Goal: Task Accomplishment & Management: Complete application form

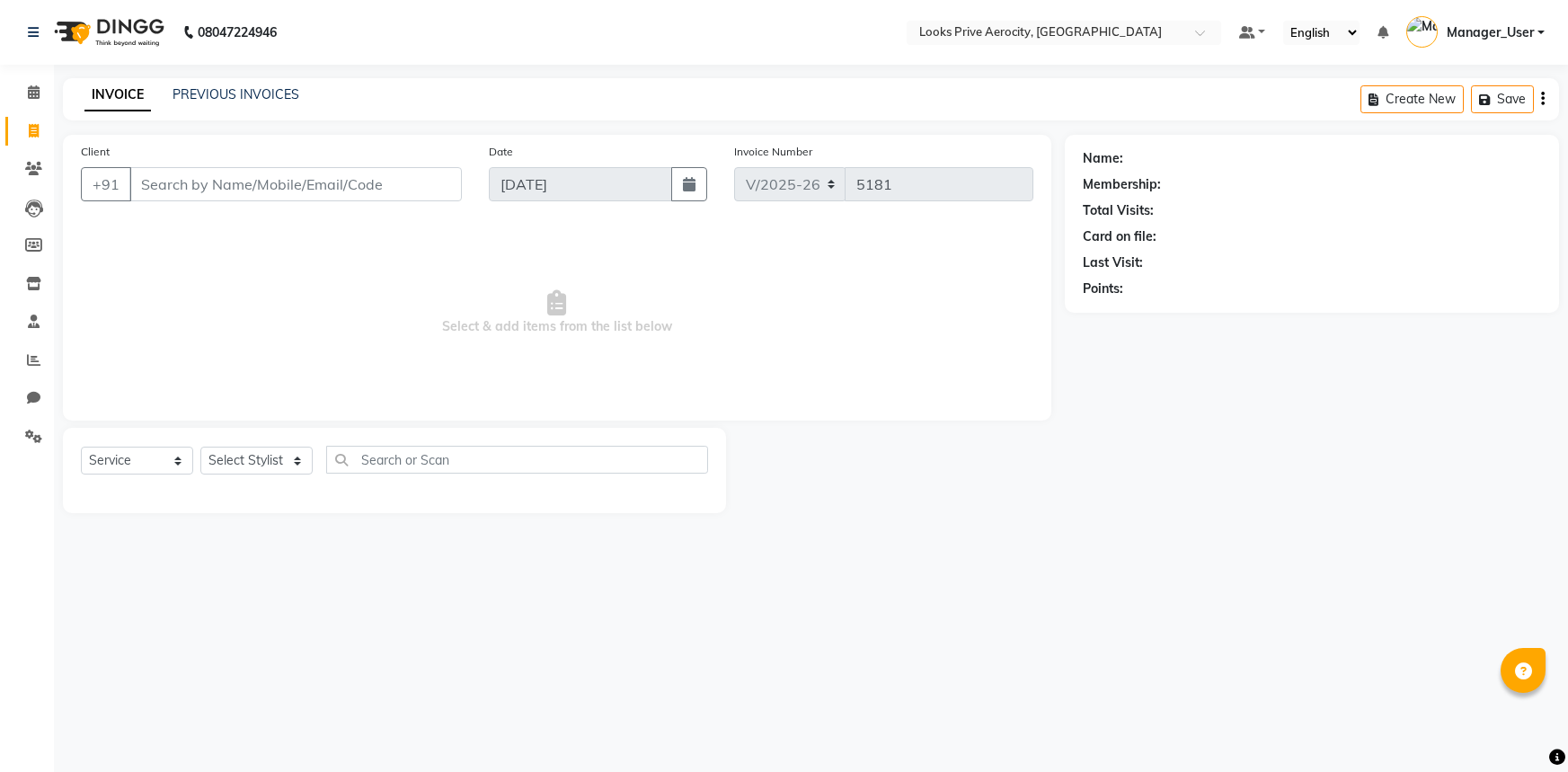
select select "5913"
select select "service"
click at [213, 98] on link "PREVIOUS INVOICES" at bounding box center [235, 95] width 127 height 16
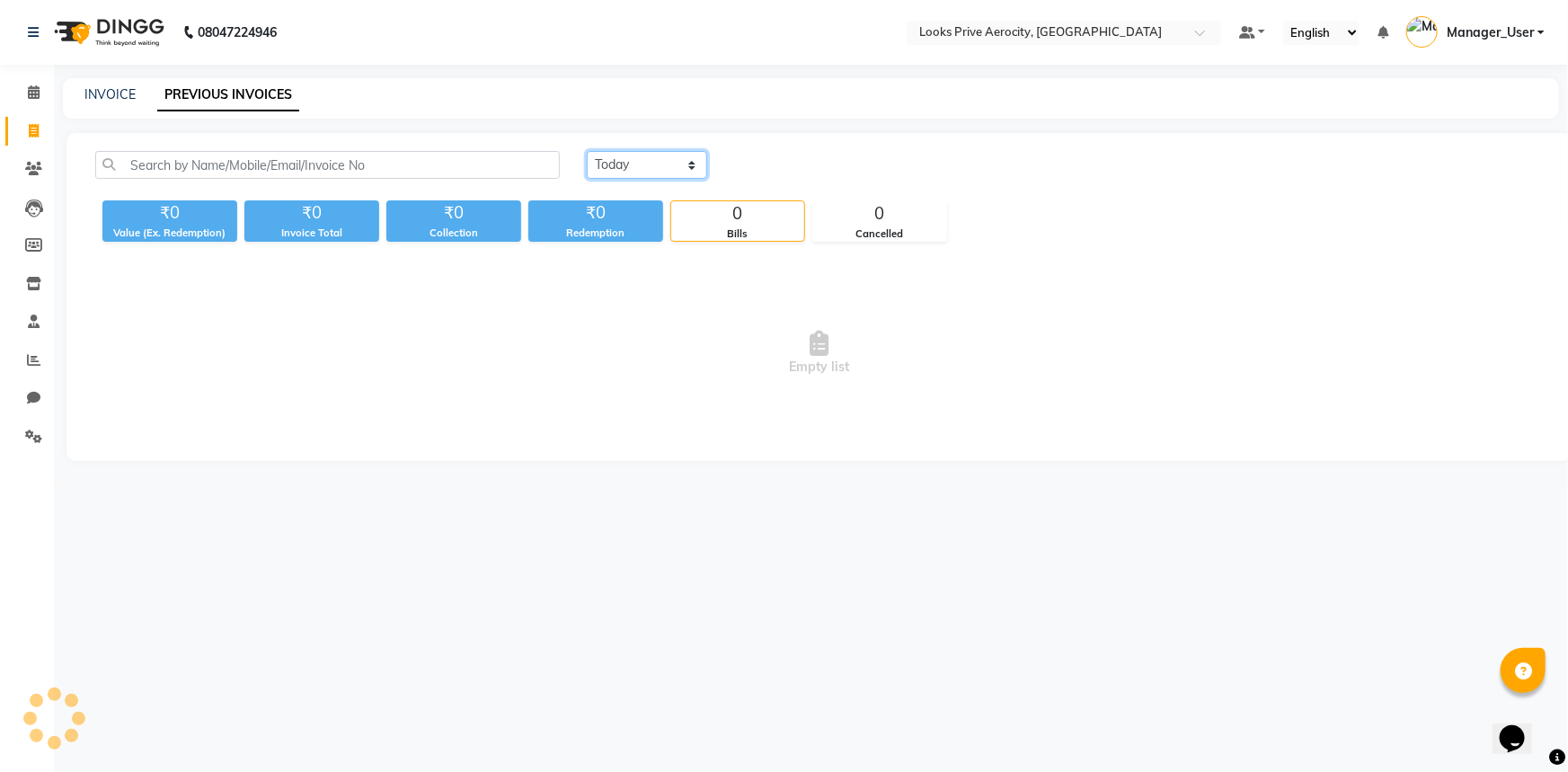
click at [636, 171] on select "[DATE] [DATE] Custom Range" at bounding box center [646, 165] width 121 height 28
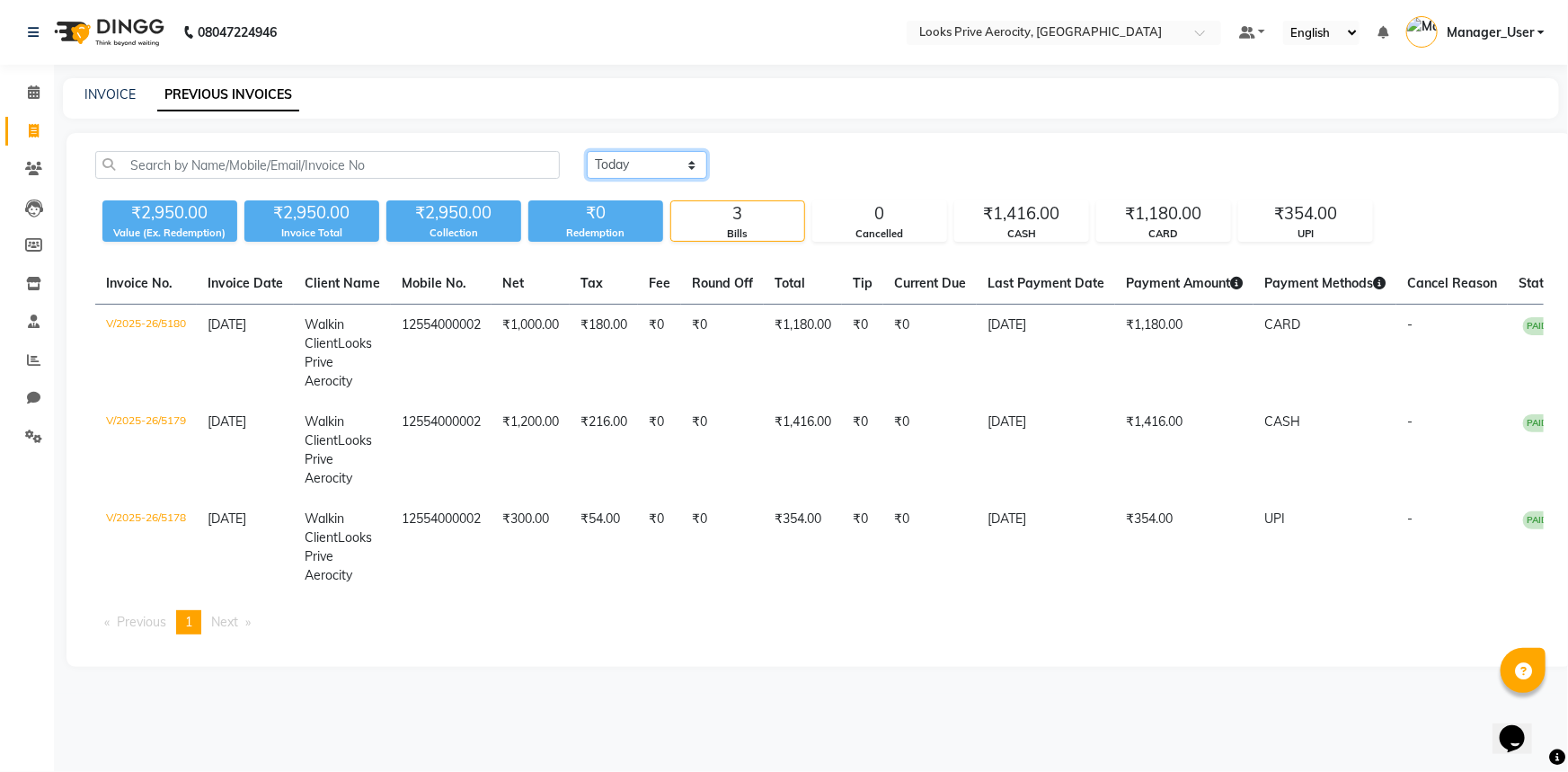
select select "range"
click at [587, 151] on select "[DATE] [DATE] Custom Range" at bounding box center [646, 165] width 121 height 28
click at [795, 170] on input "[DATE]" at bounding box center [794, 165] width 126 height 25
select select "9"
select select "2025"
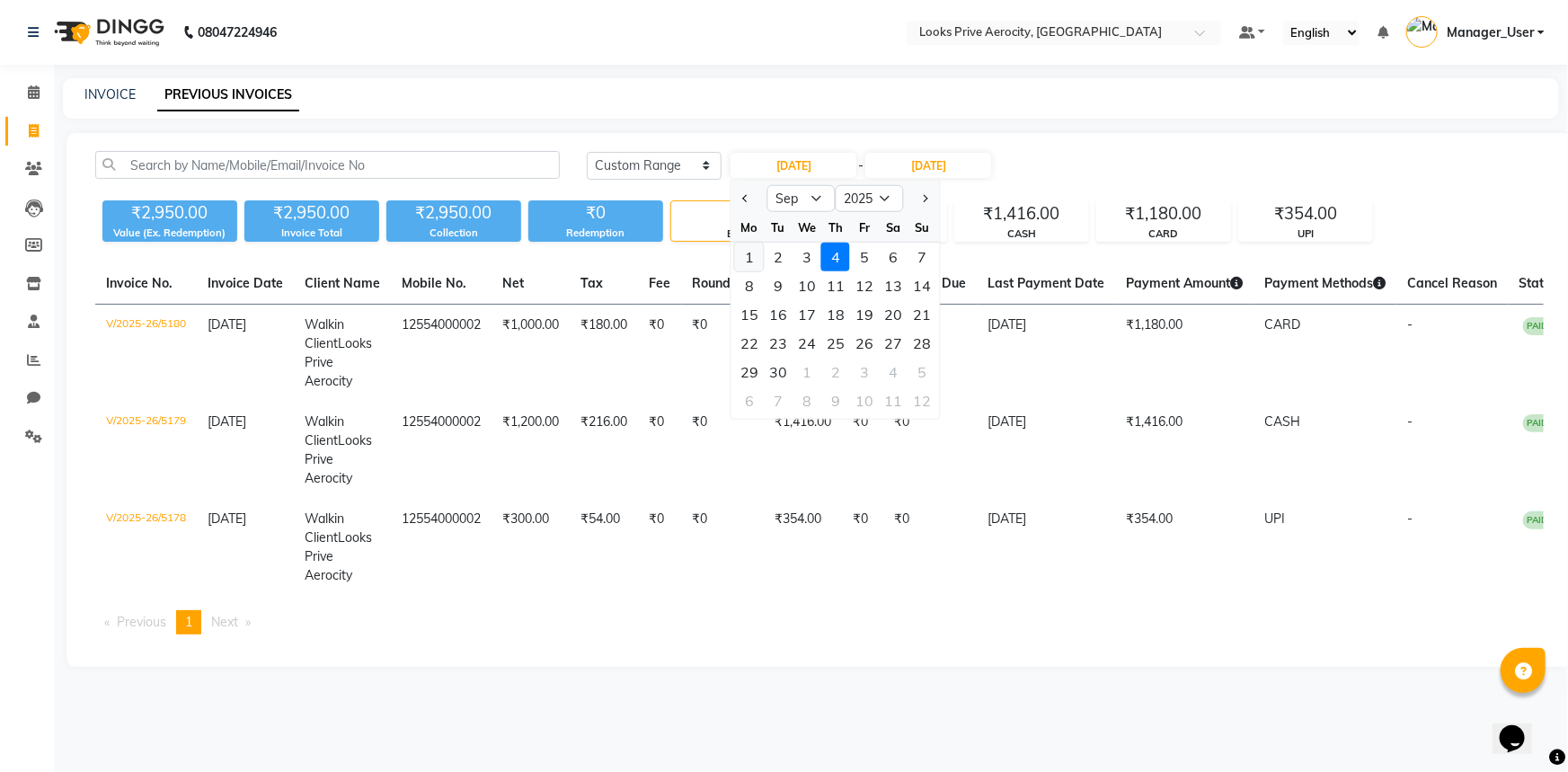
click at [746, 251] on div "1" at bounding box center [749, 256] width 29 height 29
type input "[DATE]"
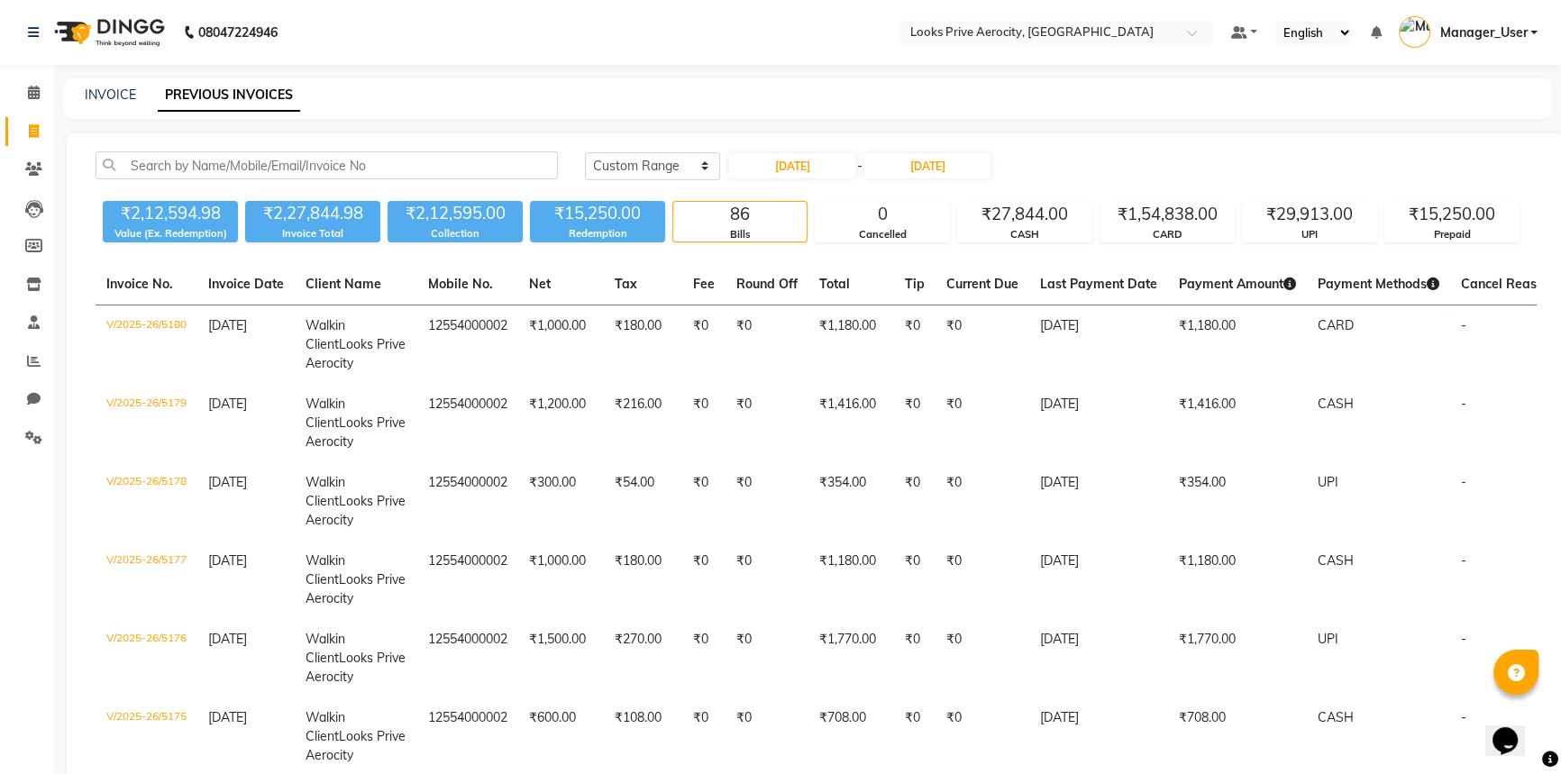
click at [22, 137] on span at bounding box center [34, 132] width 32 height 21
select select "service"
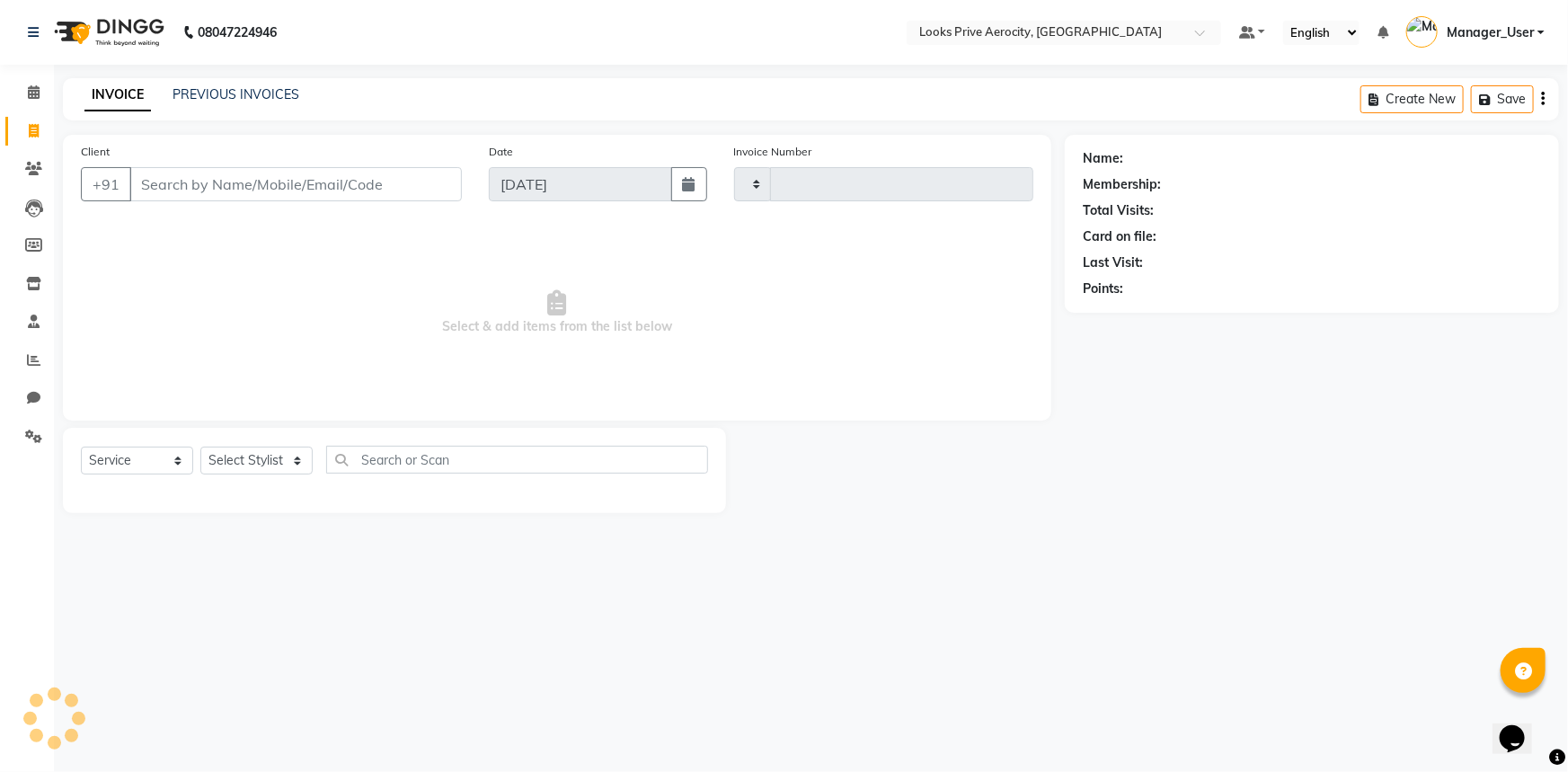
click at [203, 194] on input "Client" at bounding box center [295, 185] width 332 height 34
type input "5181"
select select "5913"
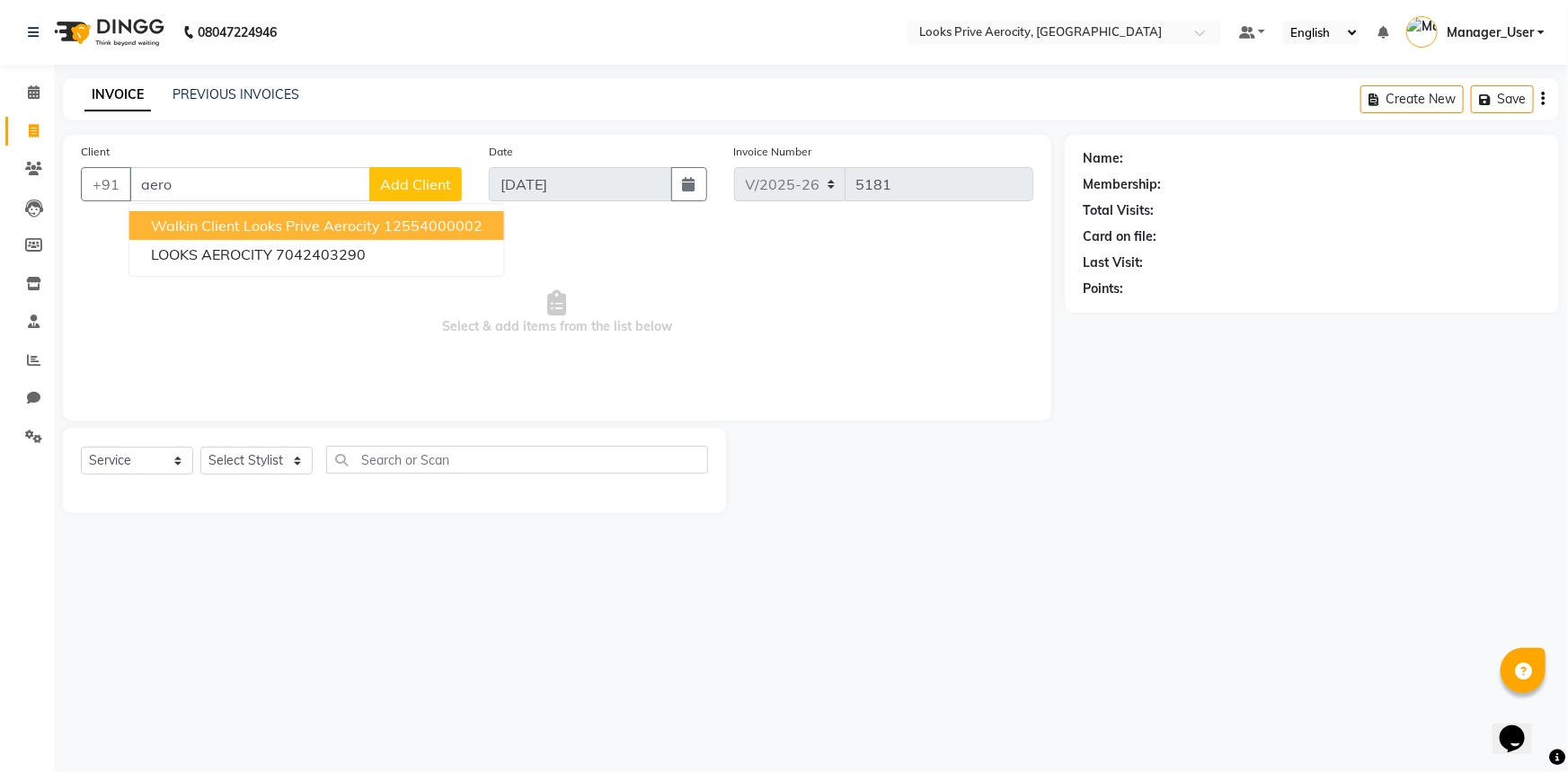
click at [242, 230] on span "Walkin Client Looks Prive Aerocity" at bounding box center [265, 225] width 229 height 18
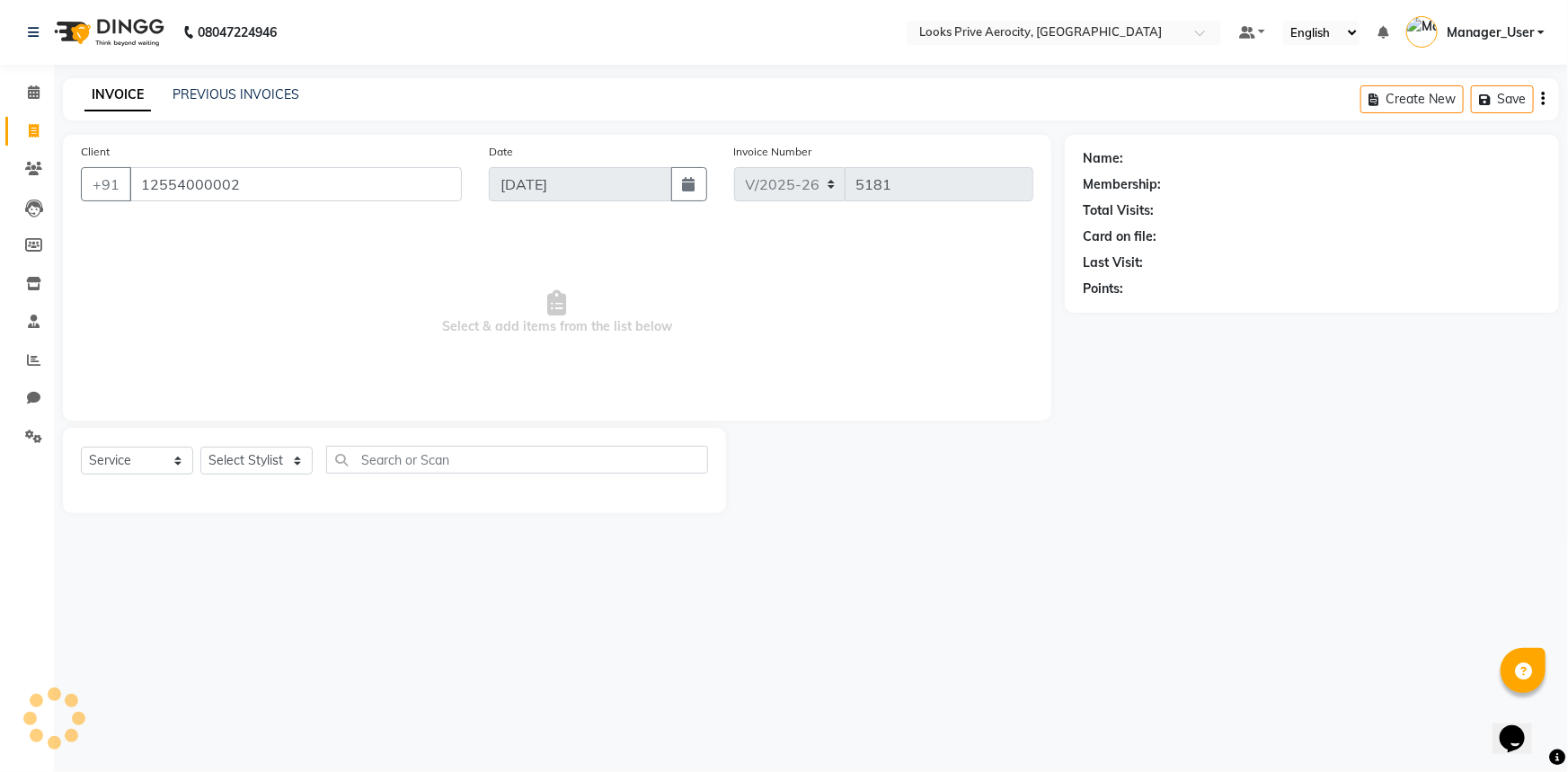
type input "12554000002"
select select "1: Object"
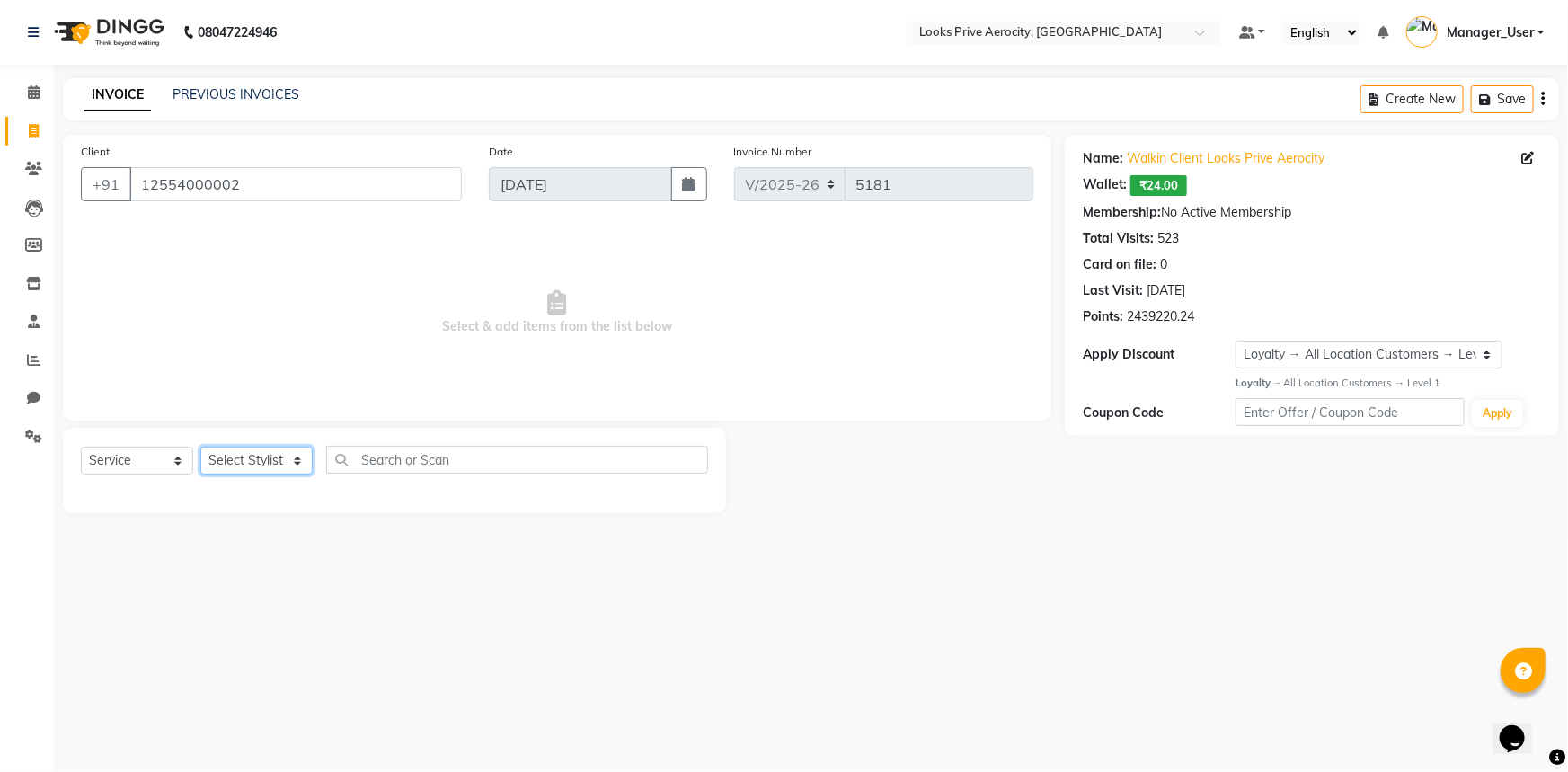
click at [282, 468] on select "Select Stylist Aman_Barber Amit Amu Dharma [PERSON_NAME] Eric_asst [PERSON_NAME…" at bounding box center [256, 461] width 113 height 28
select select "43247"
click at [200, 447] on select "Select Stylist Aman_Barber Amit Amu Dharma [PERSON_NAME] Eric_asst [PERSON_NAME…" at bounding box center [256, 461] width 113 height 28
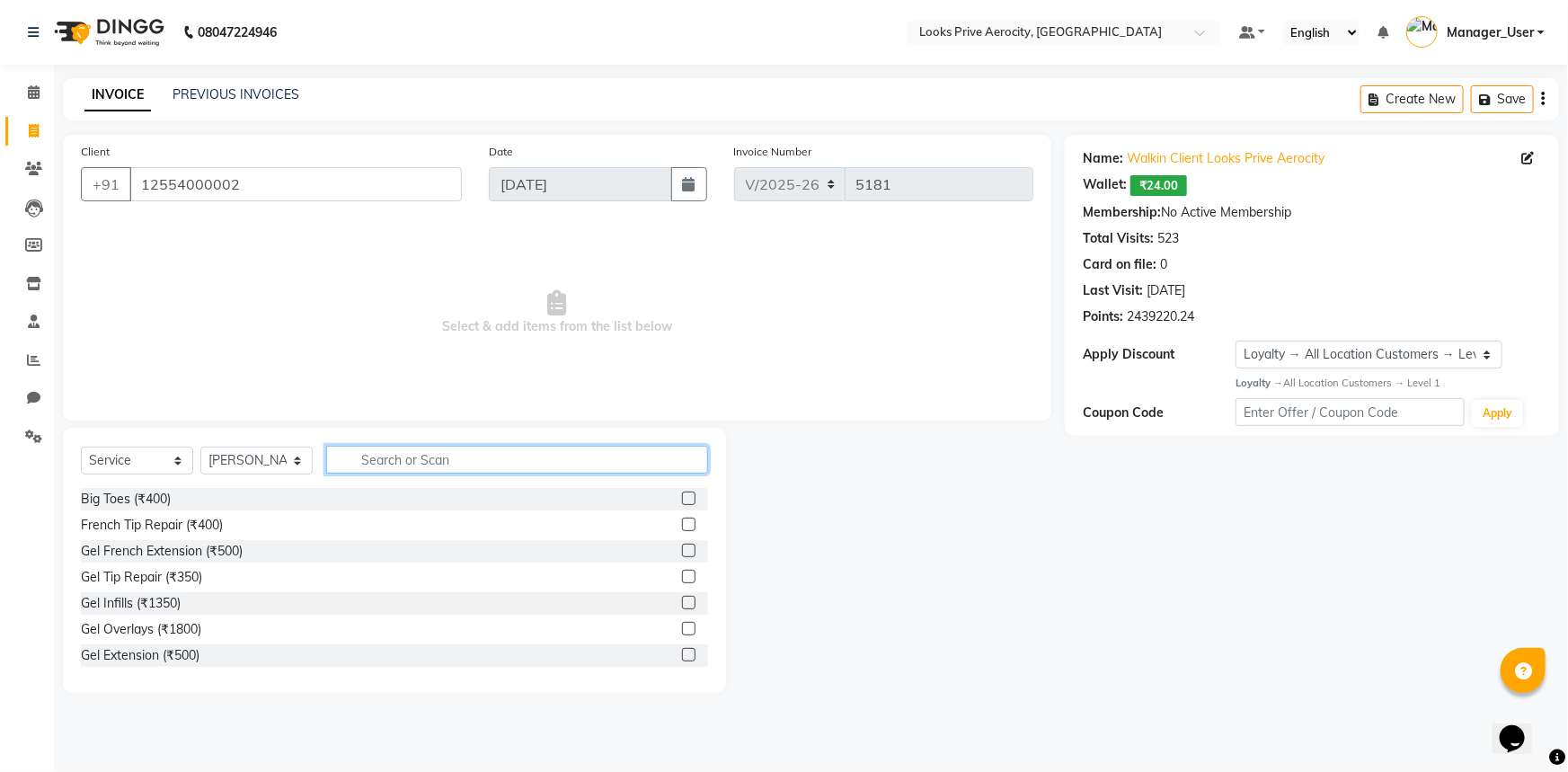
click at [423, 458] on input "text" at bounding box center [517, 460] width 382 height 28
type input "foot"
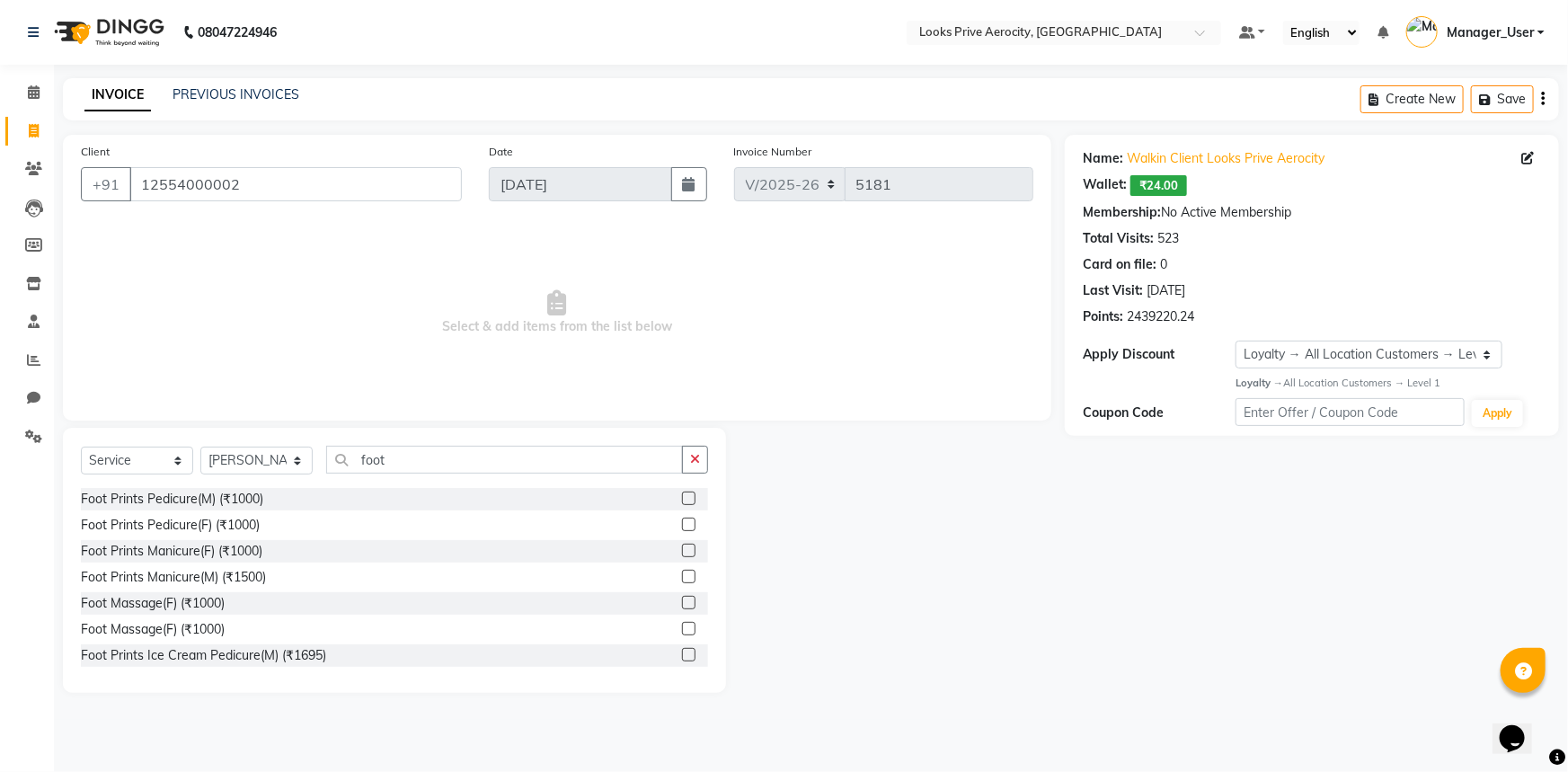
click at [682, 604] on label at bounding box center [689, 602] width 14 height 14
click at [682, 604] on input "checkbox" at bounding box center [688, 603] width 12 height 12
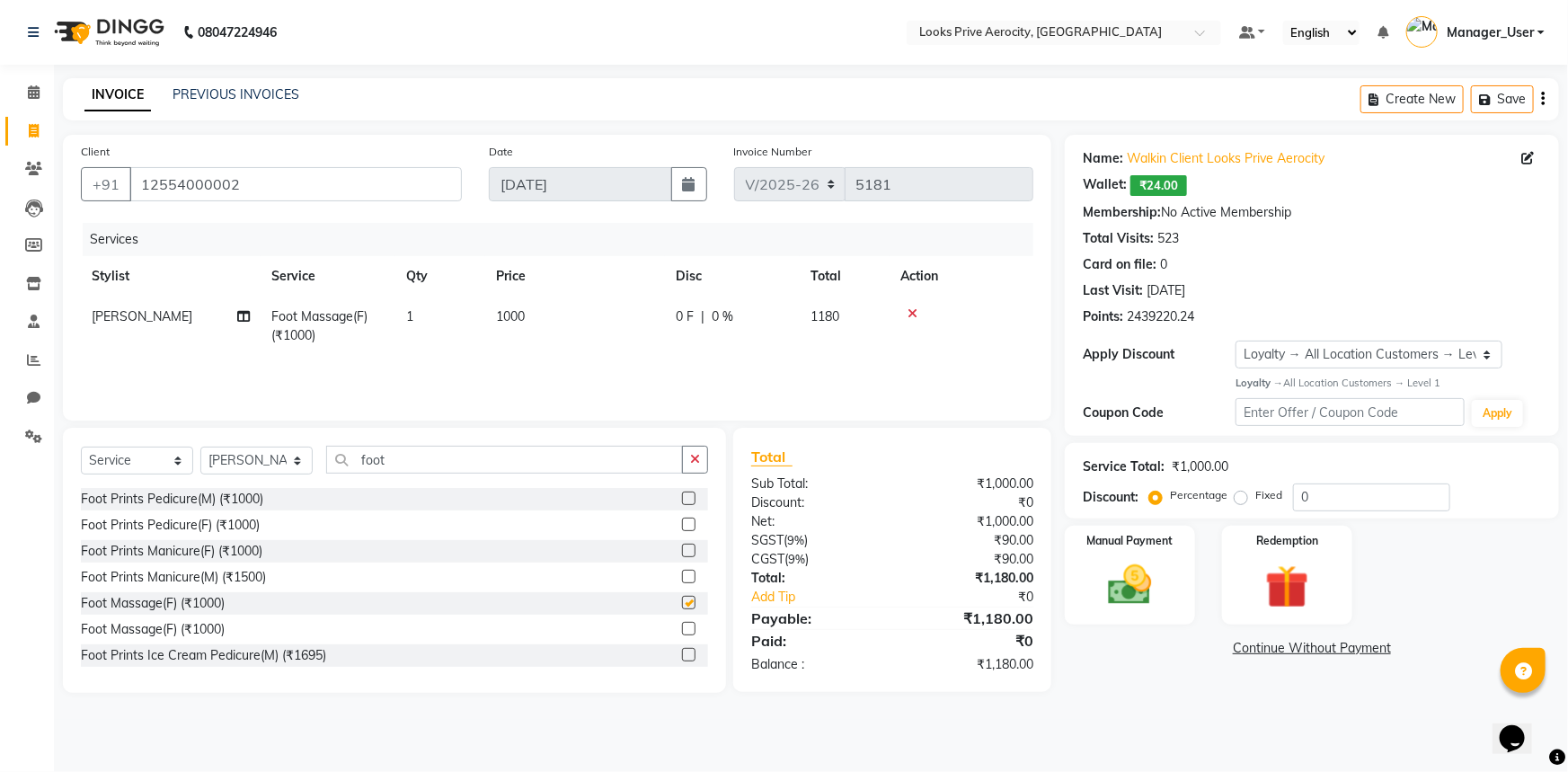
checkbox input "false"
drag, startPoint x: 439, startPoint y: 468, endPoint x: 268, endPoint y: 465, distance: 171.0
click at [268, 465] on div "Select Service Product Membership Package Voucher Prepaid Gift Card Select Styl…" at bounding box center [394, 467] width 627 height 42
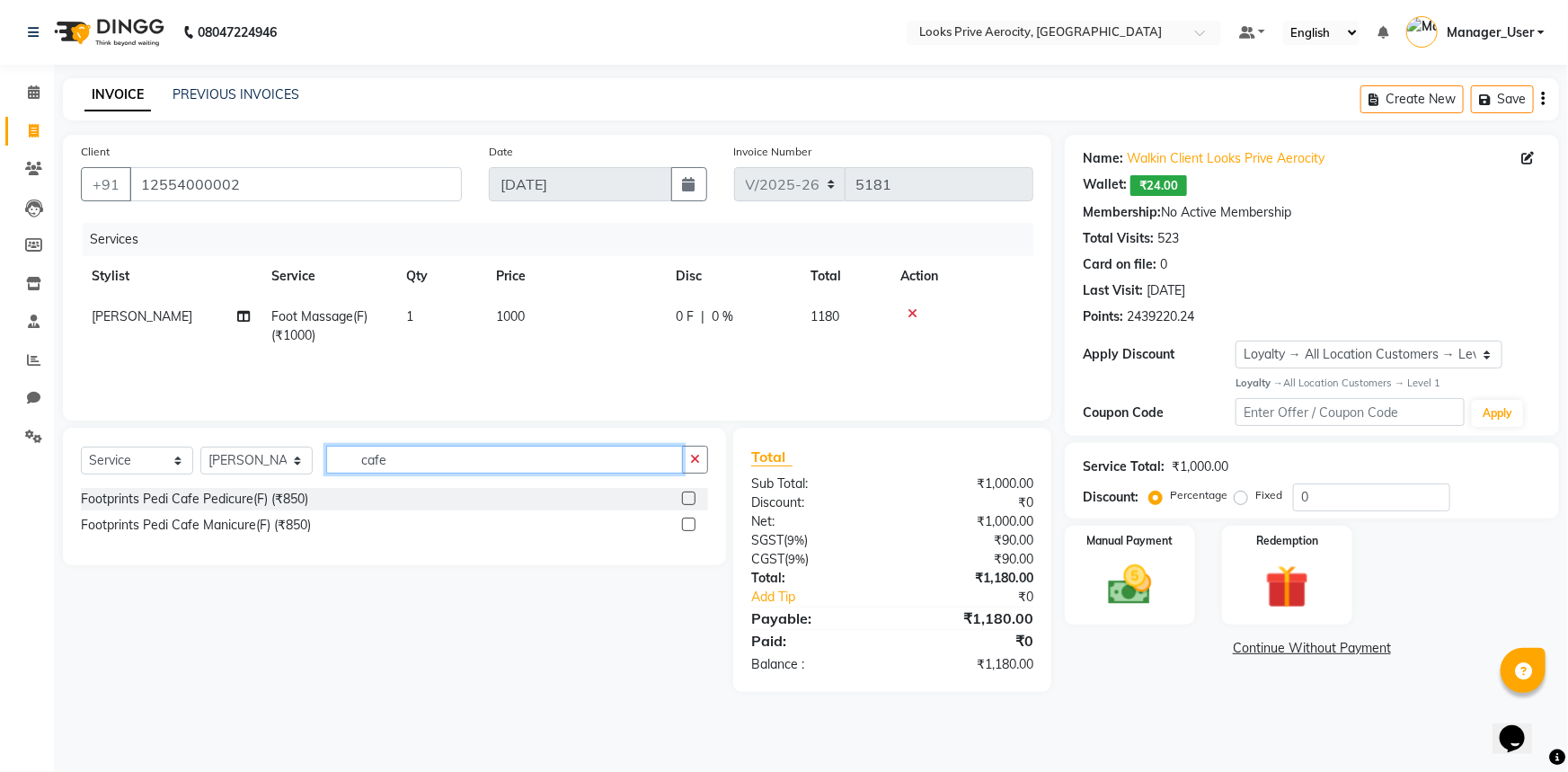
type input "cafe"
click at [690, 504] on label at bounding box center [689, 499] width 14 height 14
click at [690, 504] on input "checkbox" at bounding box center [688, 500] width 12 height 12
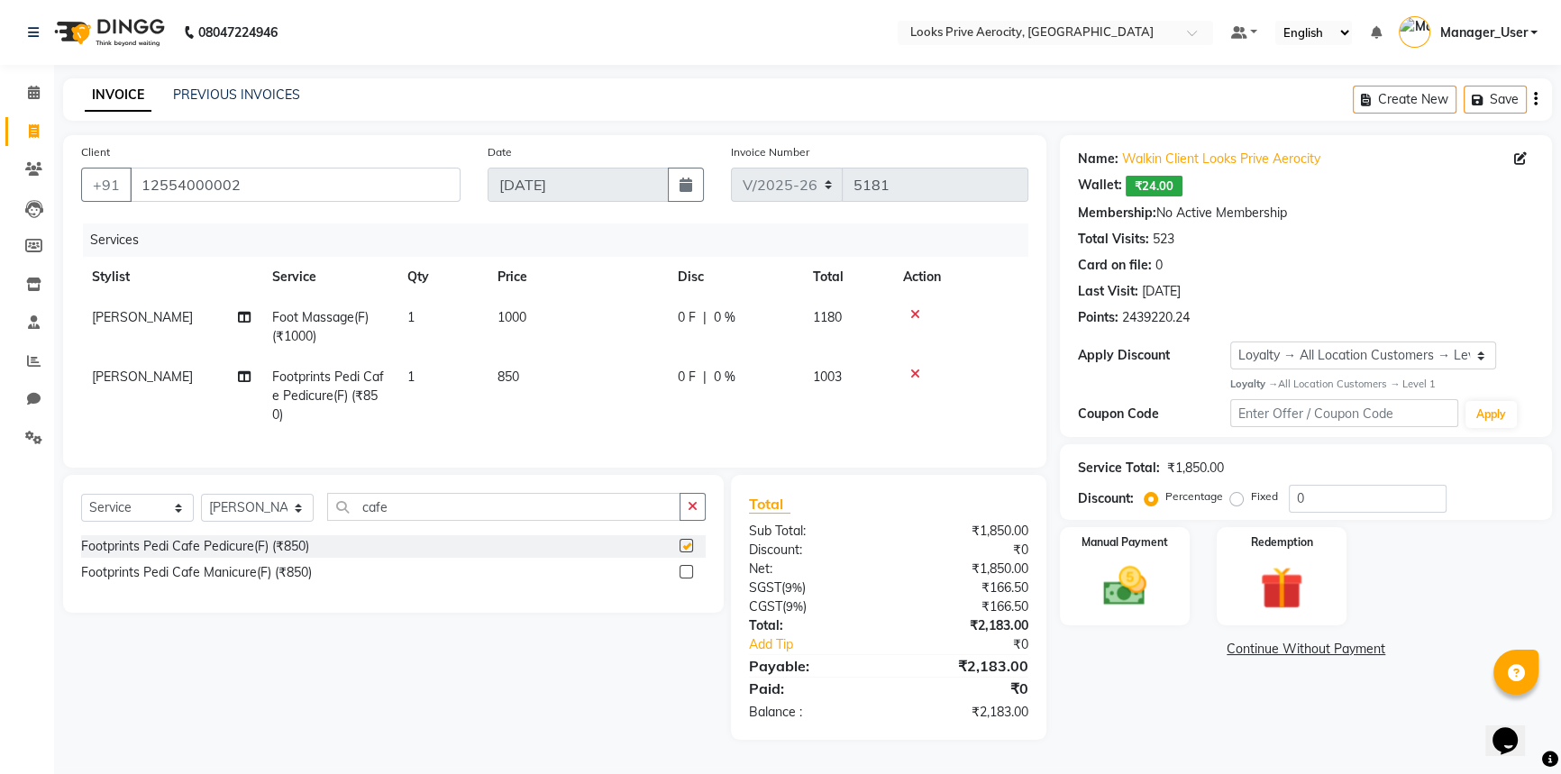
click at [589, 378] on td "850" at bounding box center [577, 396] width 180 height 78
checkbox input "false"
select select "43247"
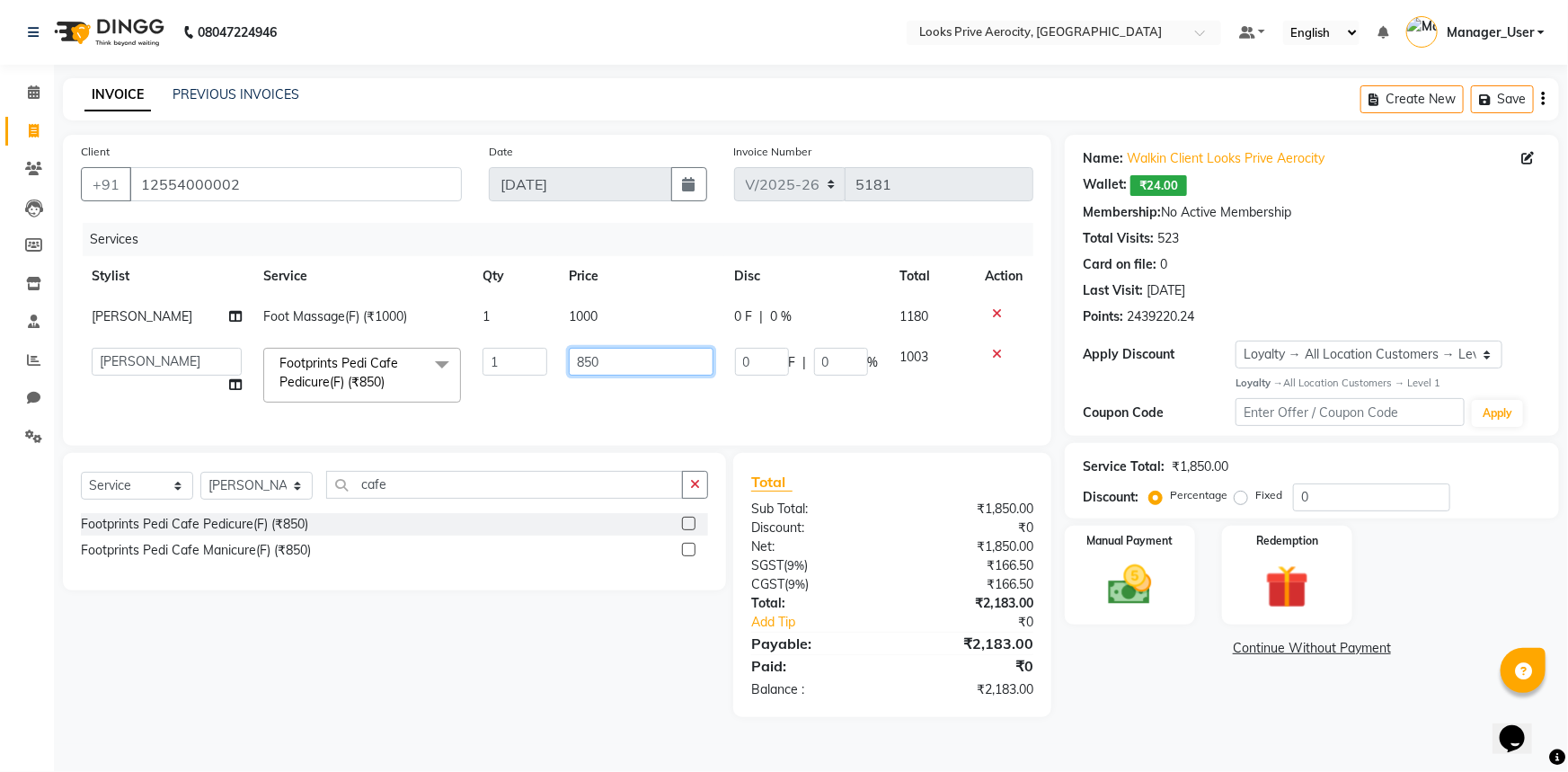
drag, startPoint x: 635, startPoint y: 371, endPoint x: 506, endPoint y: 350, distance: 130.7
click at [506, 350] on tr "Aman_Barber Amit Amu Dharma [PERSON_NAME] CR Eric_asst [PERSON_NAME] [PERSON_NA…" at bounding box center [557, 375] width 953 height 77
type input "1000"
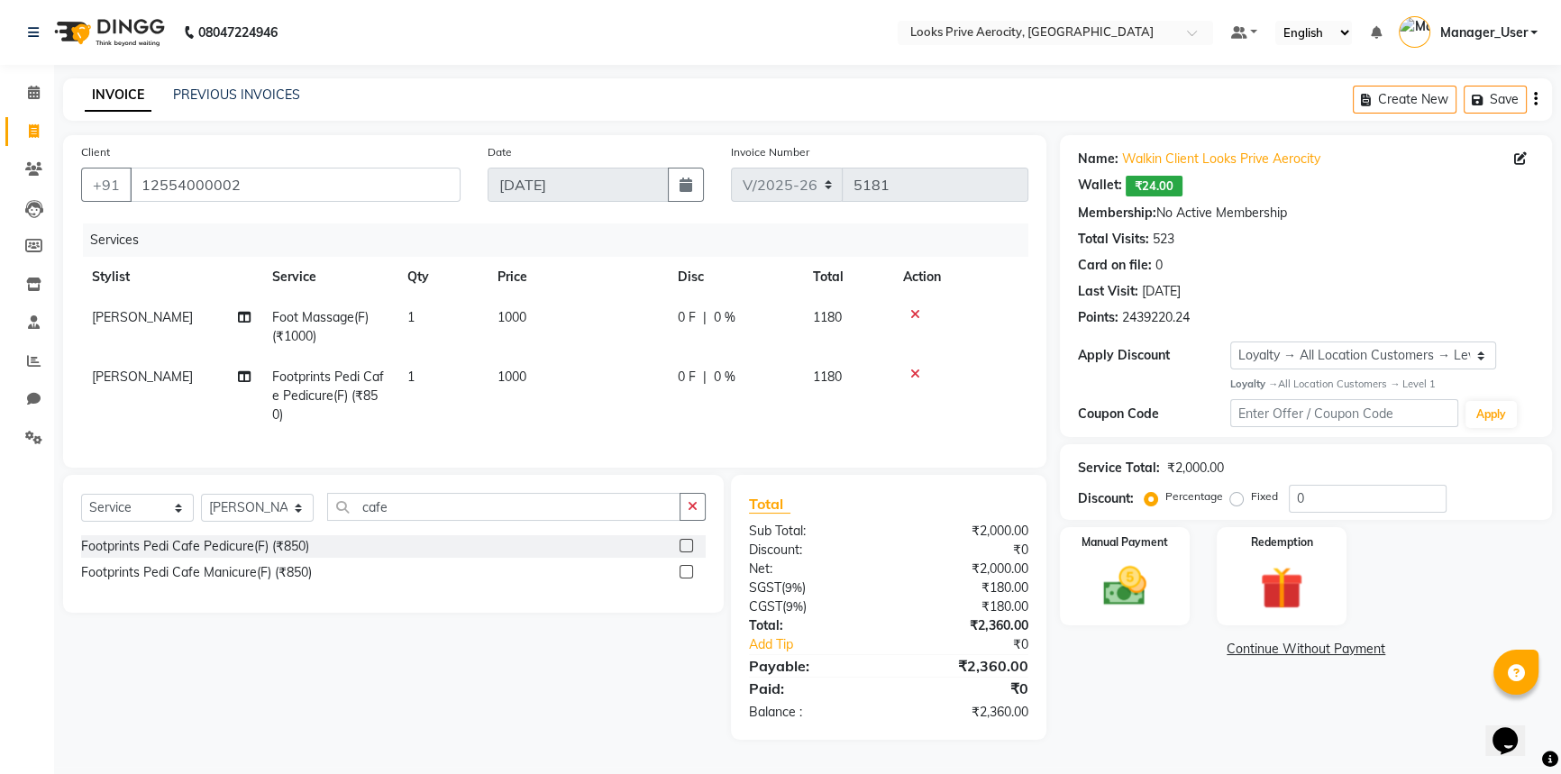
click at [136, 372] on td "[PERSON_NAME]" at bounding box center [171, 396] width 180 height 78
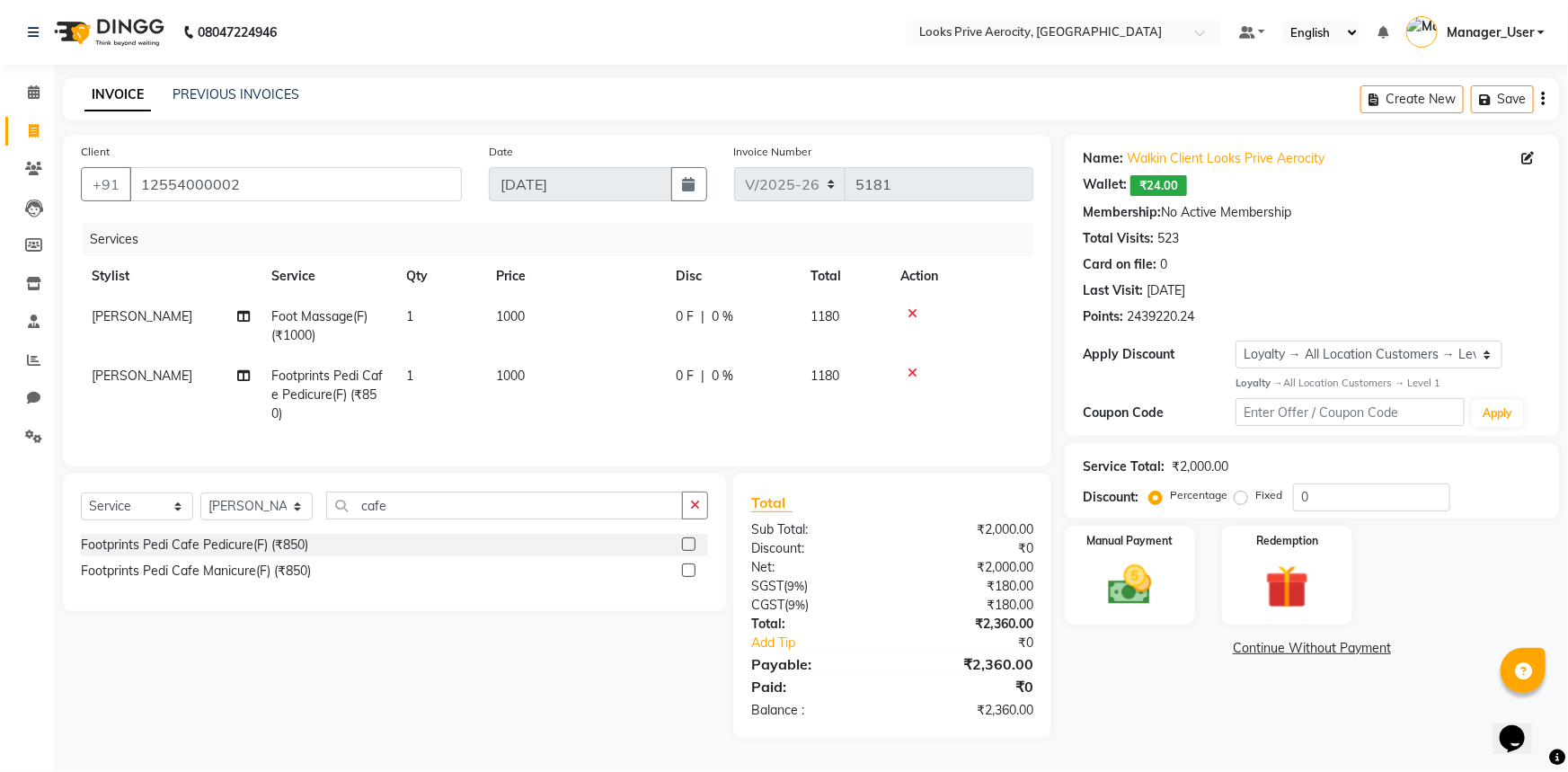
select select "43247"
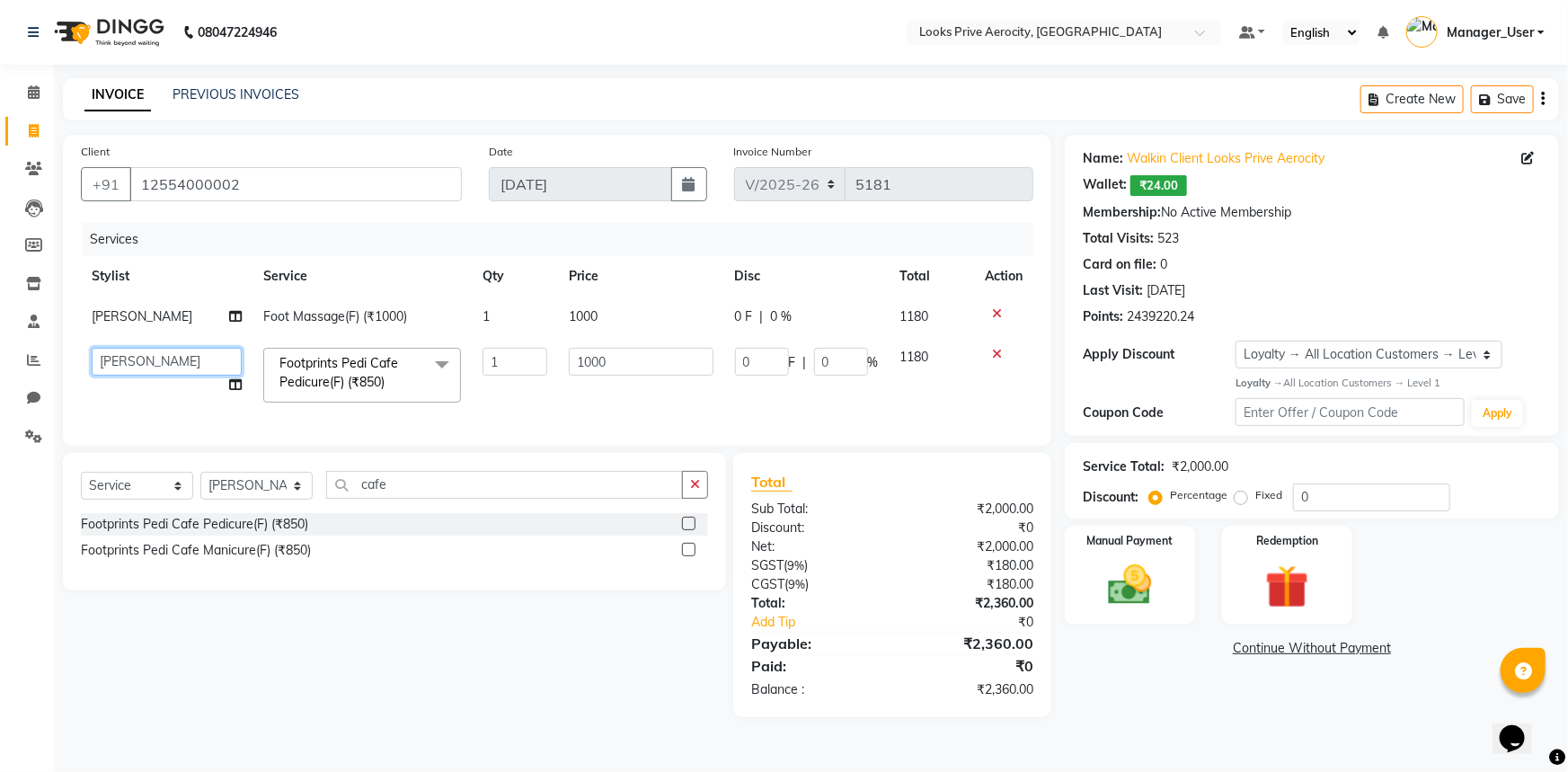
click at [146, 368] on select "Aman_Barber Amit Amu Dharma [PERSON_NAME] Eric_asst [PERSON_NAME] [PERSON_NAME]…" at bounding box center [167, 362] width 150 height 28
select select "48823"
drag, startPoint x: 249, startPoint y: 495, endPoint x: 249, endPoint y: 485, distance: 10.0
click at [249, 495] on select "Select Stylist Aman_Barber Amit Amu Dharma [PERSON_NAME] Eric_asst [PERSON_NAME…" at bounding box center [256, 486] width 113 height 28
select select "43242"
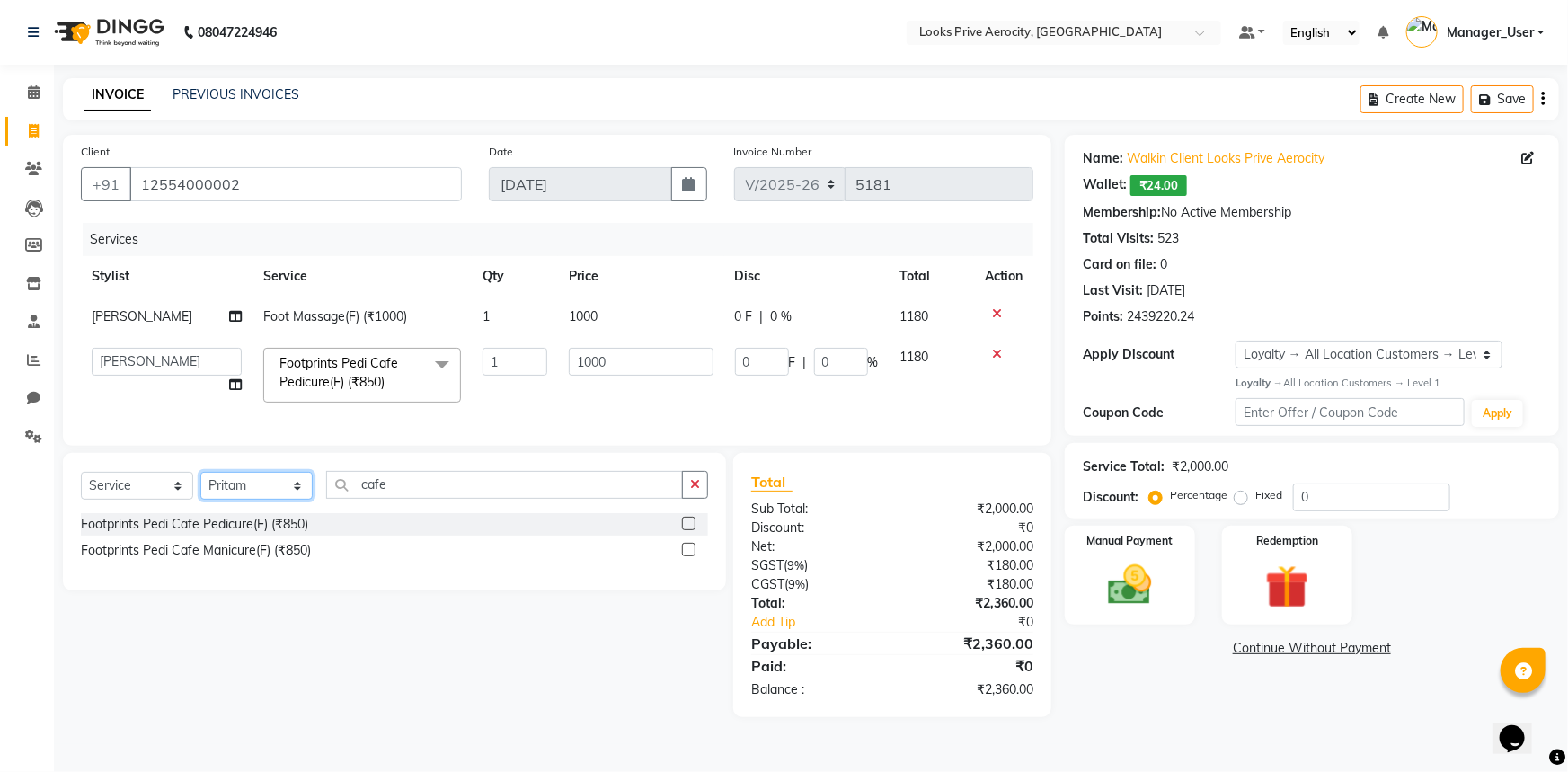
click at [200, 485] on select "Select Stylist Aman_Barber Amit Amu Dharma [PERSON_NAME] Eric_asst [PERSON_NAME…" at bounding box center [256, 486] width 113 height 28
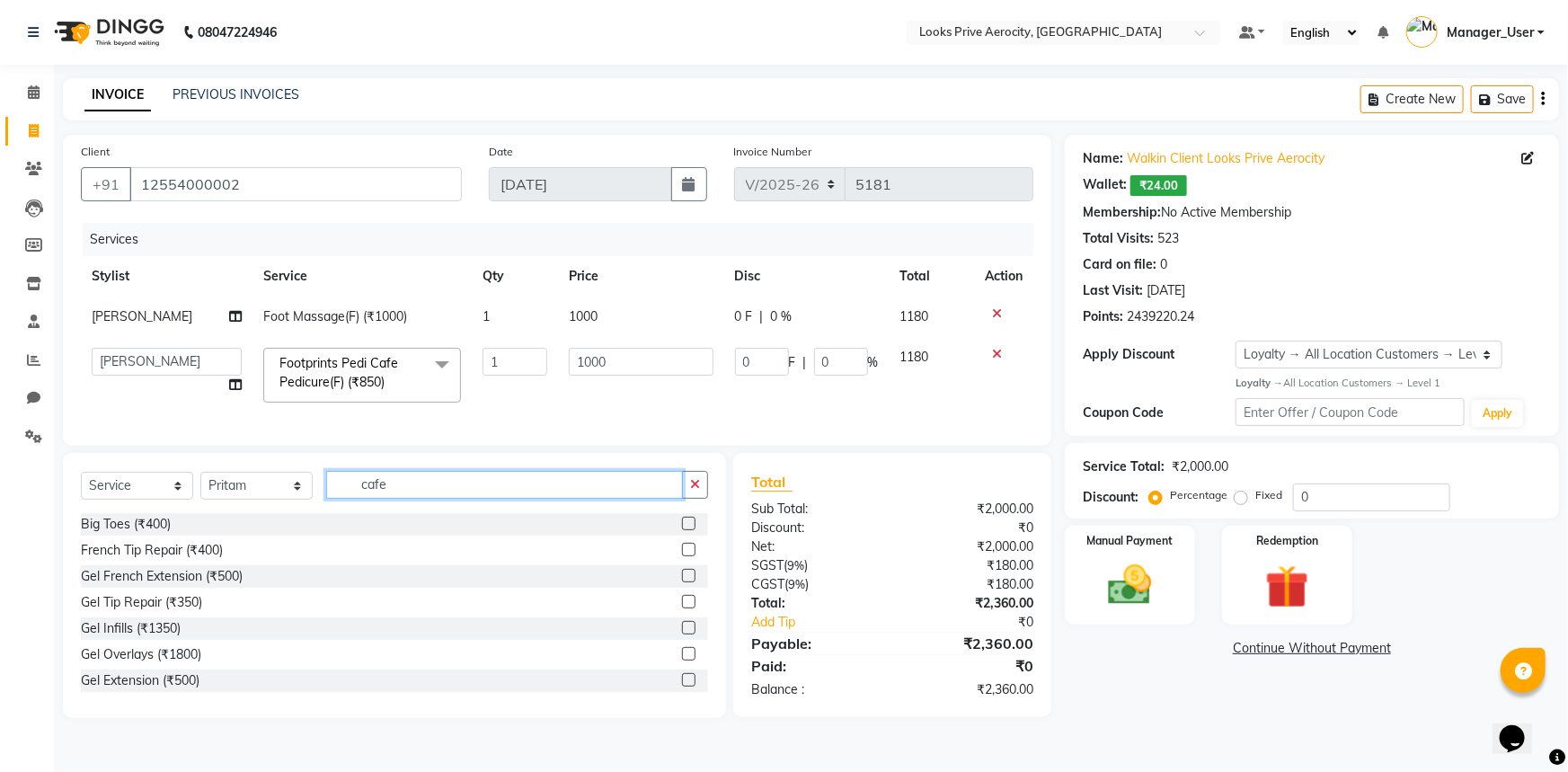
drag, startPoint x: 411, startPoint y: 503, endPoint x: 337, endPoint y: 498, distance: 74.2
click at [337, 498] on input "cafe" at bounding box center [505, 485] width 357 height 28
type input "cut"
click at [682, 634] on label at bounding box center [689, 628] width 14 height 14
click at [682, 634] on input "checkbox" at bounding box center [688, 628] width 12 height 12
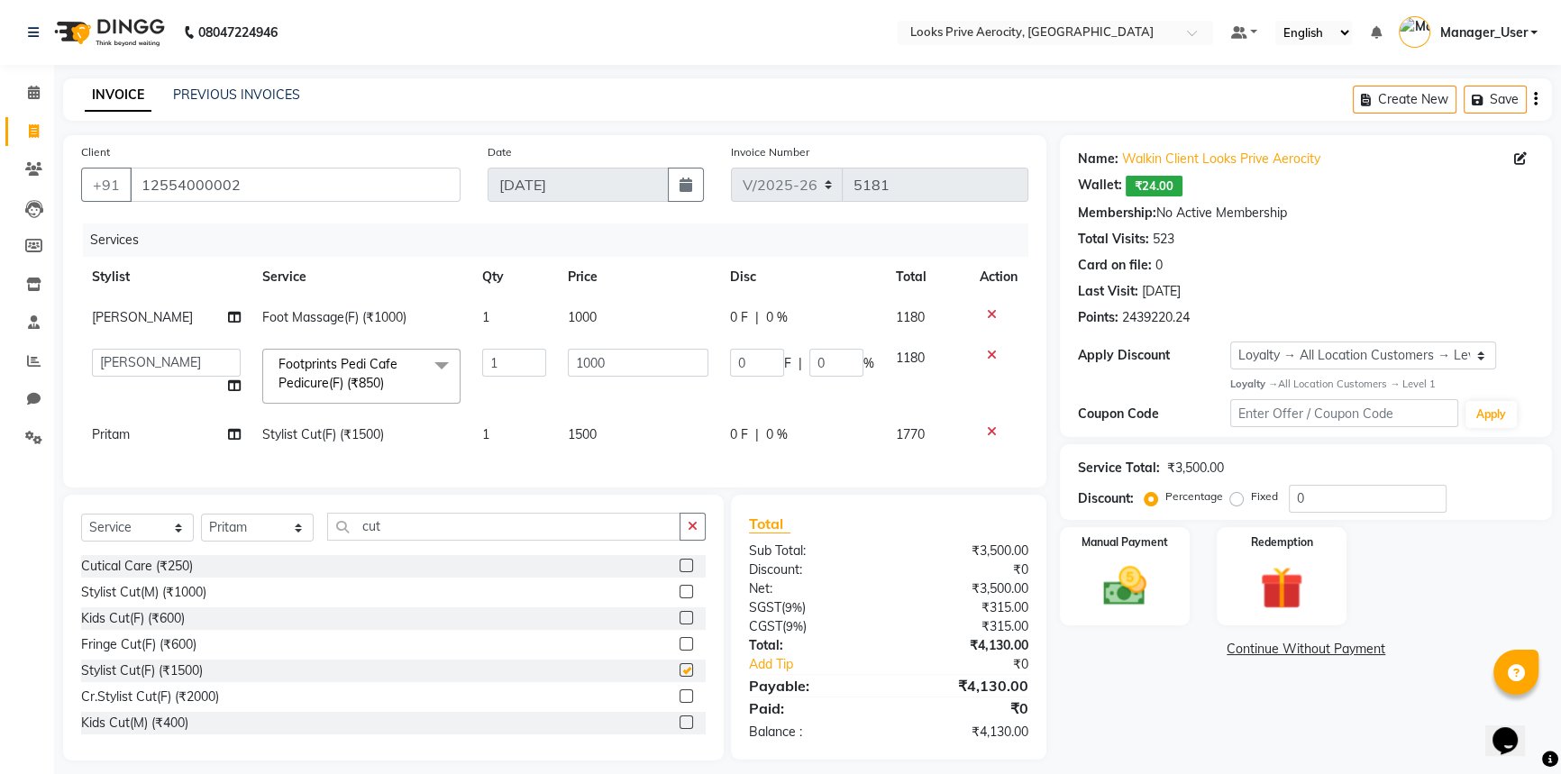
checkbox input "false"
click at [250, 536] on select "Select Stylist Aman_Barber Amit Amu Dharma [PERSON_NAME] Eric_asst [PERSON_NAME…" at bounding box center [257, 528] width 113 height 28
select select "43247"
click at [201, 526] on select "Select Stylist Aman_Barber Amit Amu Dharma [PERSON_NAME] Eric_asst [PERSON_NAME…" at bounding box center [257, 528] width 113 height 28
click at [487, 539] on input "cut" at bounding box center [503, 527] width 353 height 28
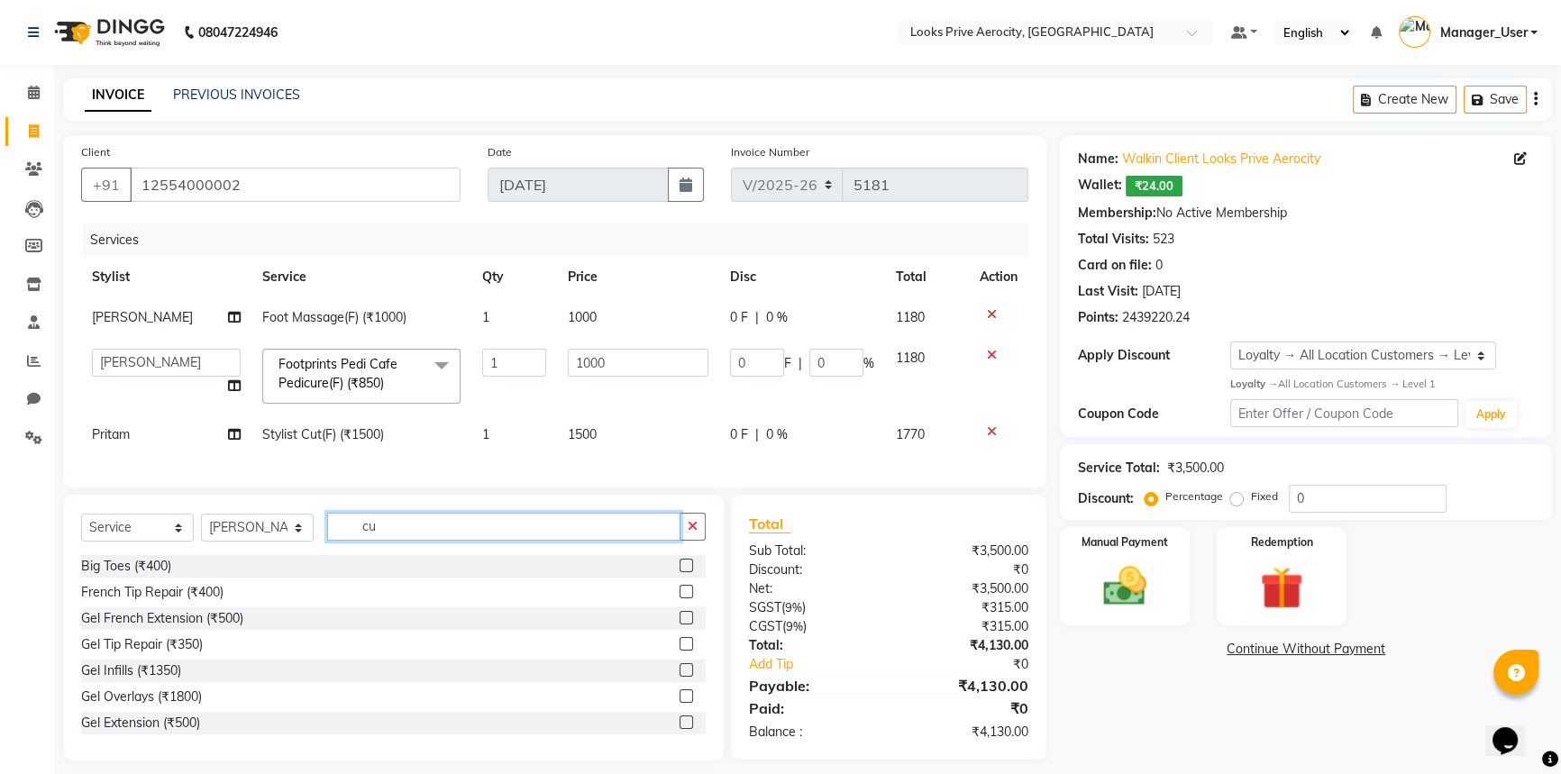
type input "c"
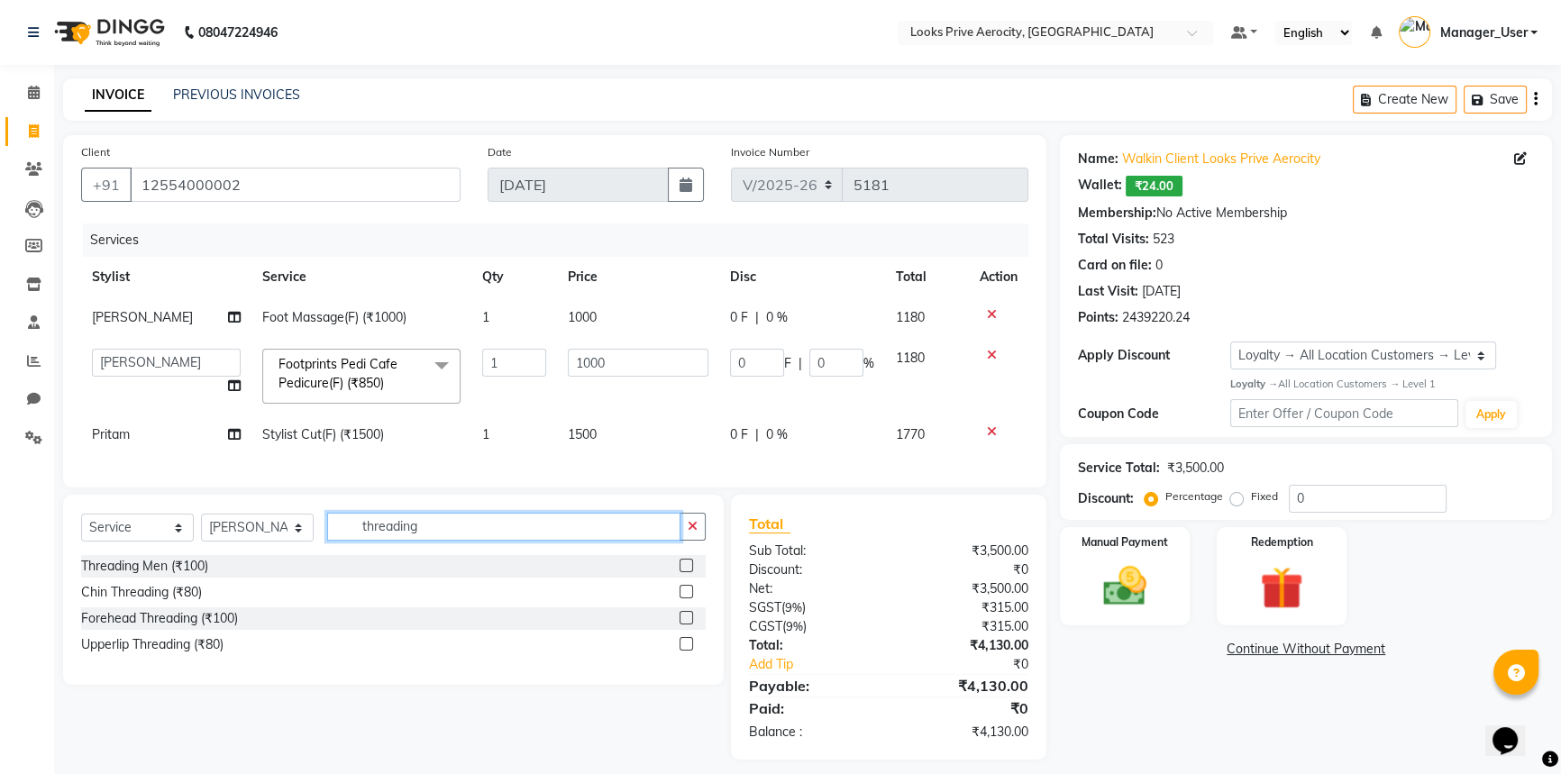
type input "threading"
click at [685, 572] on label at bounding box center [686, 566] width 14 height 14
click at [685, 572] on input "checkbox" at bounding box center [685, 566] width 12 height 12
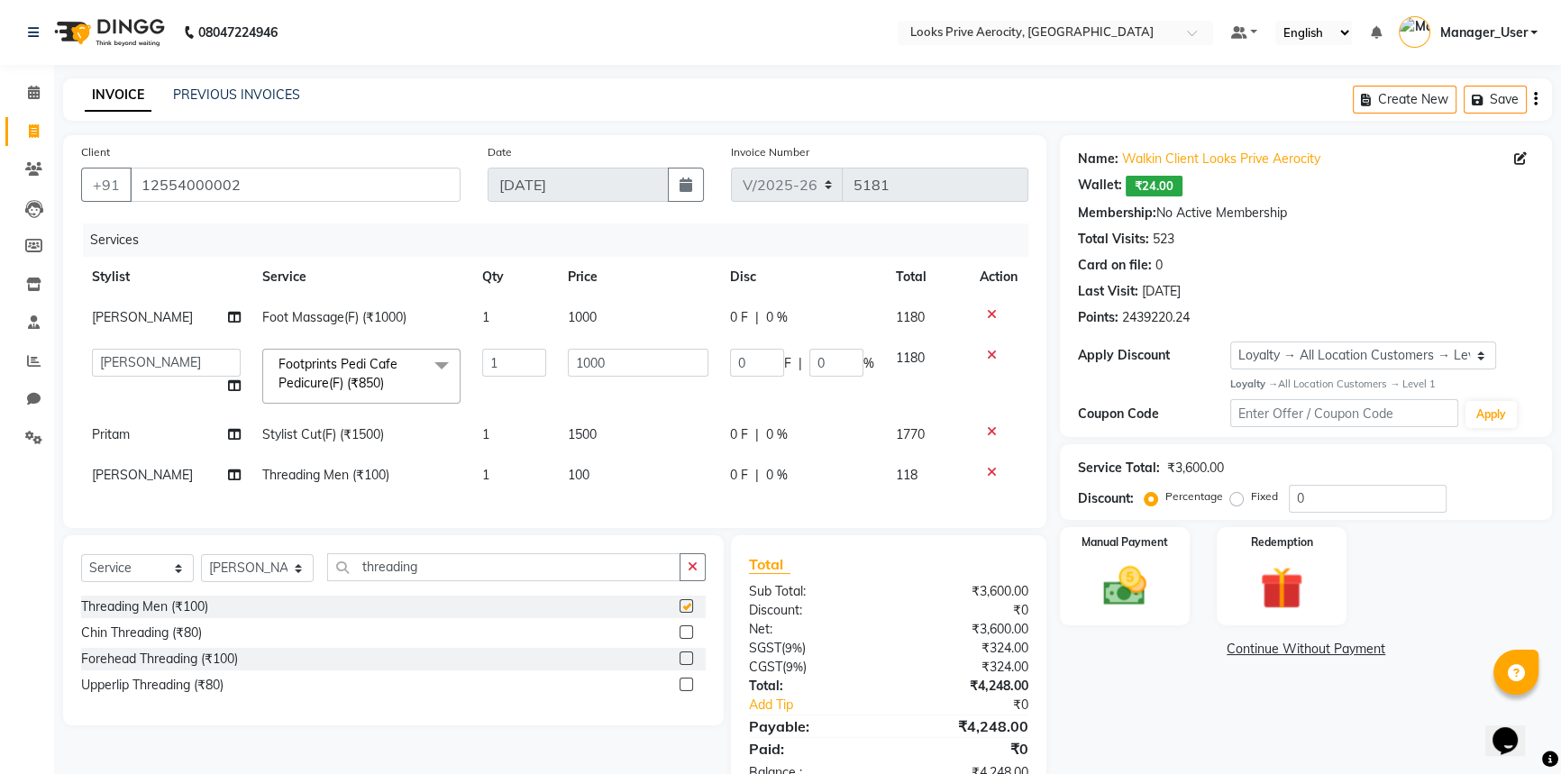
checkbox input "false"
click at [482, 478] on span "1" at bounding box center [485, 475] width 7 height 16
select select "43247"
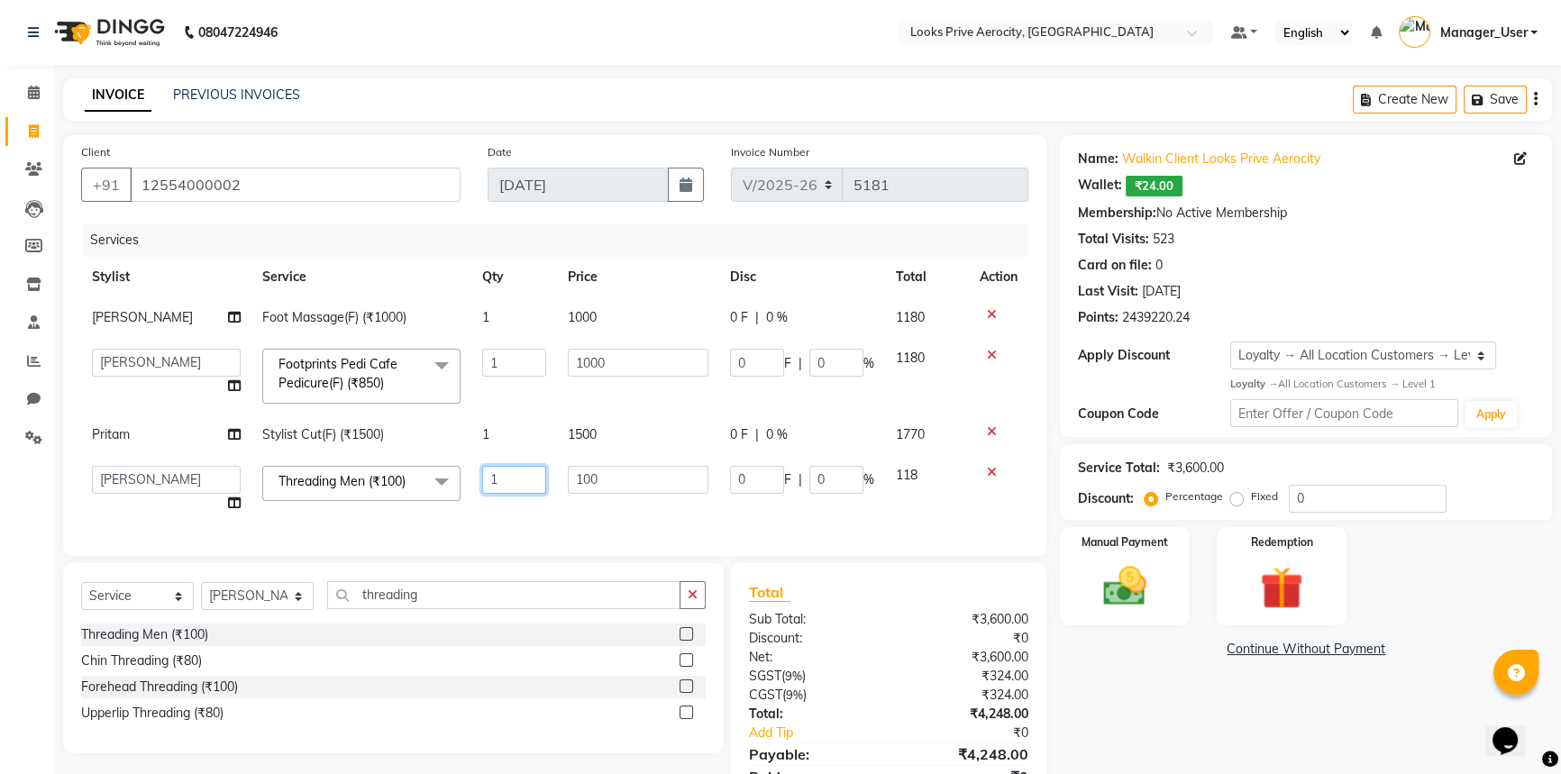
click at [505, 476] on input "1" at bounding box center [514, 480] width 64 height 28
type input "2"
click at [504, 519] on div "Services Stylist Service Qty Price Disc Total Action [PERSON_NAME] Foot Massage…" at bounding box center [554, 380] width 947 height 314
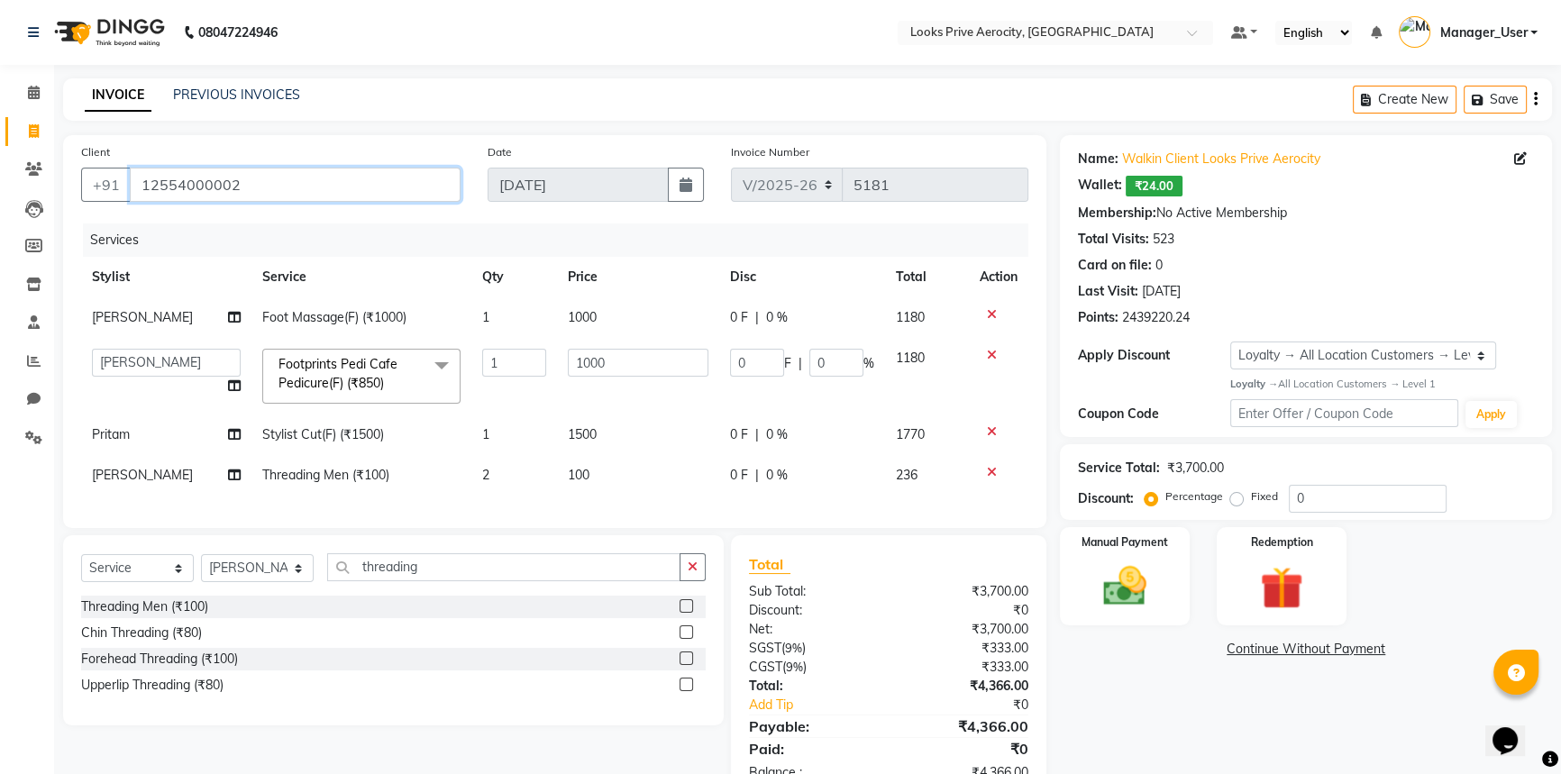
click at [294, 183] on input "12554000002" at bounding box center [295, 185] width 331 height 34
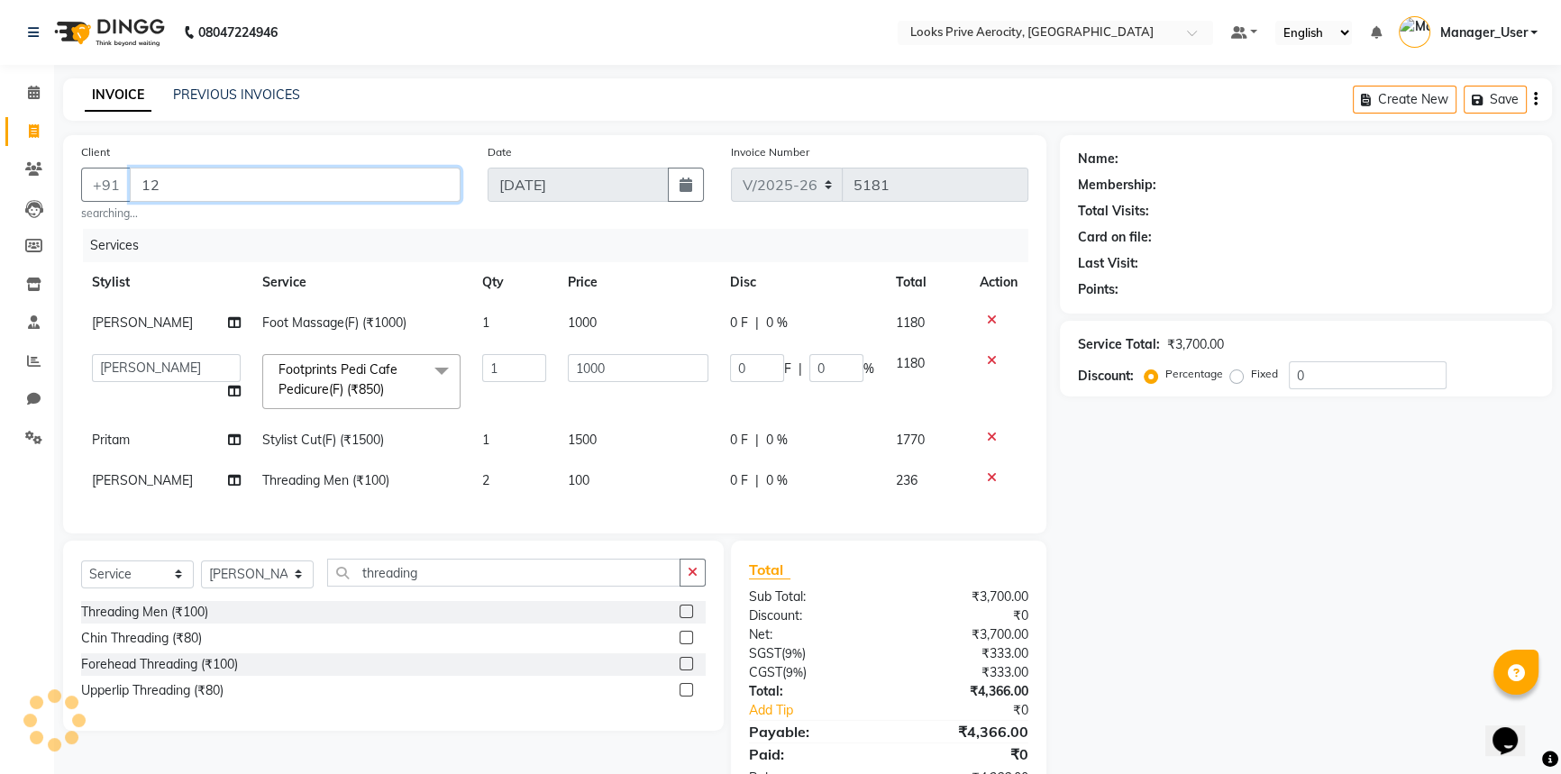
type input "1"
type input "9"
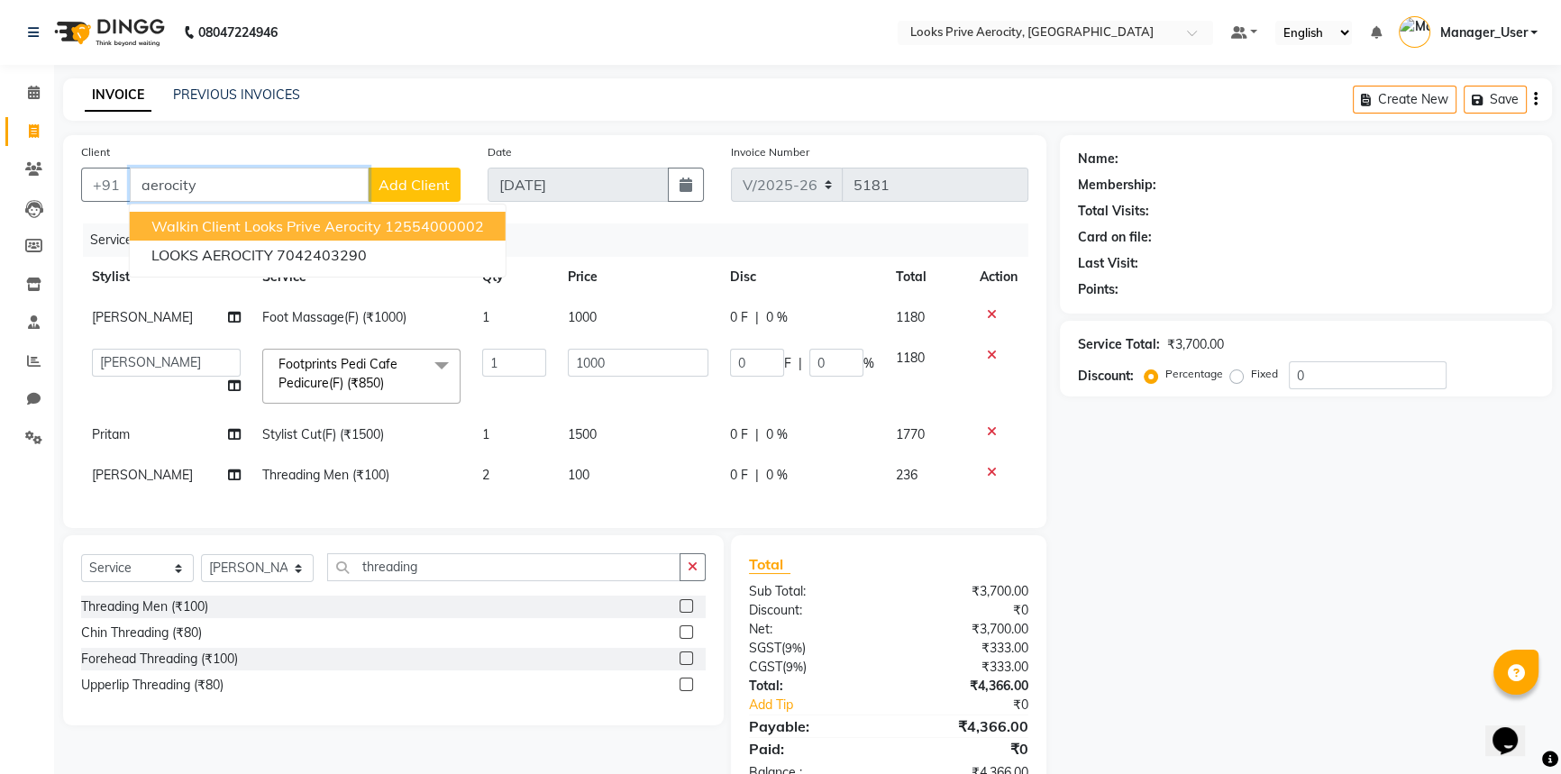
click at [332, 227] on span "Walkin Client Looks Prive Aerocity" at bounding box center [266, 226] width 230 height 18
type input "12554000002"
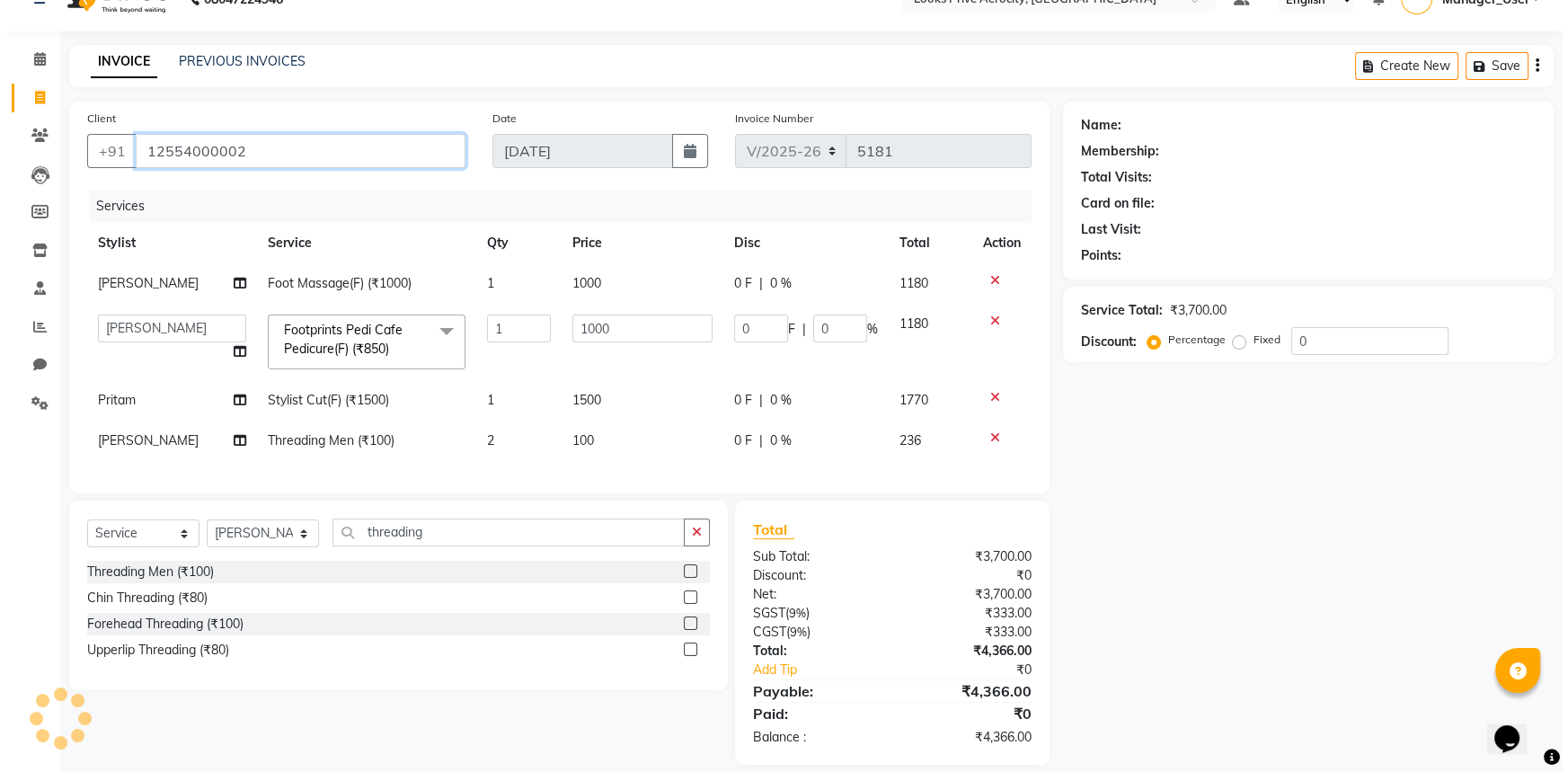
scroll to position [65, 0]
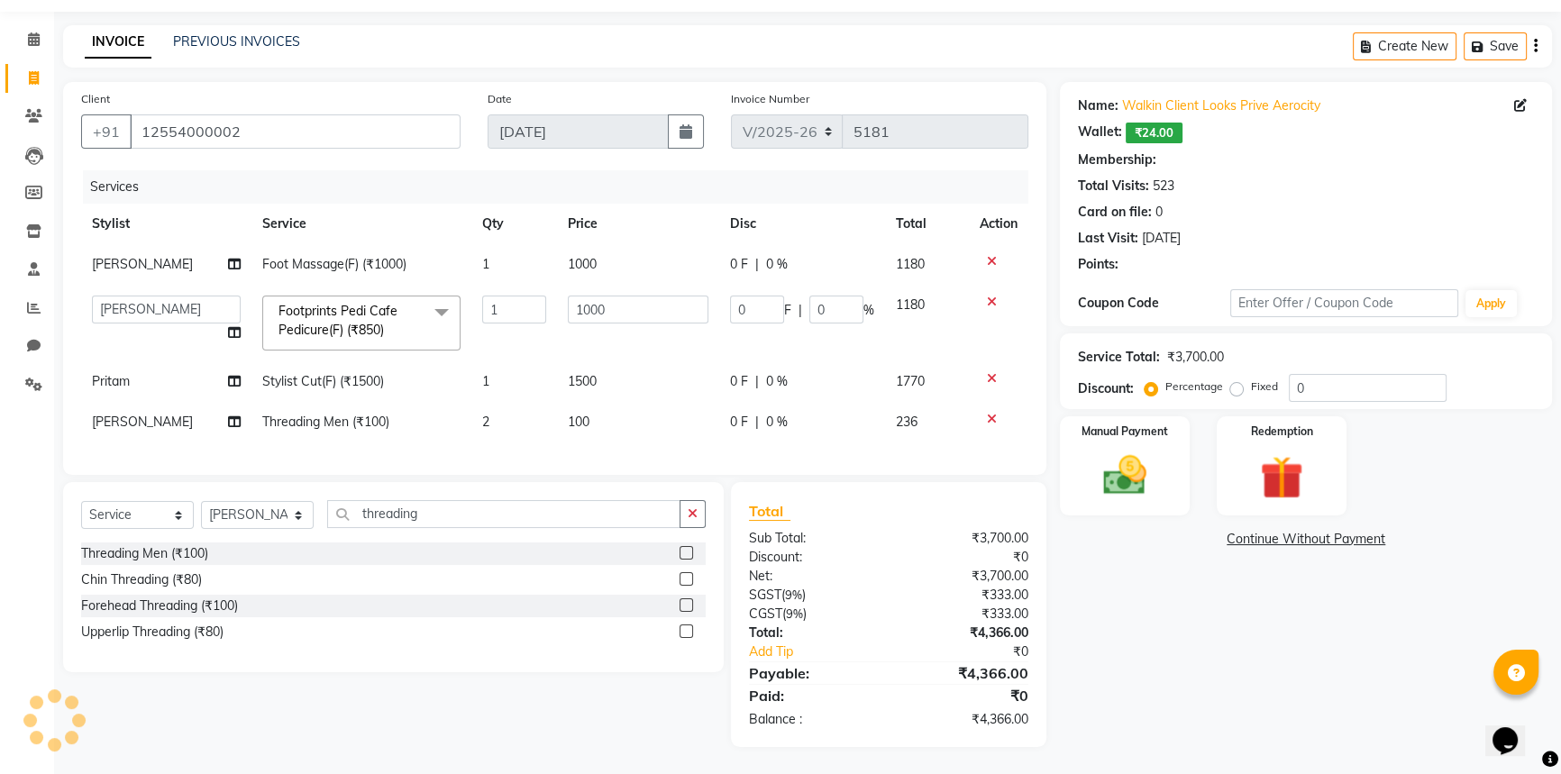
select select "1: Object"
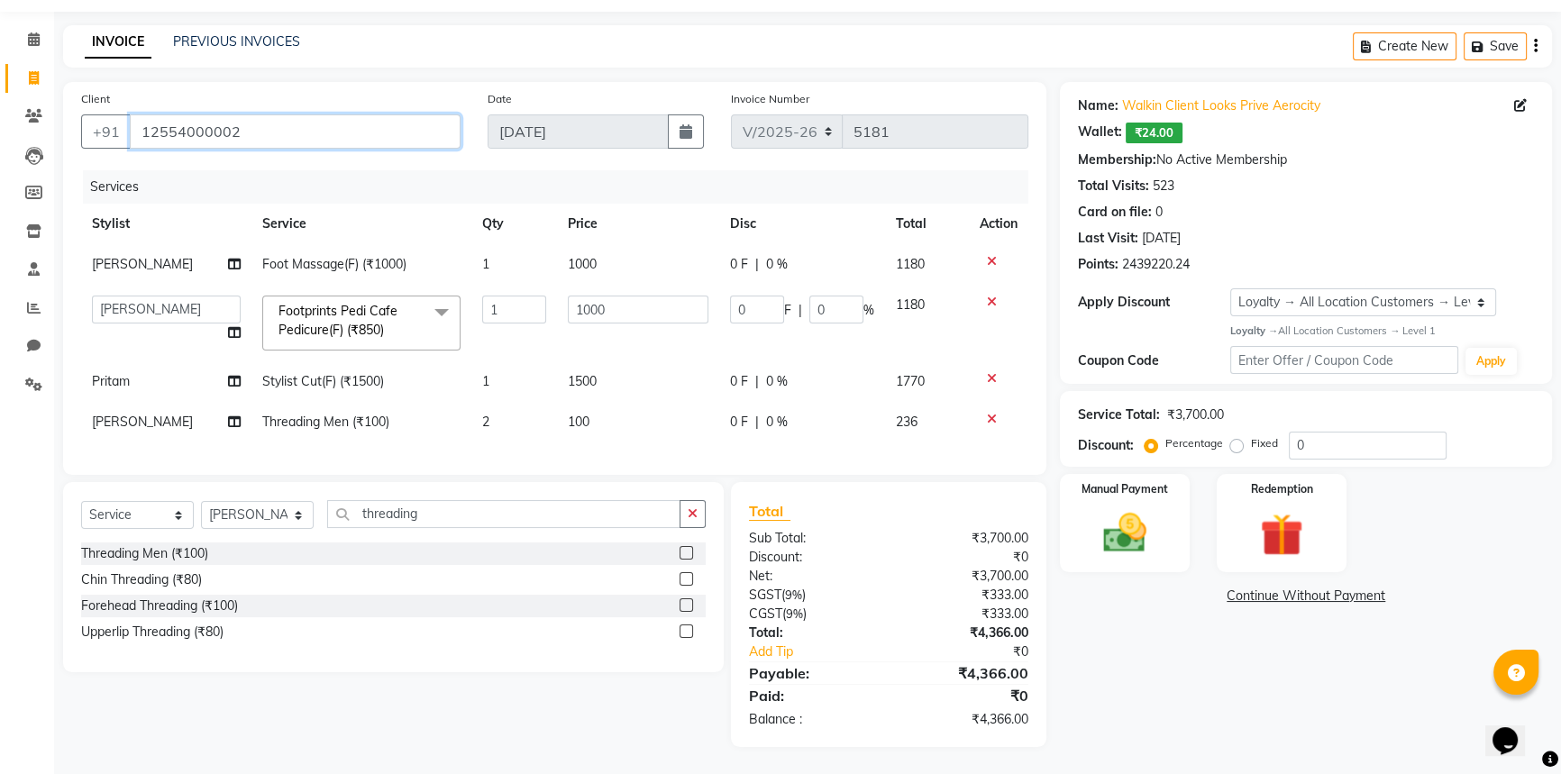
click at [329, 120] on input "12554000002" at bounding box center [295, 131] width 331 height 34
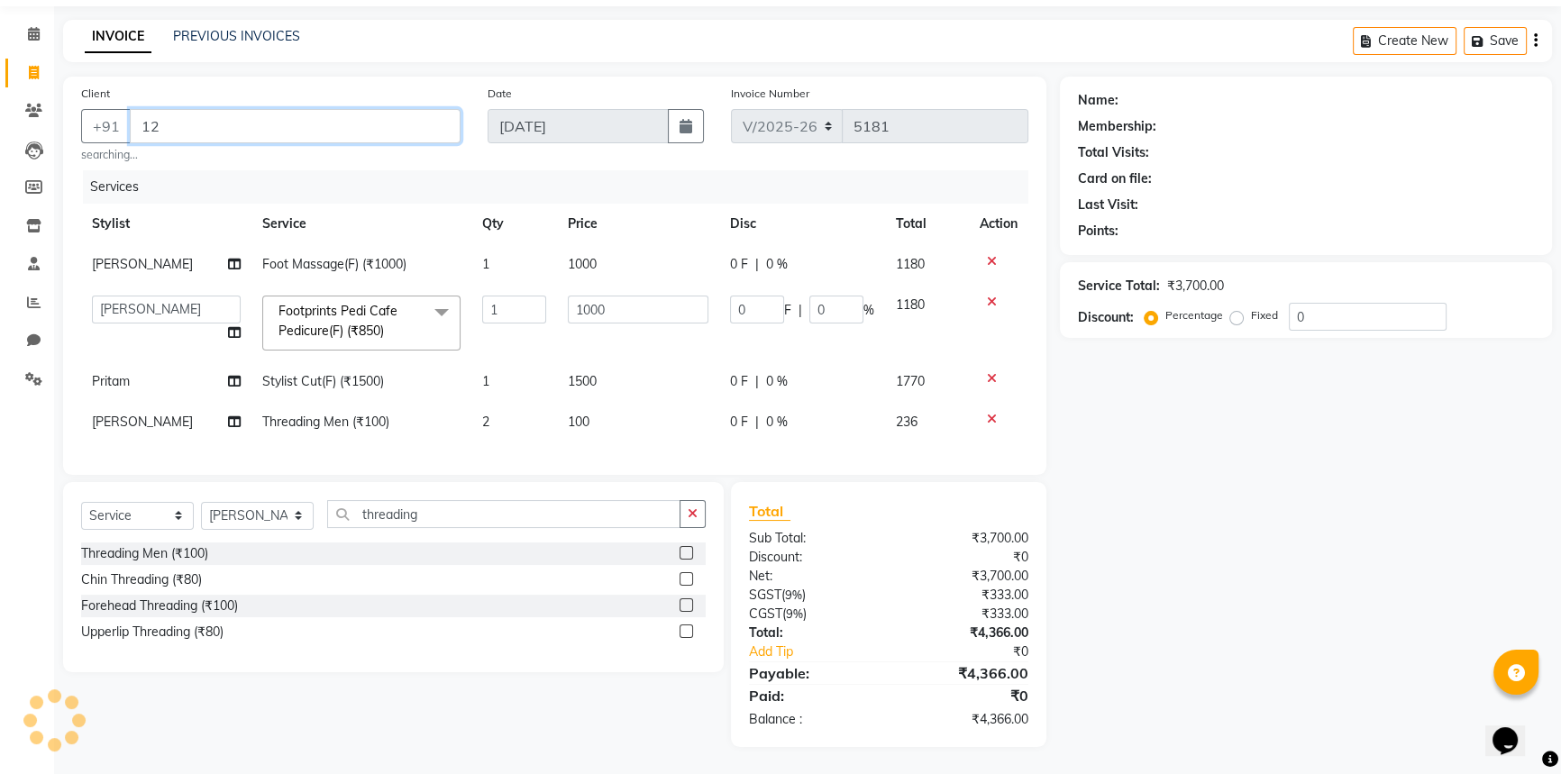
type input "1"
type input "9958001134"
click at [432, 118] on span "Add Client" at bounding box center [413, 126] width 71 height 18
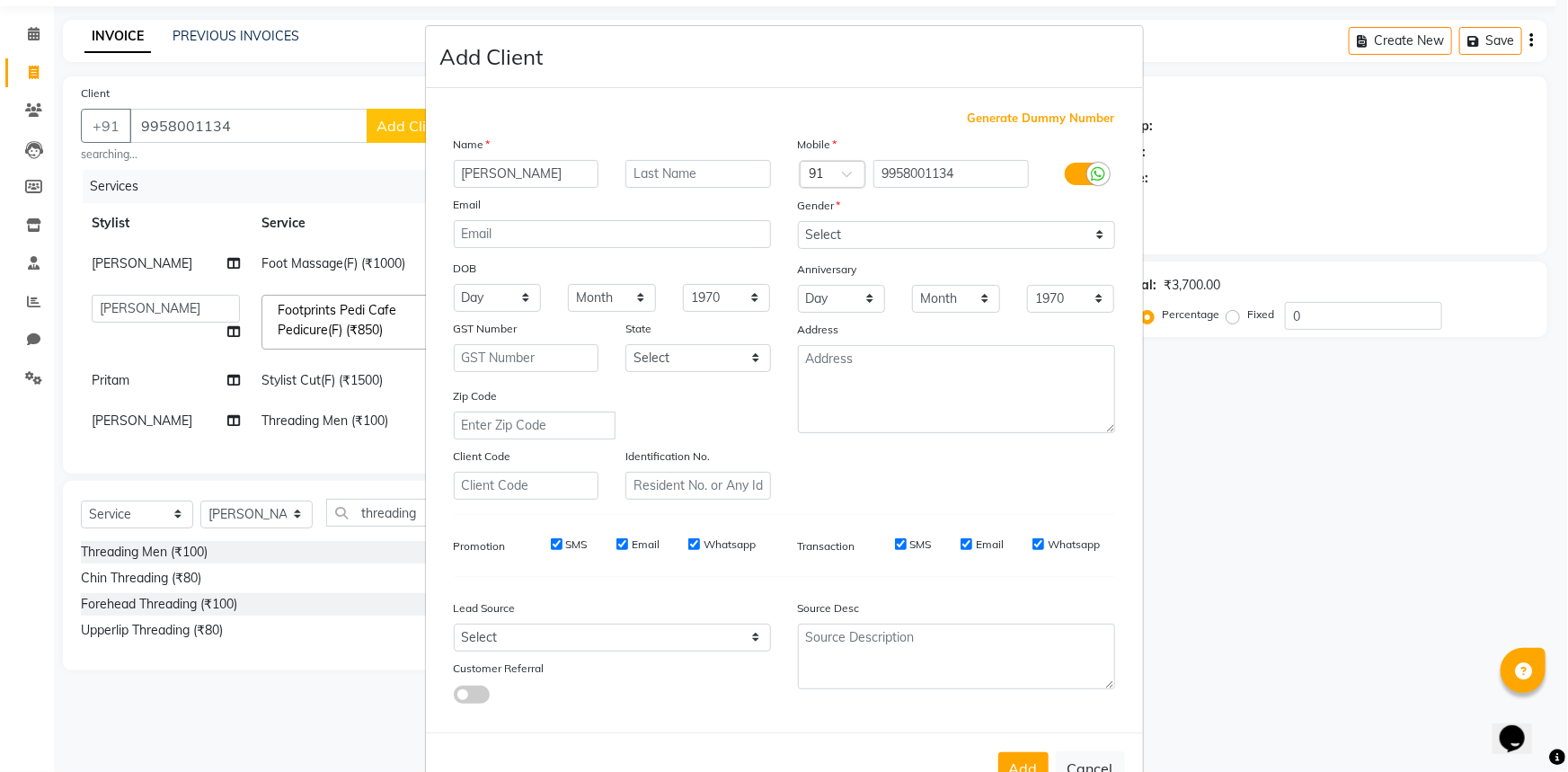
type input "[PERSON_NAME]"
drag, startPoint x: 915, startPoint y: 234, endPoint x: 910, endPoint y: 248, distance: 14.9
click at [915, 234] on select "Select [DEMOGRAPHIC_DATA] [DEMOGRAPHIC_DATA] Other Prefer Not To Say" at bounding box center [957, 235] width 317 height 28
select select "[DEMOGRAPHIC_DATA]"
click at [798, 221] on select "Select [DEMOGRAPHIC_DATA] [DEMOGRAPHIC_DATA] Other Prefer Not To Say" at bounding box center [957, 235] width 317 height 28
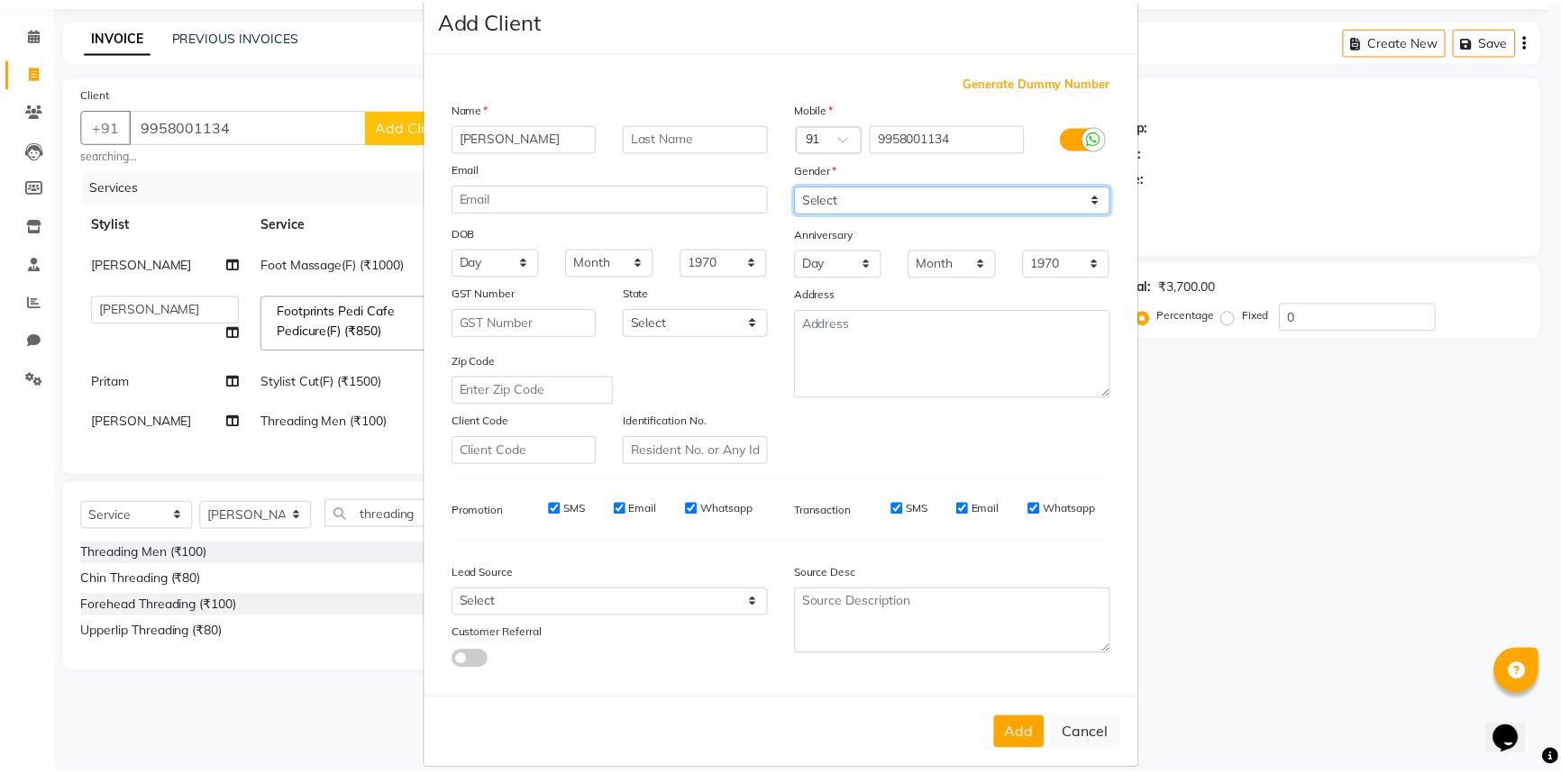
scroll to position [63, 0]
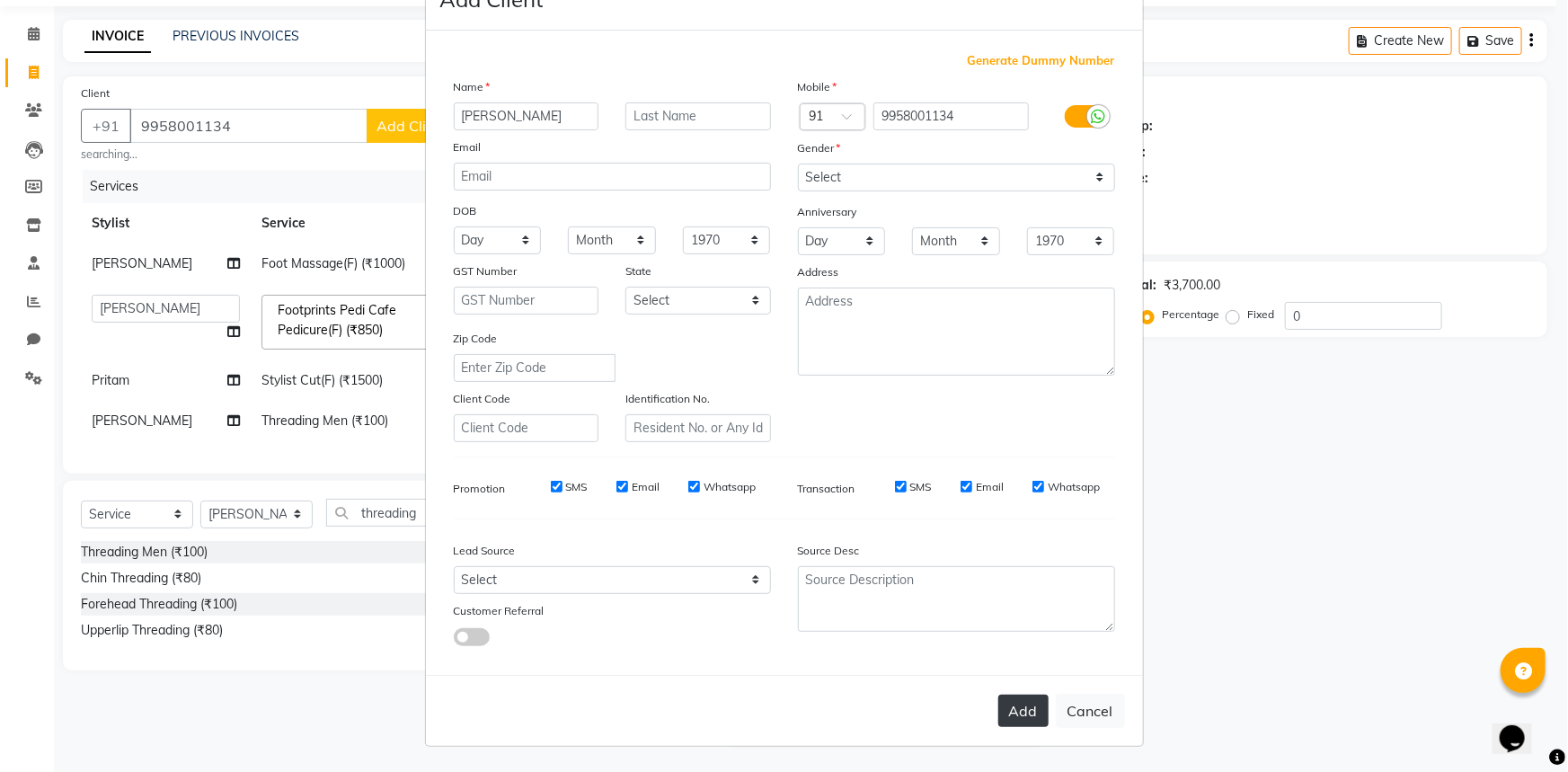
click at [1005, 713] on button "Add" at bounding box center [1023, 711] width 50 height 32
select select
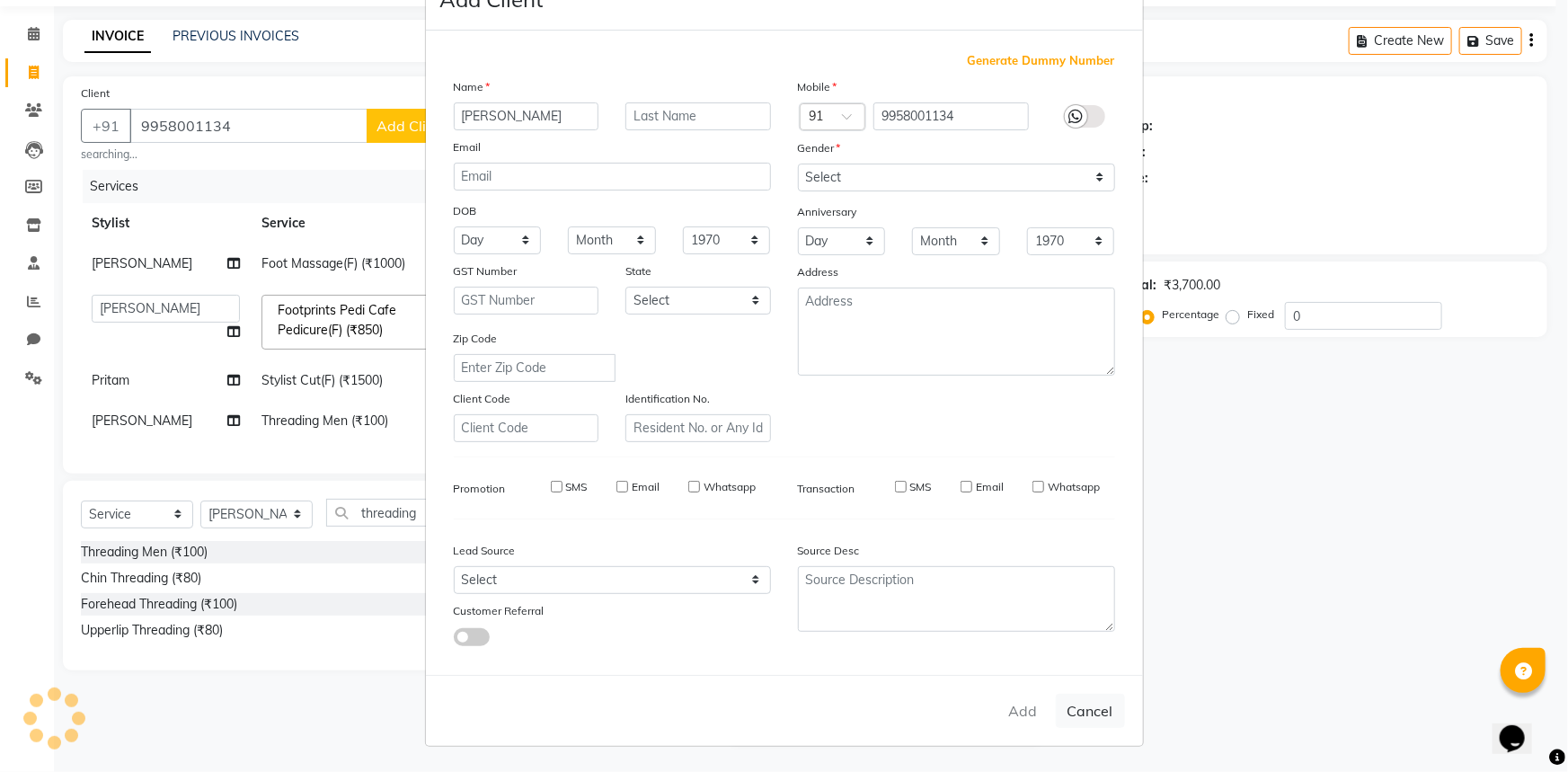
select select
checkbox input "false"
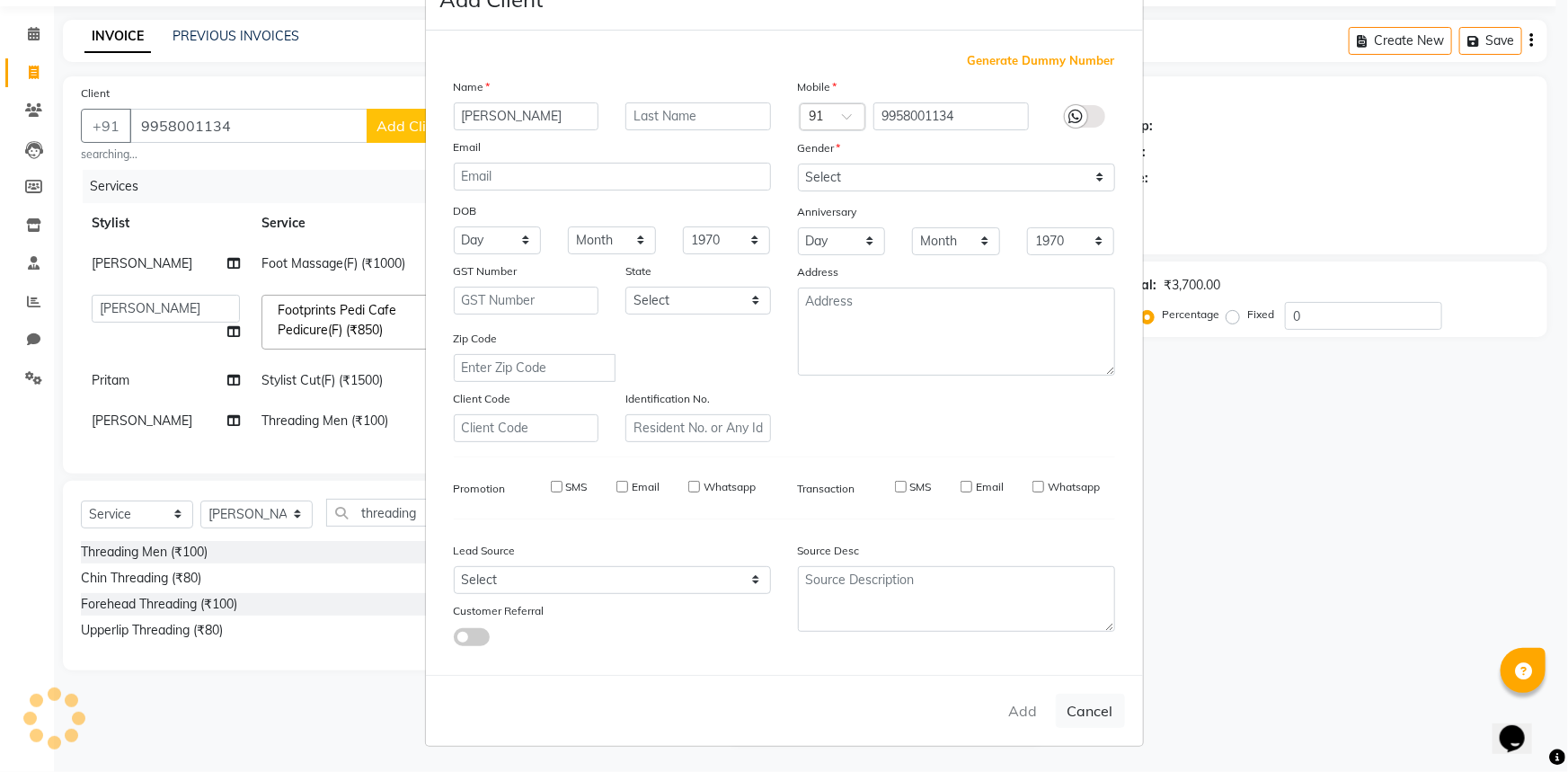
checkbox input "false"
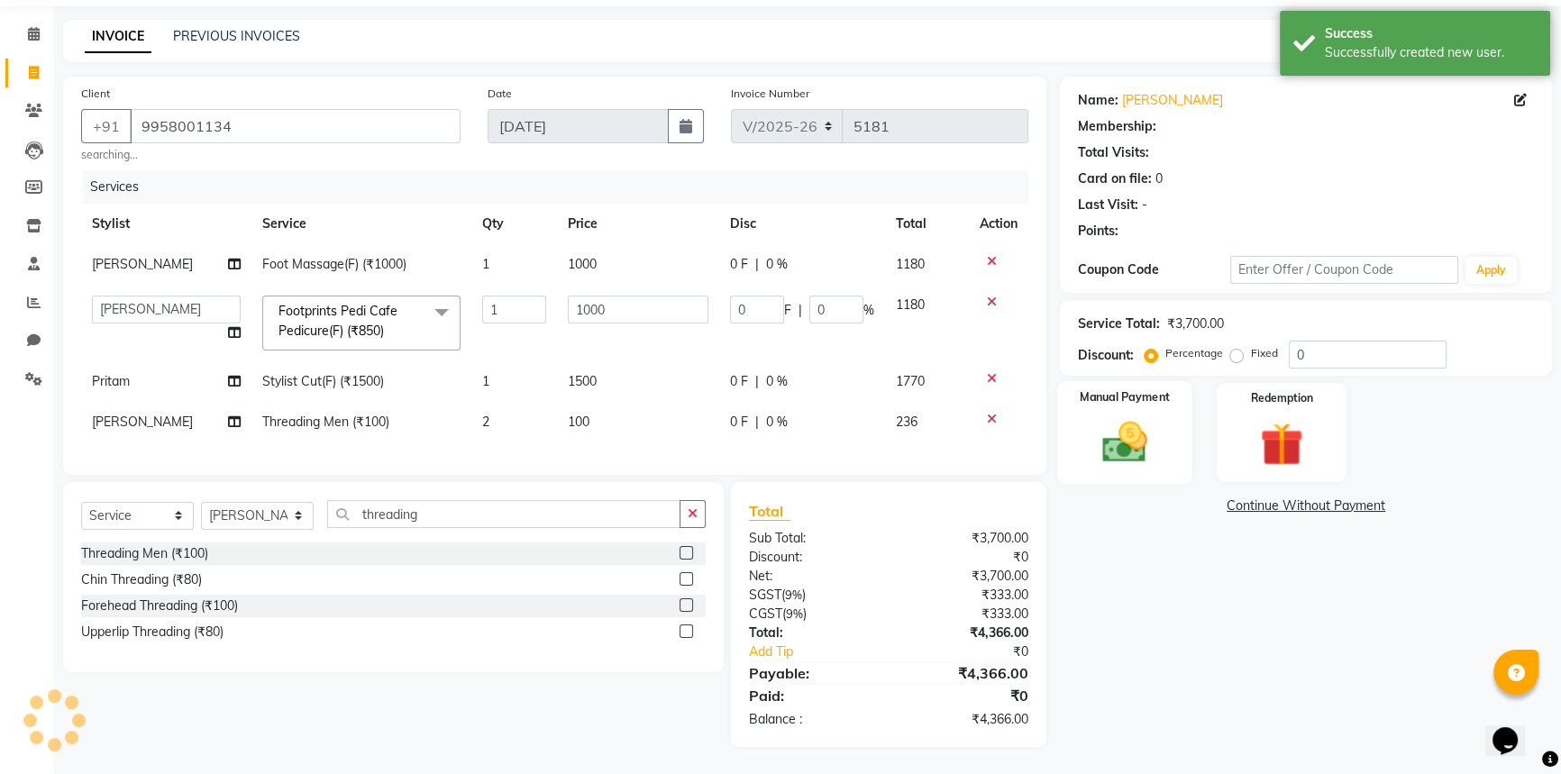
select select "1: Object"
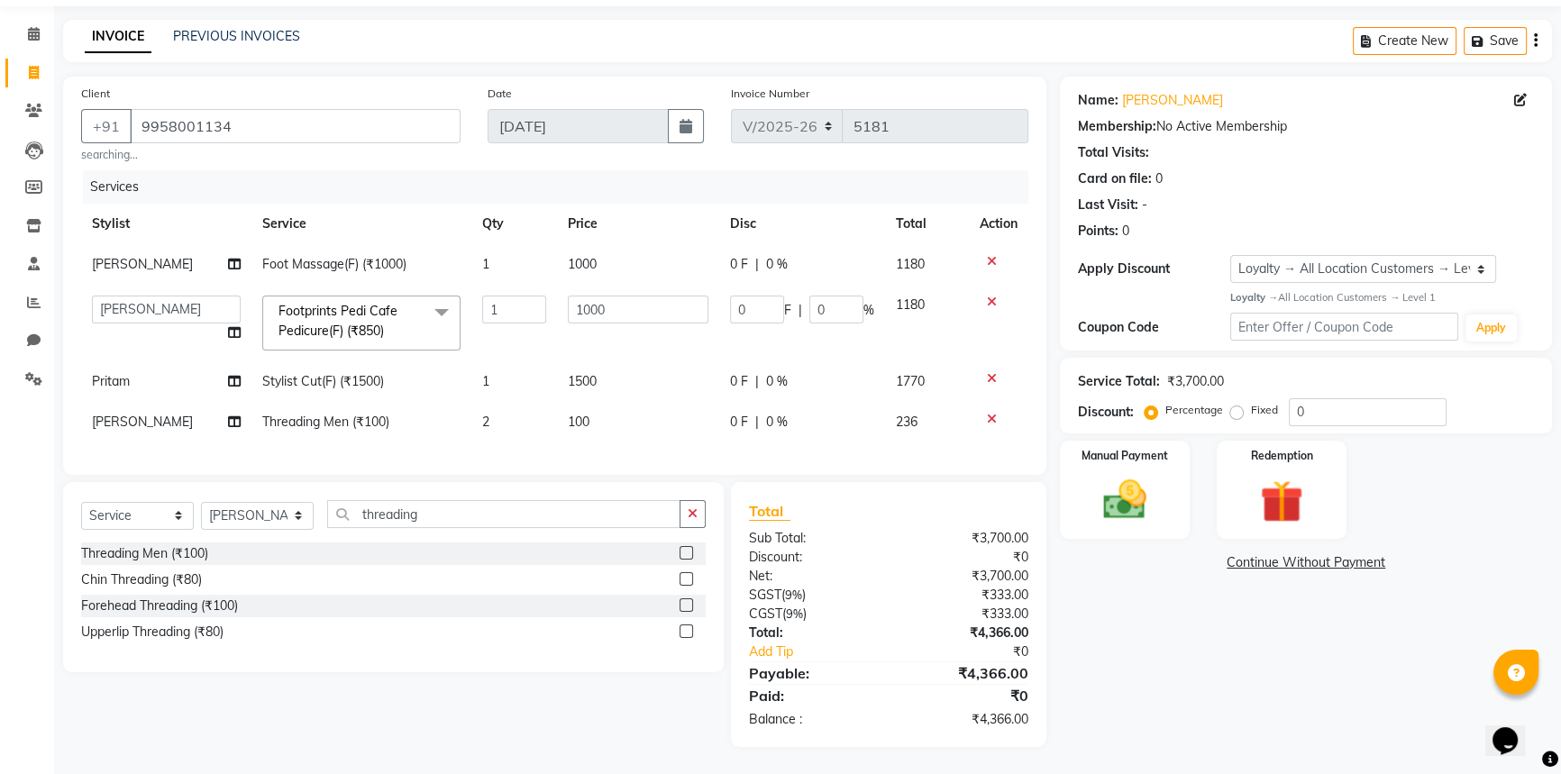
click at [1195, 474] on div "Manual Payment Redemption" at bounding box center [1305, 490] width 519 height 99
click at [1158, 475] on img at bounding box center [1124, 499] width 73 height 51
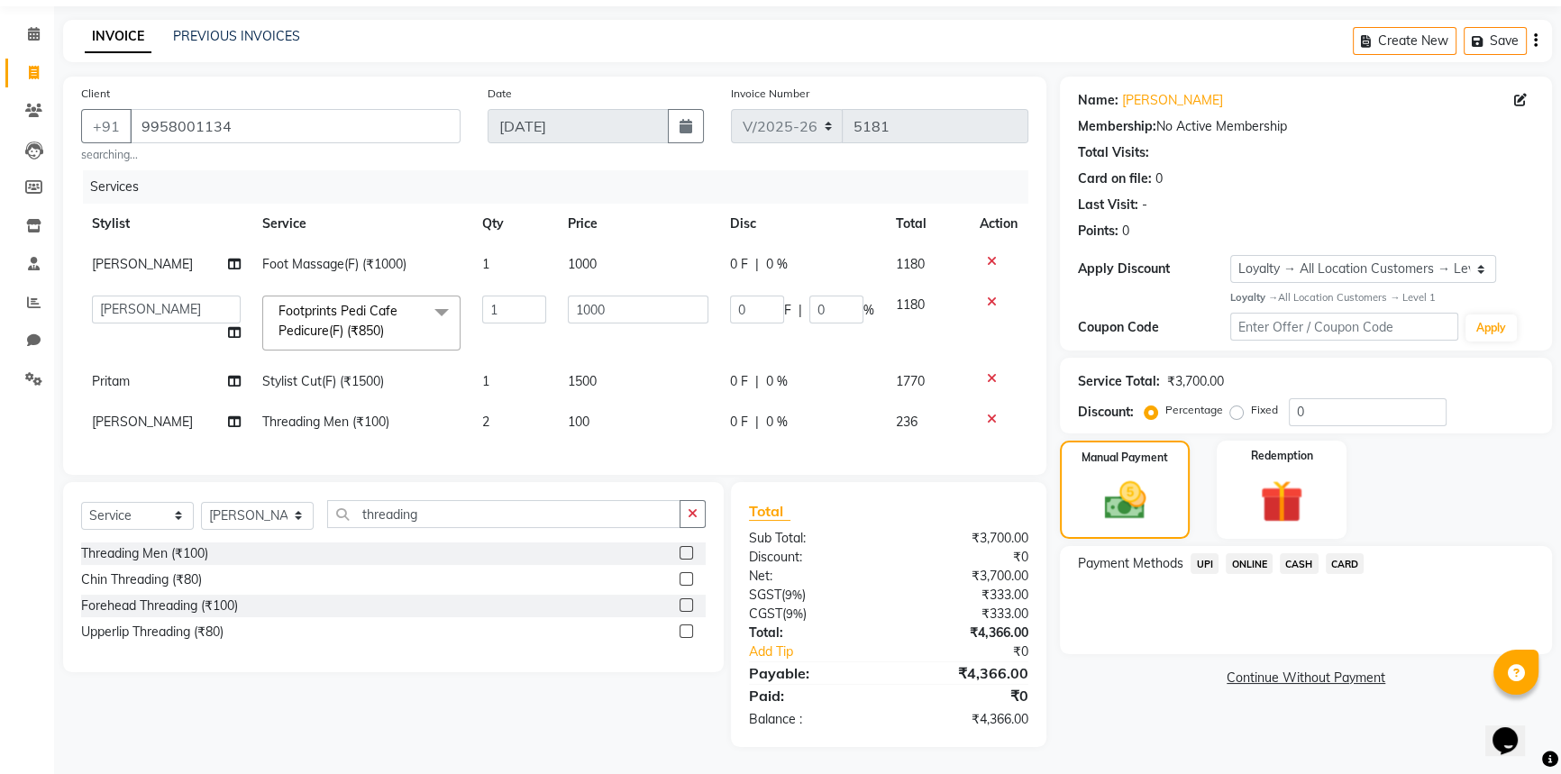
click at [1343, 559] on span "CARD" at bounding box center [1344, 563] width 39 height 21
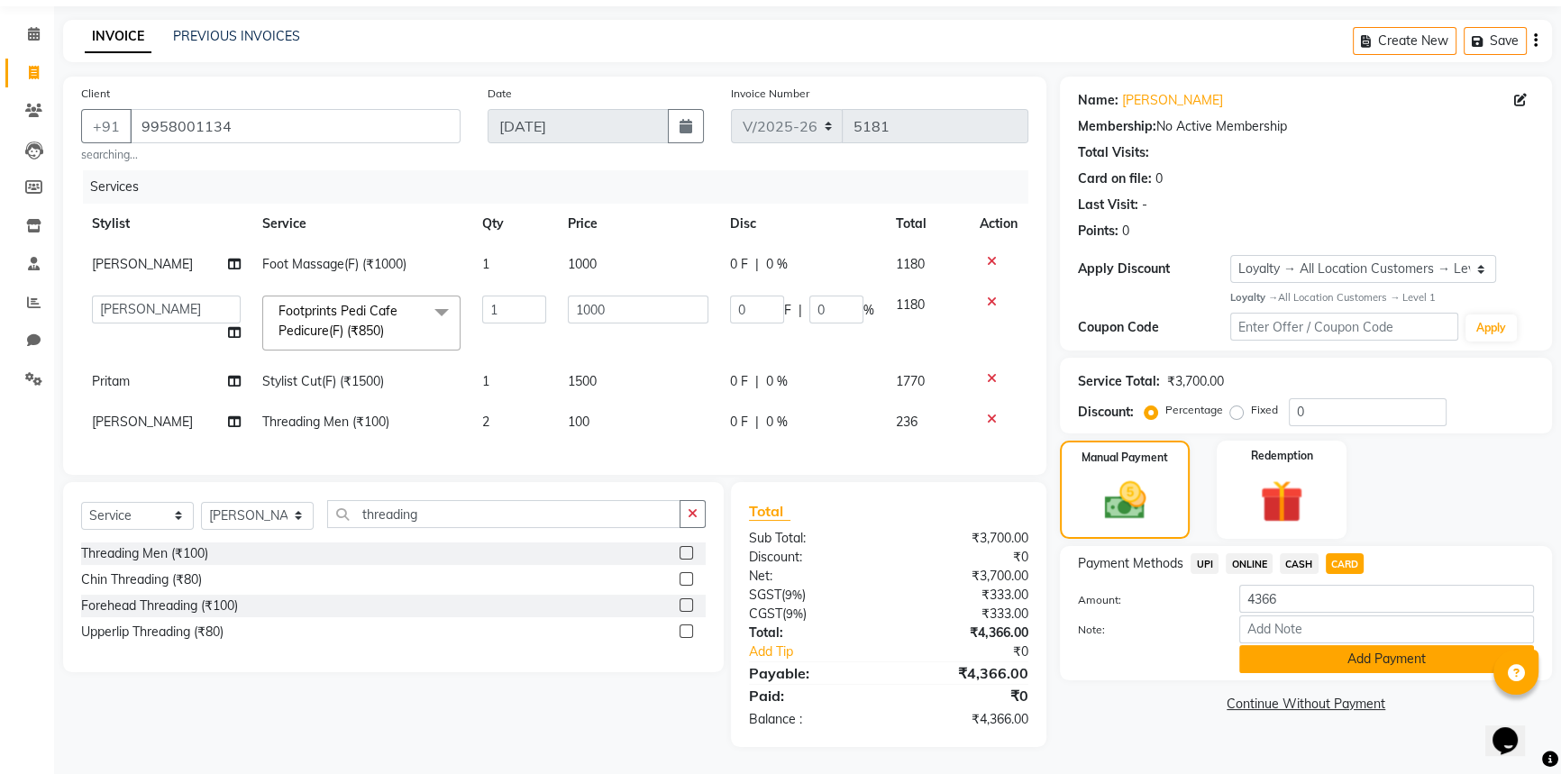
click at [1329, 658] on button "Add Payment" at bounding box center [1386, 659] width 295 height 28
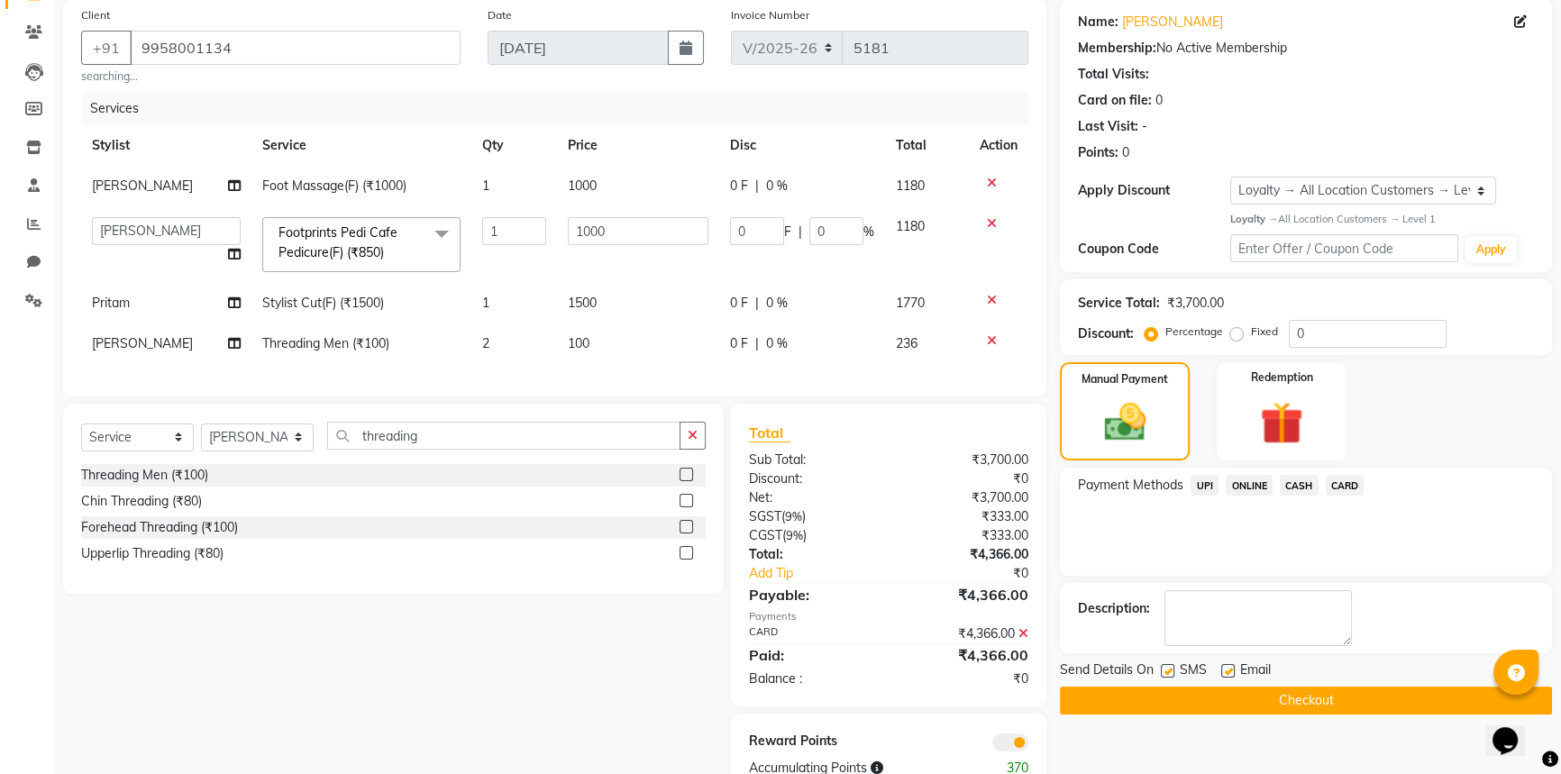
scroll to position [198, 0]
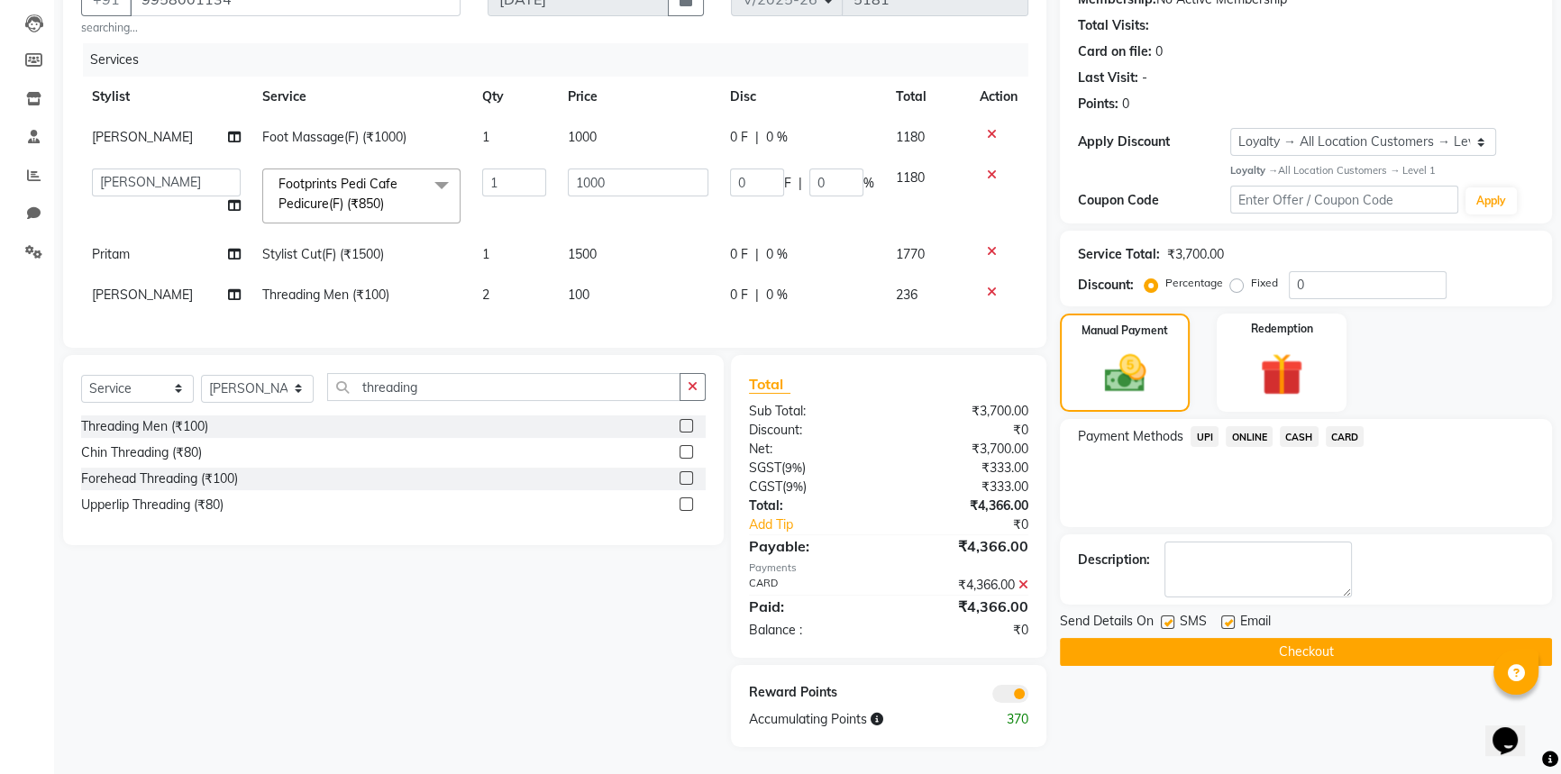
click at [1188, 638] on button "Checkout" at bounding box center [1306, 652] width 492 height 28
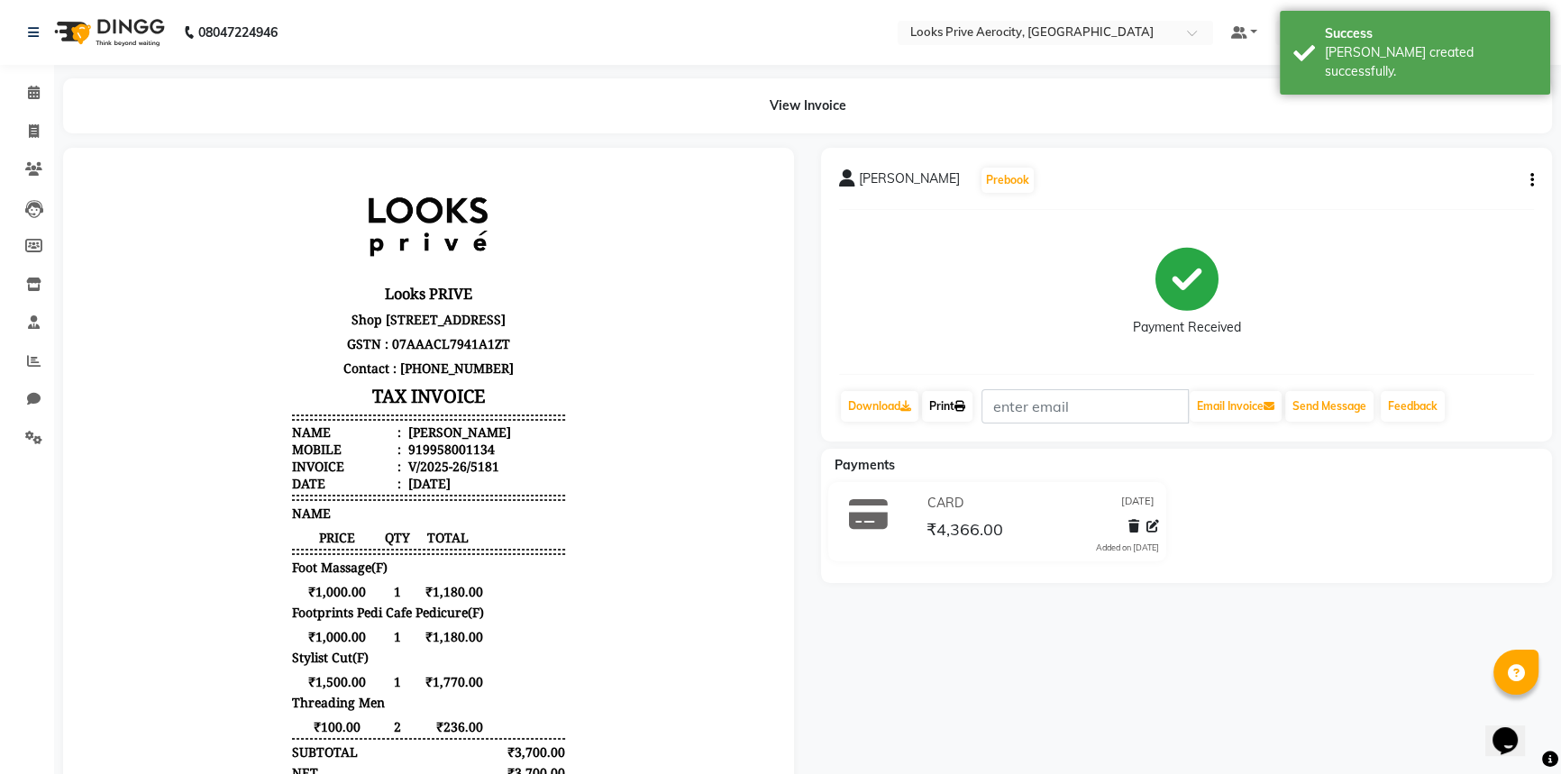
click at [961, 410] on icon at bounding box center [959, 406] width 11 height 11
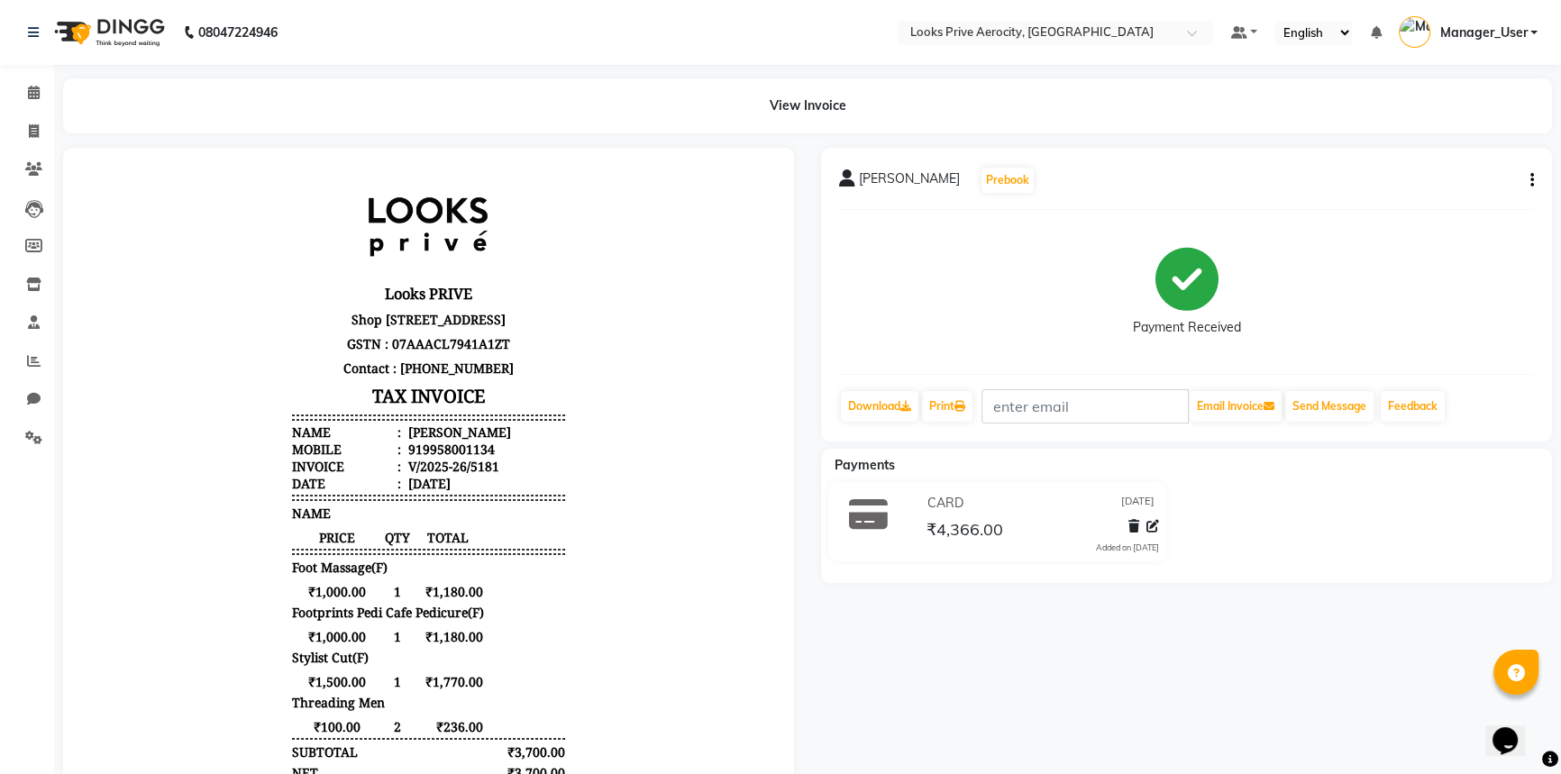
click at [1331, 587] on div "[PERSON_NAME] Prebook Payment Received Download Print Email Invoice Send Messag…" at bounding box center [1186, 605] width 758 height 915
click at [965, 411] on icon at bounding box center [959, 406] width 11 height 11
click at [30, 127] on icon at bounding box center [34, 131] width 10 height 14
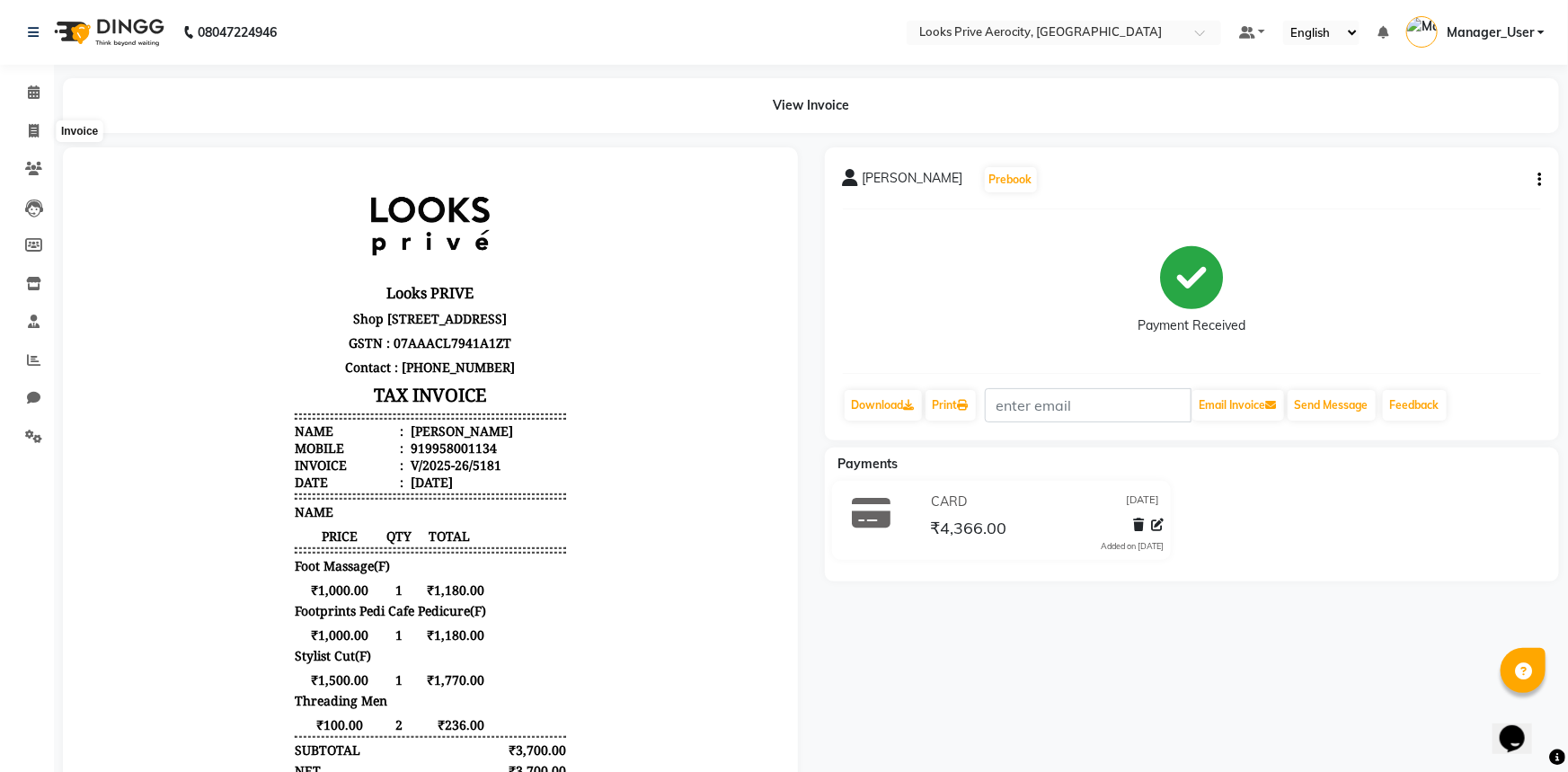
select select "service"
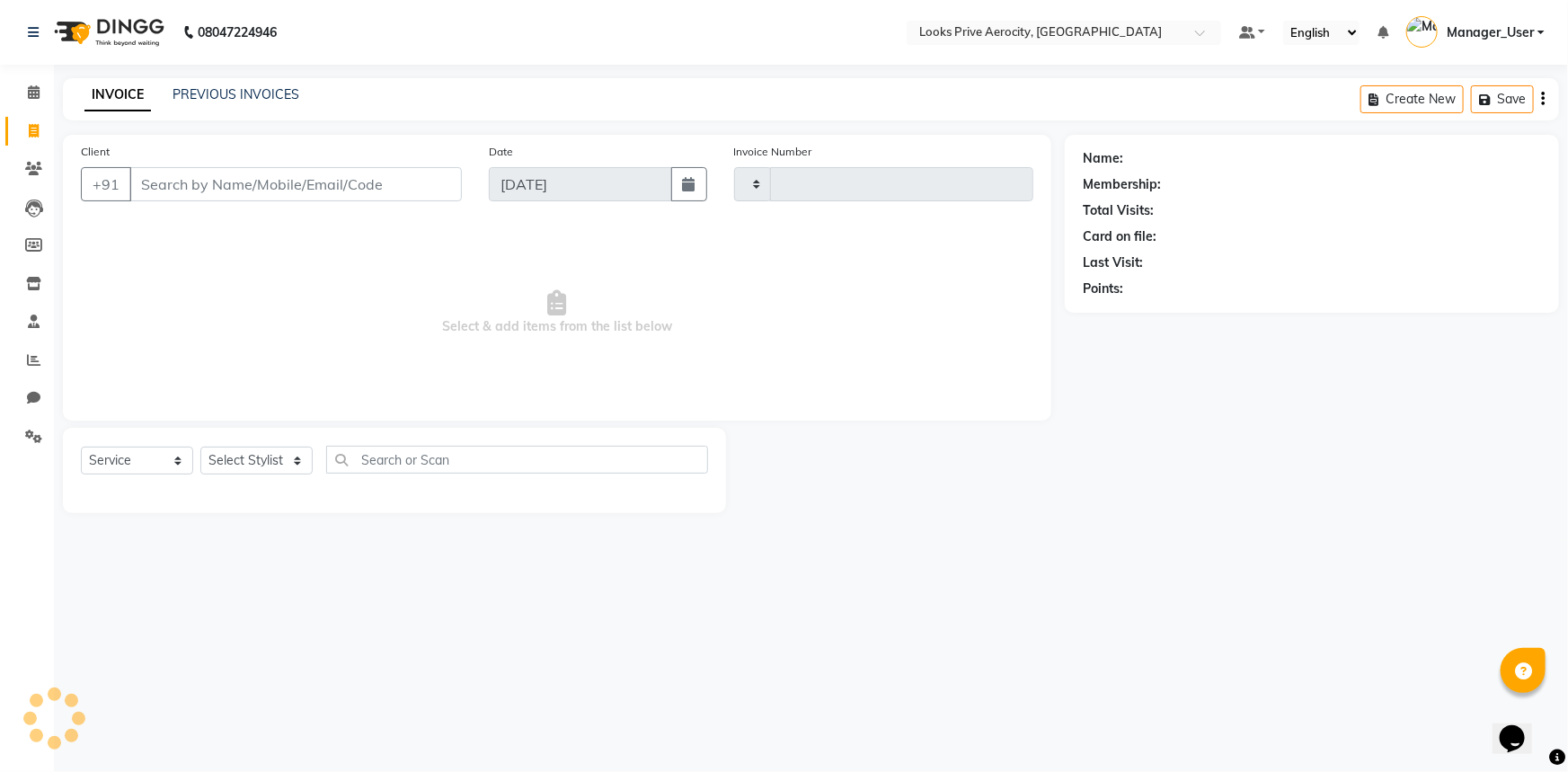
click at [227, 190] on input "Client" at bounding box center [295, 185] width 332 height 34
type input "5182"
select select "5913"
click at [243, 88] on link "PREVIOUS INVOICES" at bounding box center [235, 95] width 127 height 16
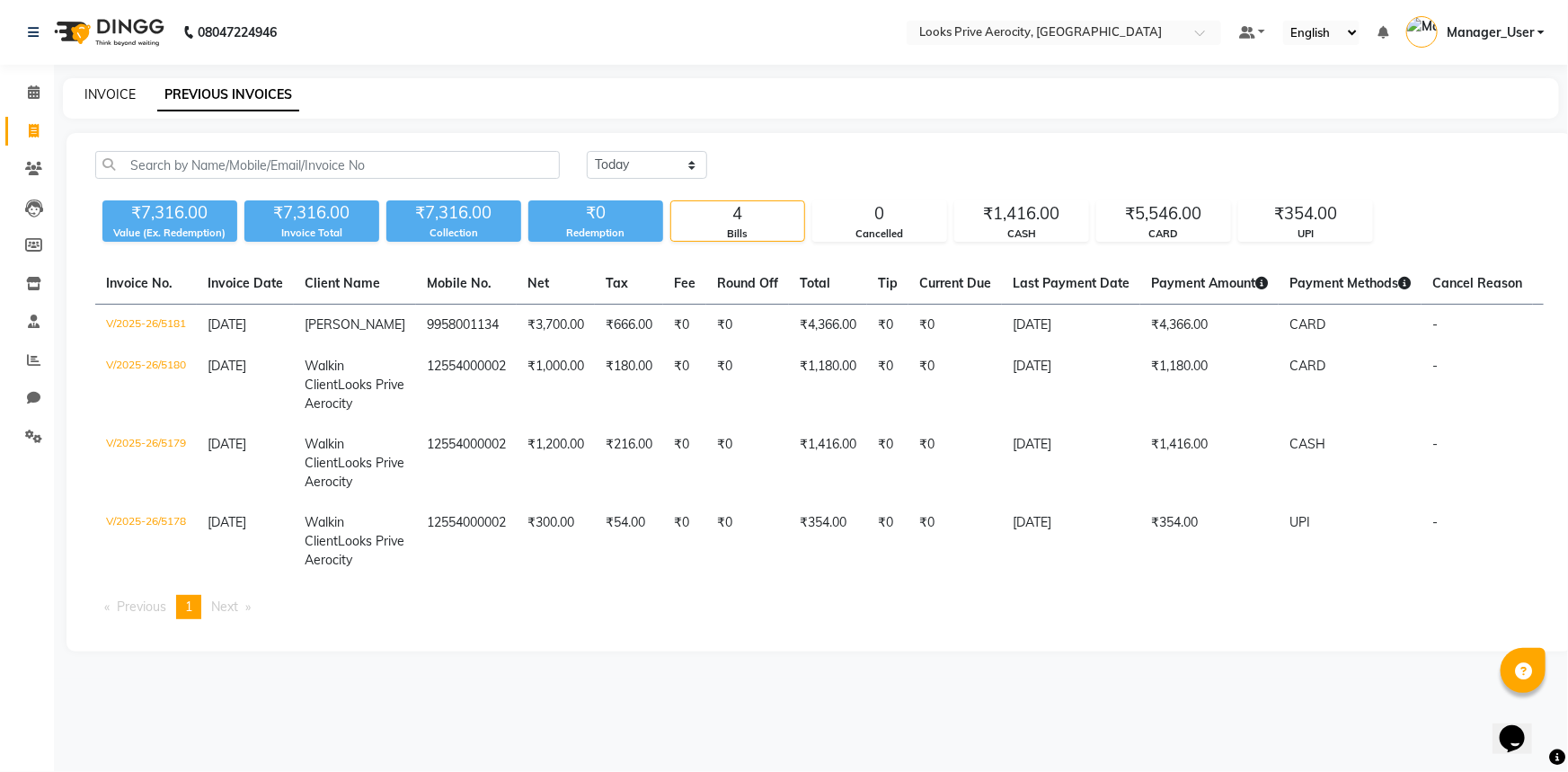
click at [107, 92] on link "INVOICE" at bounding box center [110, 95] width 51 height 16
select select "service"
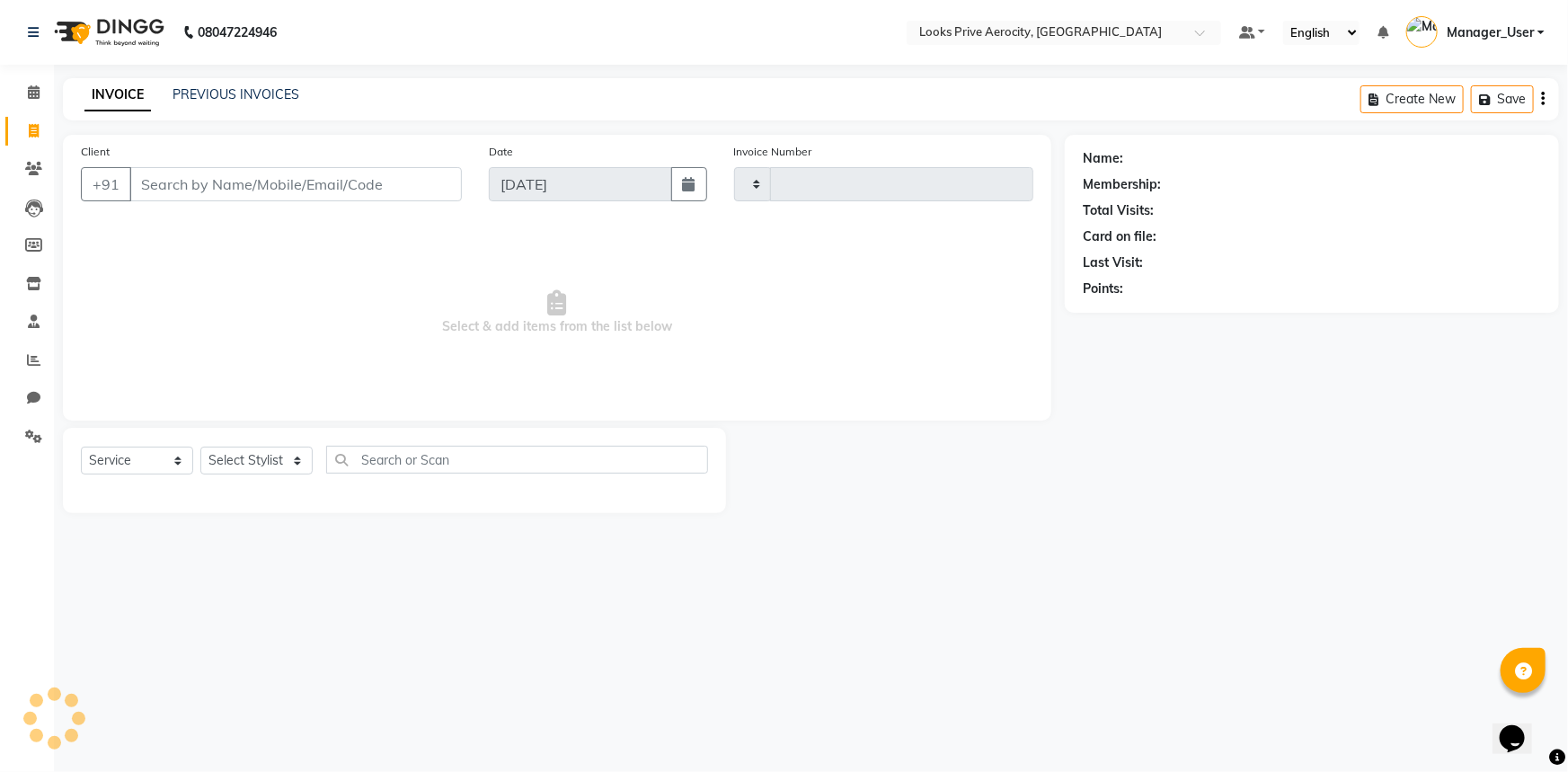
type input "5182"
select select "5913"
click at [31, 438] on icon at bounding box center [33, 437] width 17 height 14
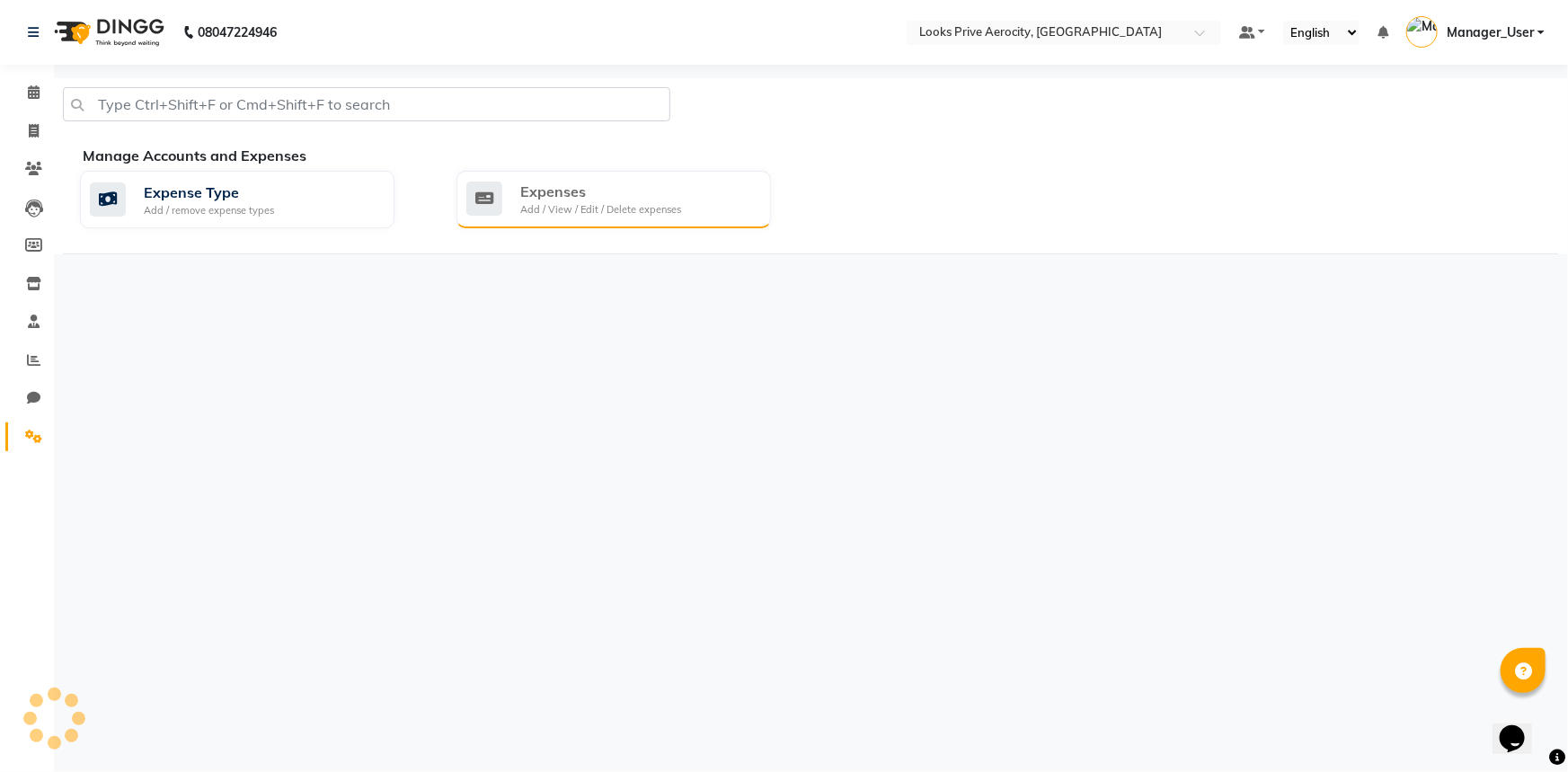
click at [548, 197] on div "Expenses" at bounding box center [600, 192] width 161 height 22
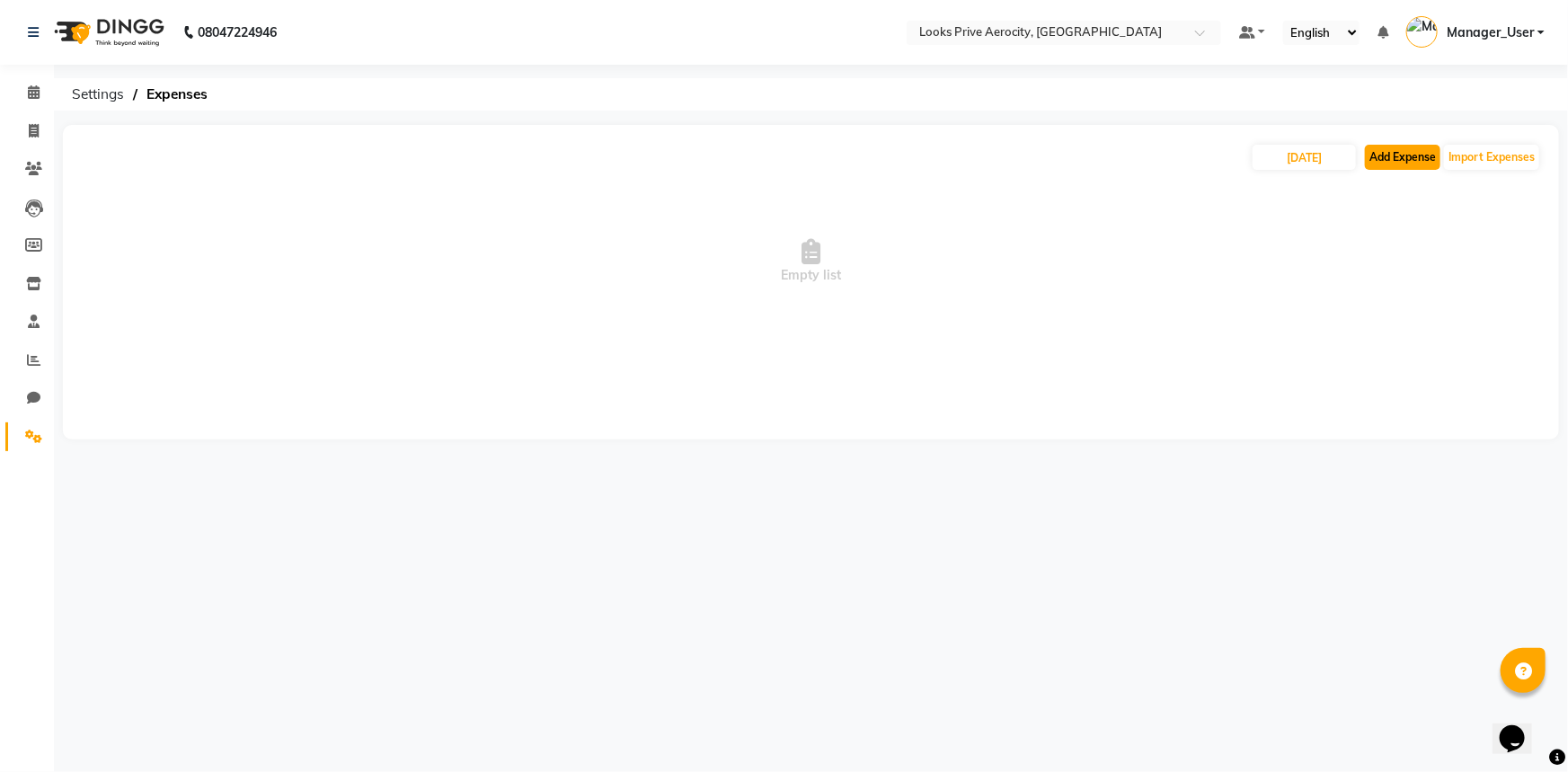
click at [1410, 150] on button "Add Expense" at bounding box center [1403, 157] width 76 height 25
select select "1"
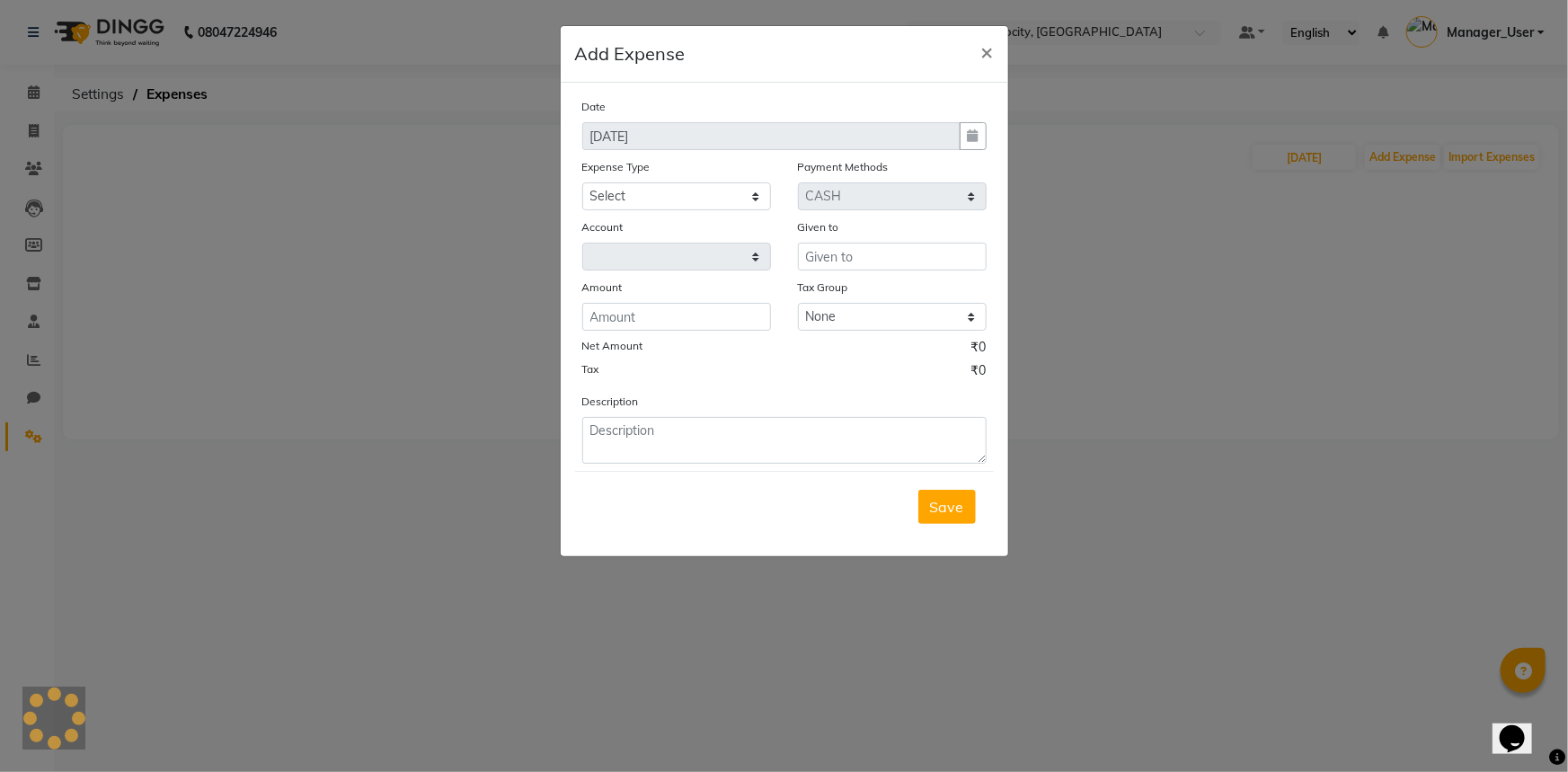
select select "4876"
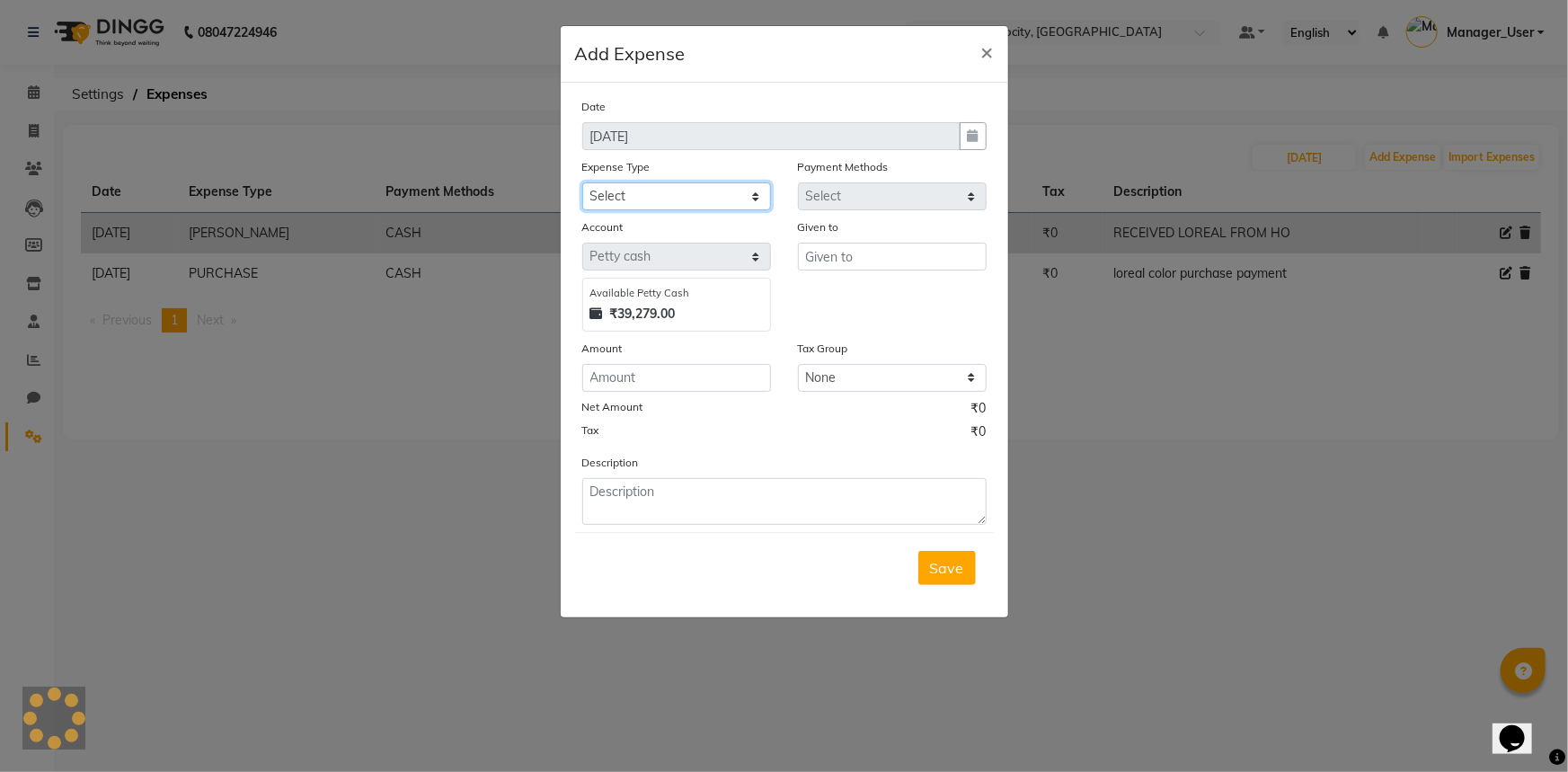
drag, startPoint x: 670, startPoint y: 195, endPoint x: 670, endPoint y: 210, distance: 15.0
click at [670, 195] on select "Select Bank Deposit Blinkit Cash Handover CLIENT Client ordered food Client Ref…" at bounding box center [676, 196] width 189 height 28
select select "24263"
click at [583, 184] on select "Select Bank Deposit Blinkit Cash Handover CLIENT Client ordered food Client Ref…" at bounding box center [676, 196] width 189 height 28
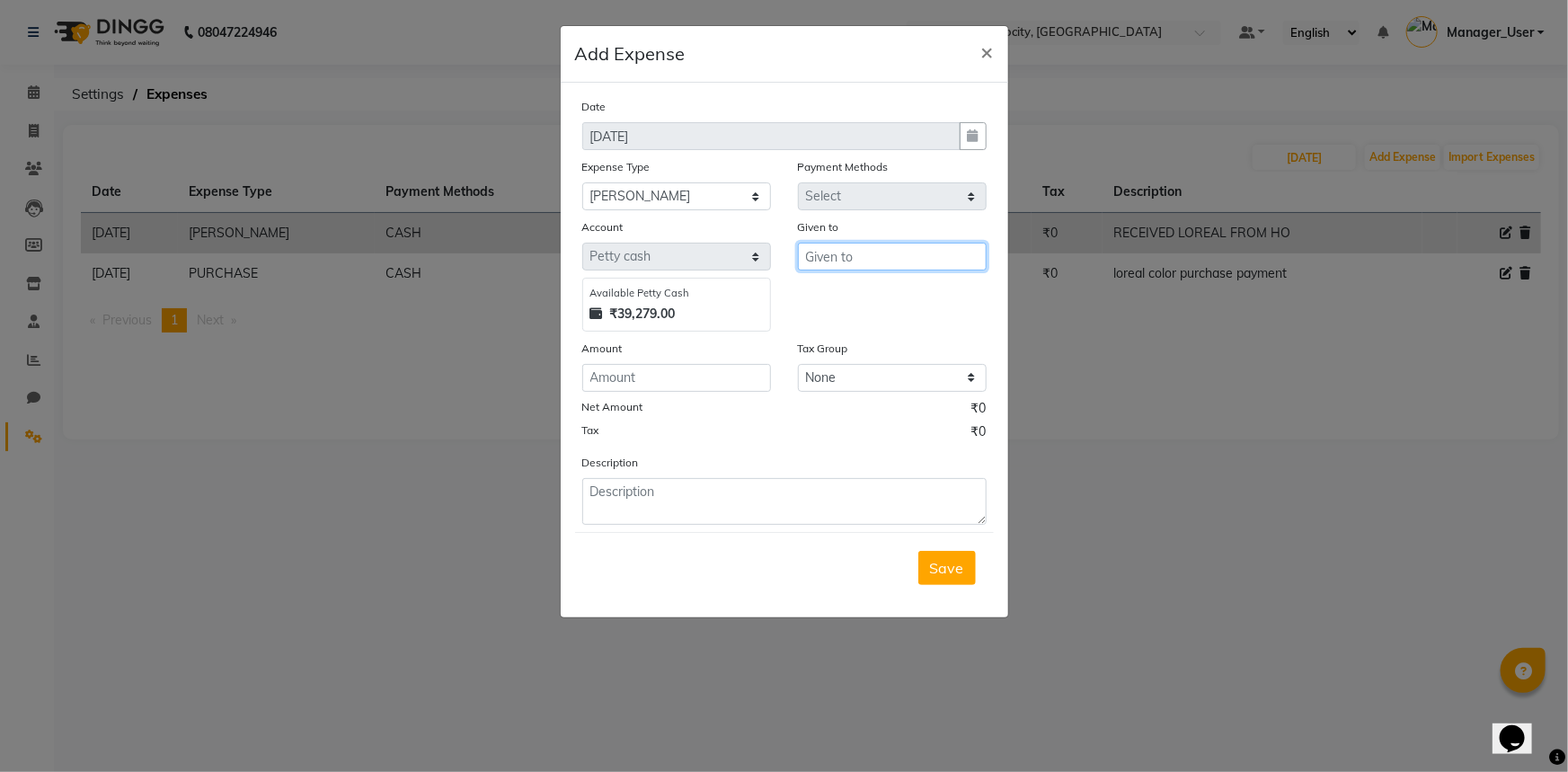
click at [833, 256] on input "text" at bounding box center [892, 256] width 189 height 28
click at [871, 294] on span "Manager" at bounding box center [852, 295] width 62 height 18
type input "Manager_User"
click at [627, 386] on input "number" at bounding box center [676, 378] width 189 height 28
type input "200"
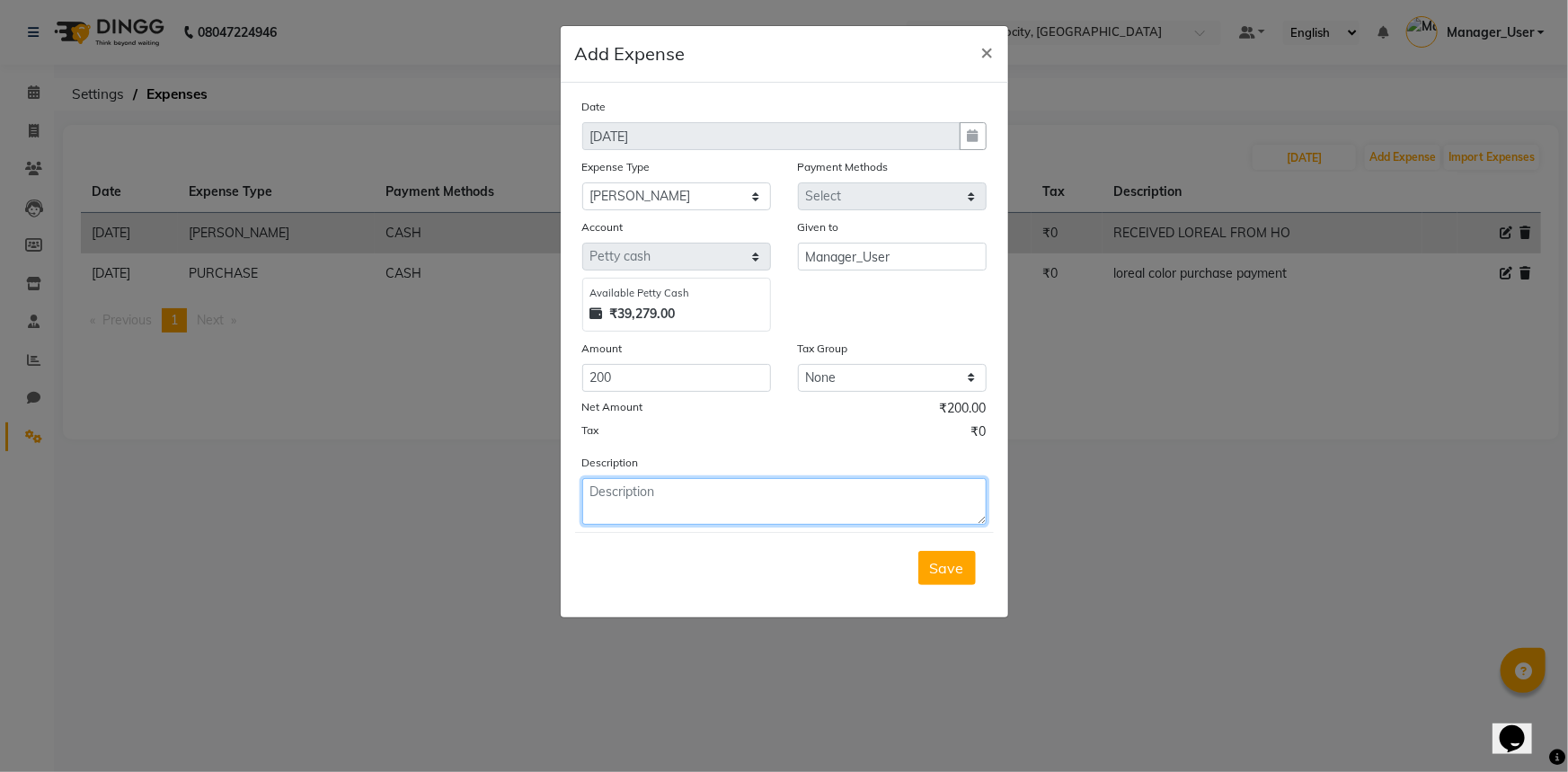
click at [644, 511] on textarea at bounding box center [784, 501] width 404 height 47
type textarea "invoice send to [PERSON_NAME]"
click at [943, 569] on span "Save" at bounding box center [948, 568] width 34 height 18
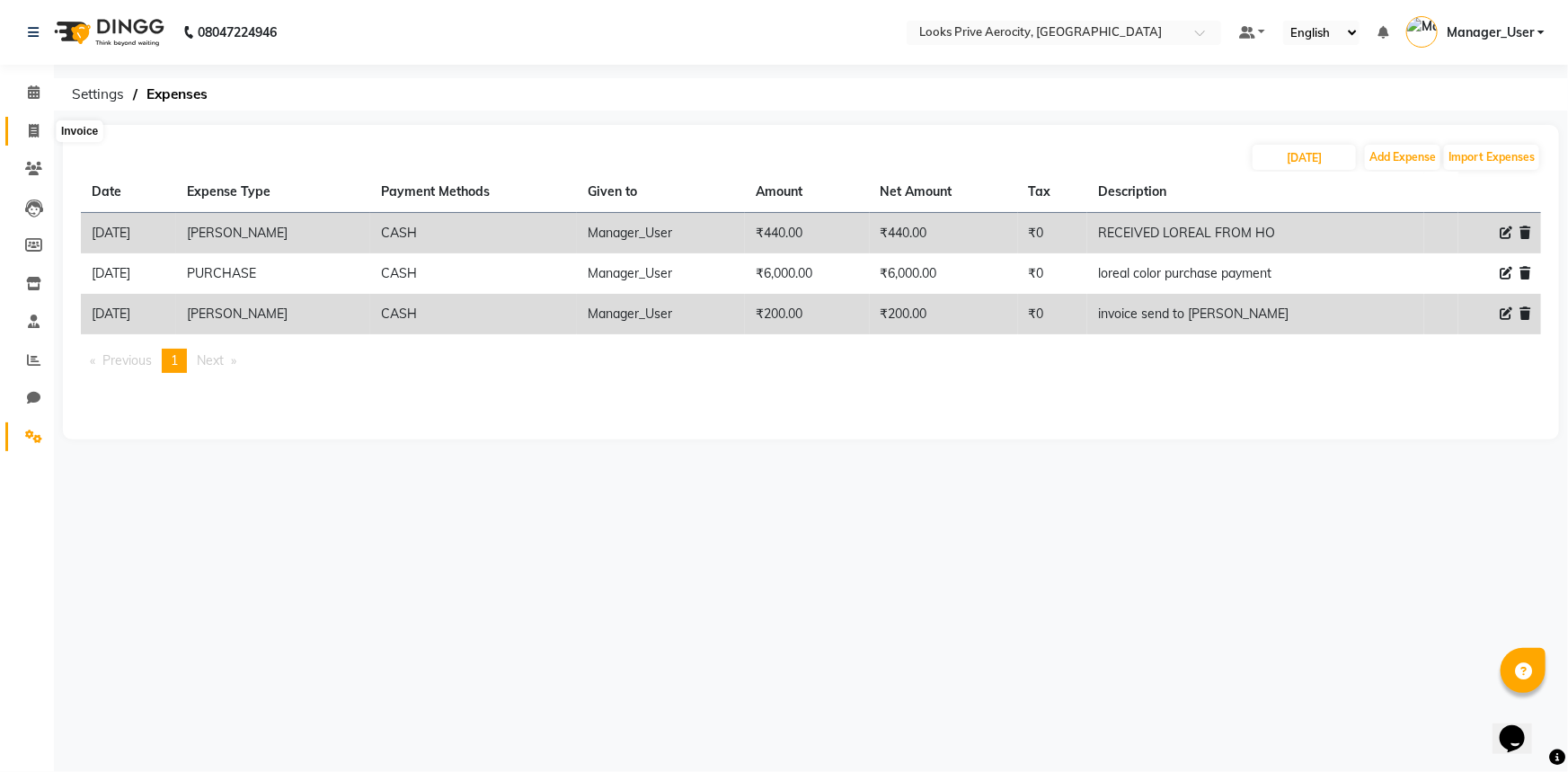
click at [31, 126] on icon at bounding box center [34, 131] width 10 height 14
select select "service"
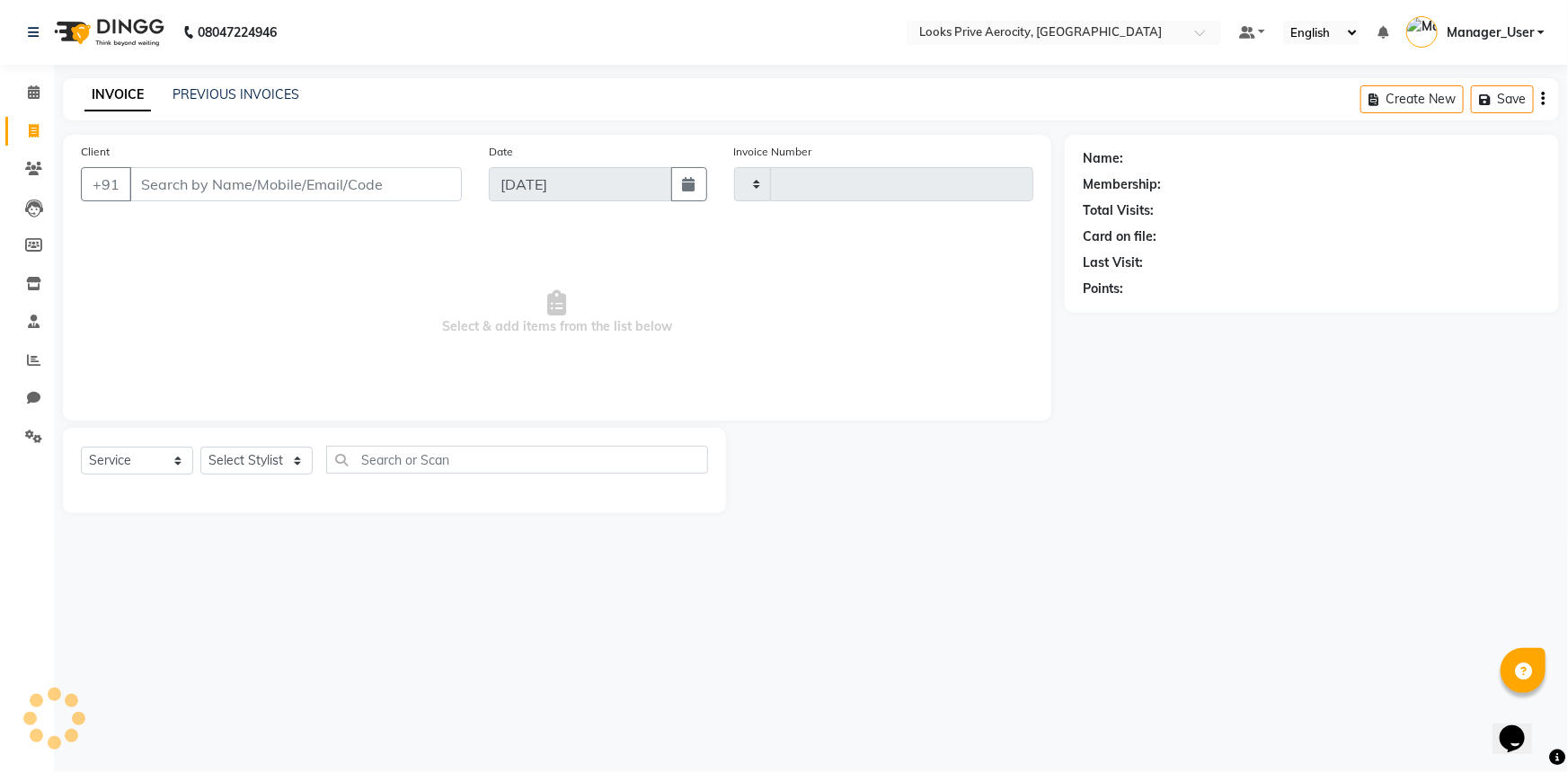
type input "5182"
select select "5913"
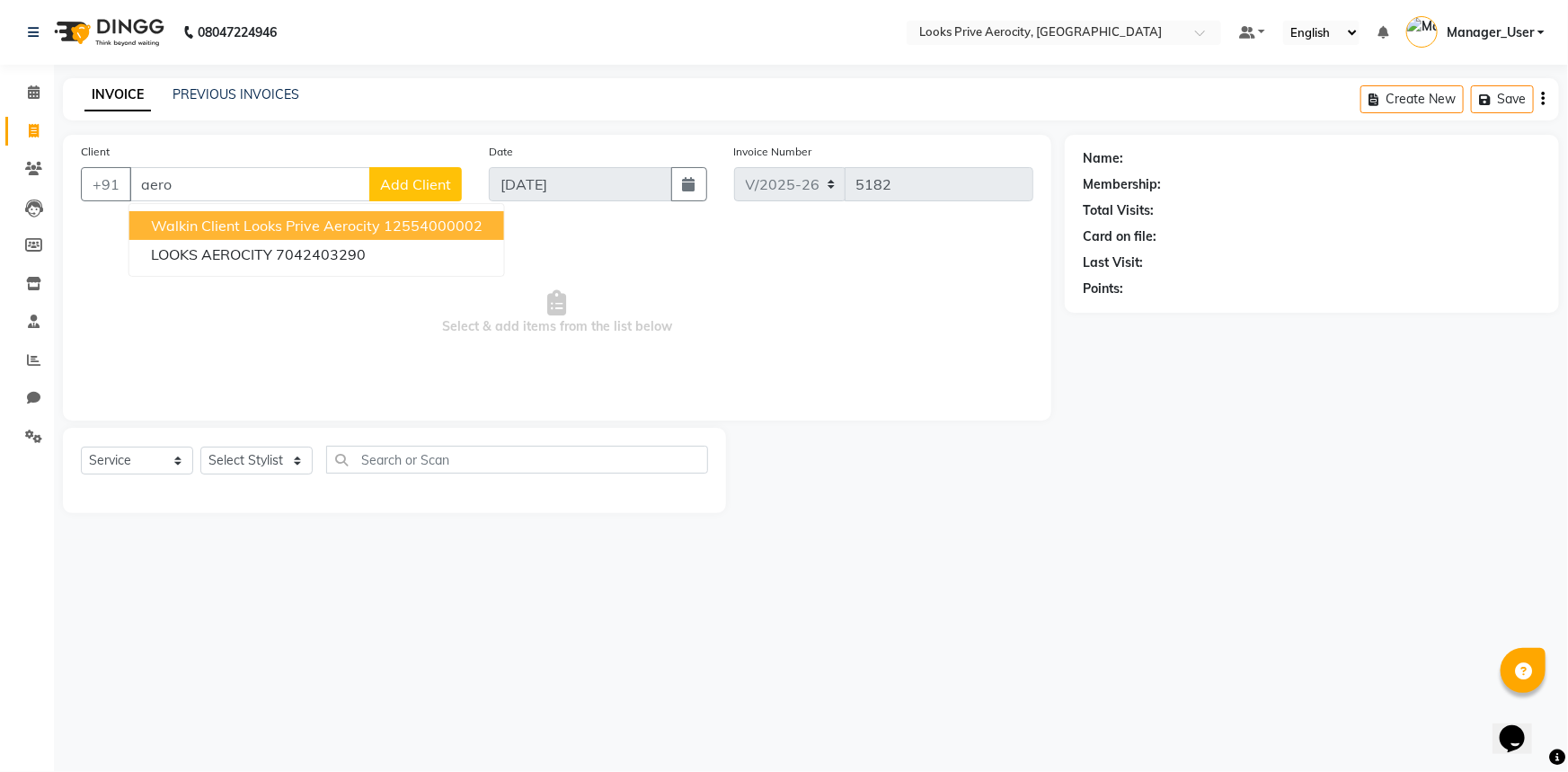
click at [196, 228] on span "Walkin Client Looks Prive Aerocity" at bounding box center [265, 225] width 229 height 18
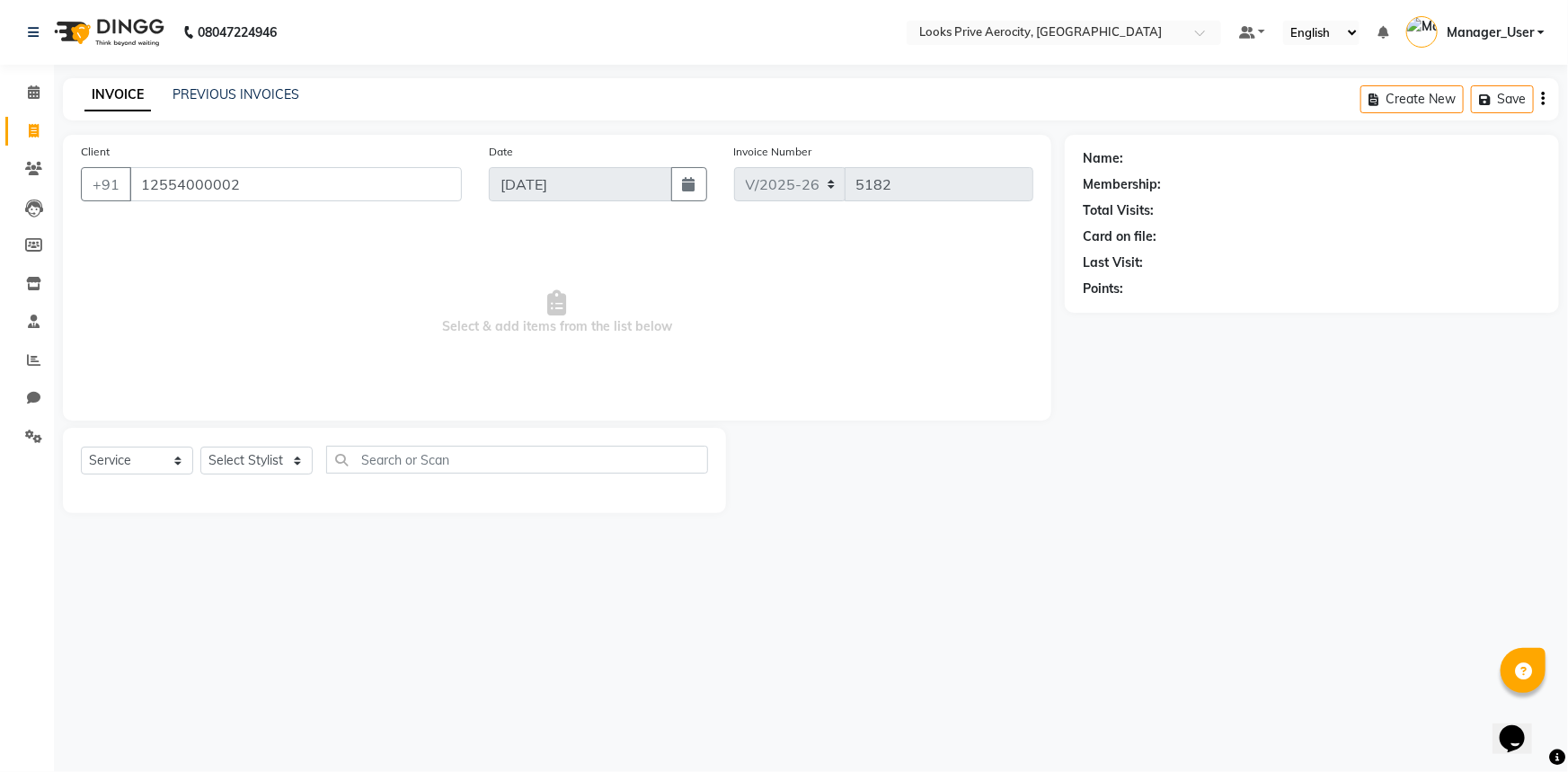
type input "12554000002"
click at [223, 468] on select "Select Stylist" at bounding box center [256, 461] width 113 height 28
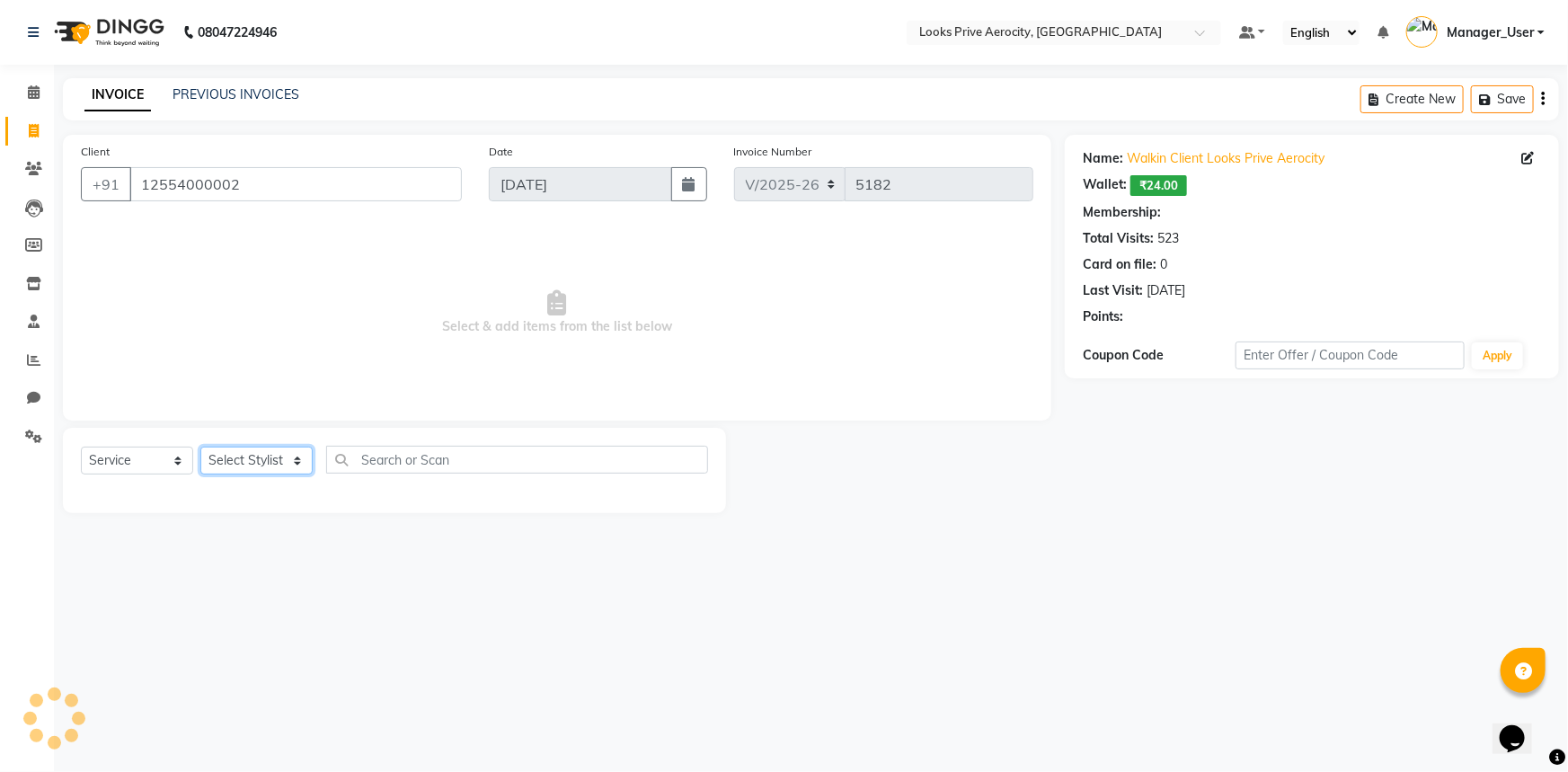
select select "1: Object"
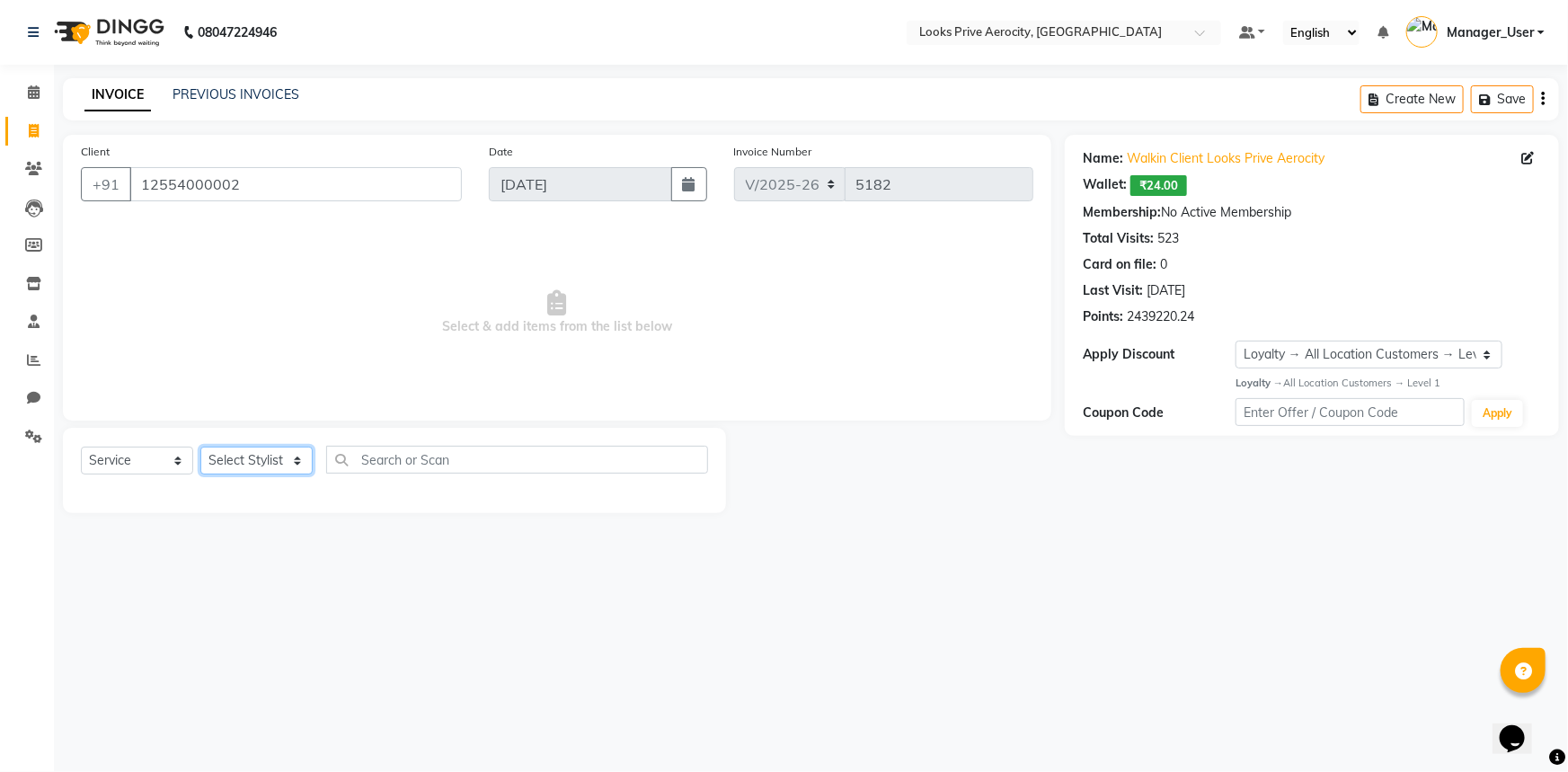
select select "43245"
click at [200, 447] on select "Select Stylist Aman_Barber Amit Amu Dharma [PERSON_NAME] Eric_asst [PERSON_NAME…" at bounding box center [256, 461] width 113 height 28
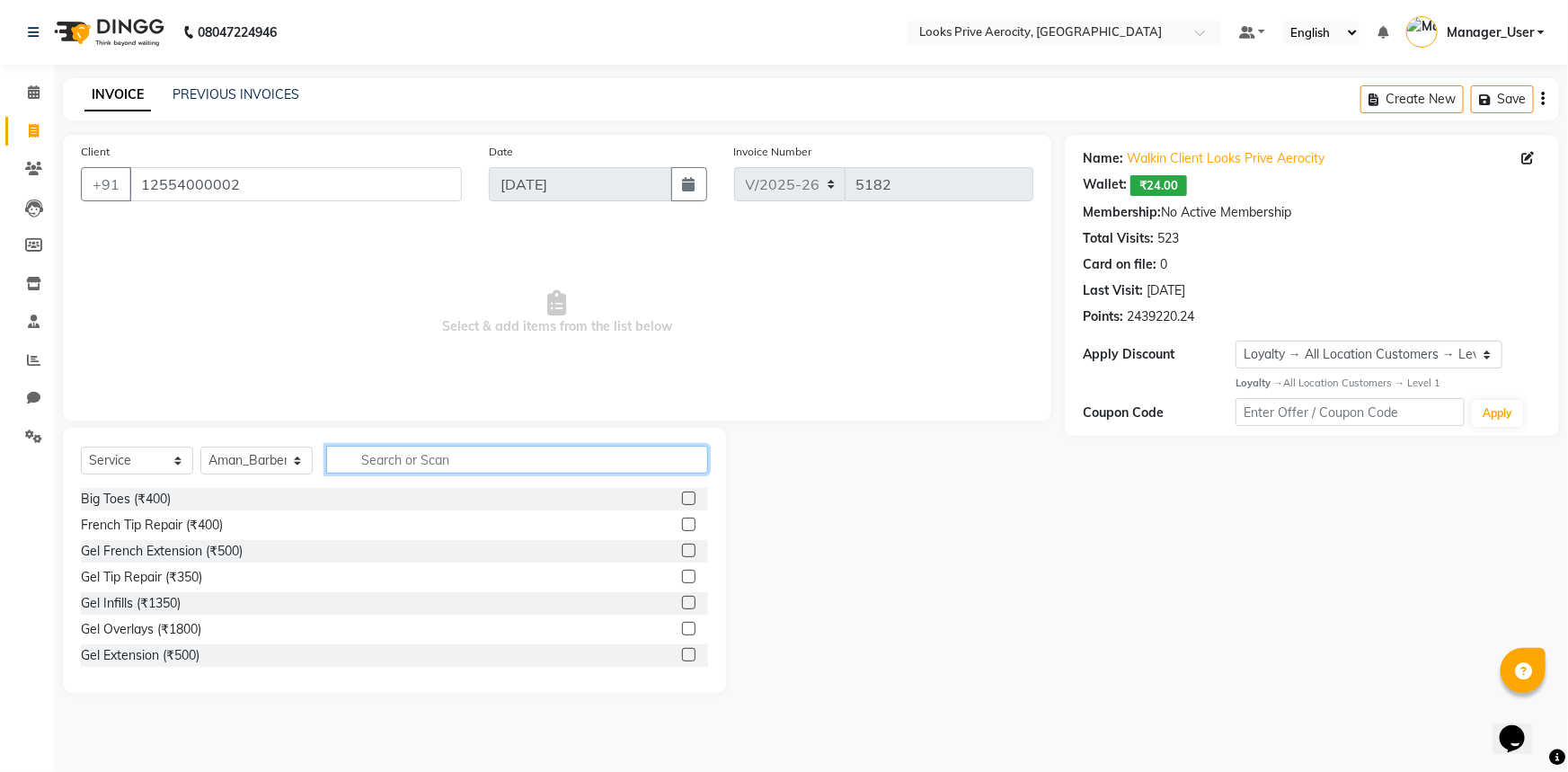
click at [375, 462] on input "text" at bounding box center [517, 460] width 382 height 28
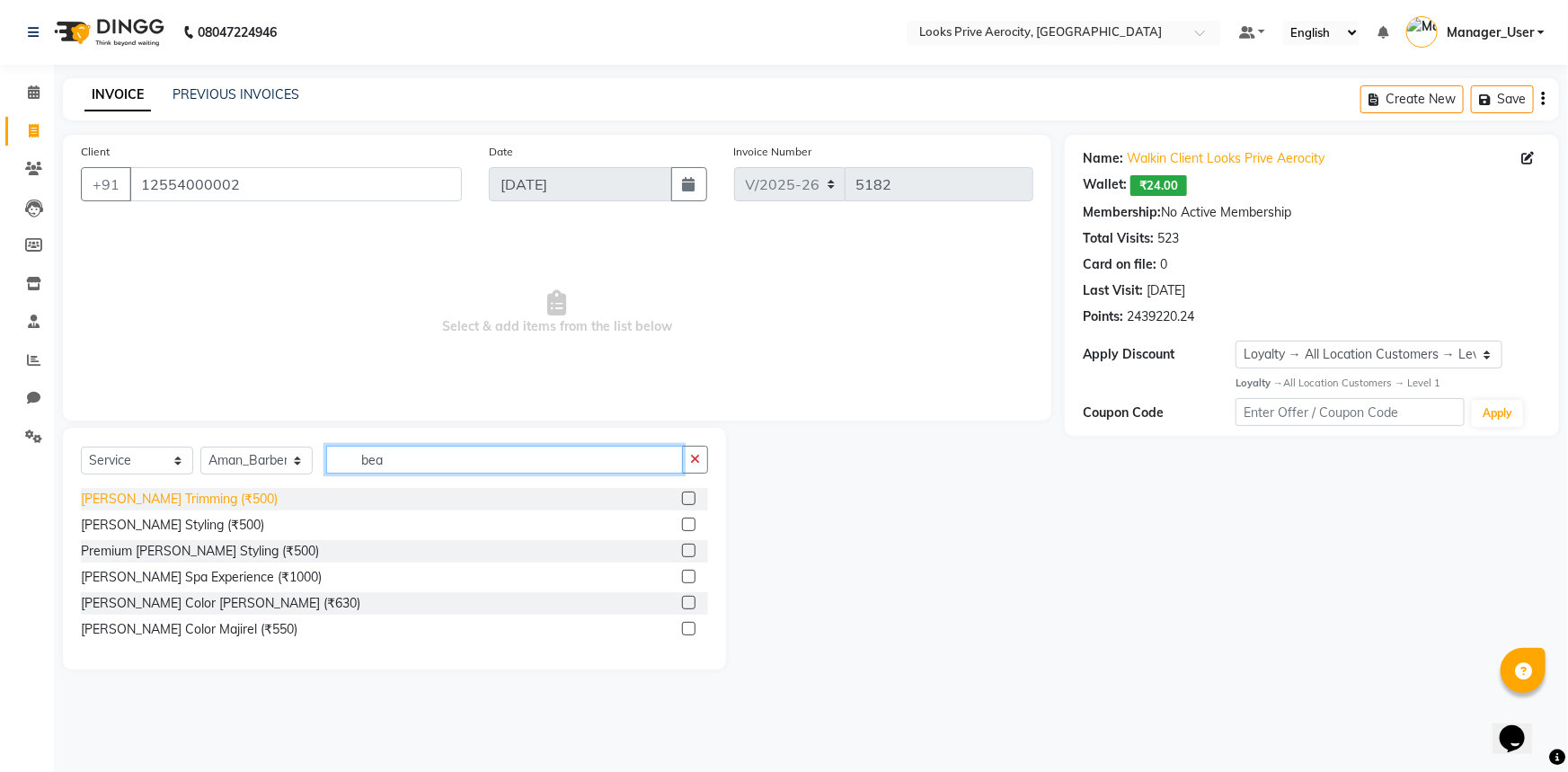
type input "bea"
click at [125, 494] on div "[PERSON_NAME] Trimming (₹500)" at bounding box center [179, 499] width 196 height 19
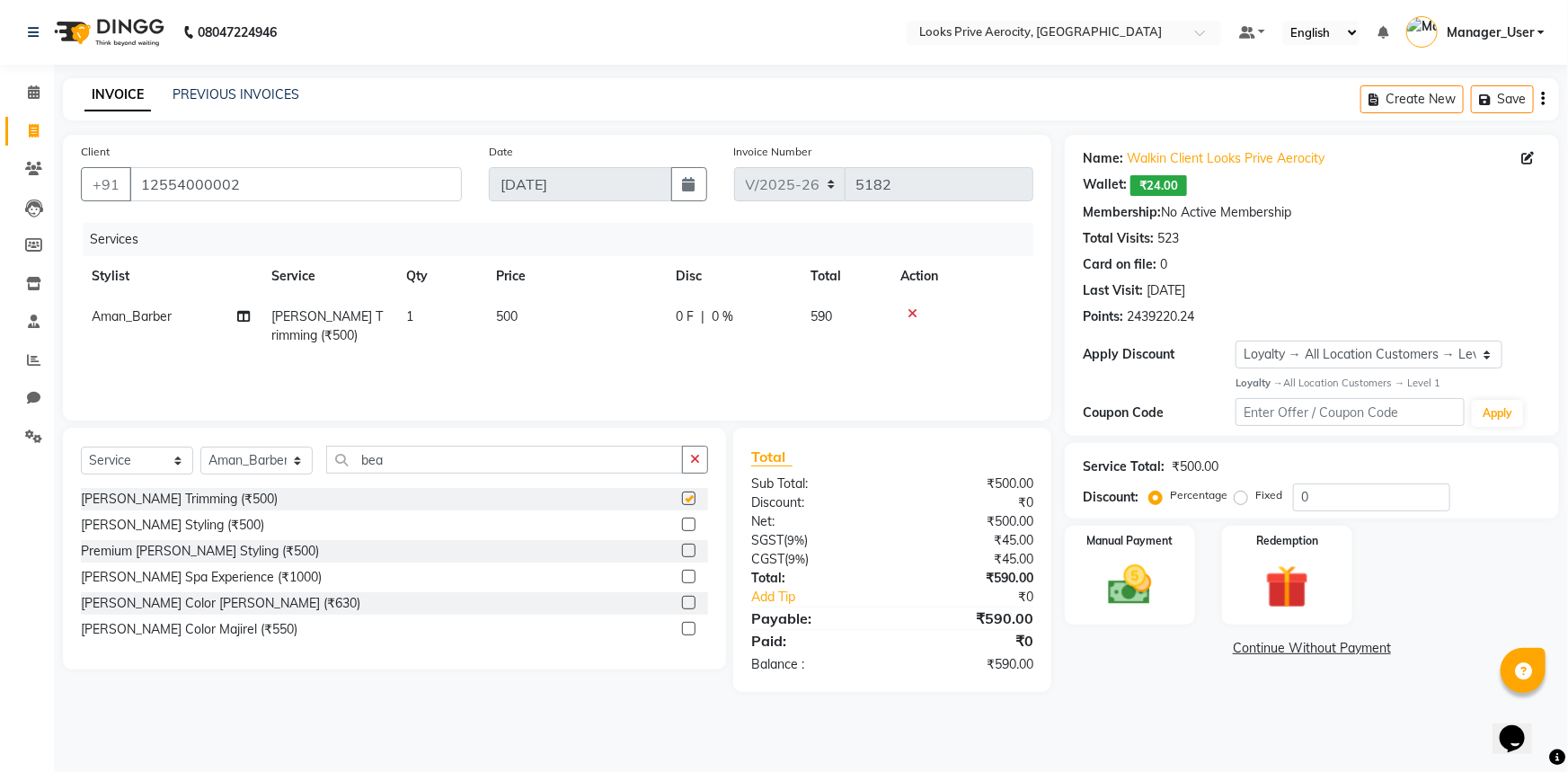
checkbox input "false"
click at [1121, 576] on img at bounding box center [1131, 584] width 74 height 52
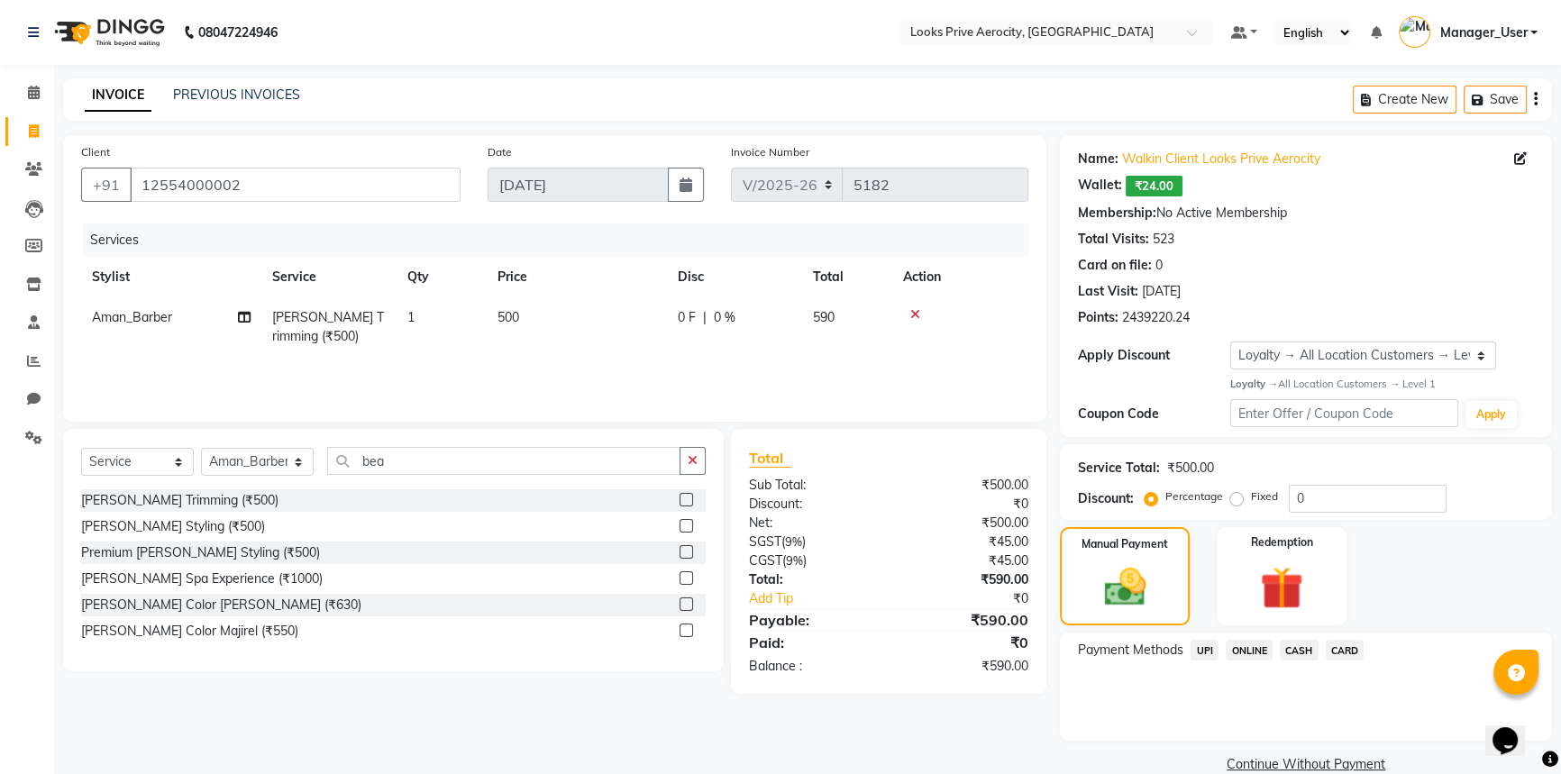
click at [1198, 644] on span "UPI" at bounding box center [1204, 650] width 28 height 21
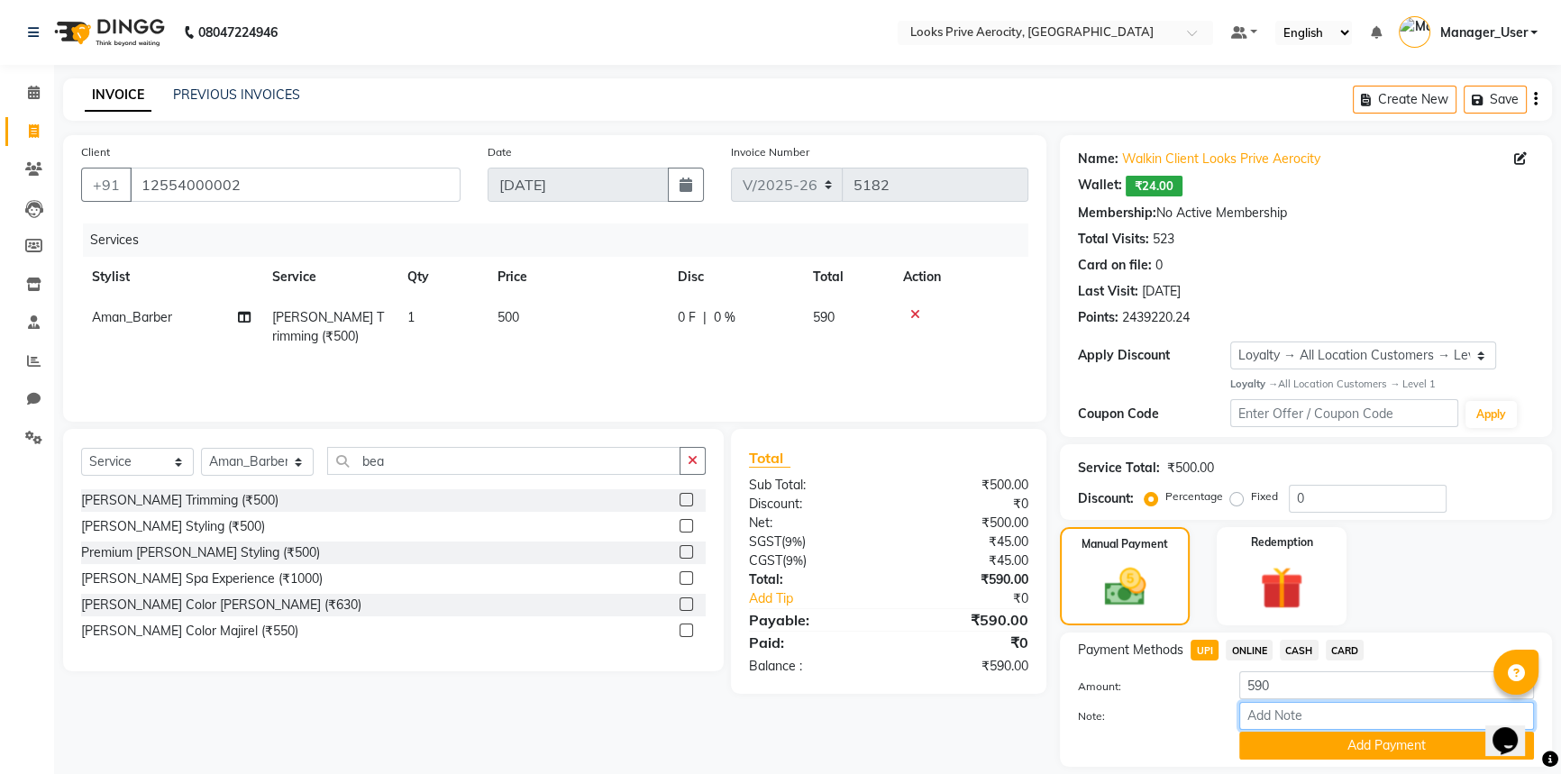
click at [1279, 717] on input "Note:" at bounding box center [1386, 716] width 295 height 28
paste input "524799534084"
type input "524799534084"
click at [1383, 741] on button "Add Payment" at bounding box center [1386, 746] width 295 height 28
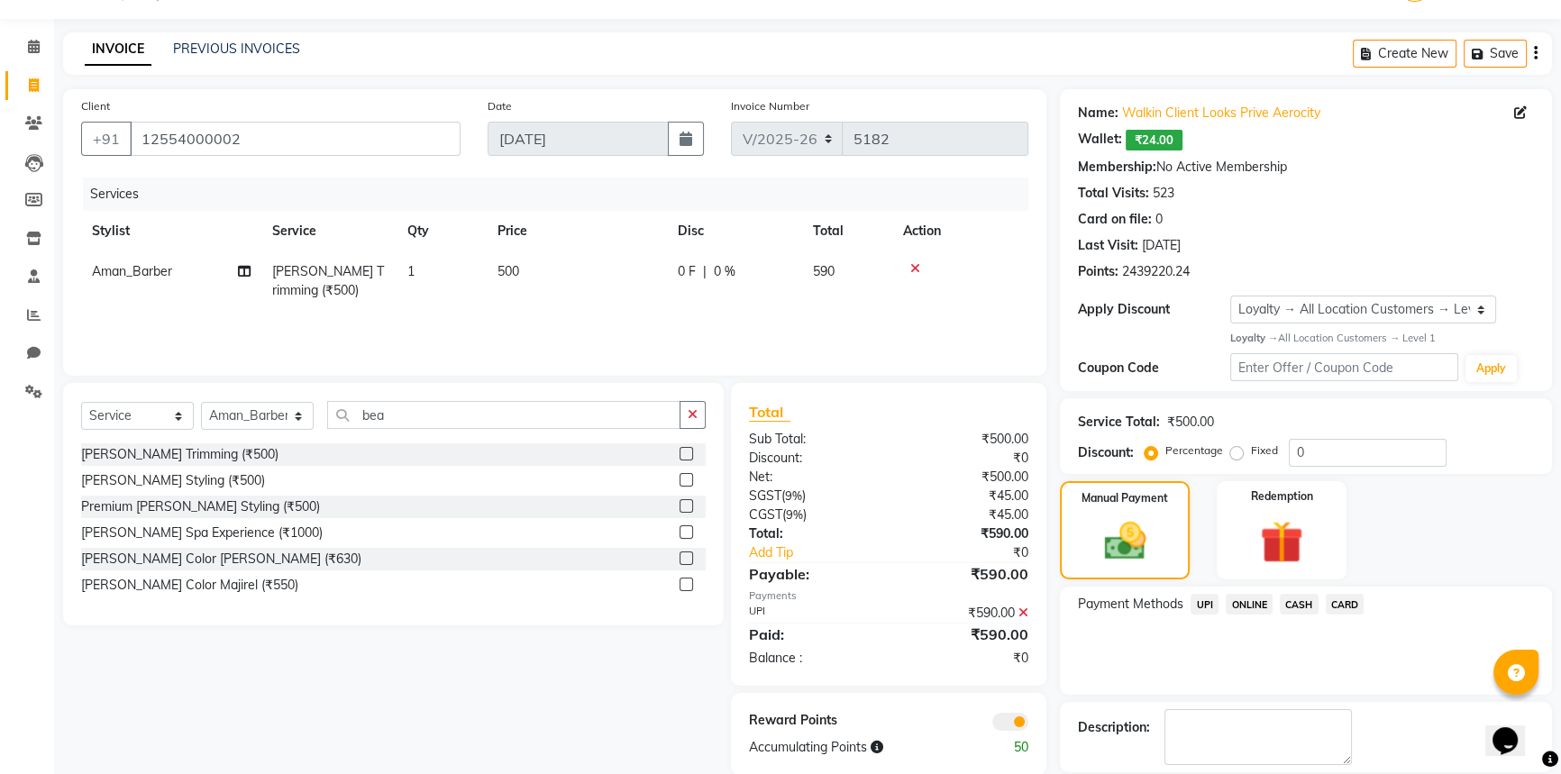
scroll to position [132, 0]
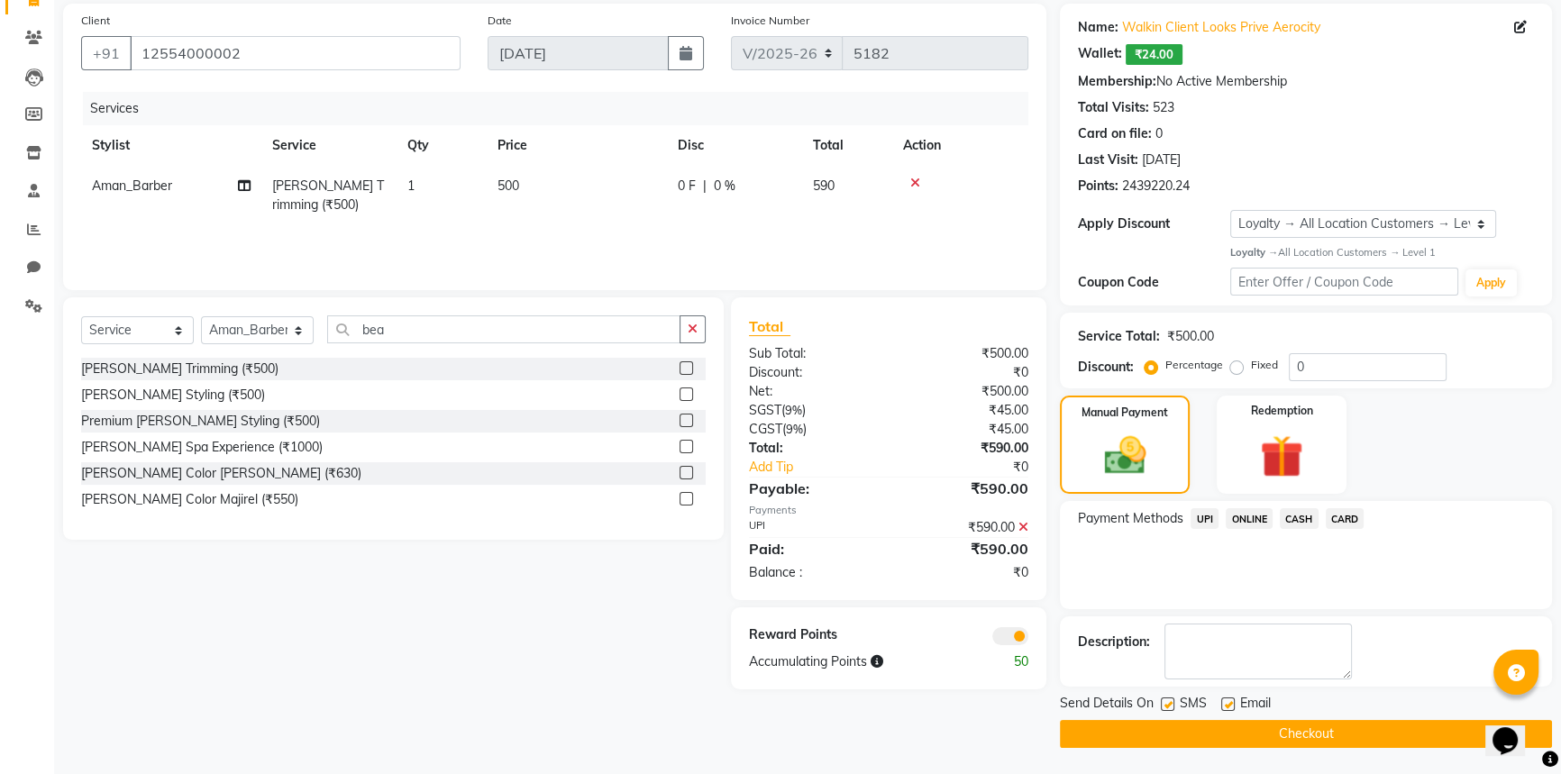
click at [1338, 728] on button "Checkout" at bounding box center [1306, 734] width 492 height 28
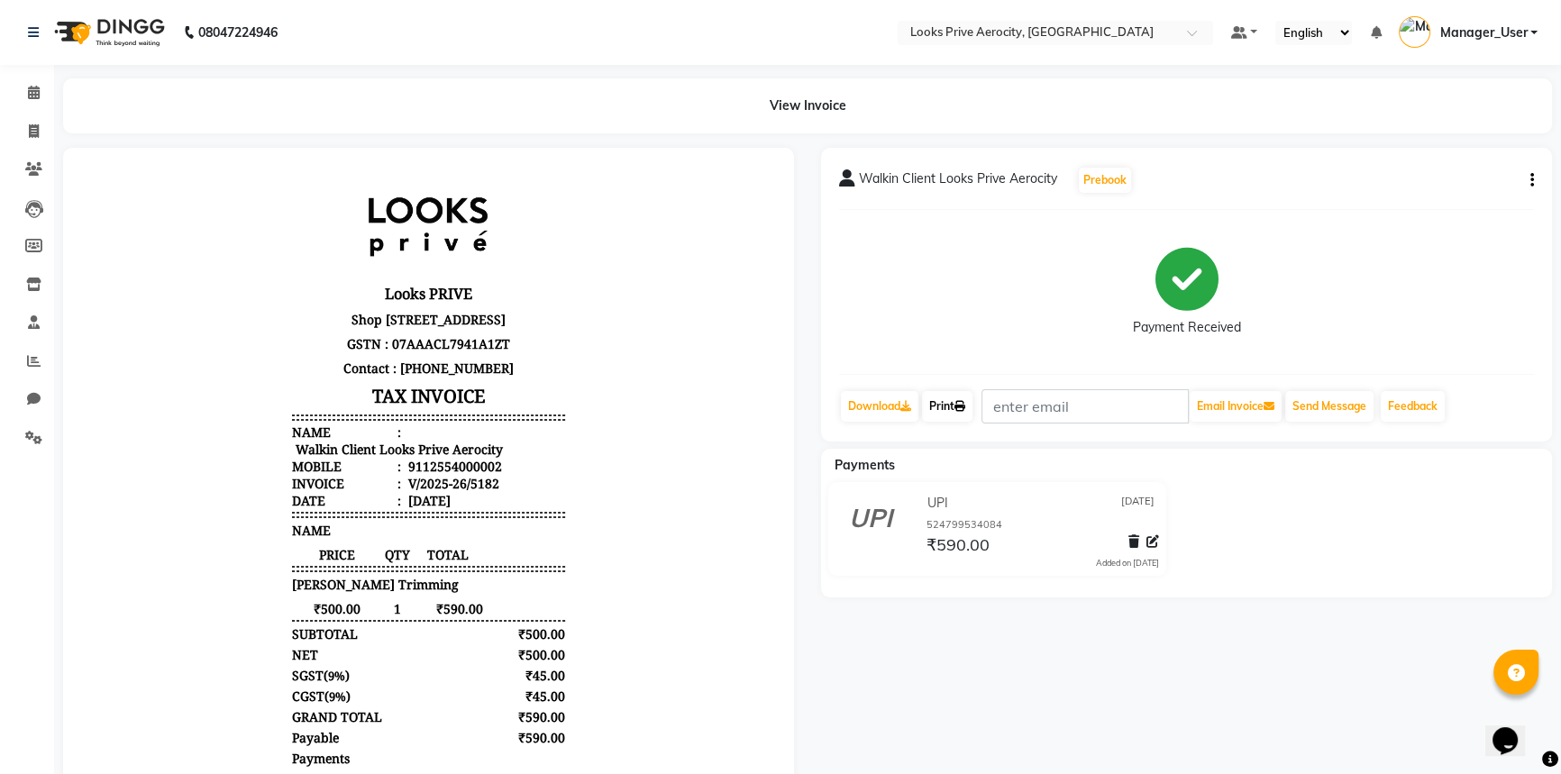
click at [955, 413] on link "Print" at bounding box center [947, 406] width 50 height 31
click at [33, 126] on icon at bounding box center [34, 131] width 10 height 14
select select "service"
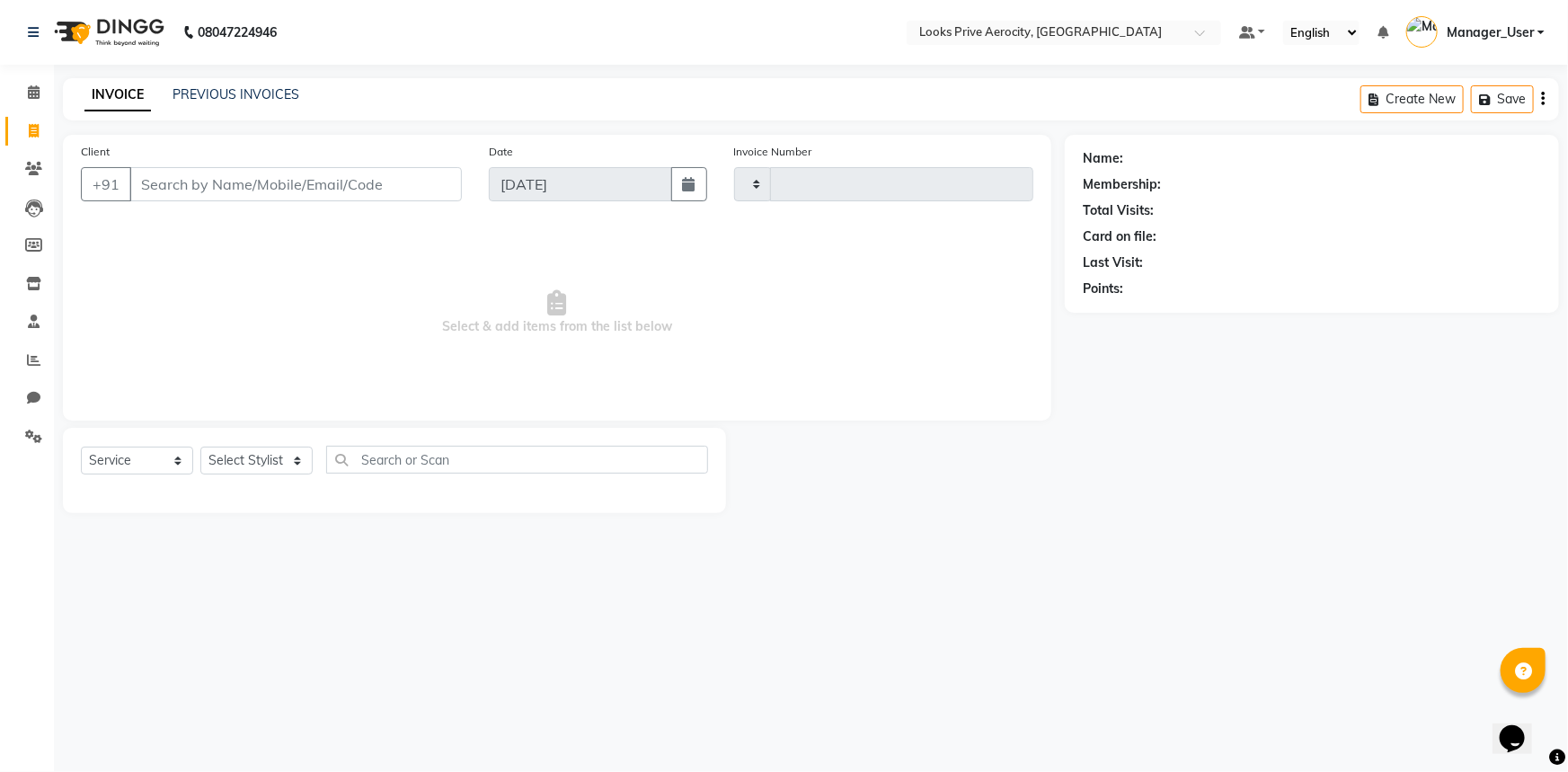
type input "5183"
select select "5913"
click at [242, 91] on link "PREVIOUS INVOICES" at bounding box center [235, 95] width 127 height 16
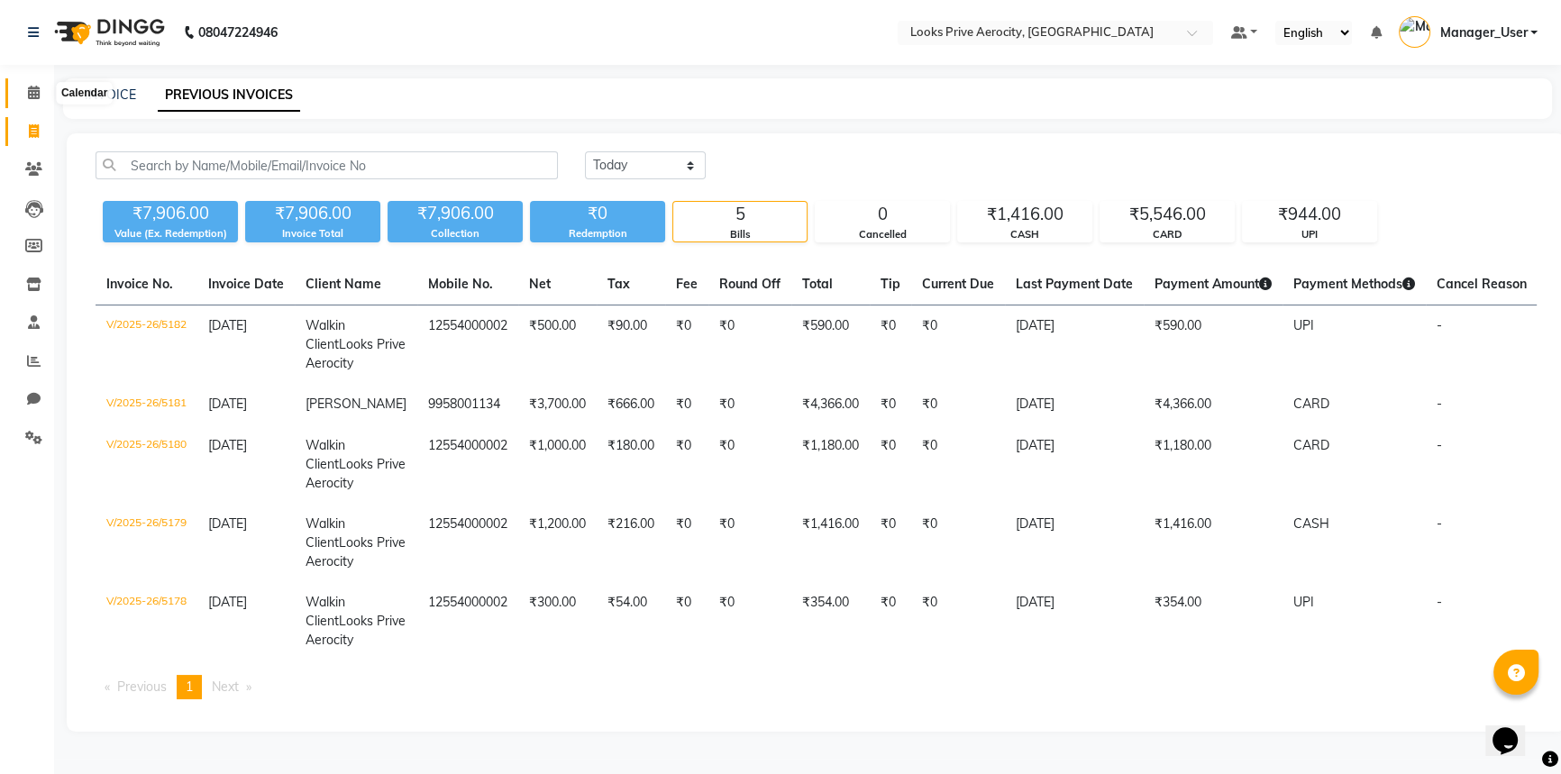
click at [35, 98] on icon at bounding box center [34, 93] width 12 height 14
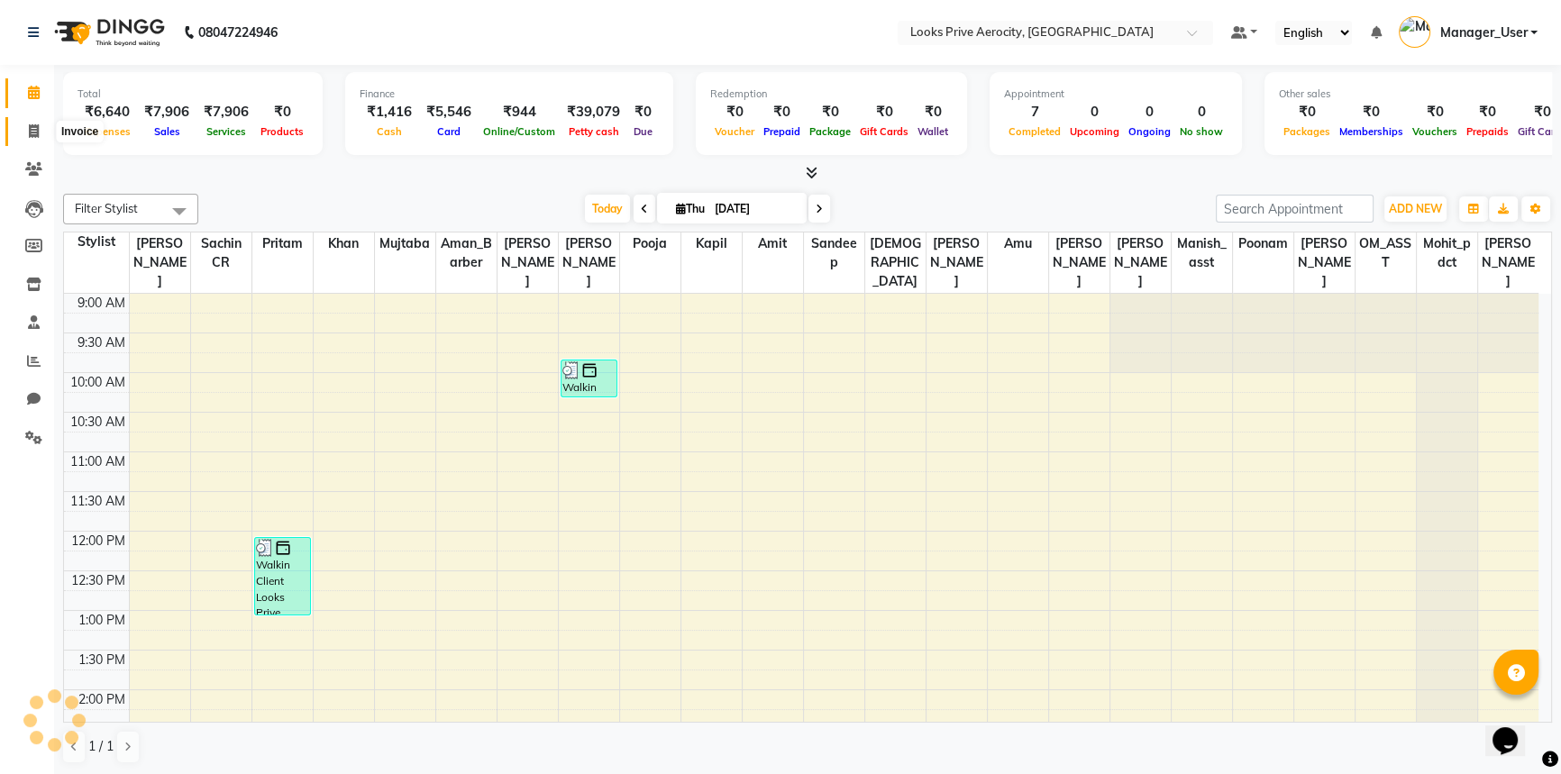
click at [32, 135] on icon at bounding box center [34, 131] width 10 height 14
select select "service"
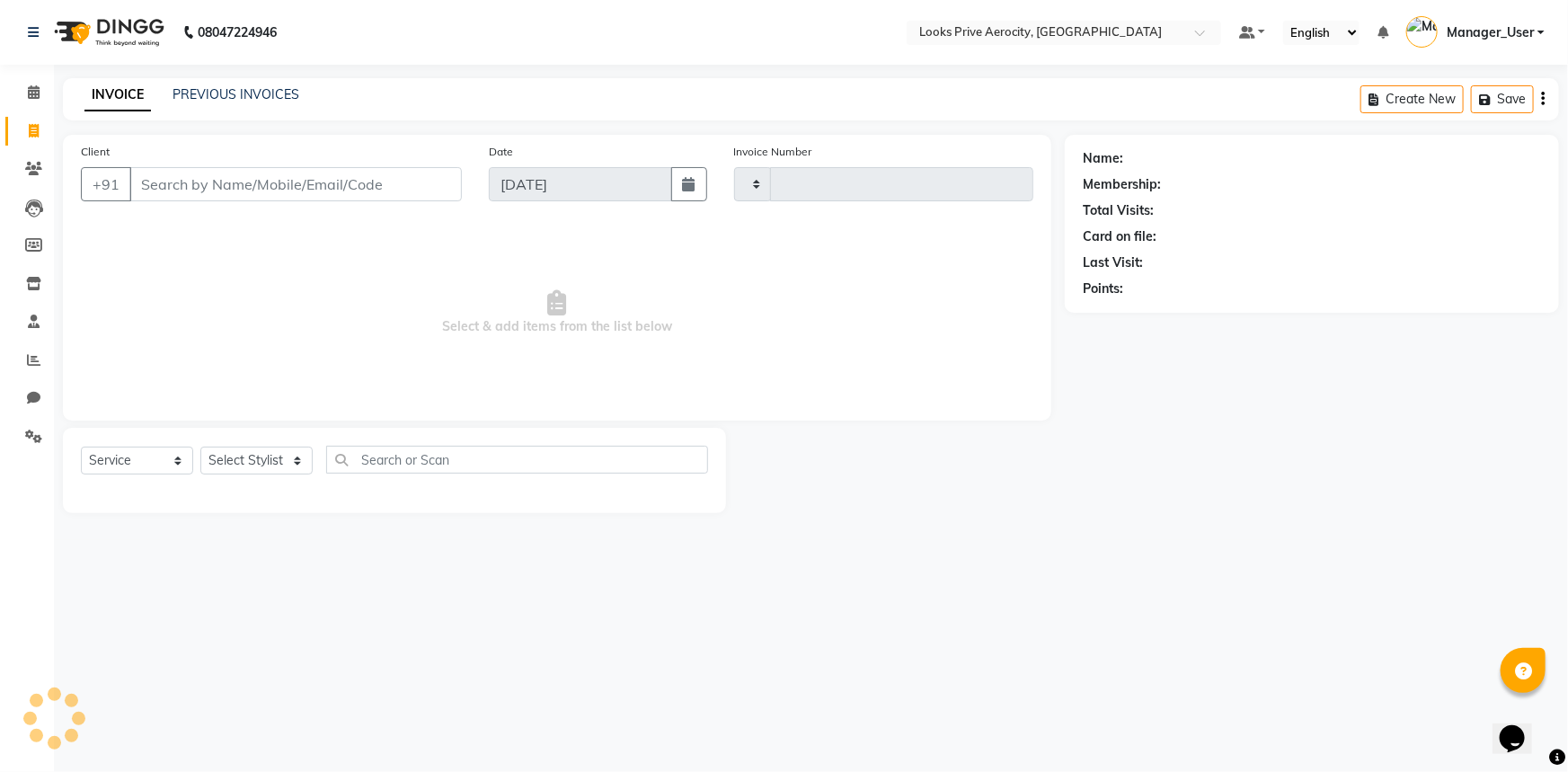
type input "5183"
select select "5913"
click at [30, 353] on icon at bounding box center [34, 360] width 14 height 14
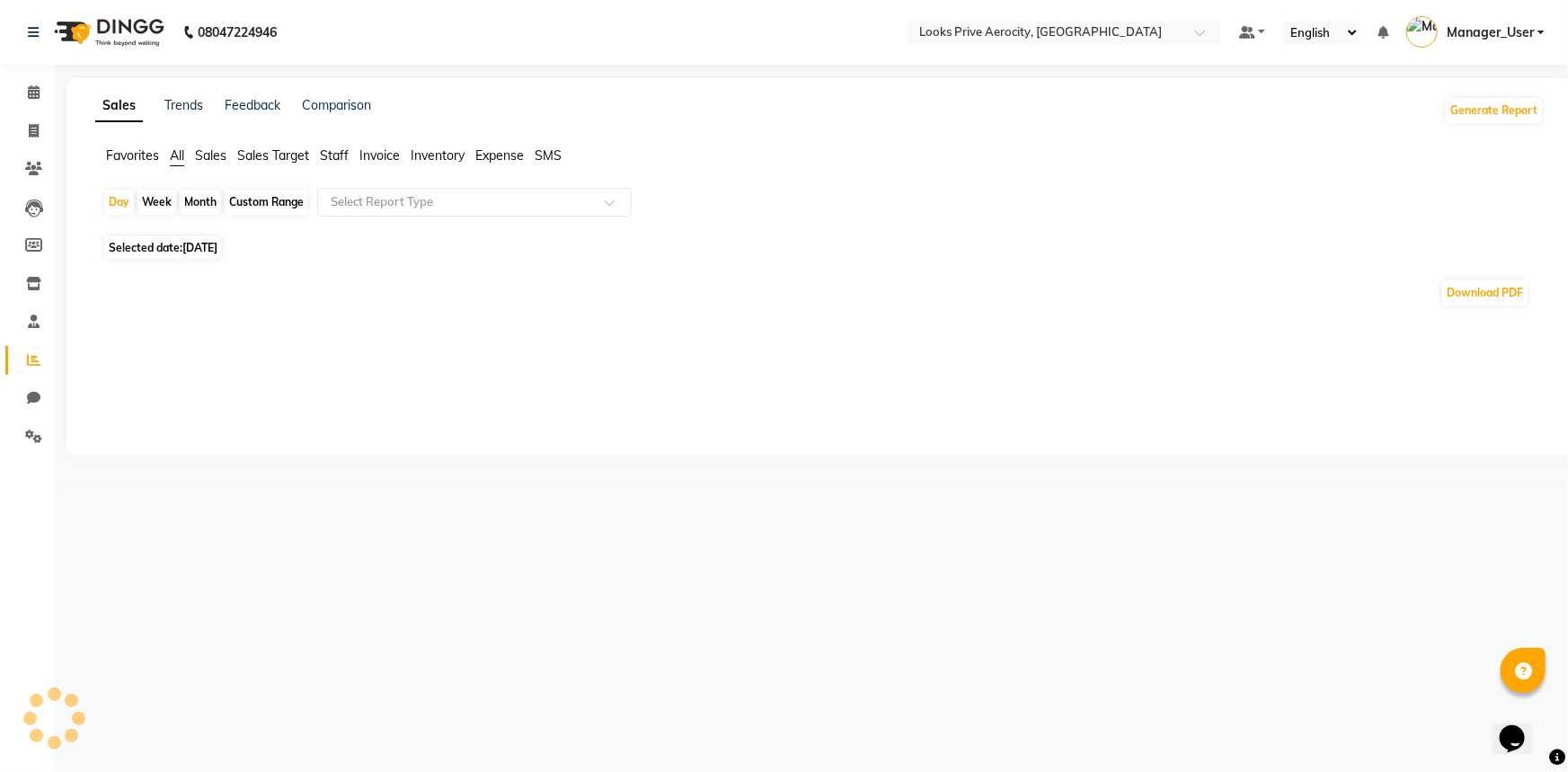
click at [332, 153] on span "Staff" at bounding box center [334, 156] width 29 height 16
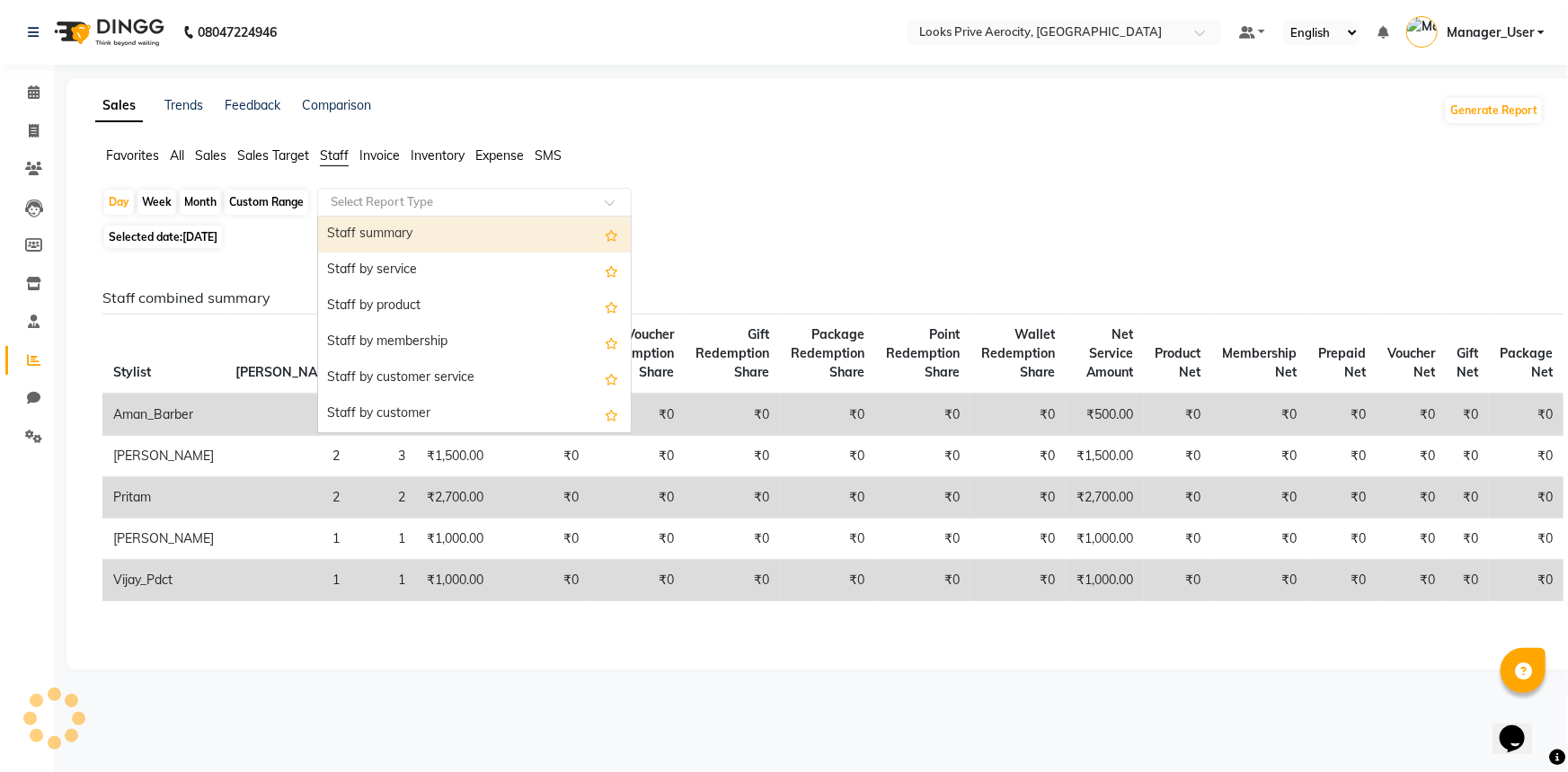
click at [367, 202] on input "text" at bounding box center [457, 202] width 259 height 18
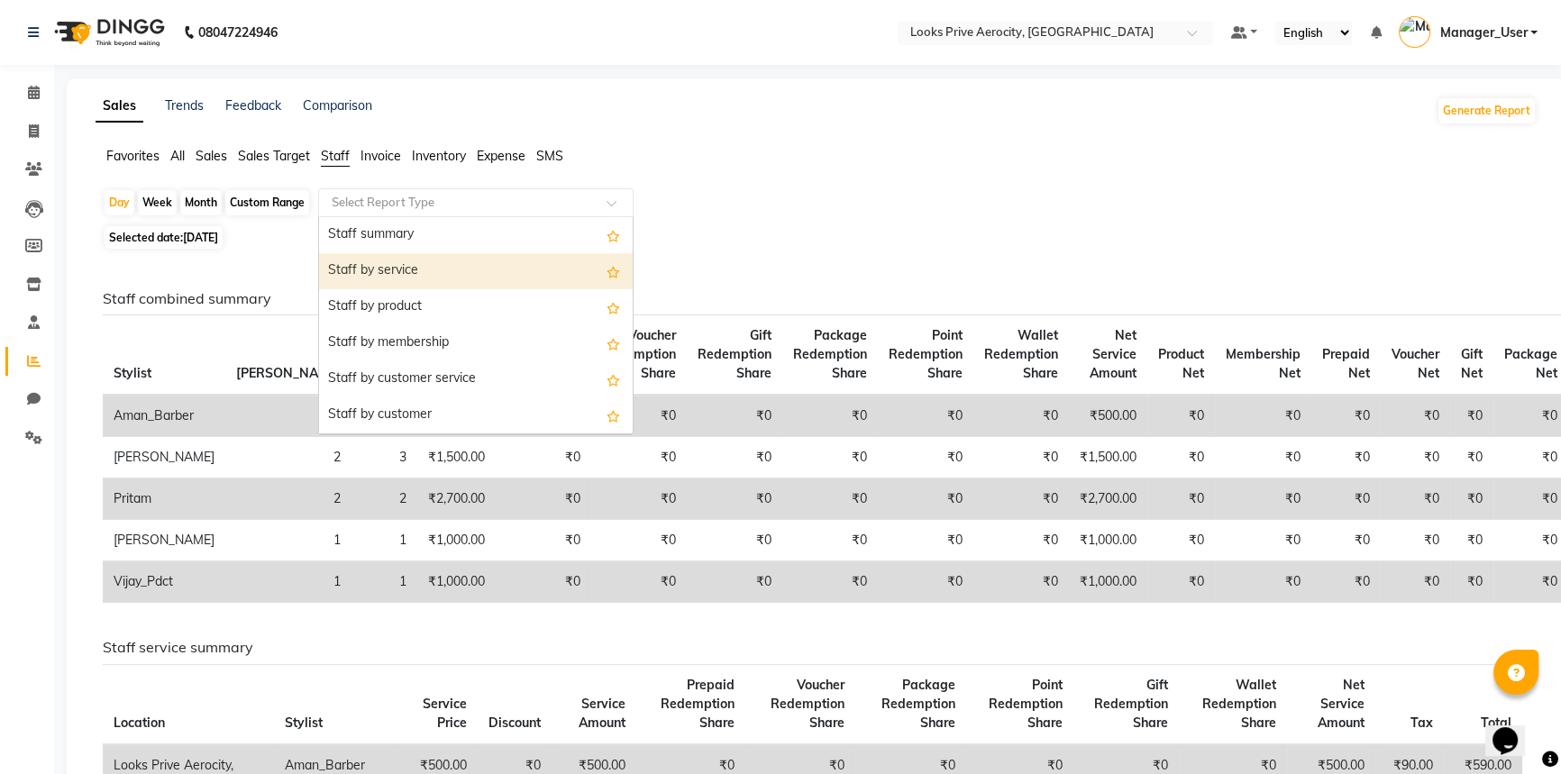
click at [380, 265] on div "Staff by service" at bounding box center [476, 271] width 314 height 36
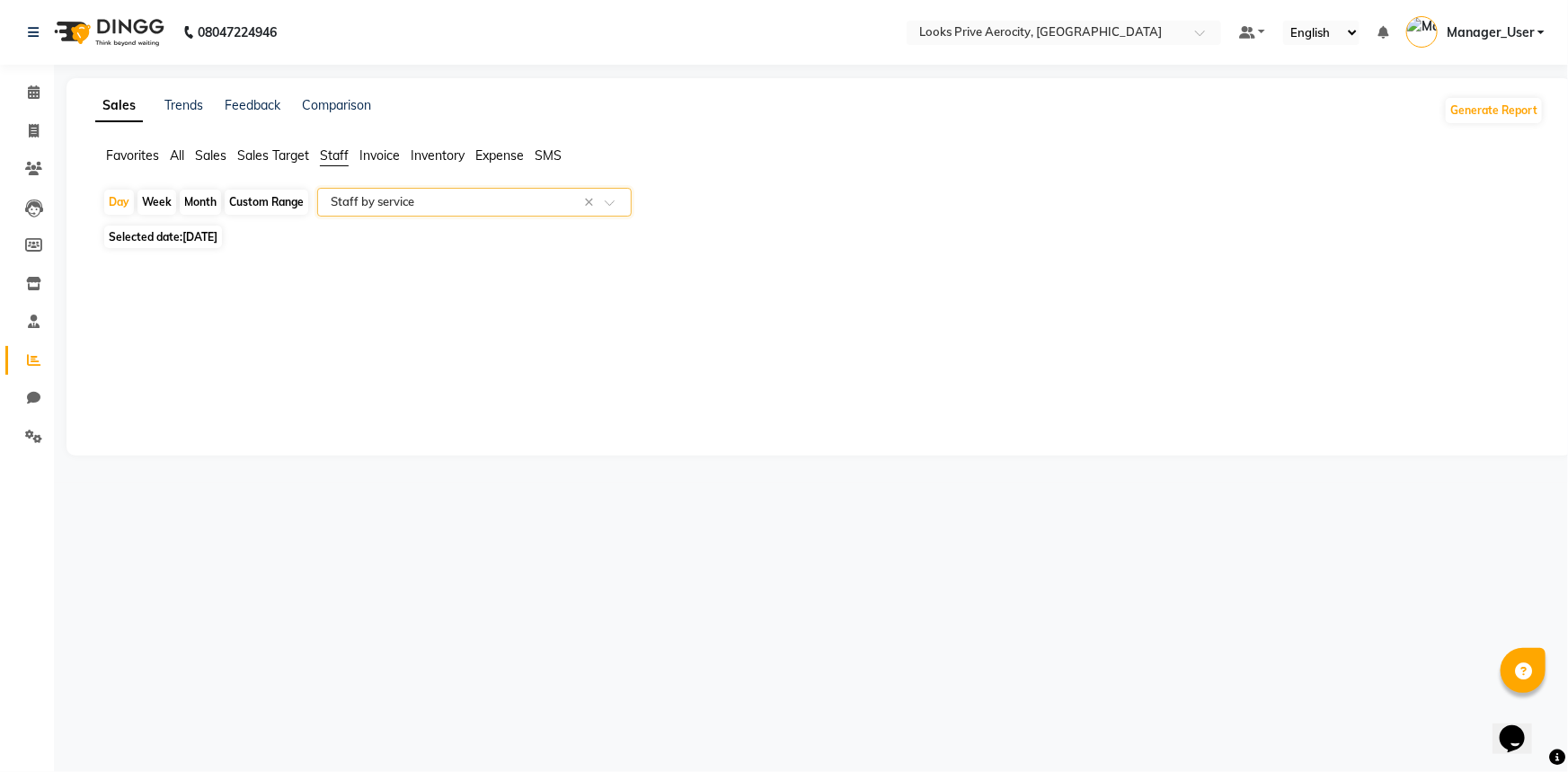
select select "full_report"
select select "csv"
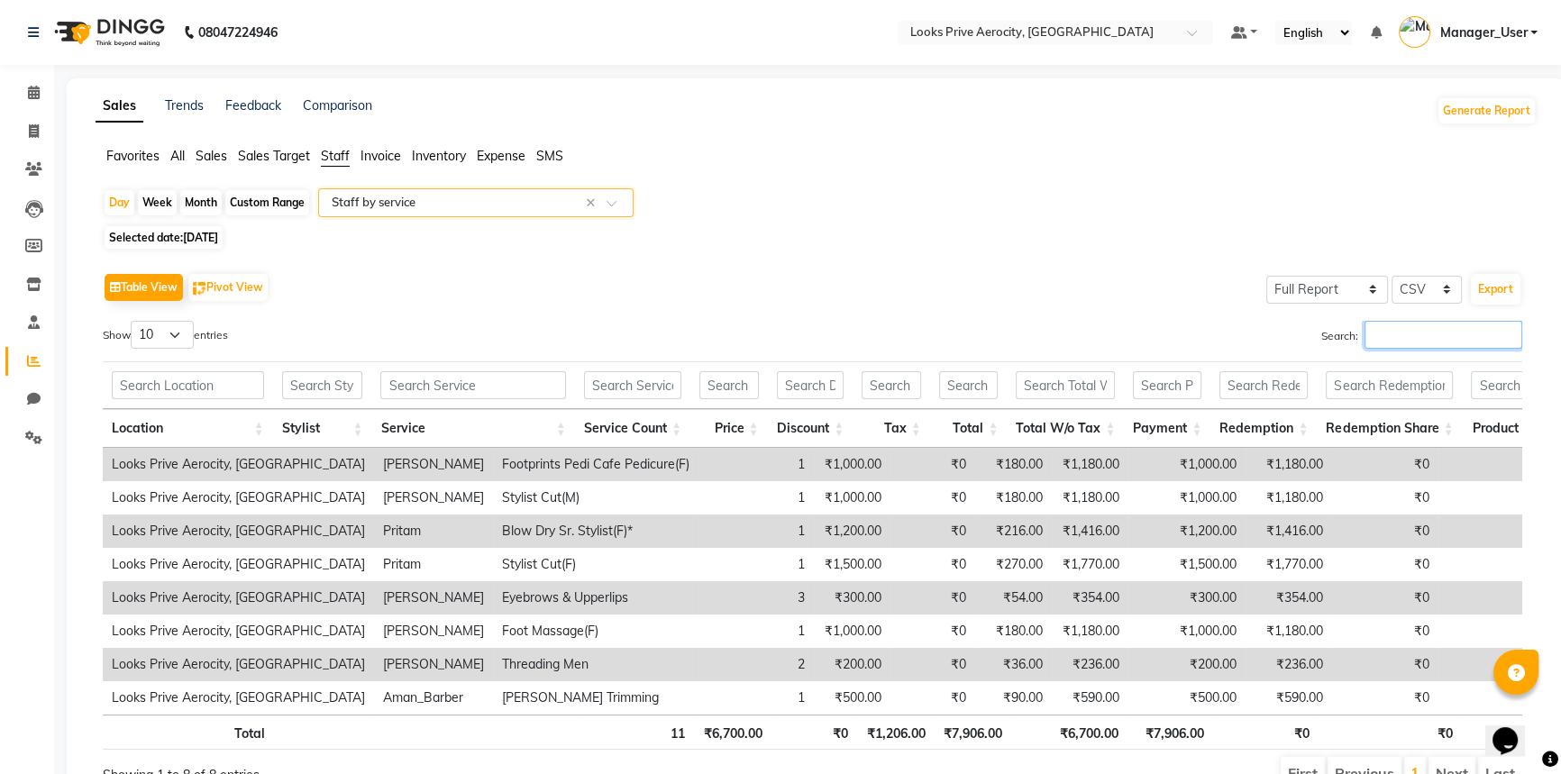
click at [1449, 342] on input "Search:" at bounding box center [1443, 335] width 158 height 28
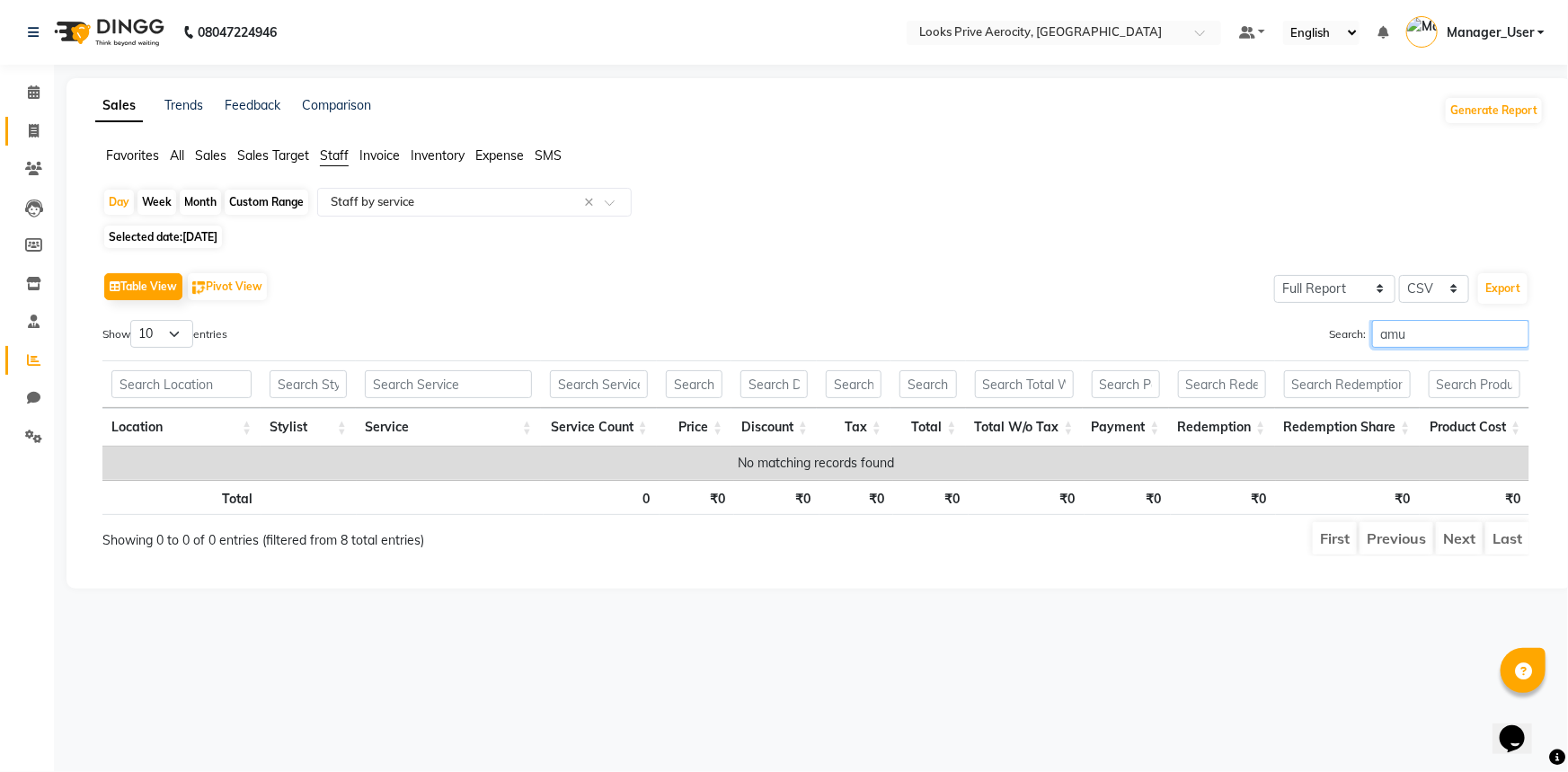
type input "amu"
click at [32, 119] on link "Invoice" at bounding box center [26, 132] width 43 height 30
select select "service"
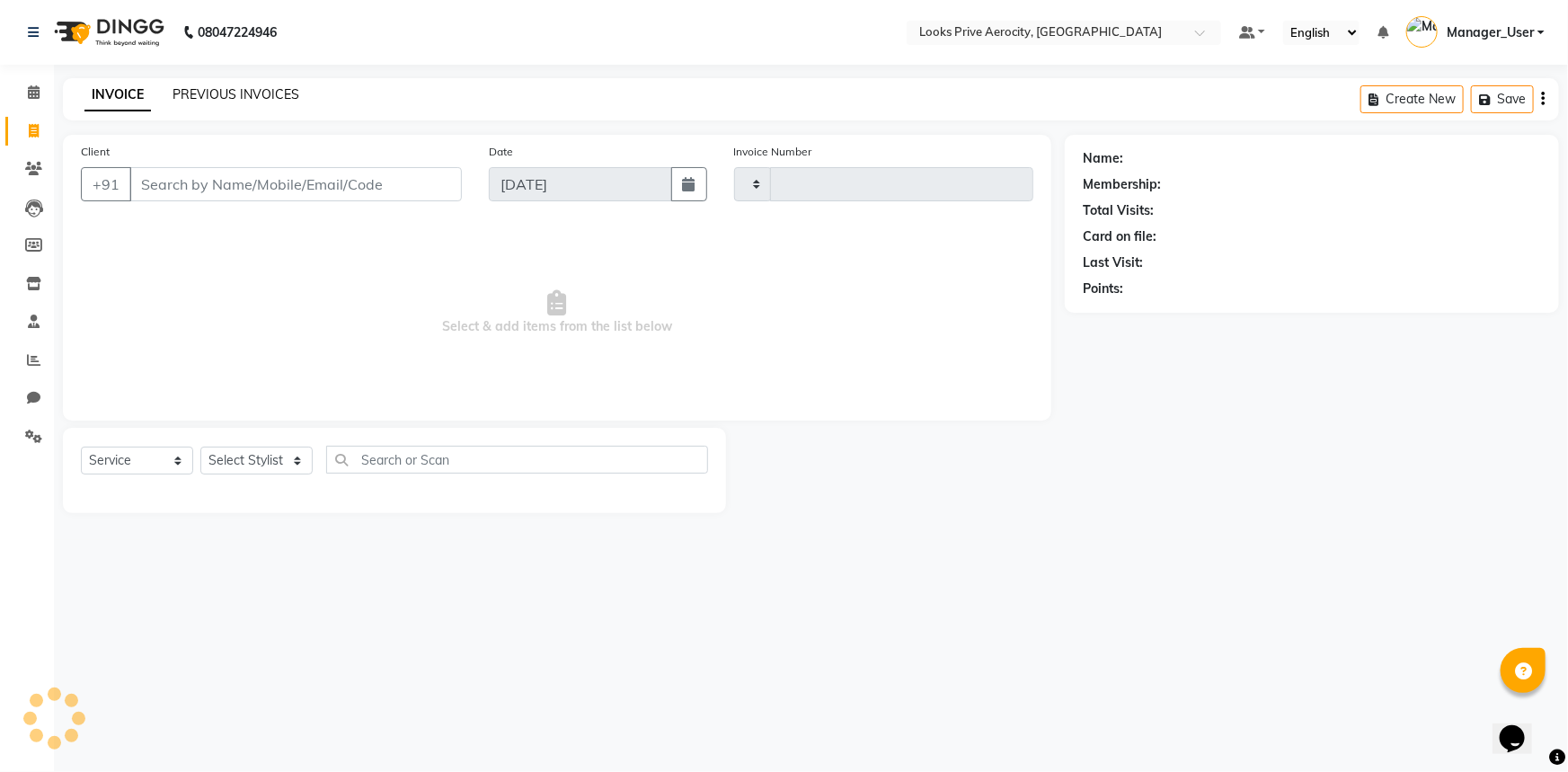
click at [186, 90] on link "PREVIOUS INVOICES" at bounding box center [235, 95] width 127 height 16
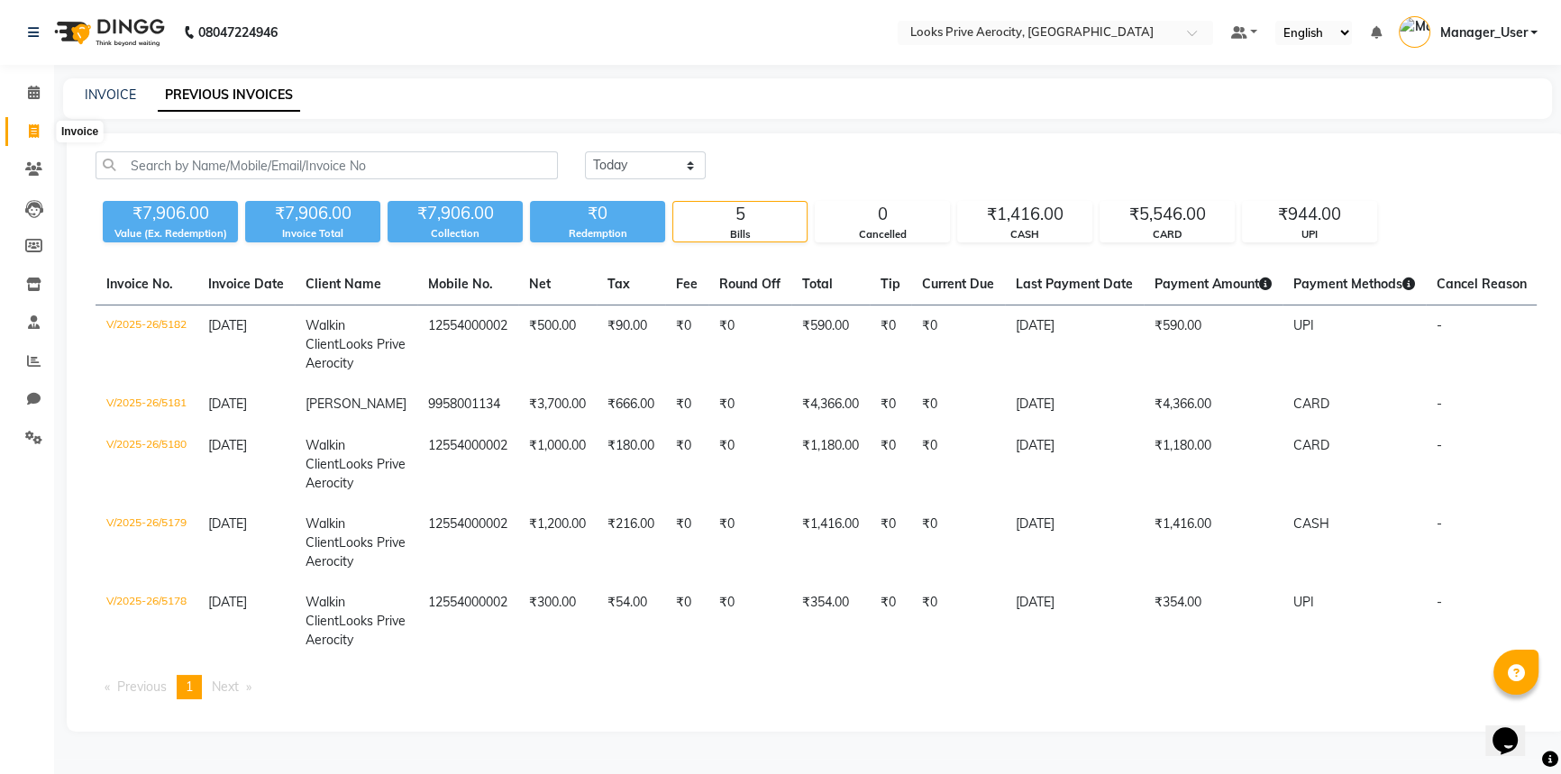
click at [29, 134] on icon at bounding box center [34, 131] width 10 height 14
select select "service"
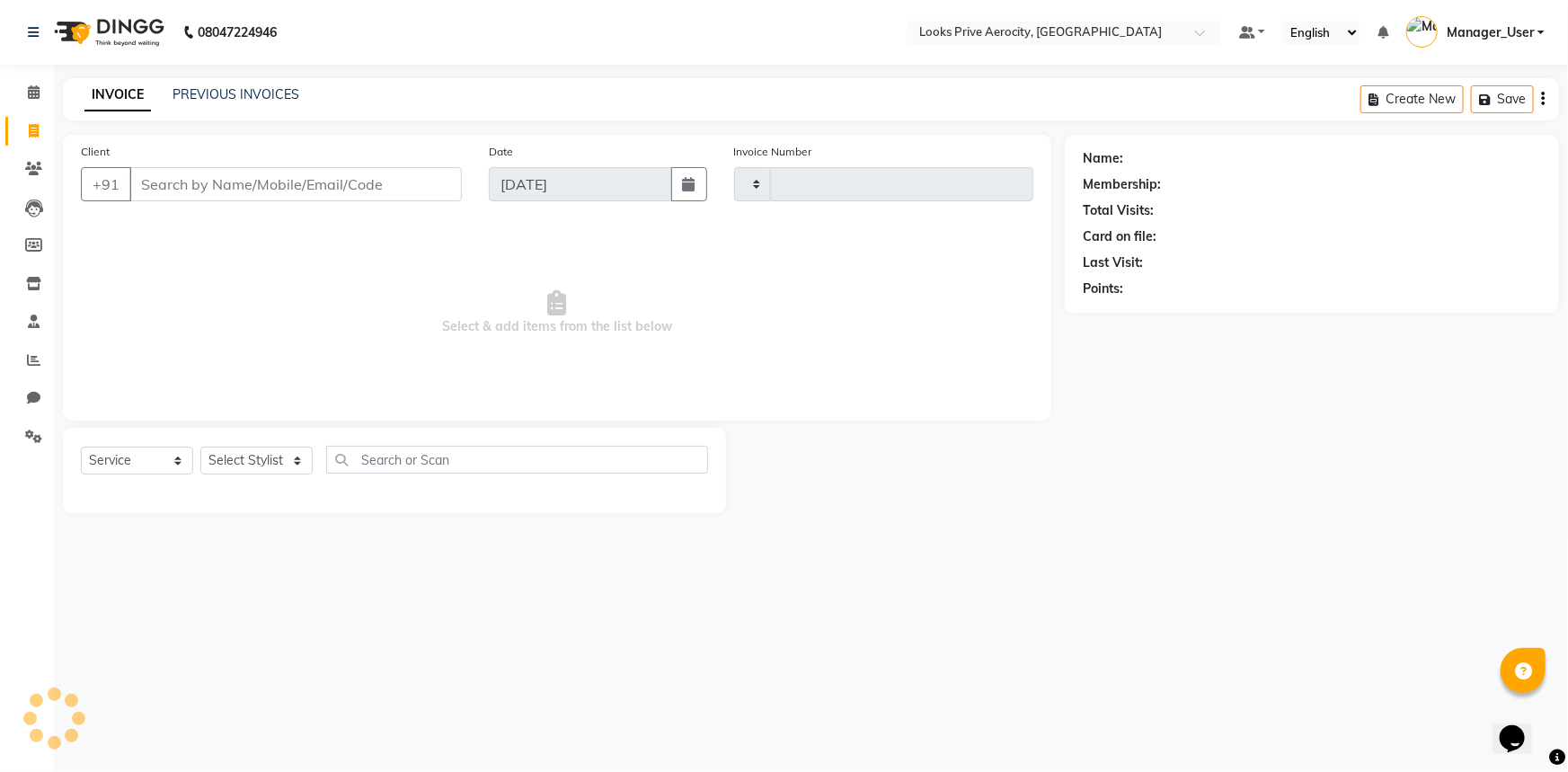
type input "5183"
select select "5913"
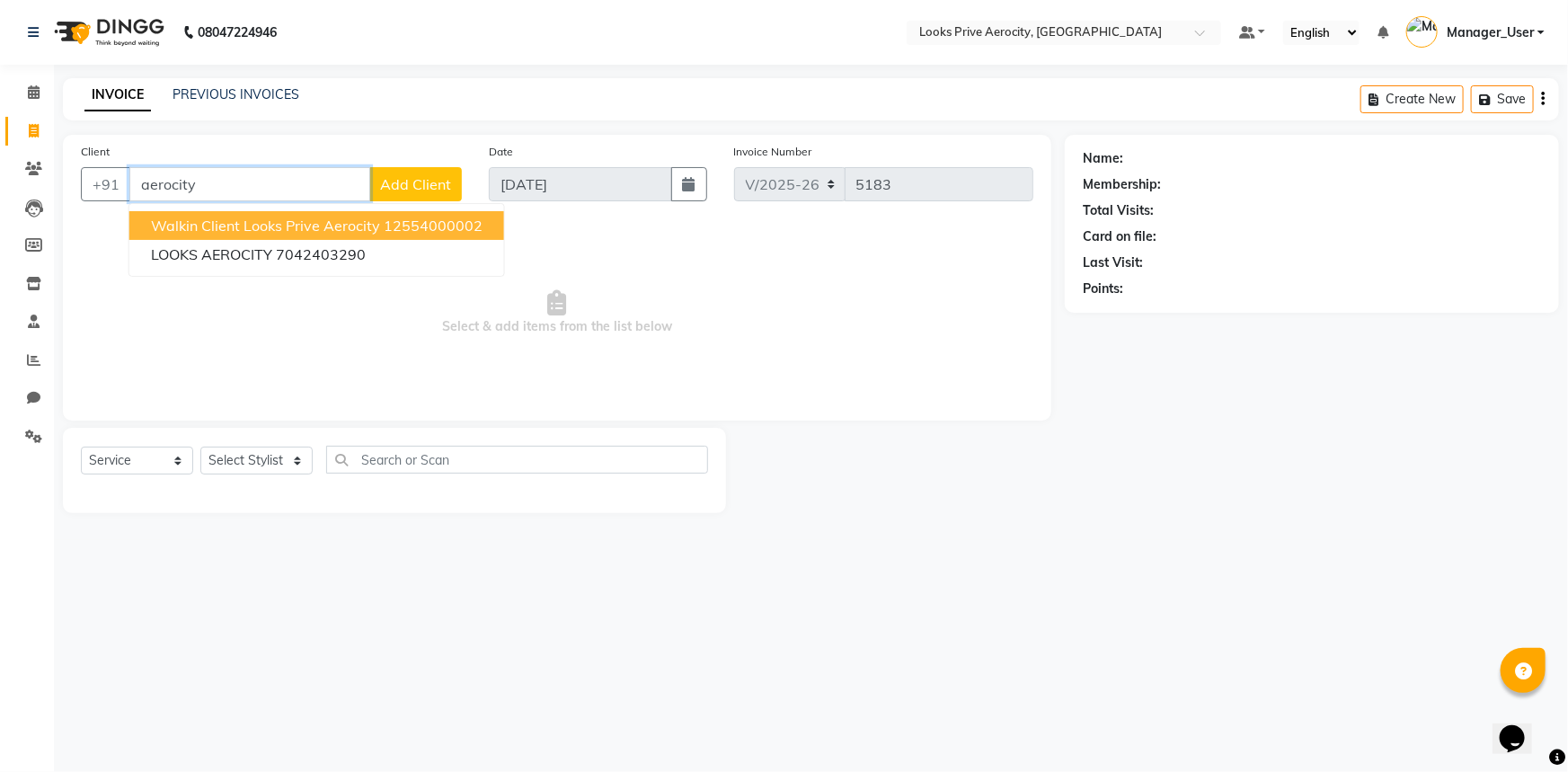
click at [205, 227] on span "Walkin Client Looks Prive Aerocity" at bounding box center [265, 225] width 229 height 18
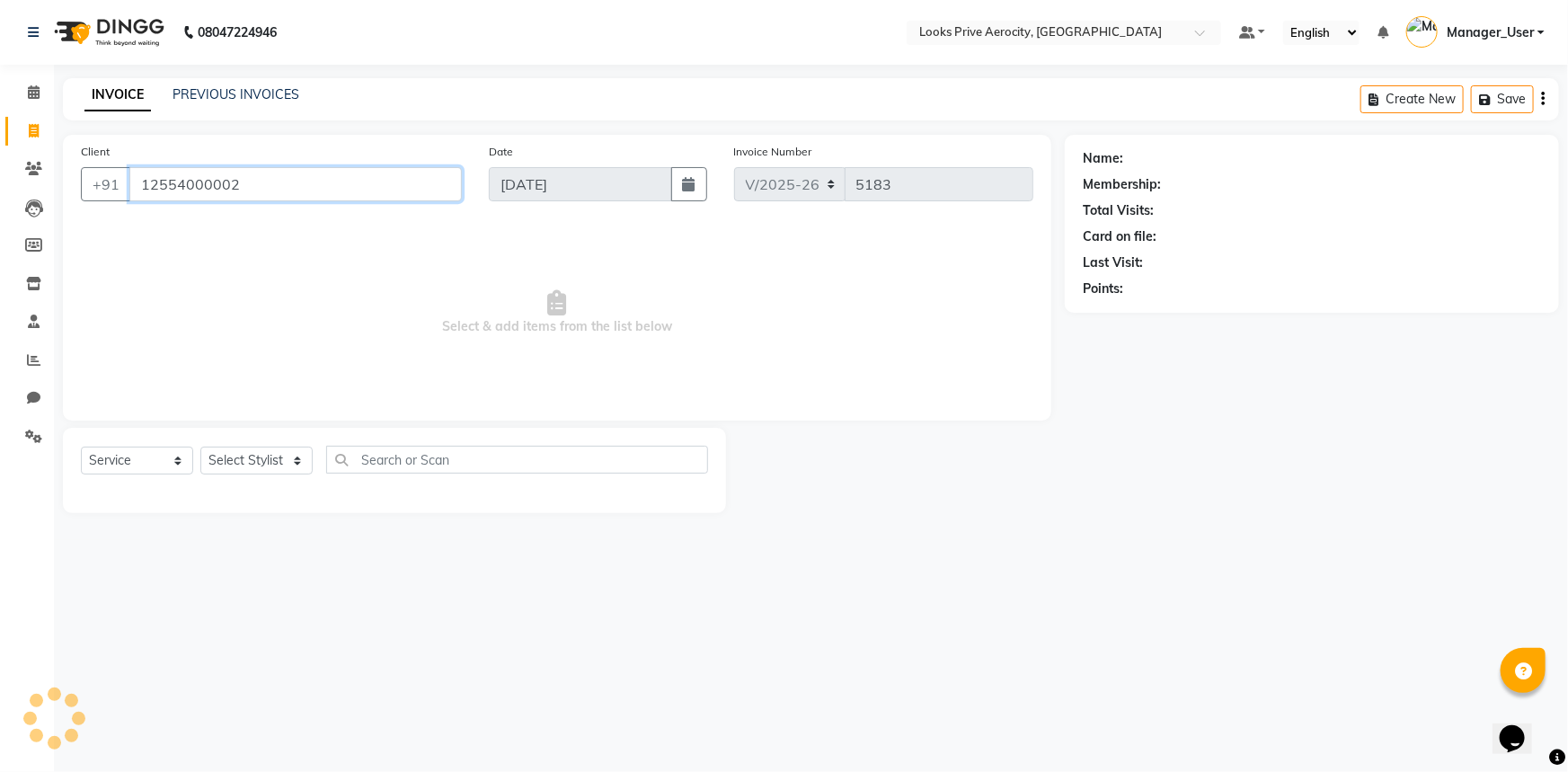
type input "12554000002"
click at [247, 453] on select "Select Stylist Aman_Barber Amit Amu Dharma [PERSON_NAME] Eric_asst [PERSON_NAME…" at bounding box center [256, 461] width 113 height 28
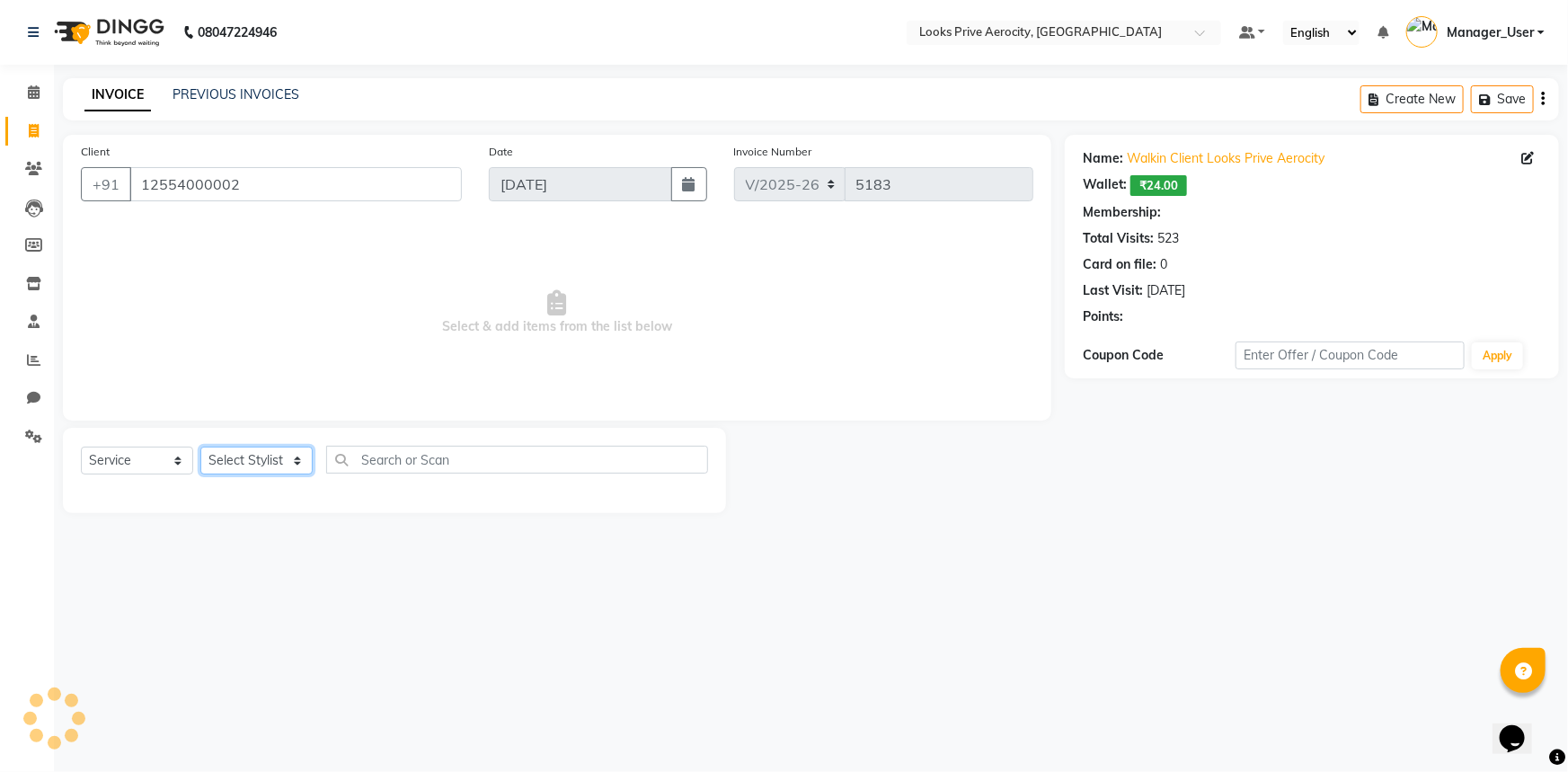
select select "1: Object"
select select "43249"
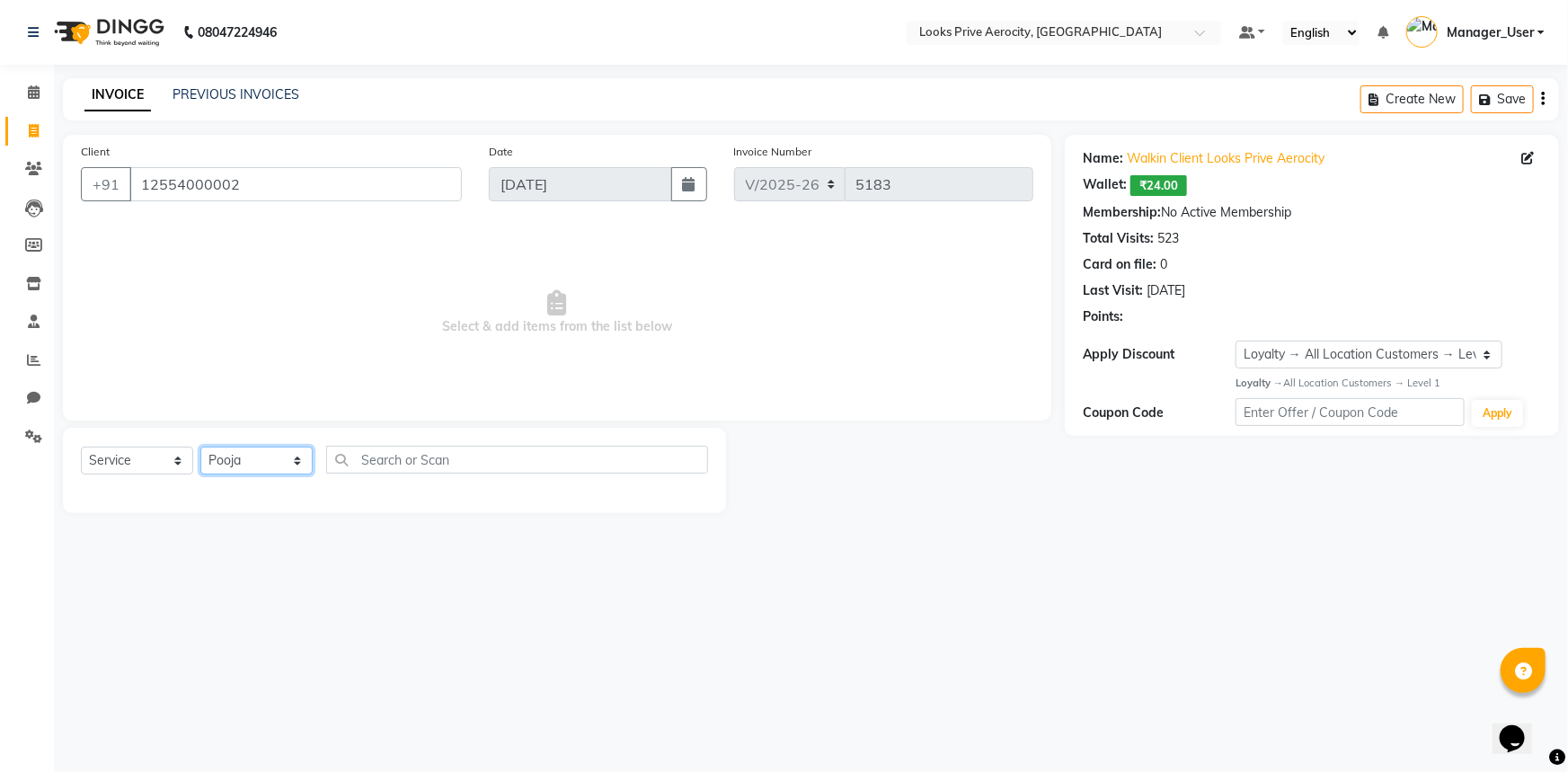
click at [200, 447] on select "Select Stylist Aman_Barber Amit Amu Dharma [PERSON_NAME] Eric_asst [PERSON_NAME…" at bounding box center [256, 461] width 113 height 28
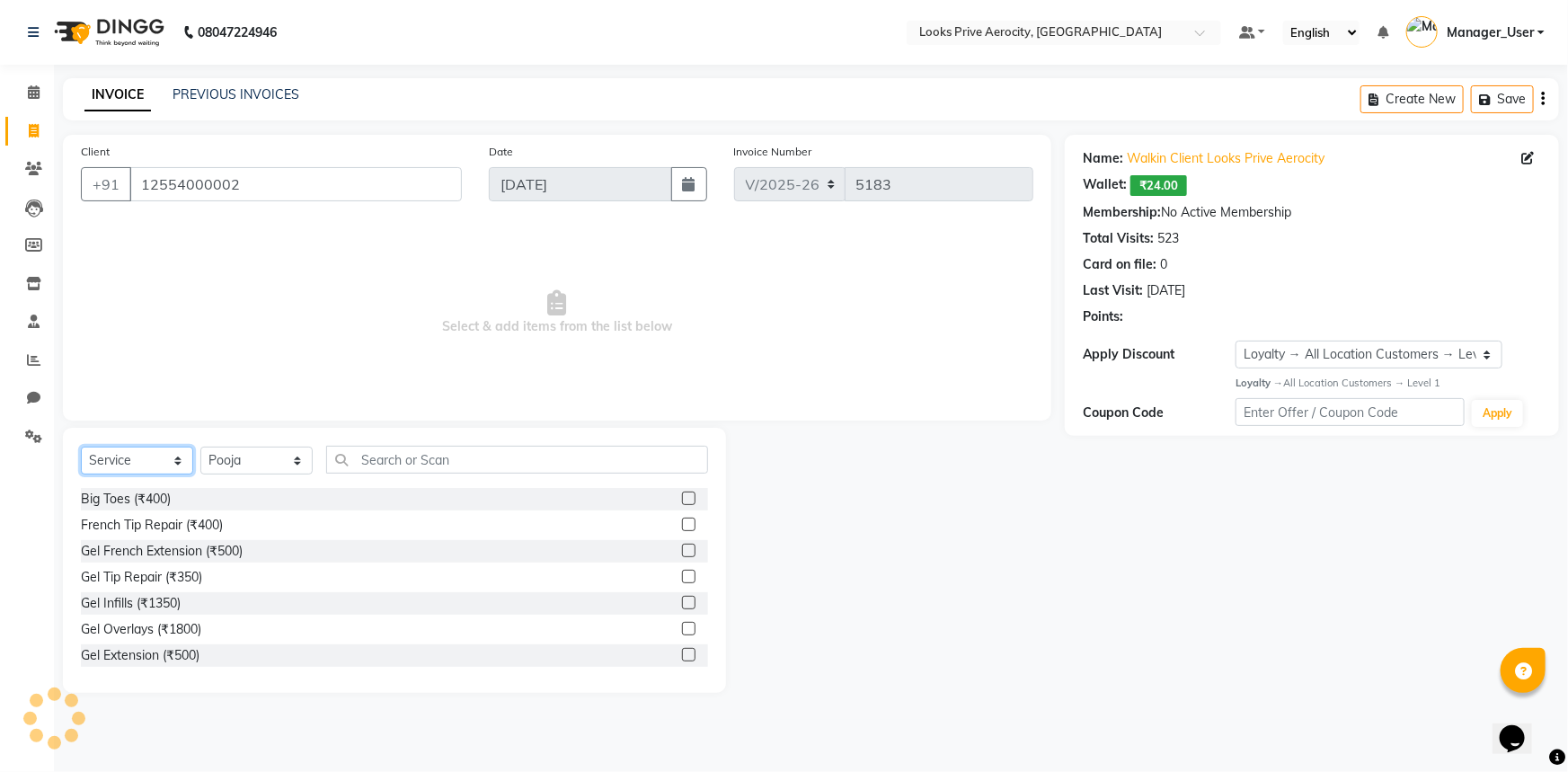
drag, startPoint x: 133, startPoint y: 455, endPoint x: 135, endPoint y: 468, distance: 13.2
click at [133, 455] on select "Select Service Product Membership Package Voucher Prepaid Gift Card" at bounding box center [137, 461] width 113 height 28
select select "P"
click at [81, 447] on select "Select Service Product Membership Package Voucher Prepaid Gift Card" at bounding box center [137, 461] width 113 height 28
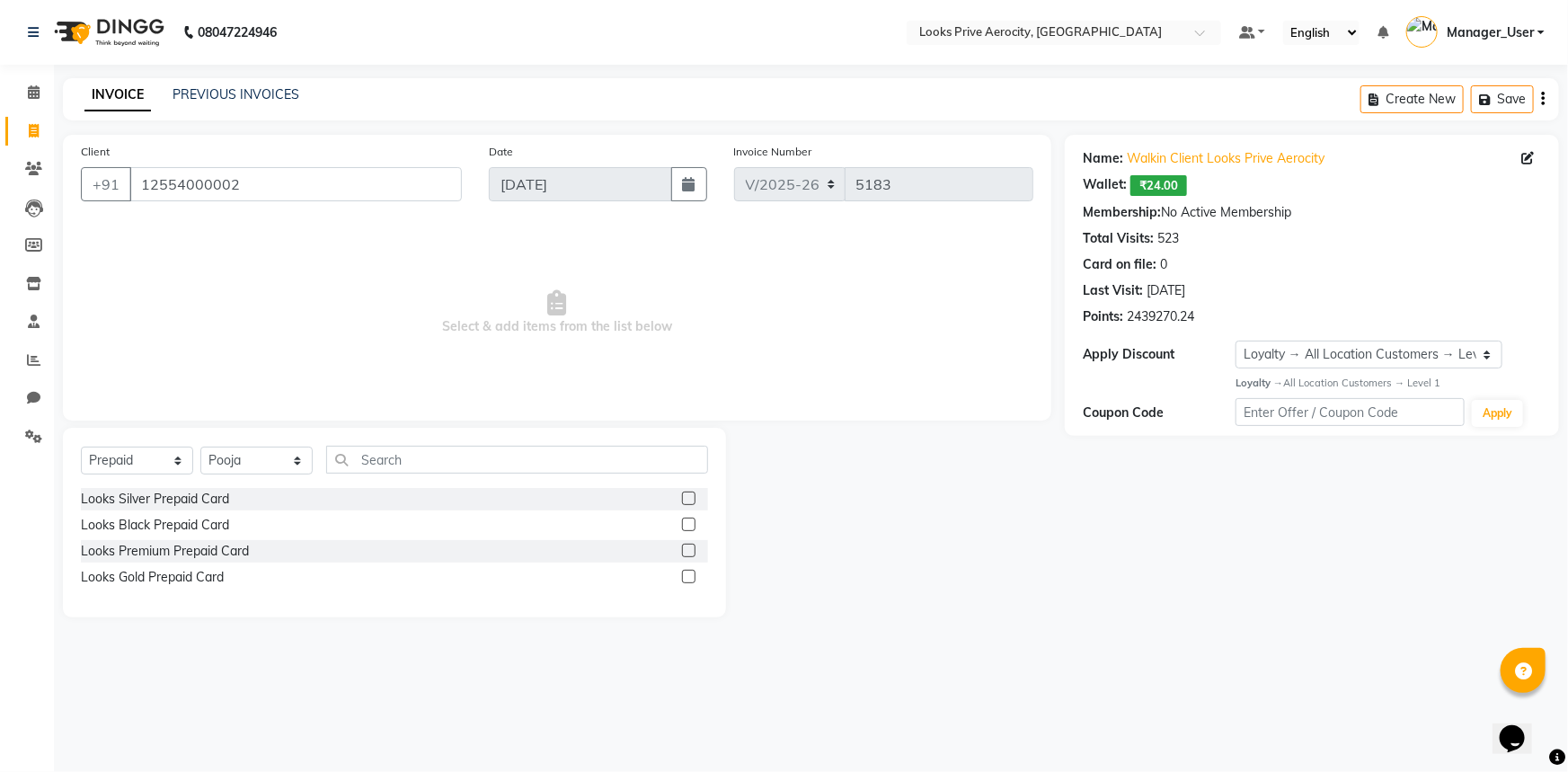
click at [685, 495] on label at bounding box center [689, 499] width 14 height 14
click at [685, 495] on input "checkbox" at bounding box center [688, 500] width 12 height 12
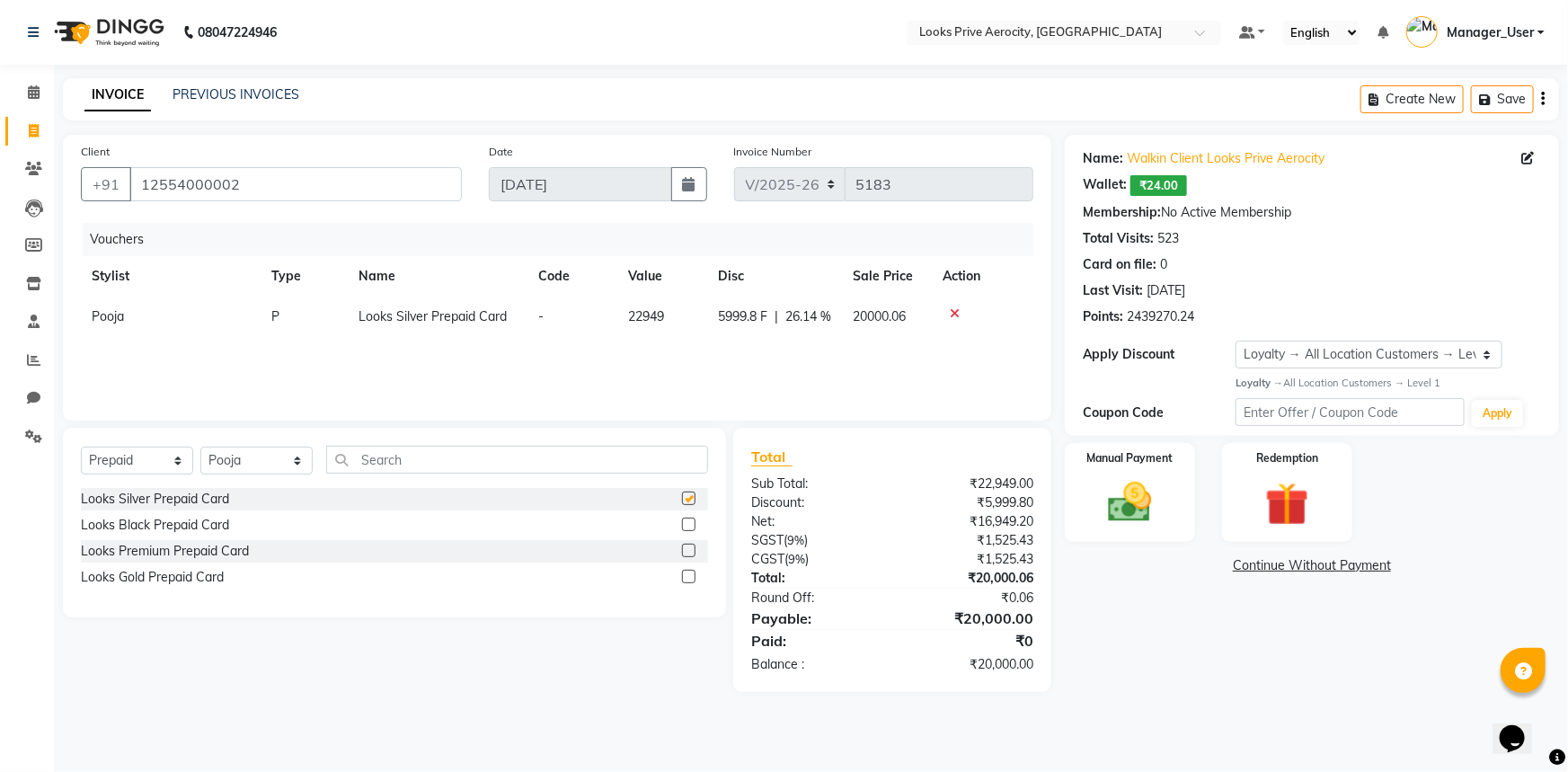
checkbox input "false"
click at [690, 550] on label at bounding box center [689, 551] width 14 height 14
click at [690, 550] on input "checkbox" at bounding box center [688, 552] width 12 height 12
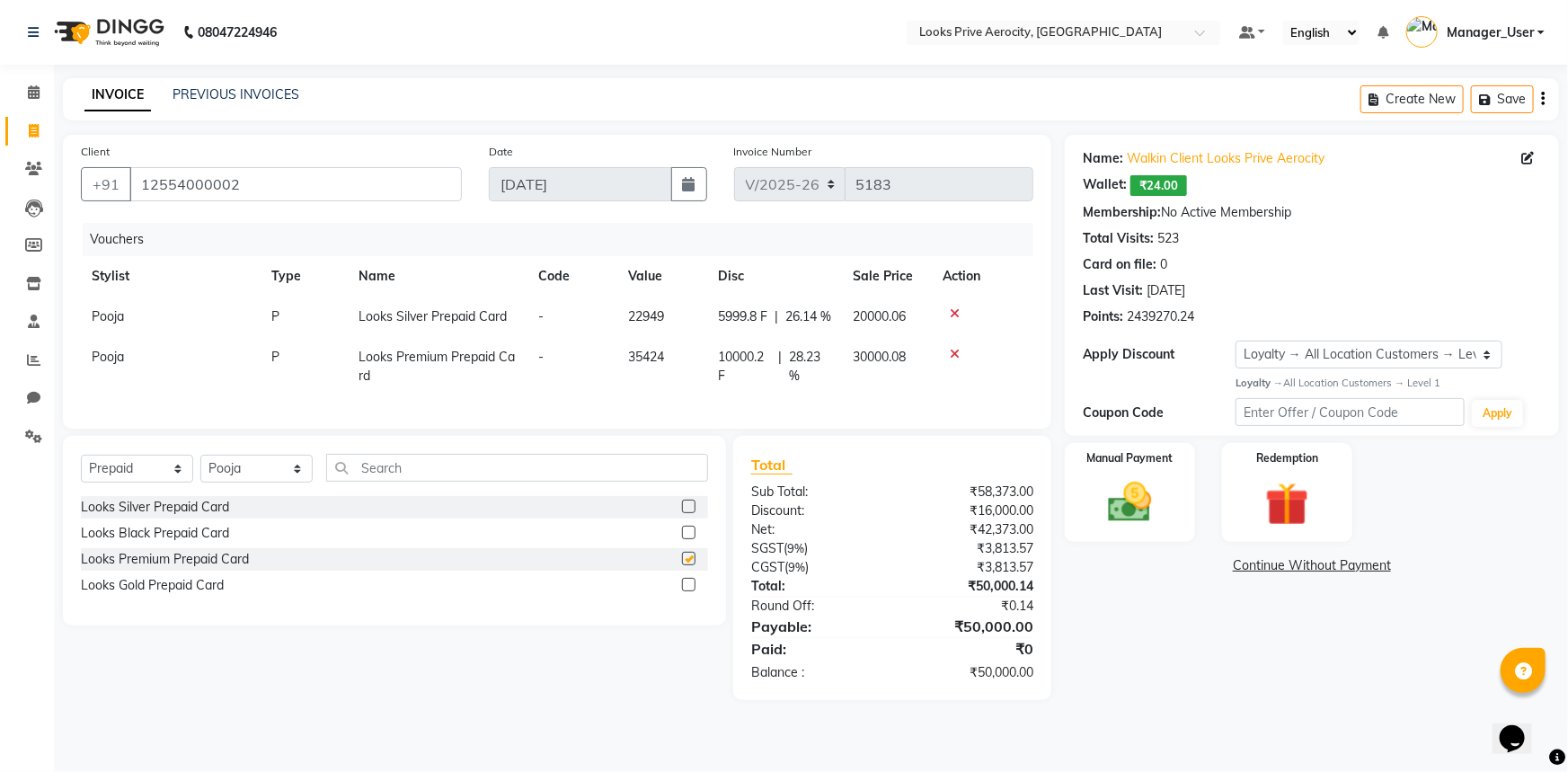
checkbox input "false"
click at [686, 591] on label at bounding box center [689, 584] width 14 height 14
click at [686, 591] on input "checkbox" at bounding box center [688, 585] width 12 height 12
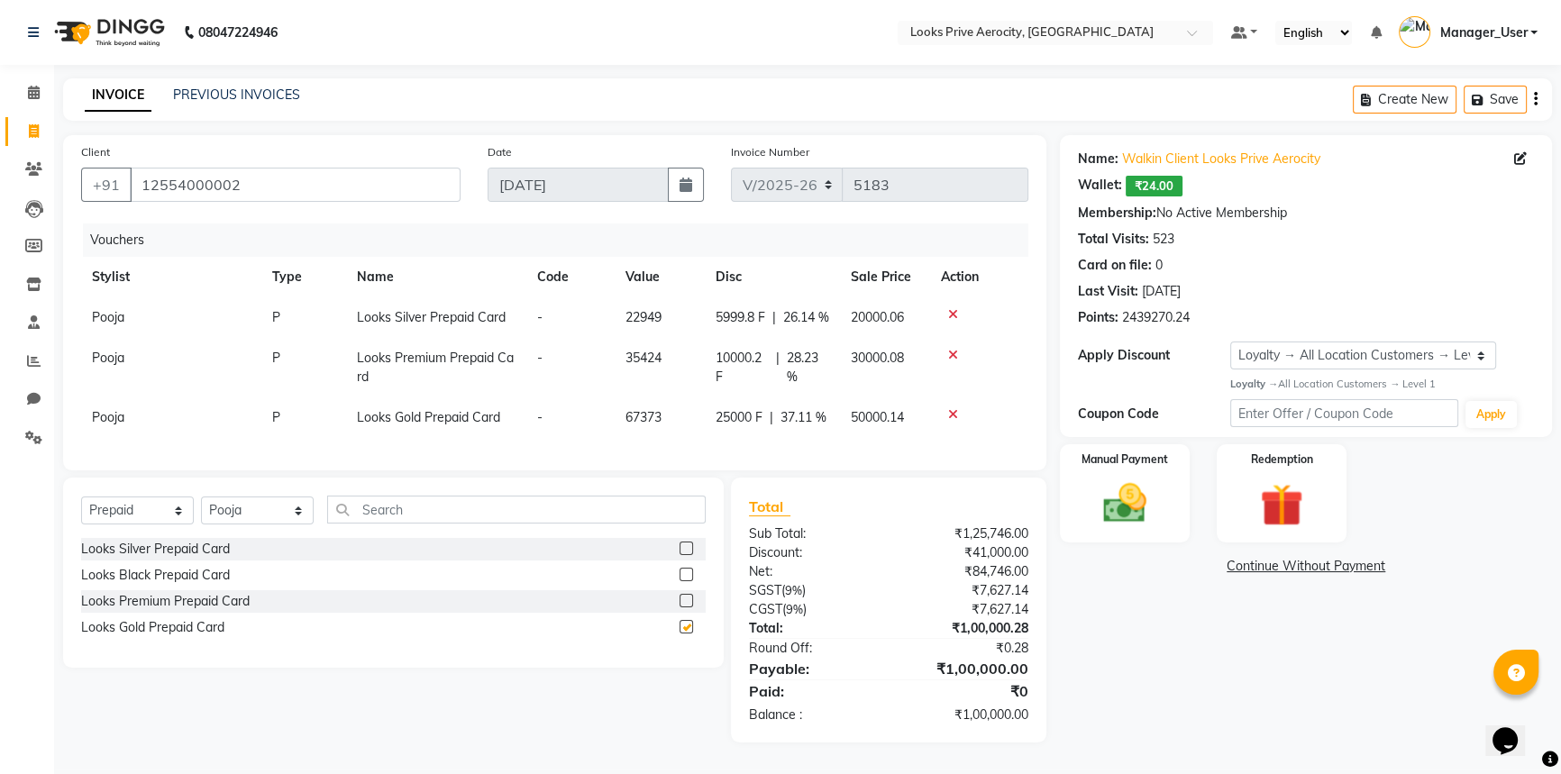
checkbox input "false"
click at [948, 317] on icon at bounding box center [953, 314] width 10 height 13
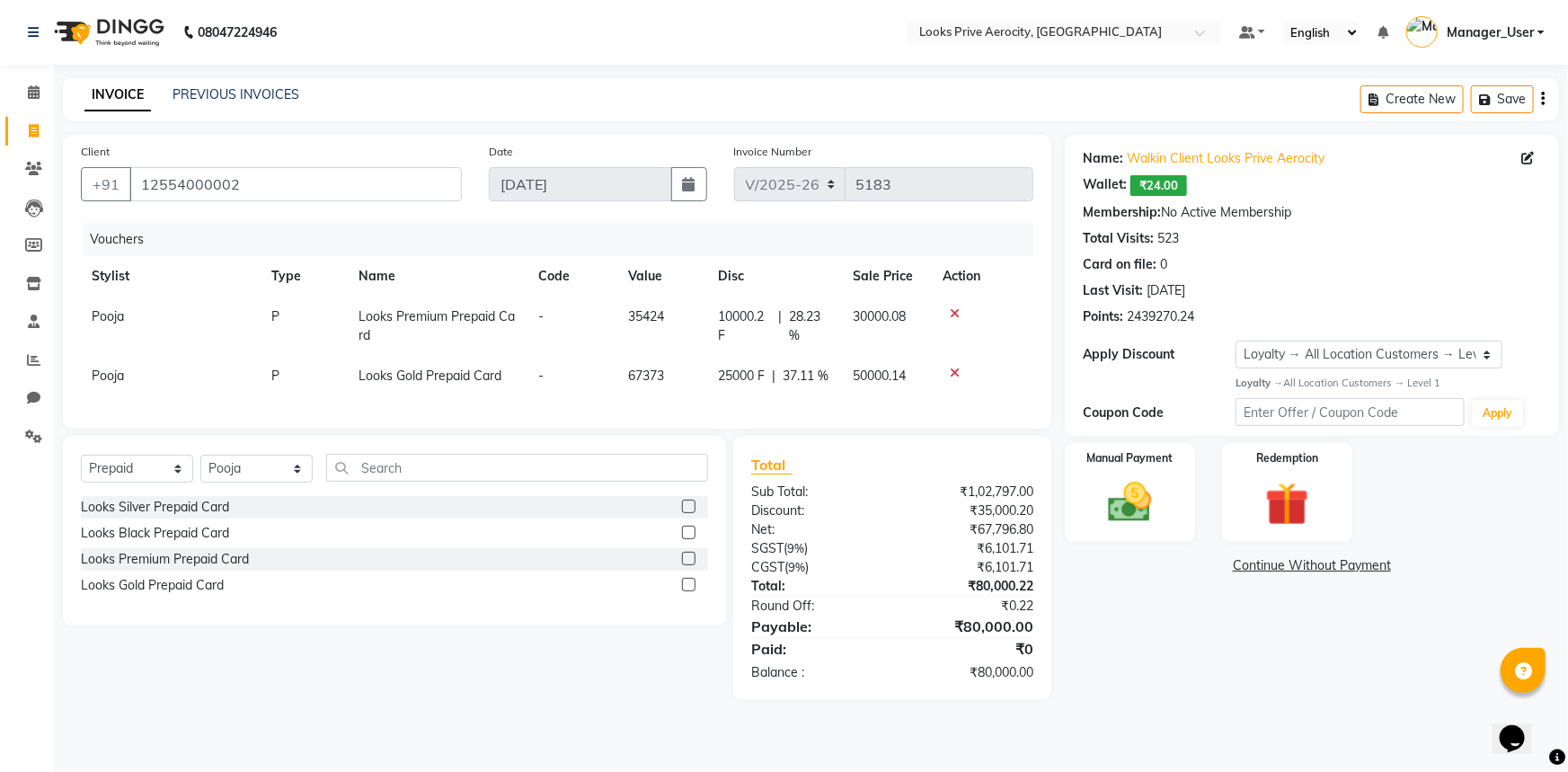
click at [958, 309] on div at bounding box center [982, 313] width 79 height 13
click at [953, 310] on icon at bounding box center [956, 313] width 10 height 13
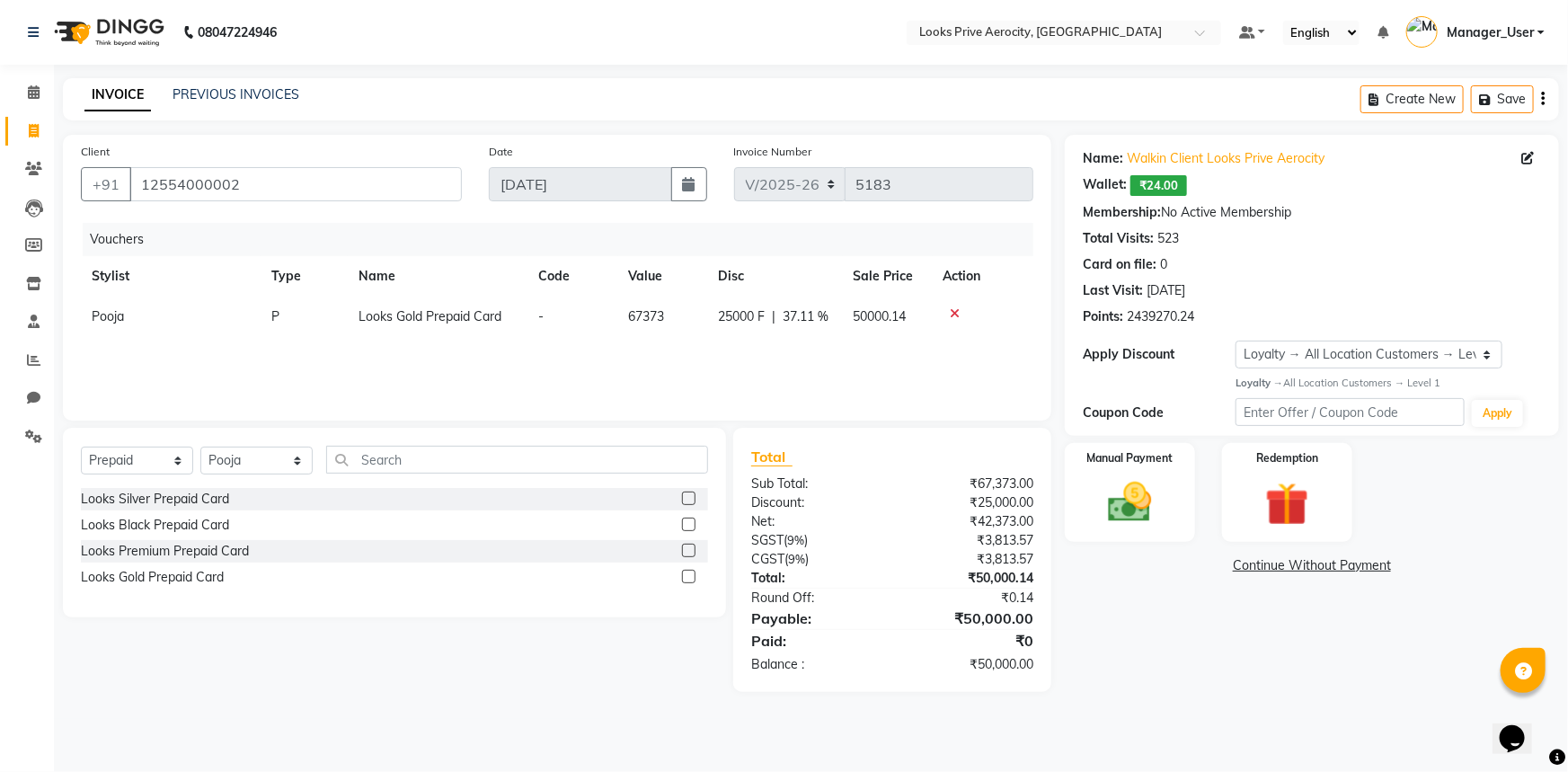
click at [954, 311] on icon at bounding box center [956, 313] width 10 height 13
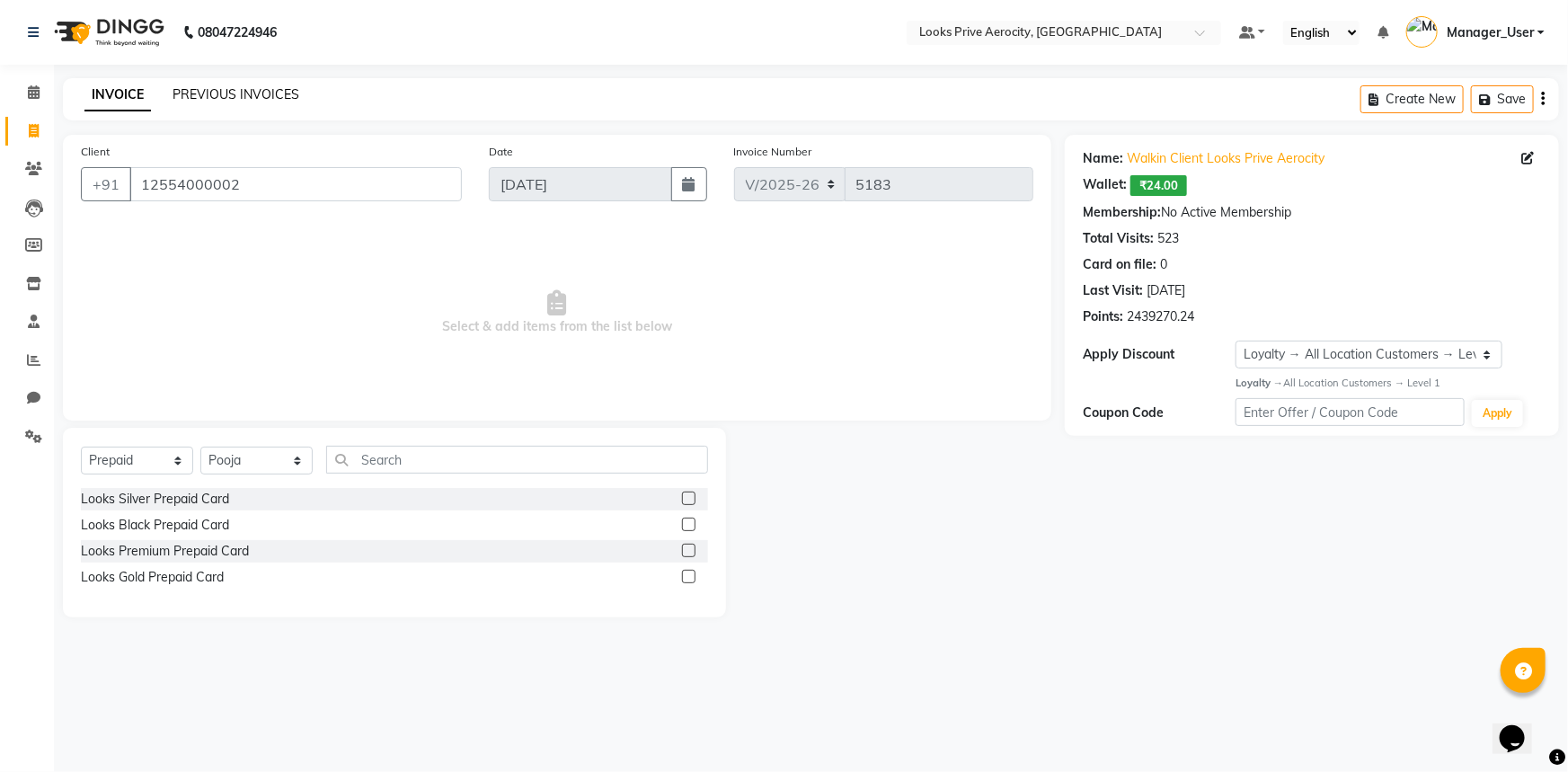
click at [218, 95] on link "PREVIOUS INVOICES" at bounding box center [235, 95] width 127 height 16
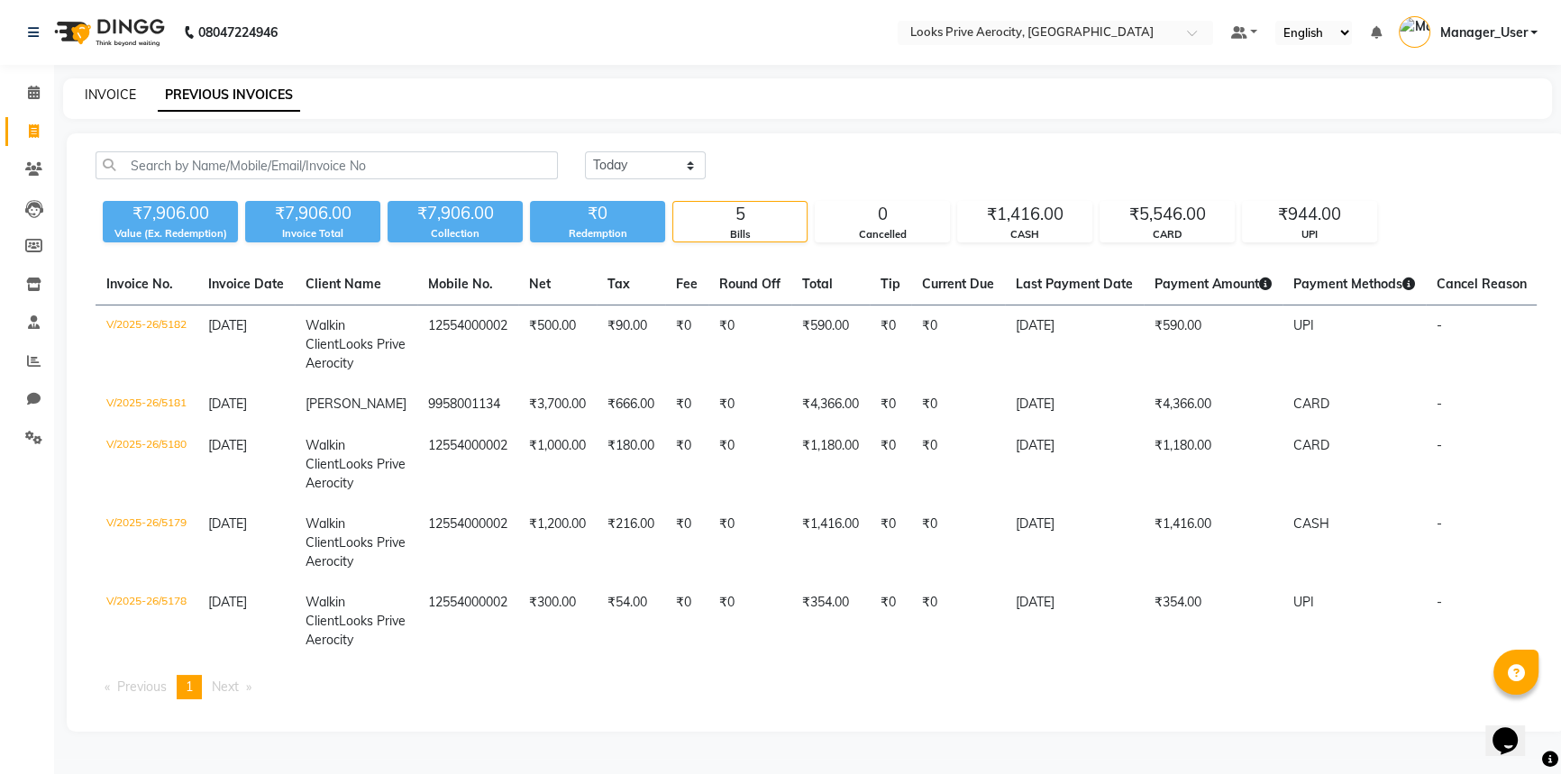
click at [100, 94] on link "INVOICE" at bounding box center [110, 95] width 51 height 16
select select "service"
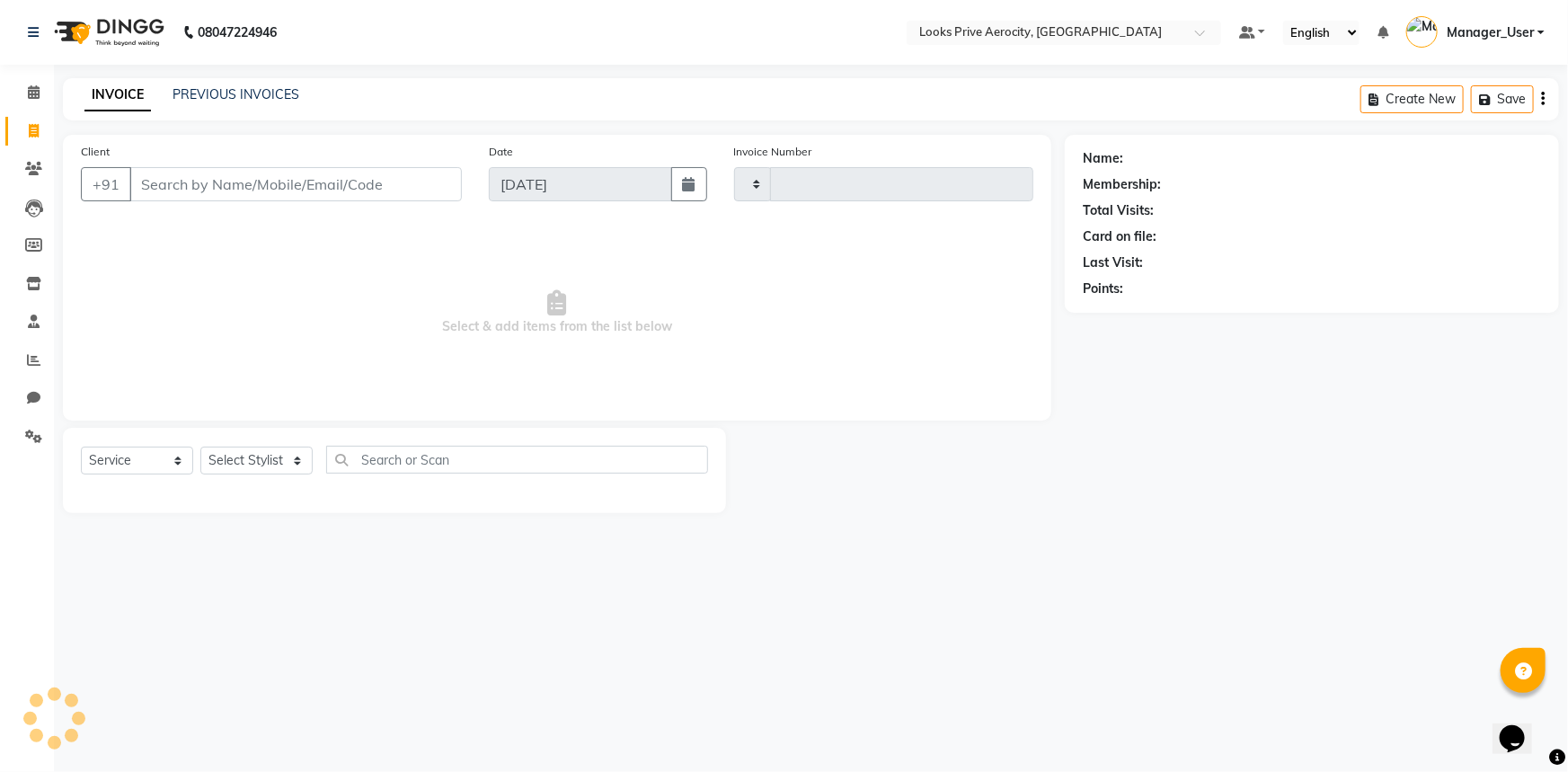
click at [274, 189] on input "Client" at bounding box center [295, 185] width 332 height 34
type input "9"
type input "5183"
select select "5913"
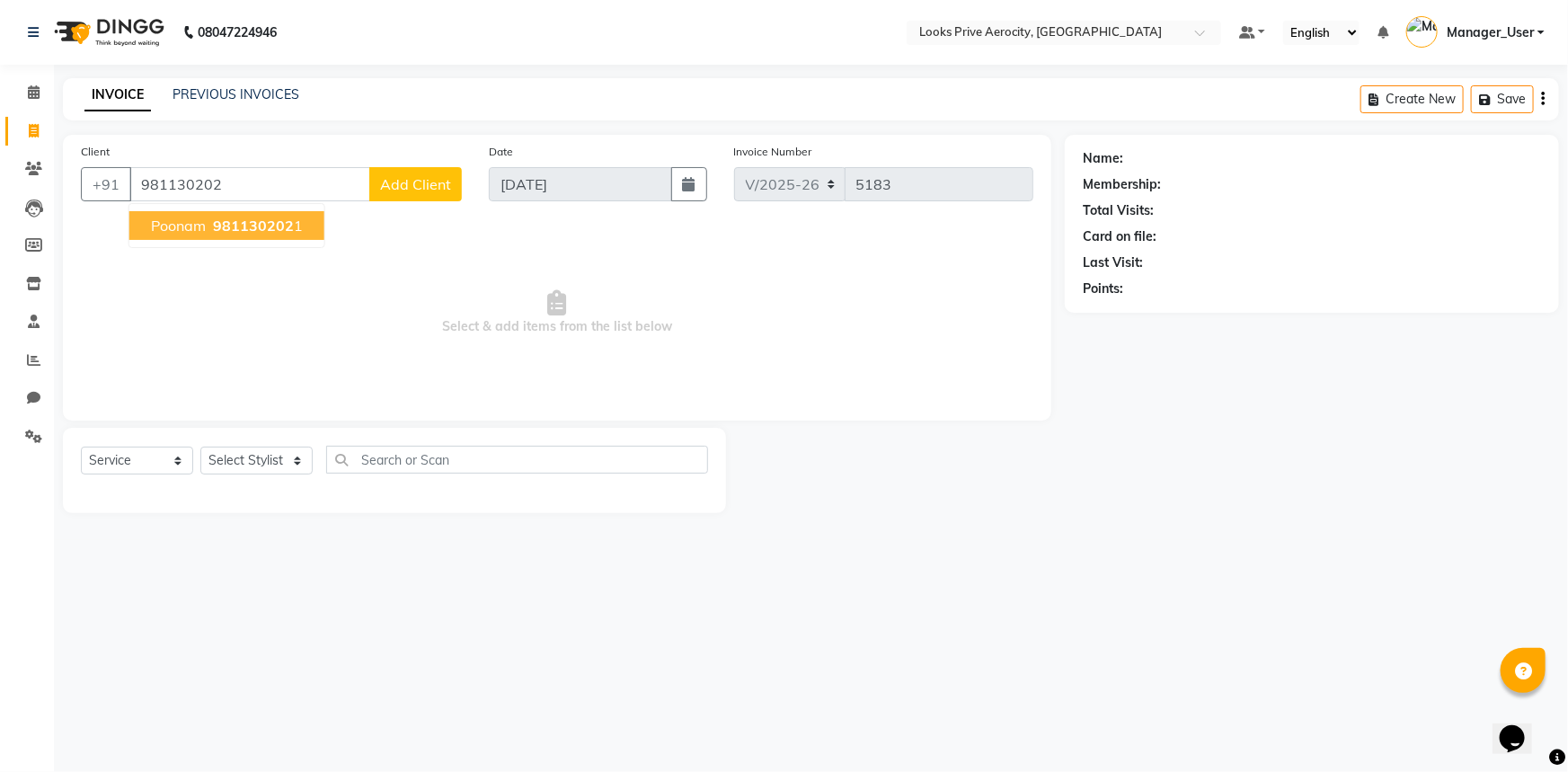
click at [291, 223] on ngb-highlight "981130202 1" at bounding box center [256, 225] width 94 height 18
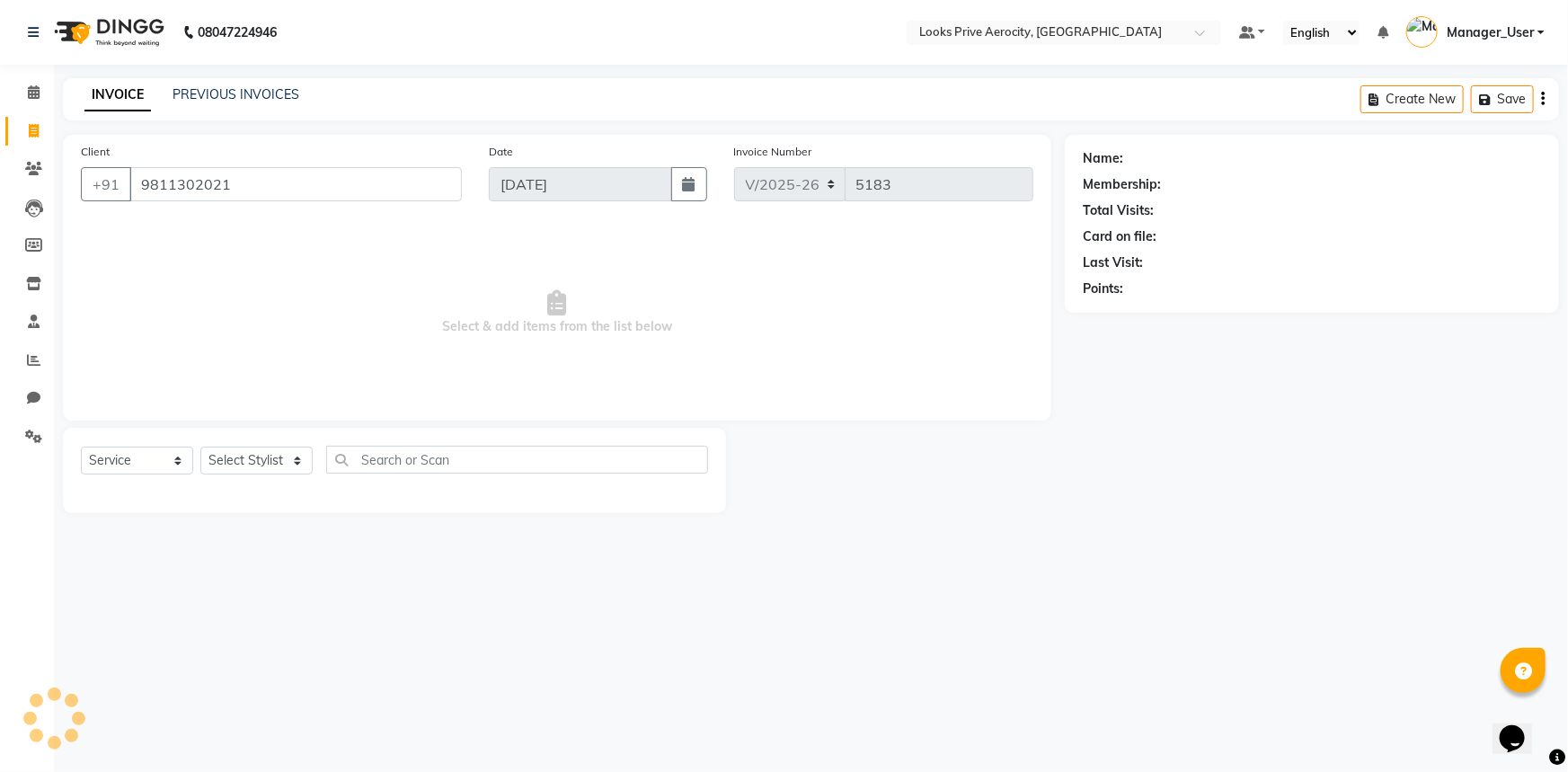
type input "9811302021"
drag, startPoint x: 266, startPoint y: 470, endPoint x: 268, endPoint y: 456, distance: 14.1
click at [266, 469] on select "Select Stylist Aman_Barber Amit Amu Dharma [PERSON_NAME] Eric_asst [PERSON_NAME…" at bounding box center [256, 461] width 113 height 28
select select "43249"
click at [200, 447] on select "Select Stylist Aman_Barber Amit Amu Dharma [PERSON_NAME] Eric_asst [PERSON_NAME…" at bounding box center [256, 461] width 113 height 28
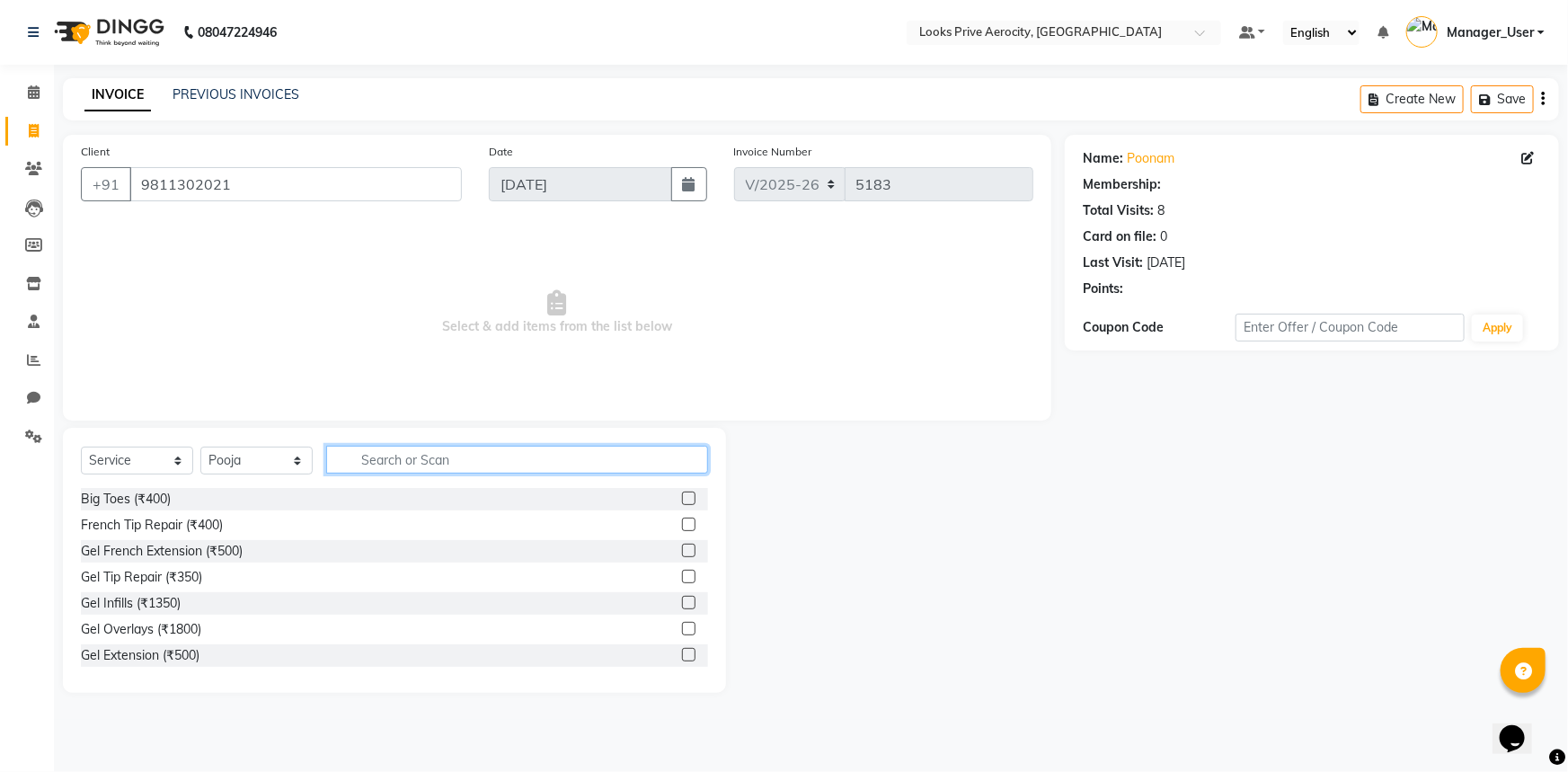
select select "1: Object"
drag, startPoint x: 395, startPoint y: 446, endPoint x: 395, endPoint y: 467, distance: 21.0
click at [395, 457] on input "text" at bounding box center [517, 460] width 382 height 28
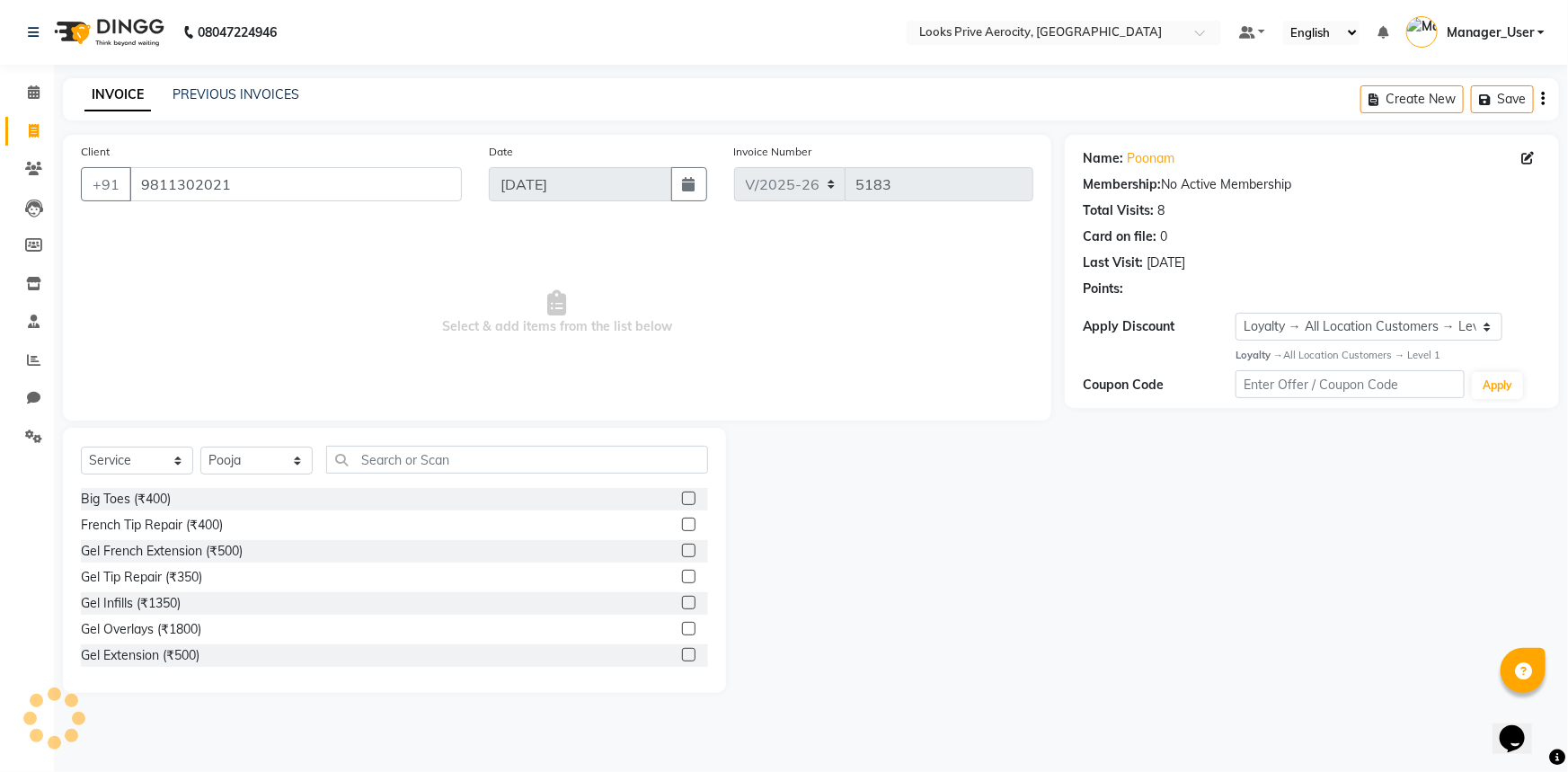
click at [682, 500] on label at bounding box center [689, 499] width 14 height 14
click at [682, 500] on input "checkbox" at bounding box center [688, 500] width 12 height 12
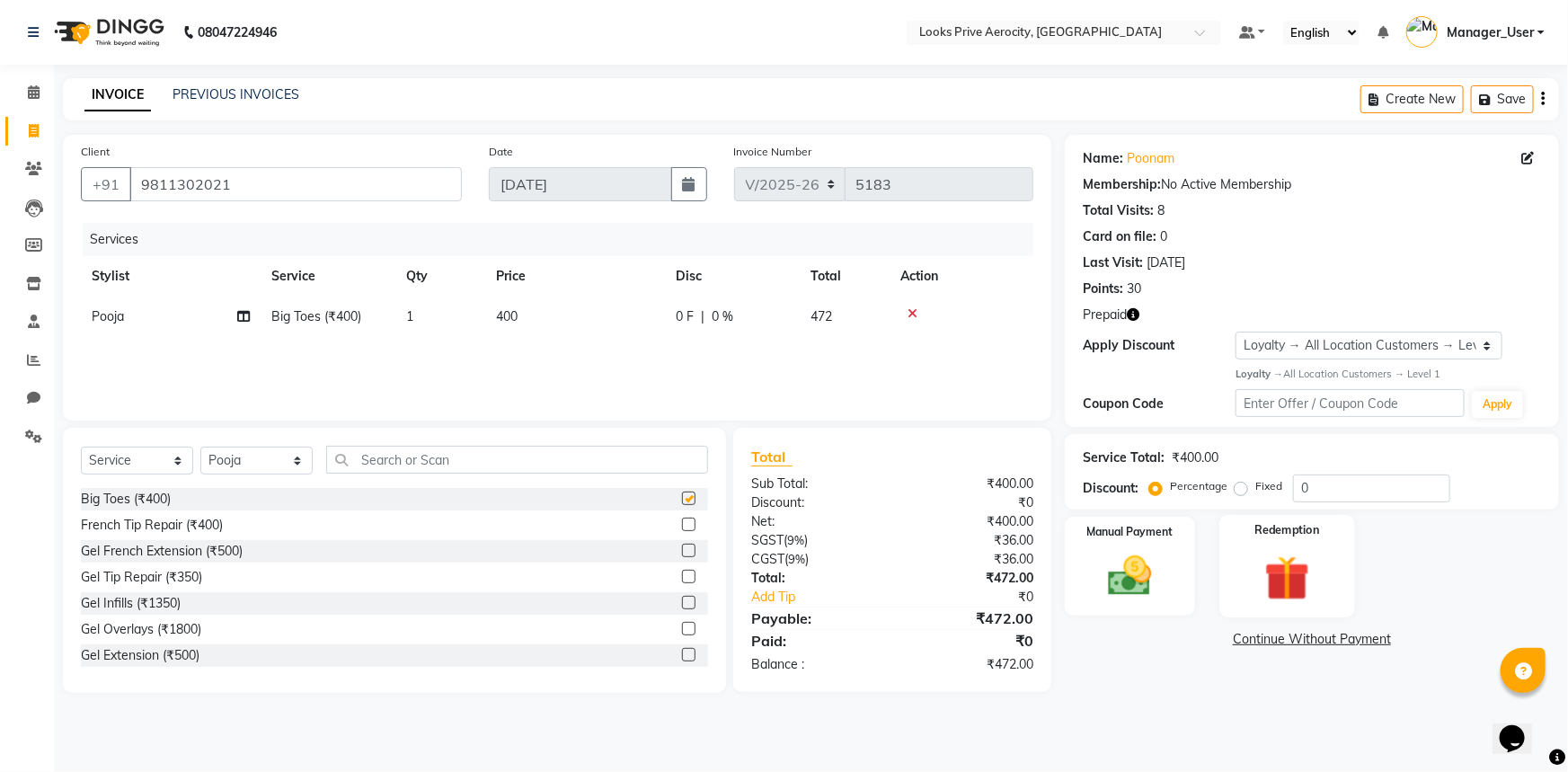
checkbox input "false"
click at [1265, 568] on img at bounding box center [1288, 578] width 74 height 57
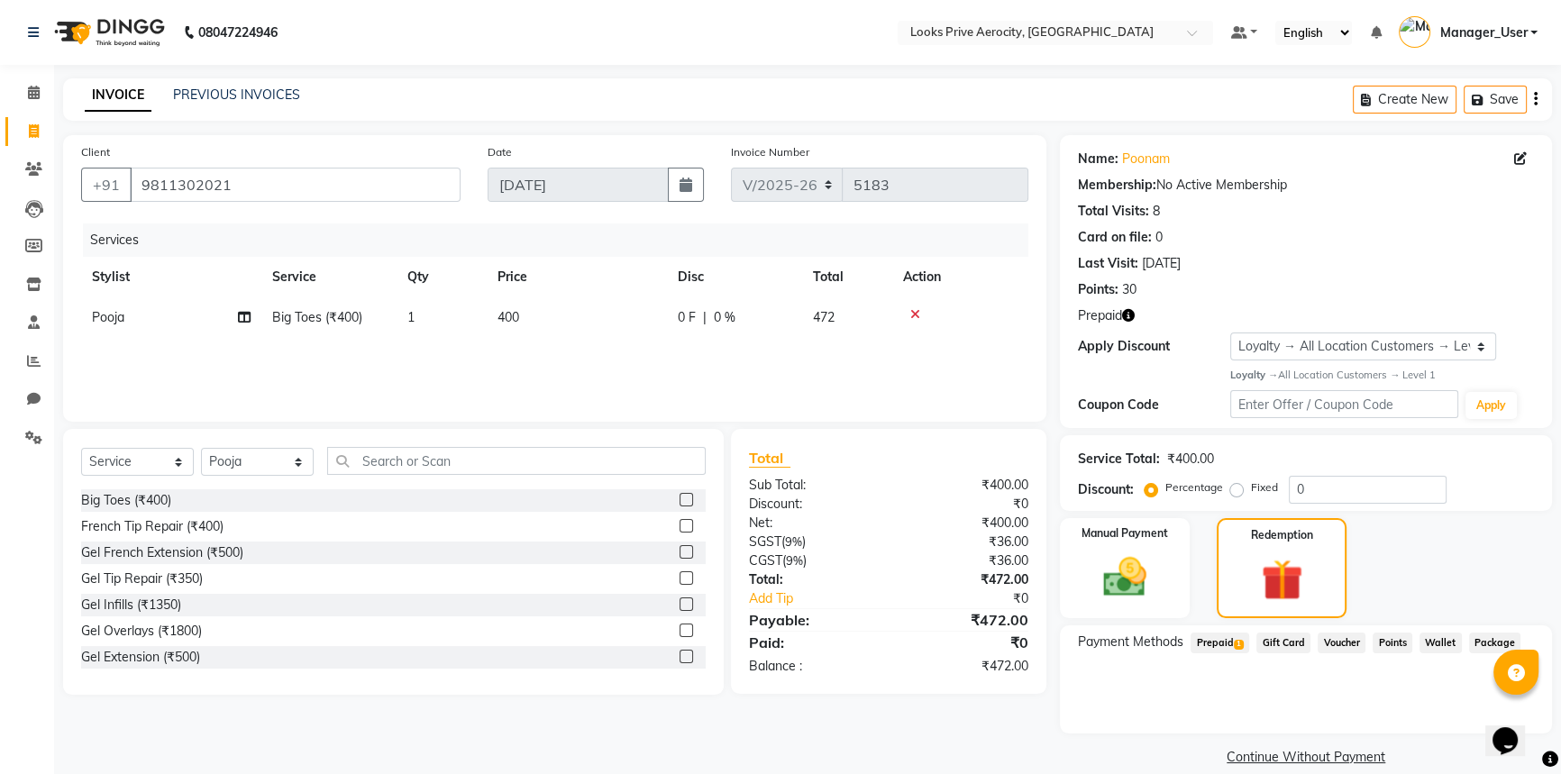
click at [1225, 640] on span "Prepaid 1" at bounding box center [1219, 643] width 59 height 21
click at [910, 316] on icon at bounding box center [915, 314] width 10 height 13
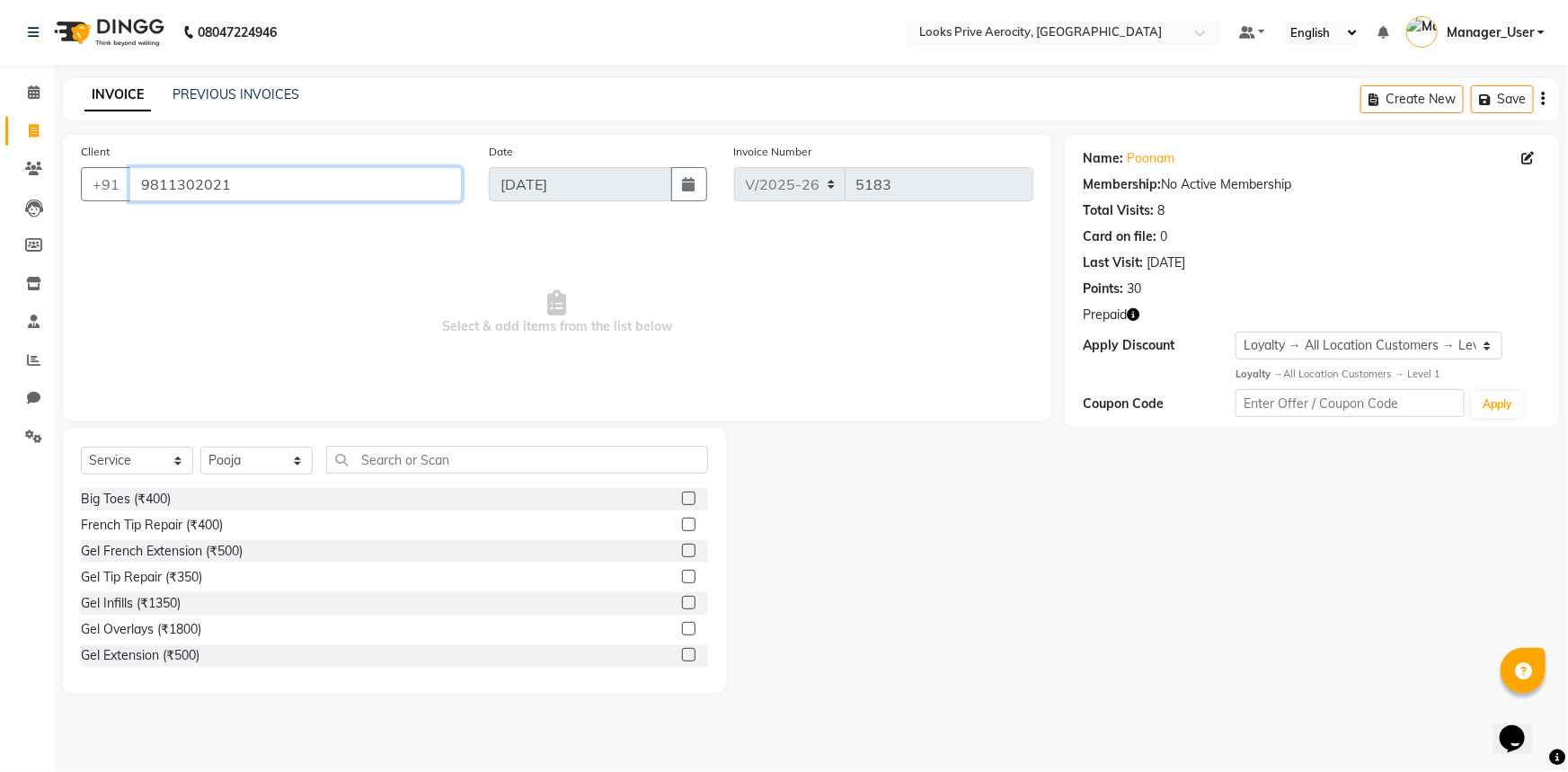
click at [245, 186] on input "9811302021" at bounding box center [295, 185] width 332 height 34
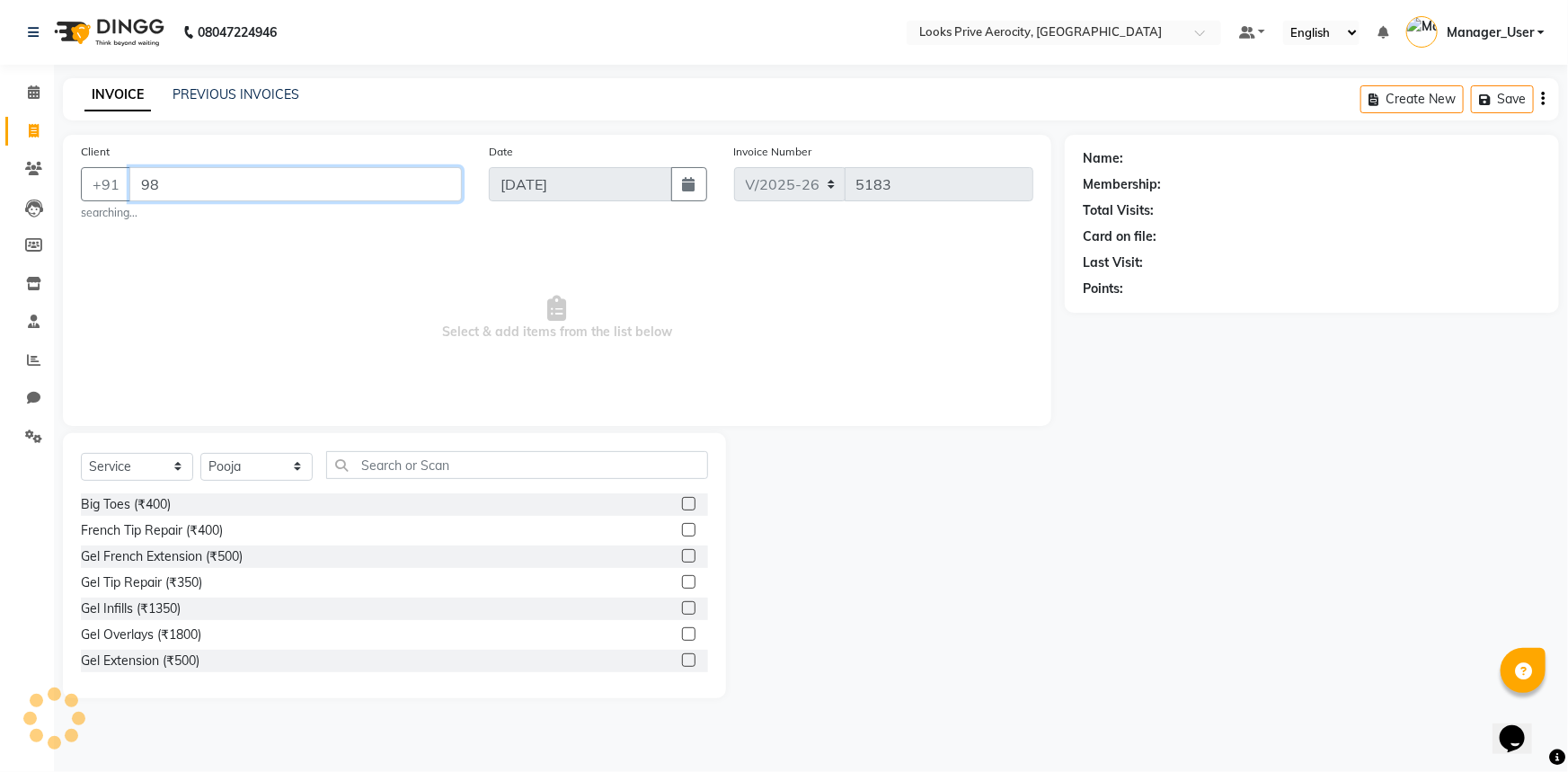
type input "9"
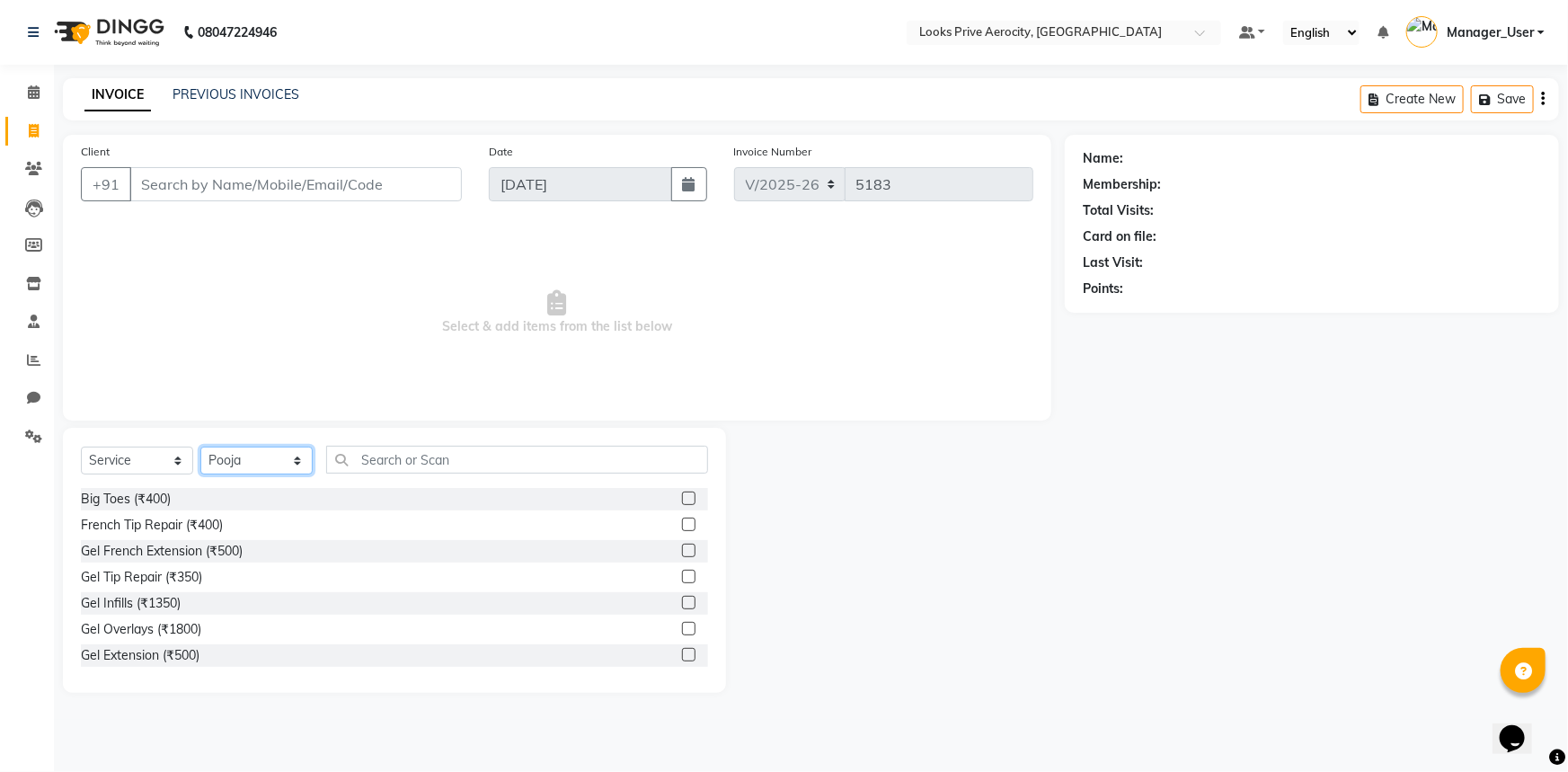
click at [267, 471] on select "Select Stylist Aman_Barber Amit Amu Dharma [PERSON_NAME] Eric_asst [PERSON_NAME…" at bounding box center [256, 461] width 113 height 28
click at [407, 359] on span "Select & add items from the list below" at bounding box center [557, 312] width 953 height 180
click at [1049, 567] on div at bounding box center [896, 561] width 339 height 265
click at [223, 180] on input "Client" at bounding box center [295, 185] width 332 height 34
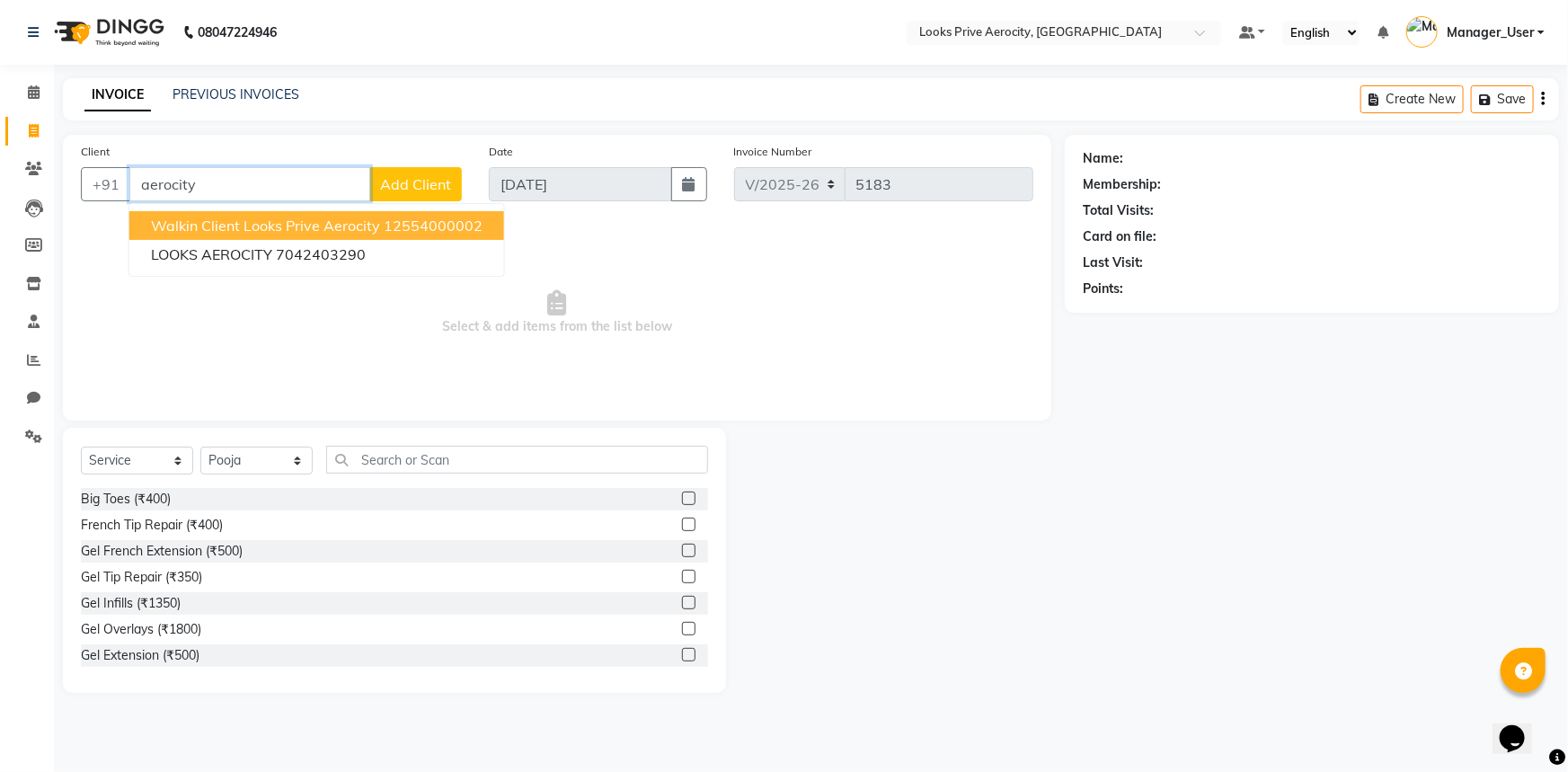
click at [259, 223] on span "Walkin Client Looks Prive Aerocity" at bounding box center [265, 225] width 229 height 18
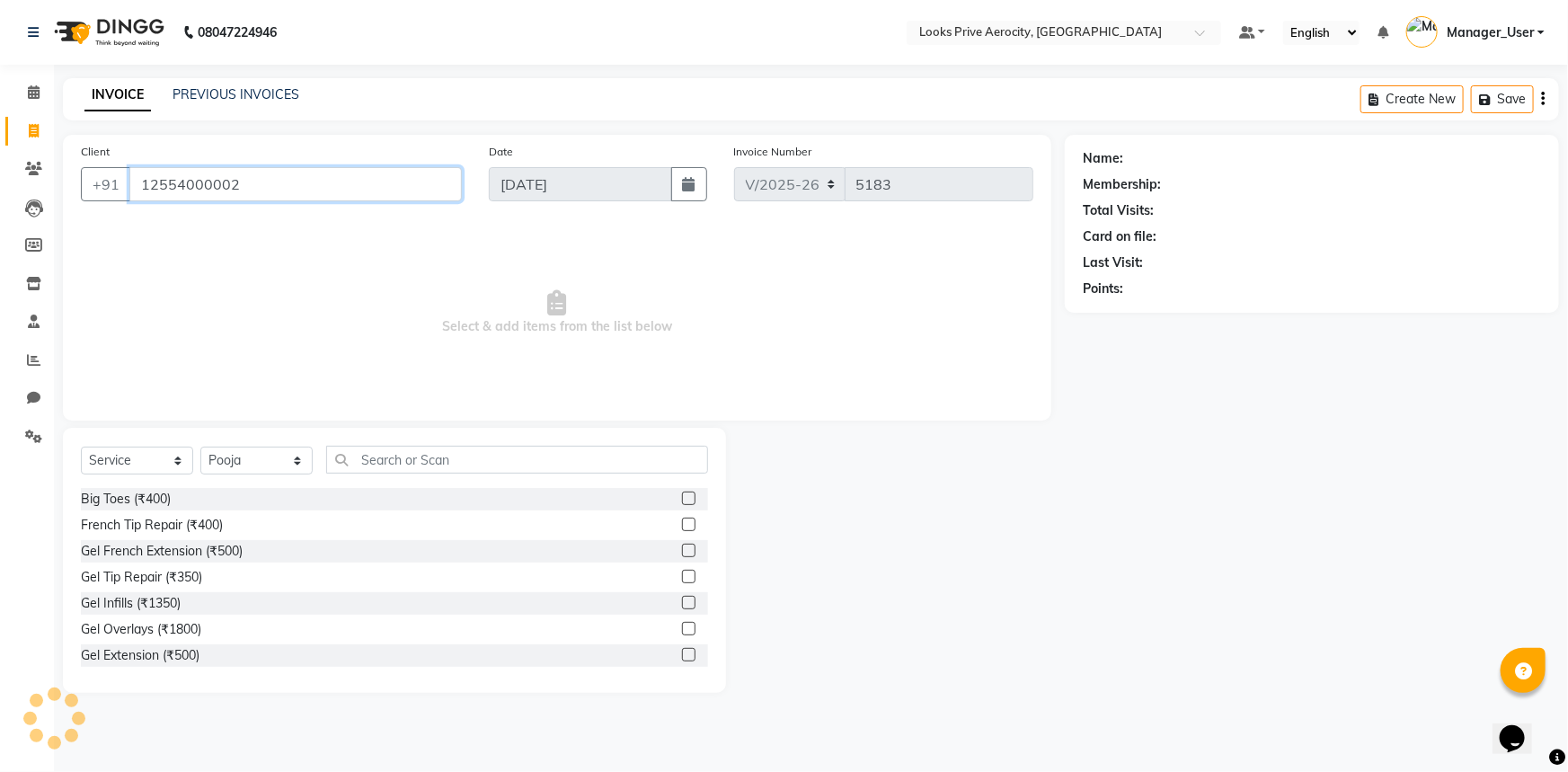
type input "12554000002"
drag, startPoint x: 247, startPoint y: 460, endPoint x: 234, endPoint y: 459, distance: 13.0
click at [247, 460] on select "Select Stylist Aman_Barber Amit Amu Dharma [PERSON_NAME] Eric_asst [PERSON_NAME…" at bounding box center [256, 461] width 113 height 28
select select "65946"
click at [200, 447] on select "Select Stylist Aman_Barber Amit Amu Dharma [PERSON_NAME] Eric_asst [PERSON_NAME…" at bounding box center [256, 461] width 113 height 28
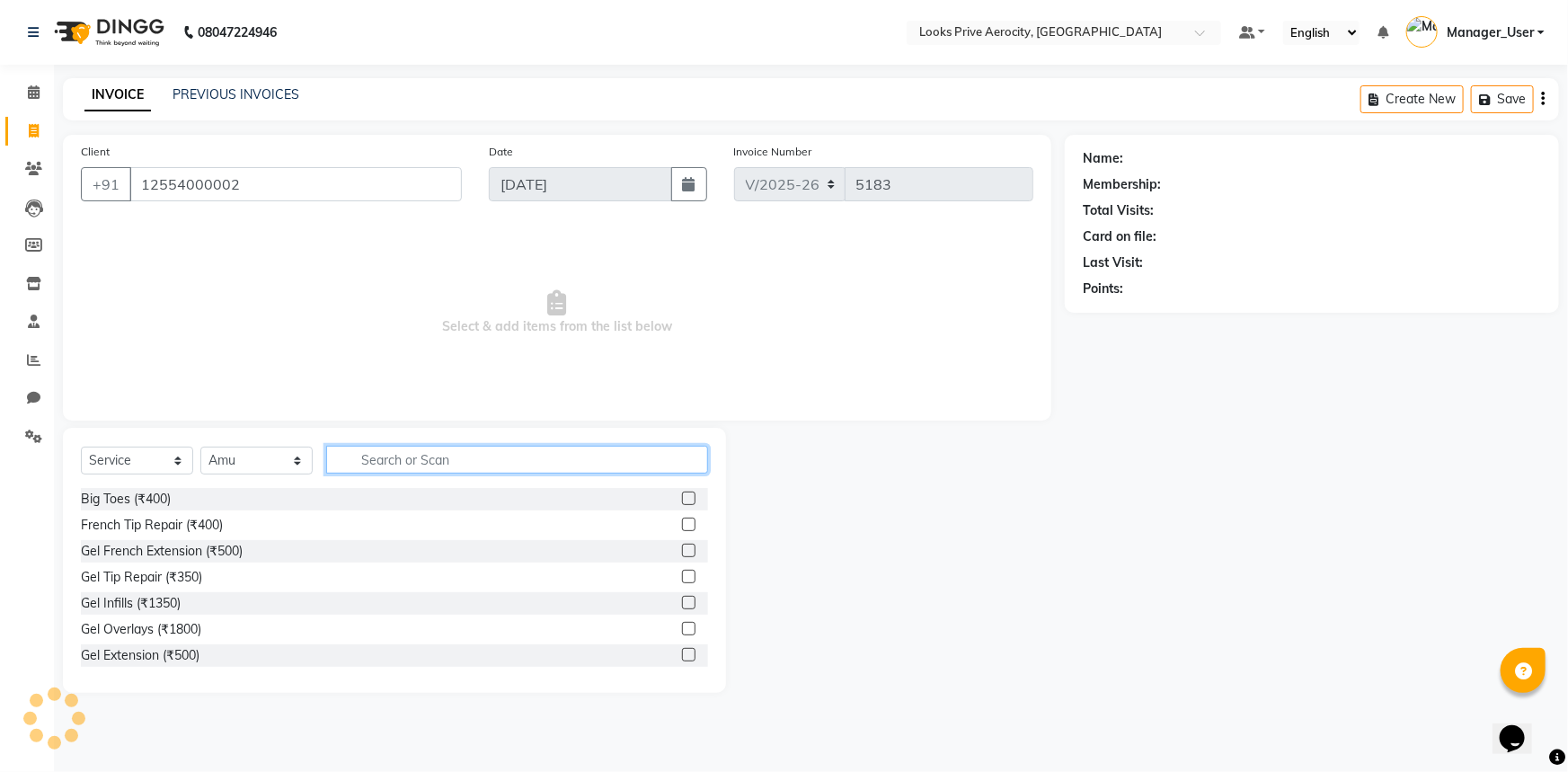
click at [406, 463] on input "text" at bounding box center [517, 460] width 382 height 28
select select "1: Object"
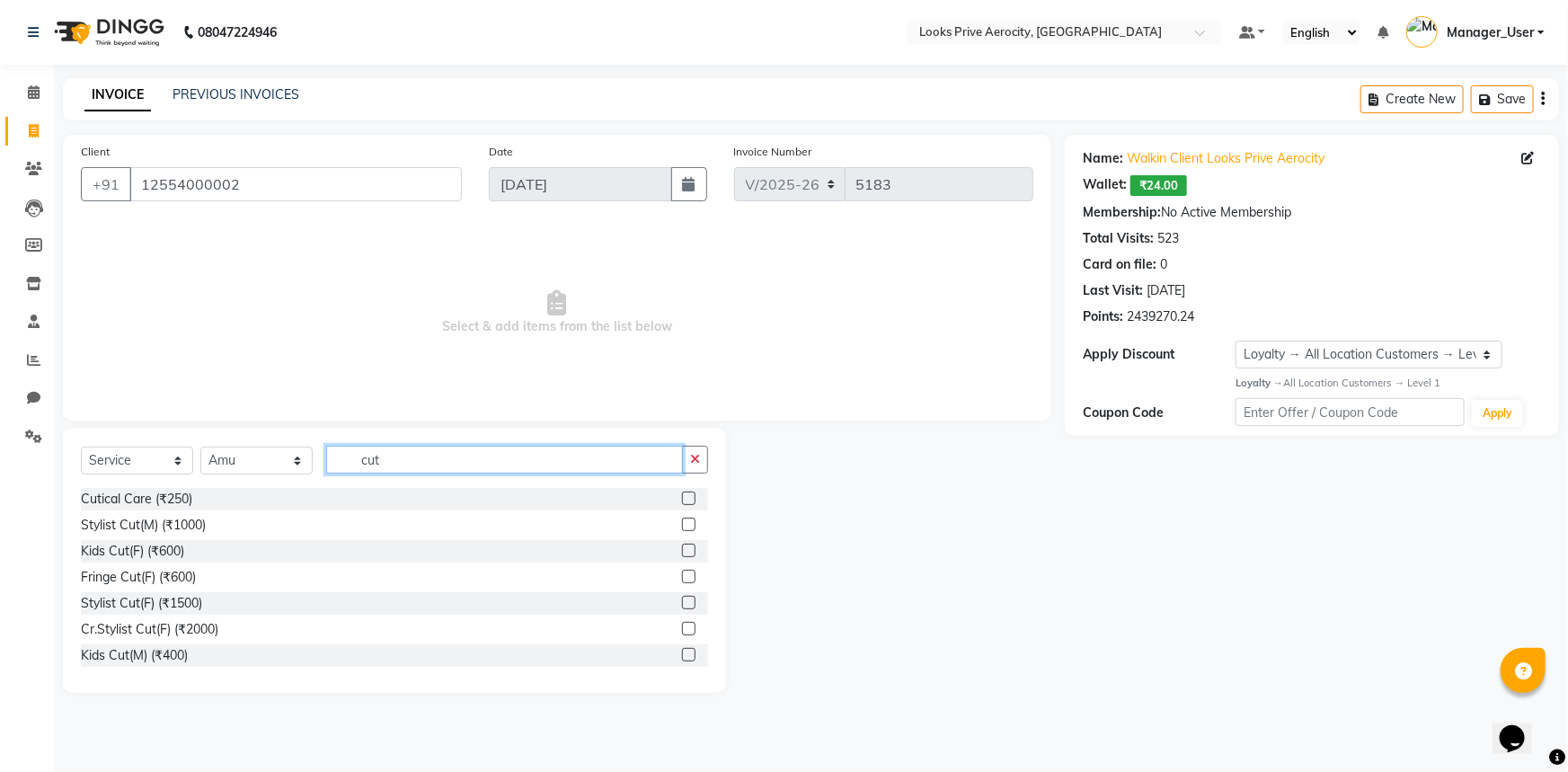
type input "cut"
click at [682, 517] on div at bounding box center [695, 525] width 26 height 23
click at [682, 523] on label at bounding box center [689, 525] width 14 height 14
click at [682, 523] on input "checkbox" at bounding box center [688, 526] width 12 height 12
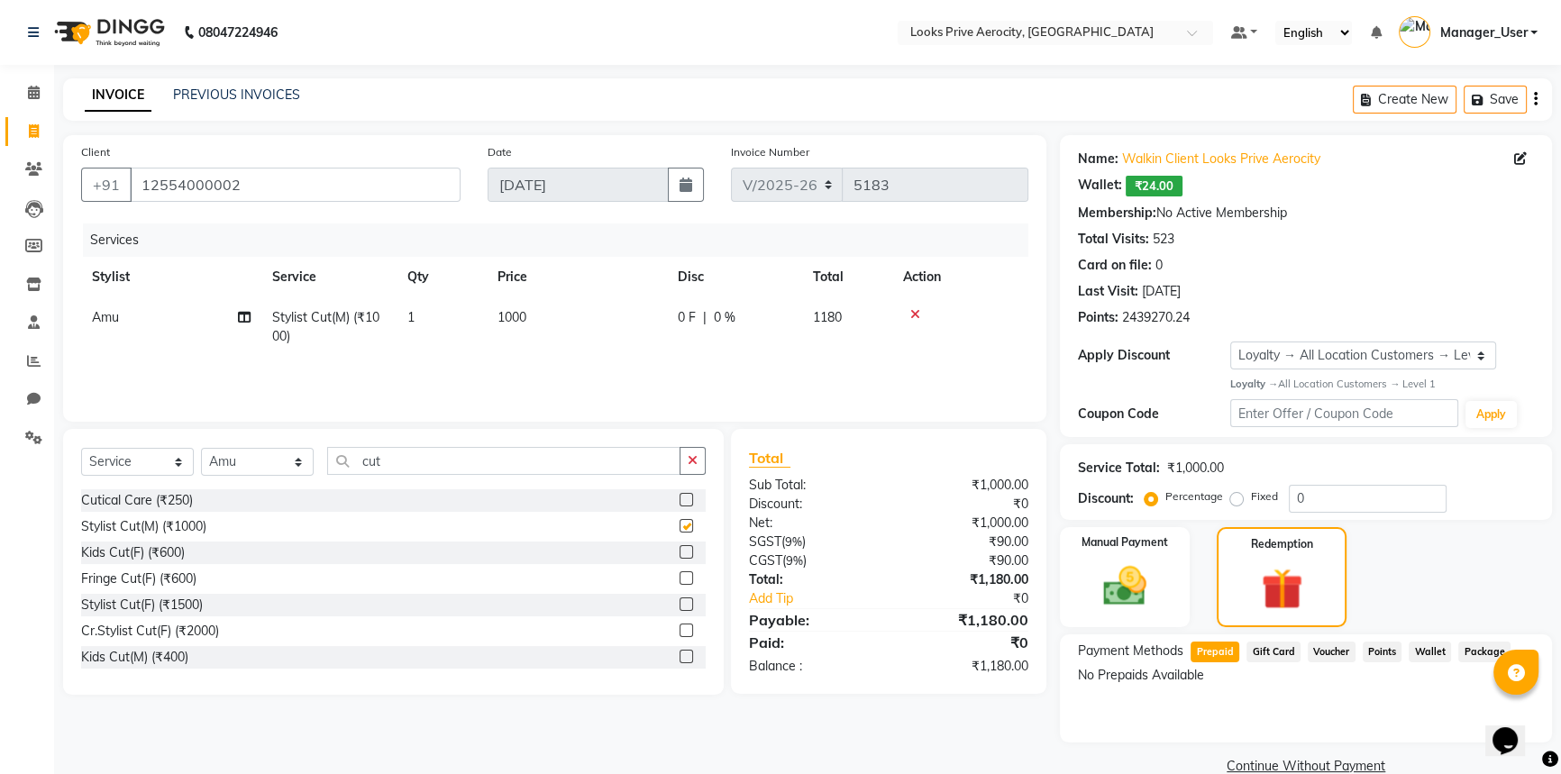
checkbox input "false"
click at [1162, 586] on div "Manual Payment" at bounding box center [1124, 577] width 135 height 105
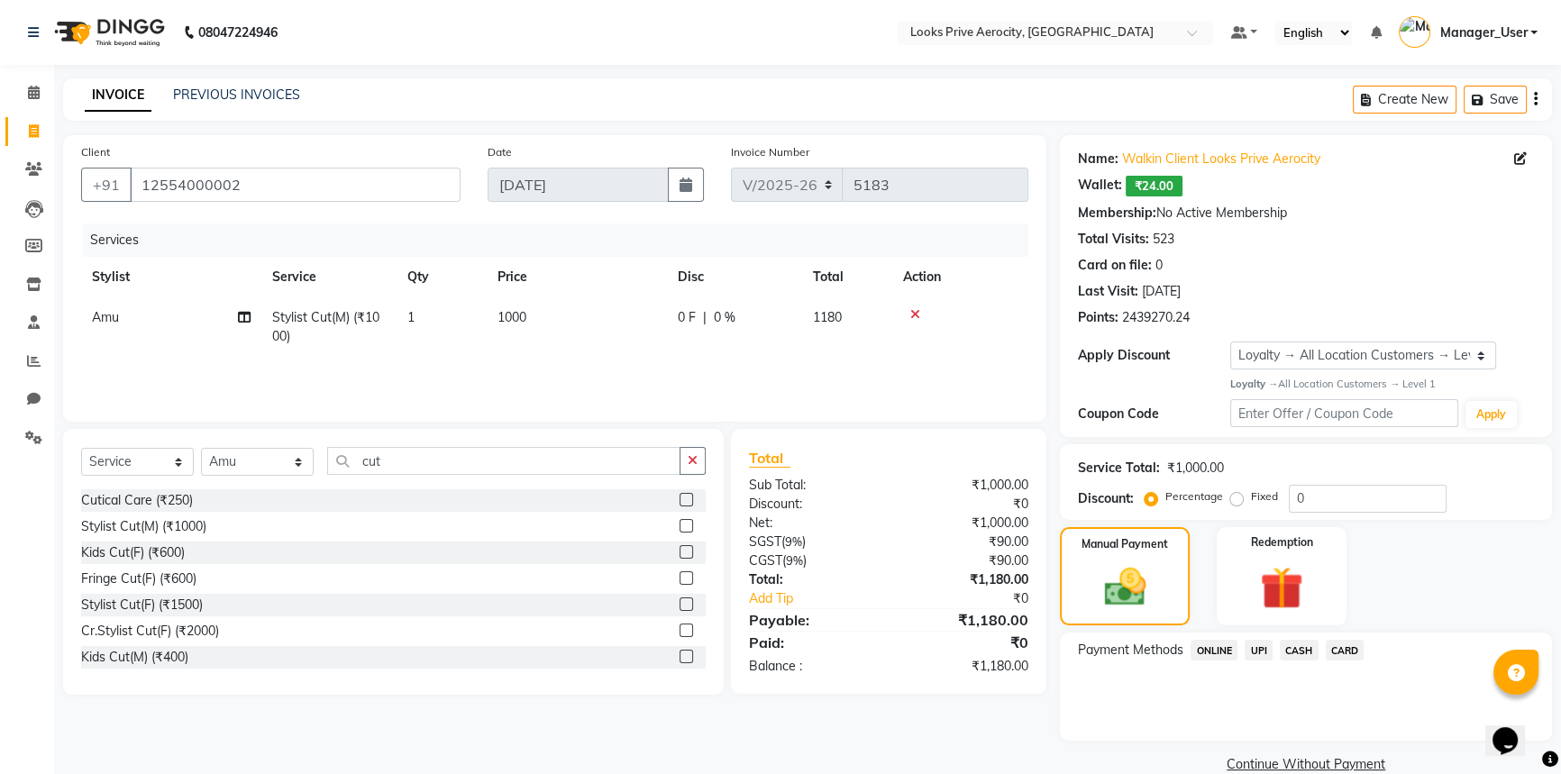
click at [1343, 658] on span "CARD" at bounding box center [1344, 650] width 39 height 21
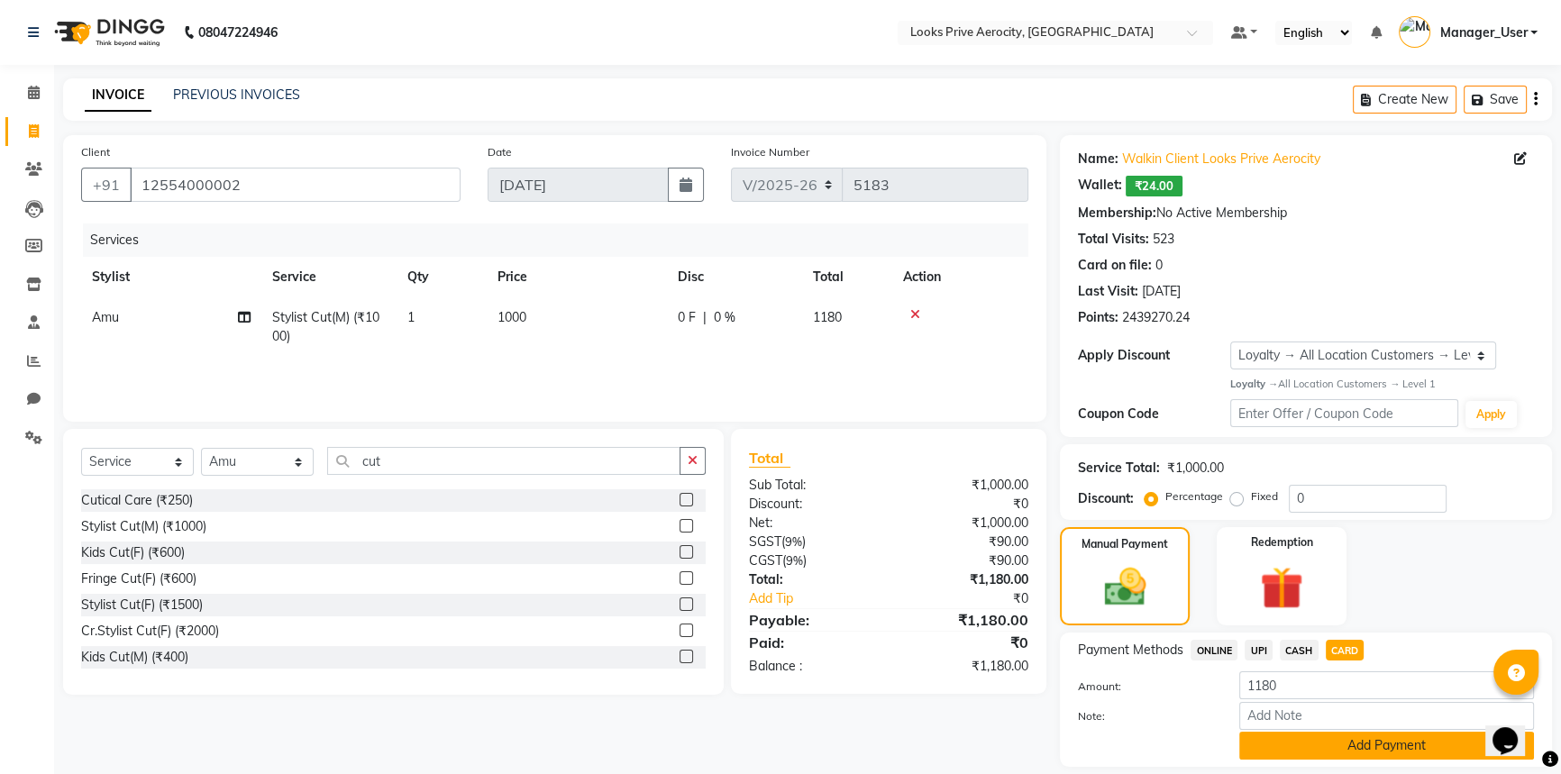
click at [1368, 749] on button "Add Payment" at bounding box center [1386, 746] width 295 height 28
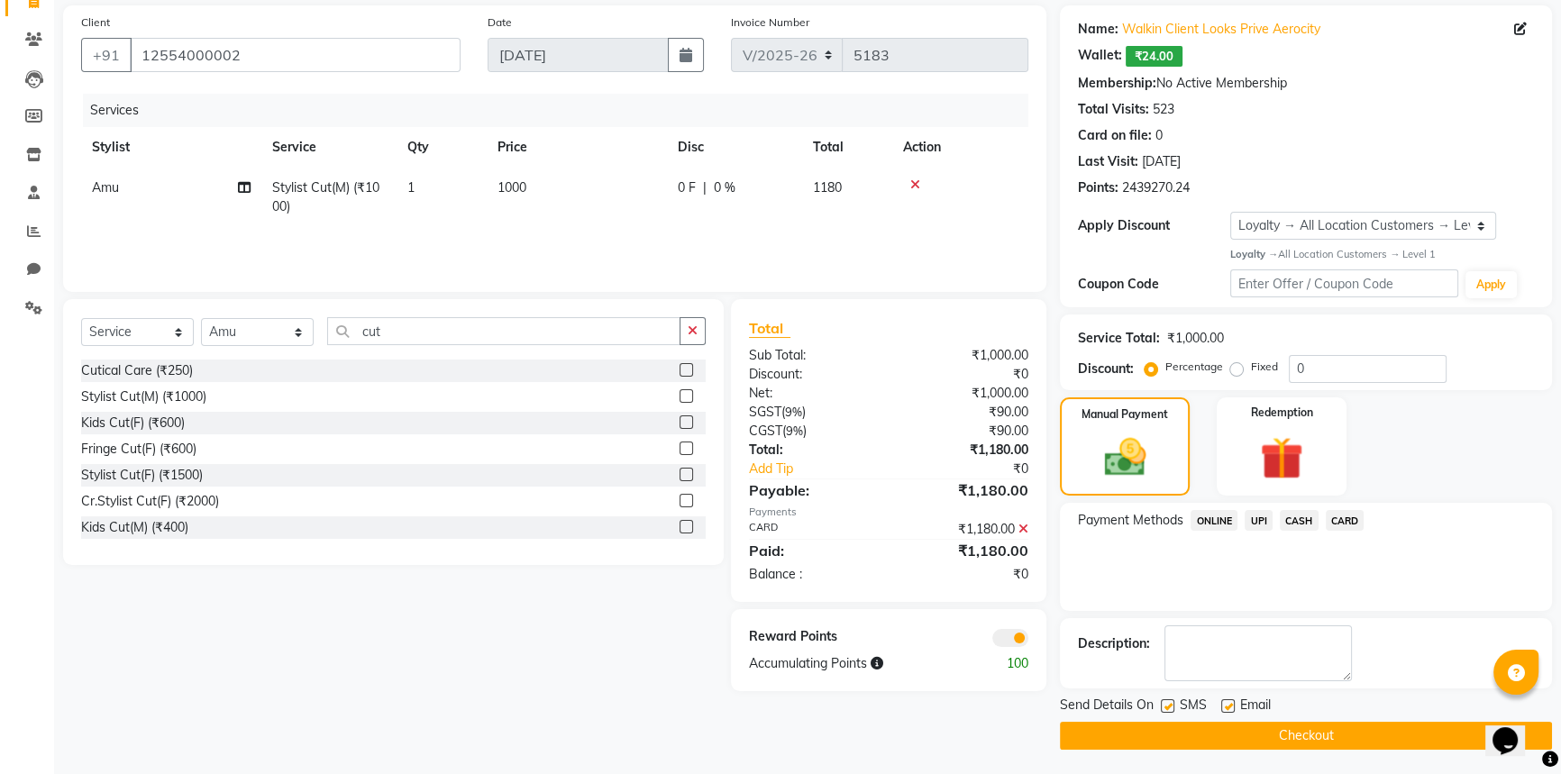
scroll to position [132, 0]
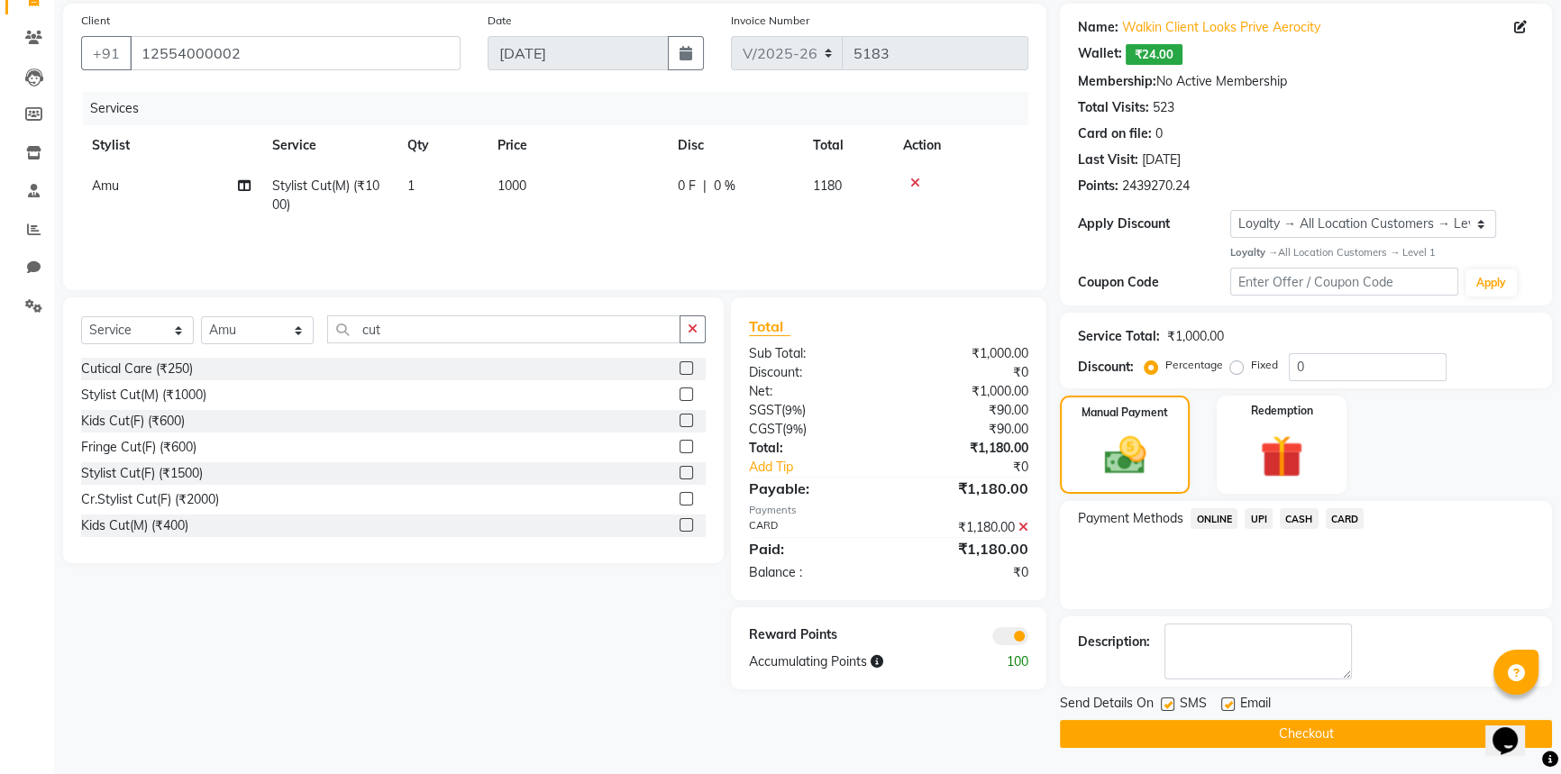
click at [1173, 703] on label at bounding box center [1168, 704] width 14 height 14
click at [1172, 703] on input "checkbox" at bounding box center [1167, 705] width 12 height 12
checkbox input "false"
click at [1196, 746] on button "Checkout" at bounding box center [1306, 734] width 492 height 28
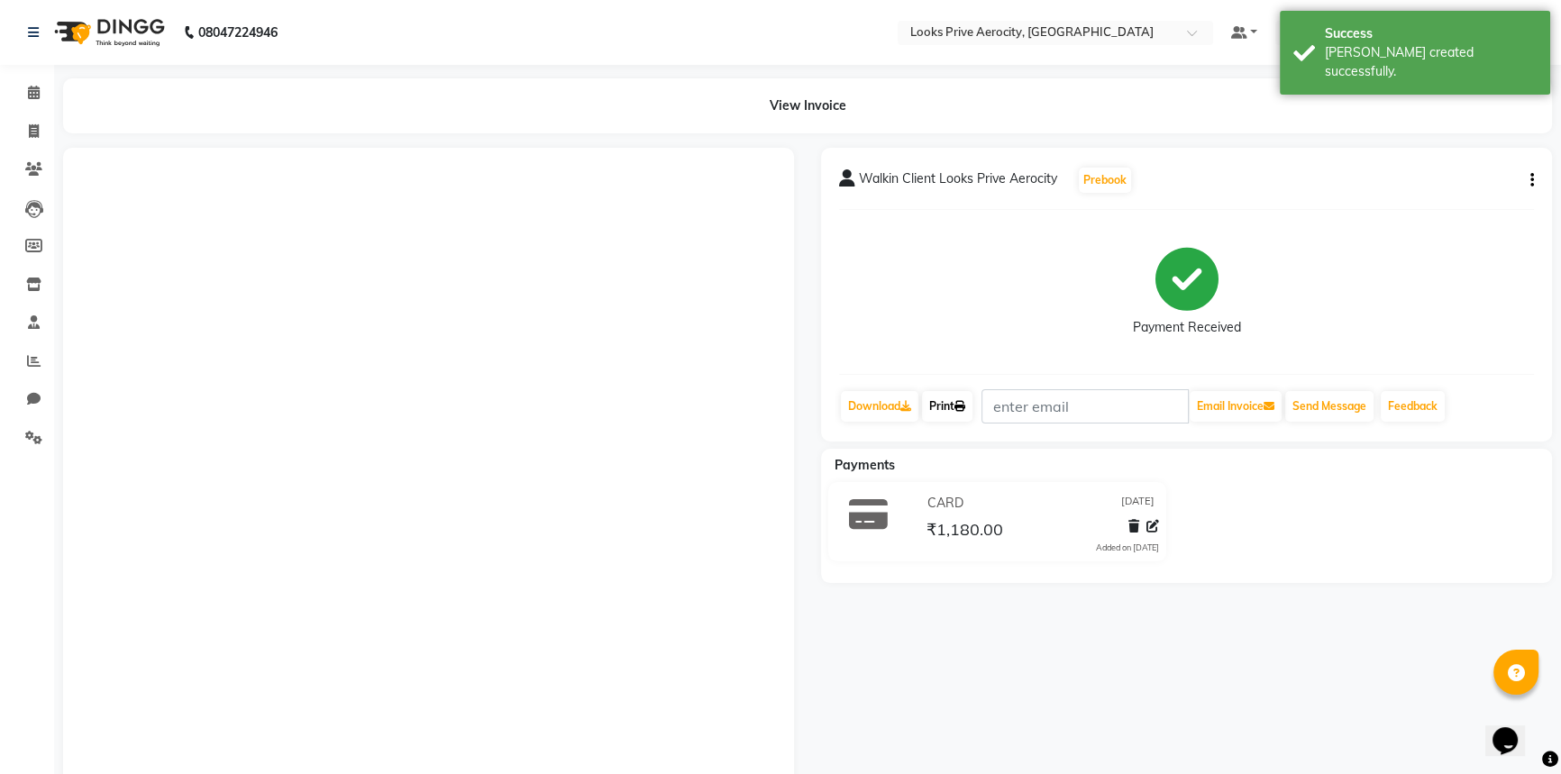
click at [958, 413] on link "Print" at bounding box center [947, 406] width 50 height 31
